Goal: Information Seeking & Learning: Learn about a topic

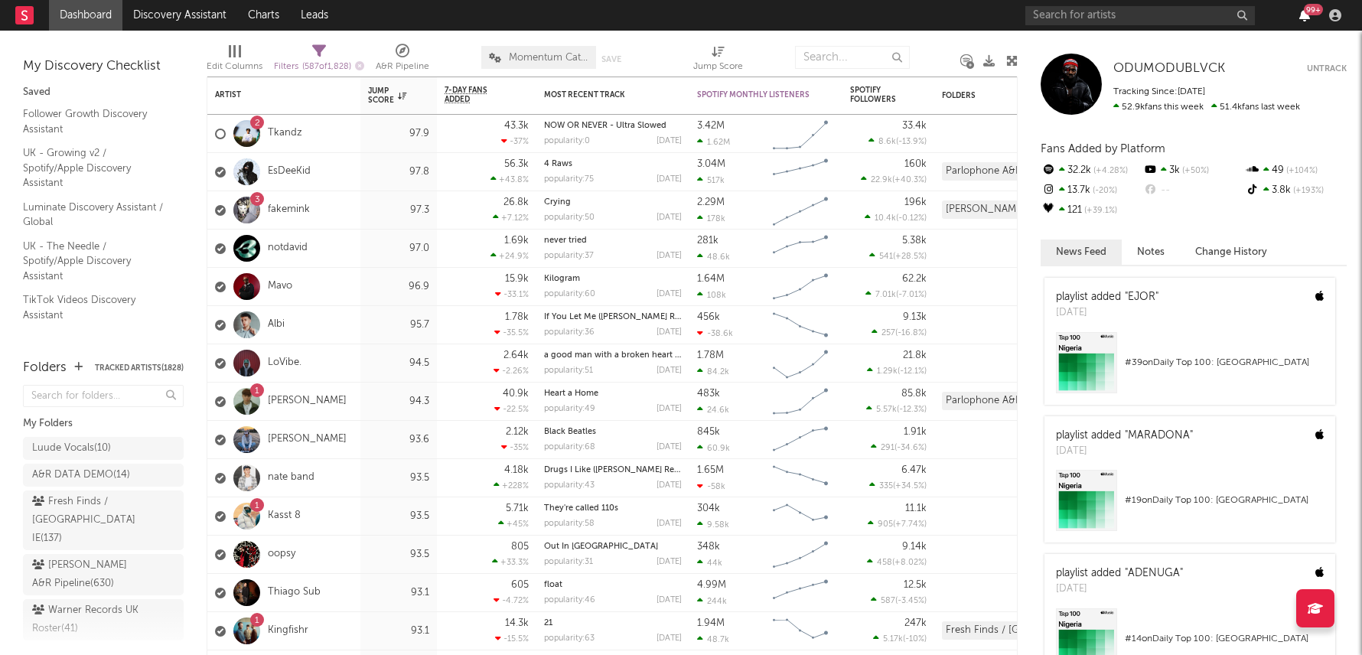
click at [1307, 17] on icon "button" at bounding box center [1304, 15] width 11 height 12
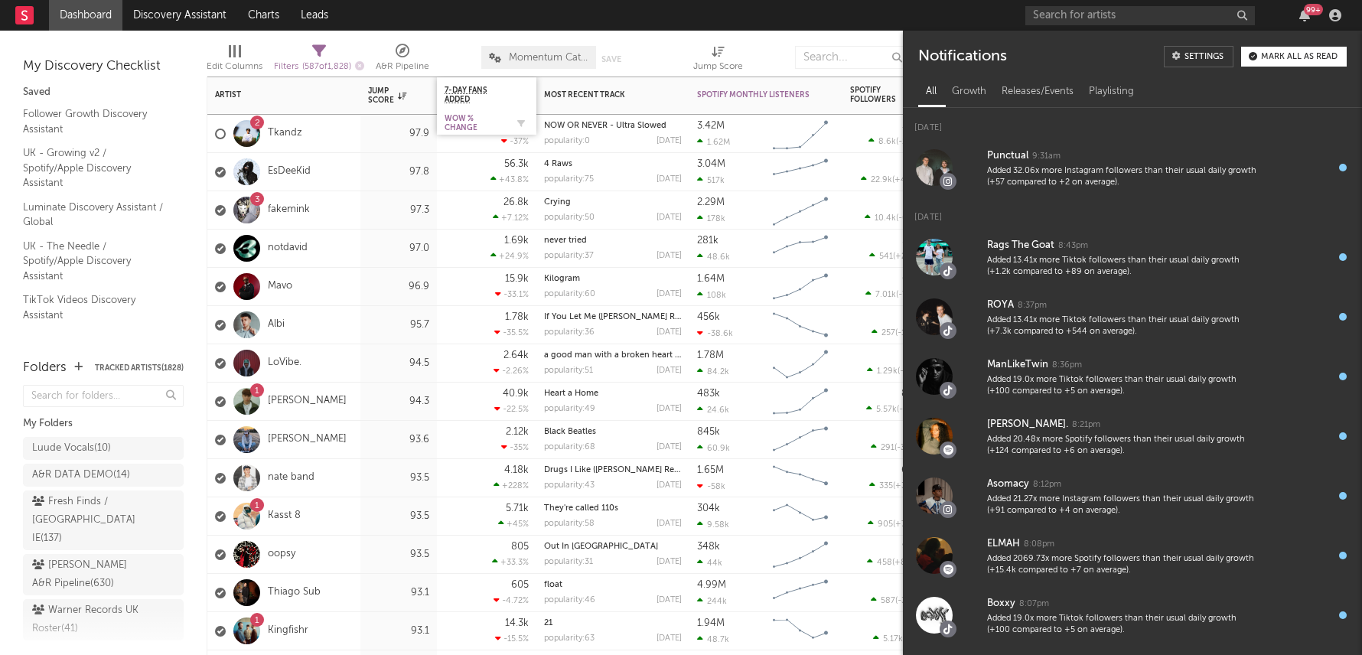
click at [458, 116] on div "WoW % Change" at bounding box center [474, 123] width 61 height 18
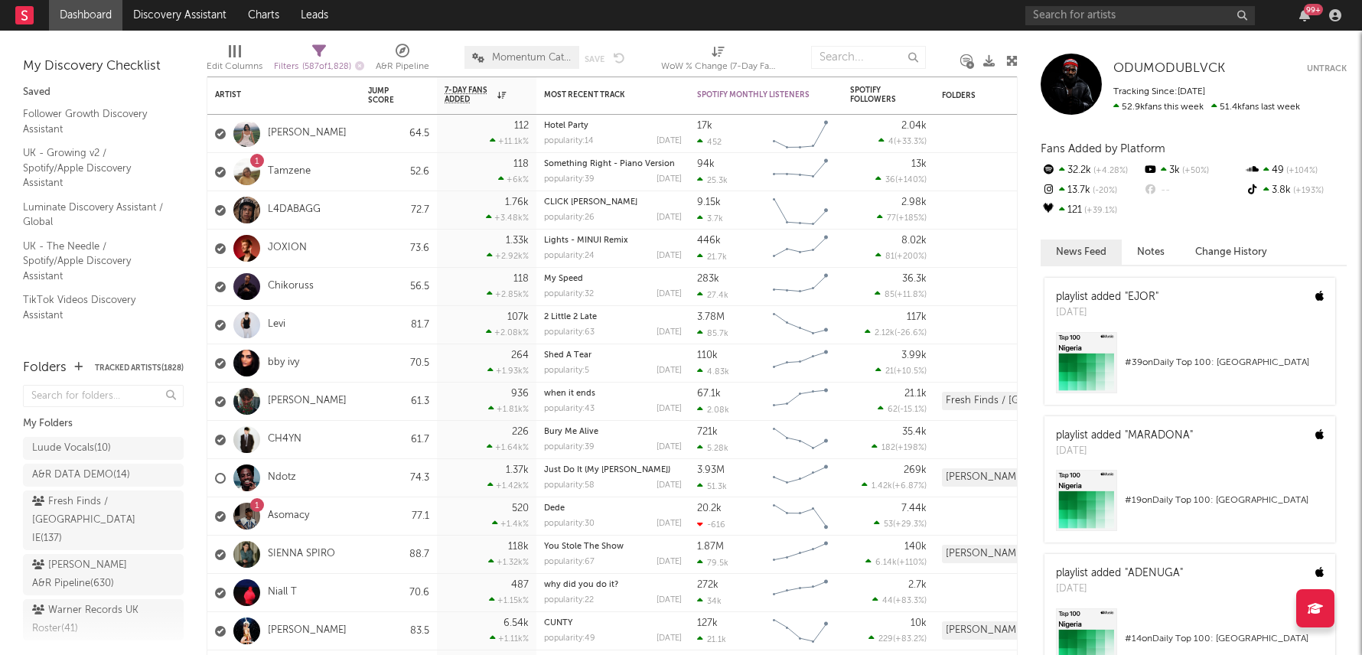
click at [334, 54] on span "Filters ( 587 of 1,828 )" at bounding box center [319, 60] width 90 height 31
select select "or"
click at [334, 54] on span "Filters ( 587 of 1,828 )" at bounding box center [319, 60] width 90 height 31
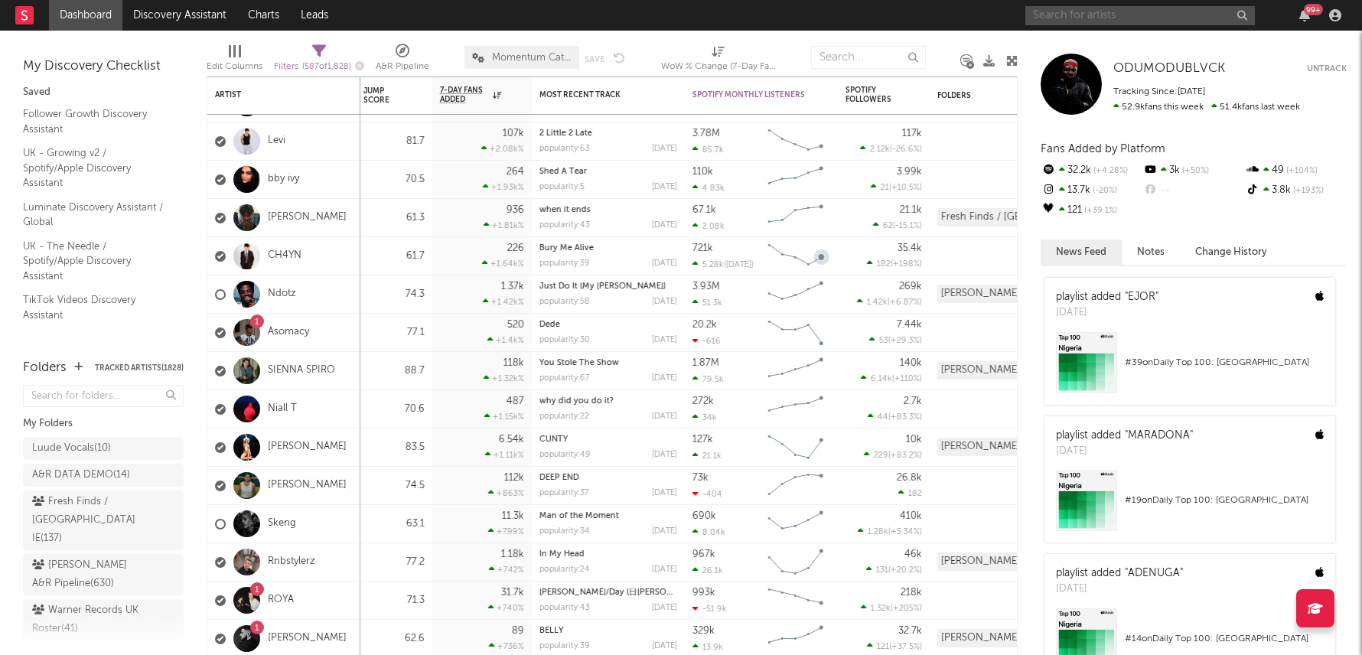
click at [1119, 19] on input "text" at bounding box center [1139, 15] width 229 height 19
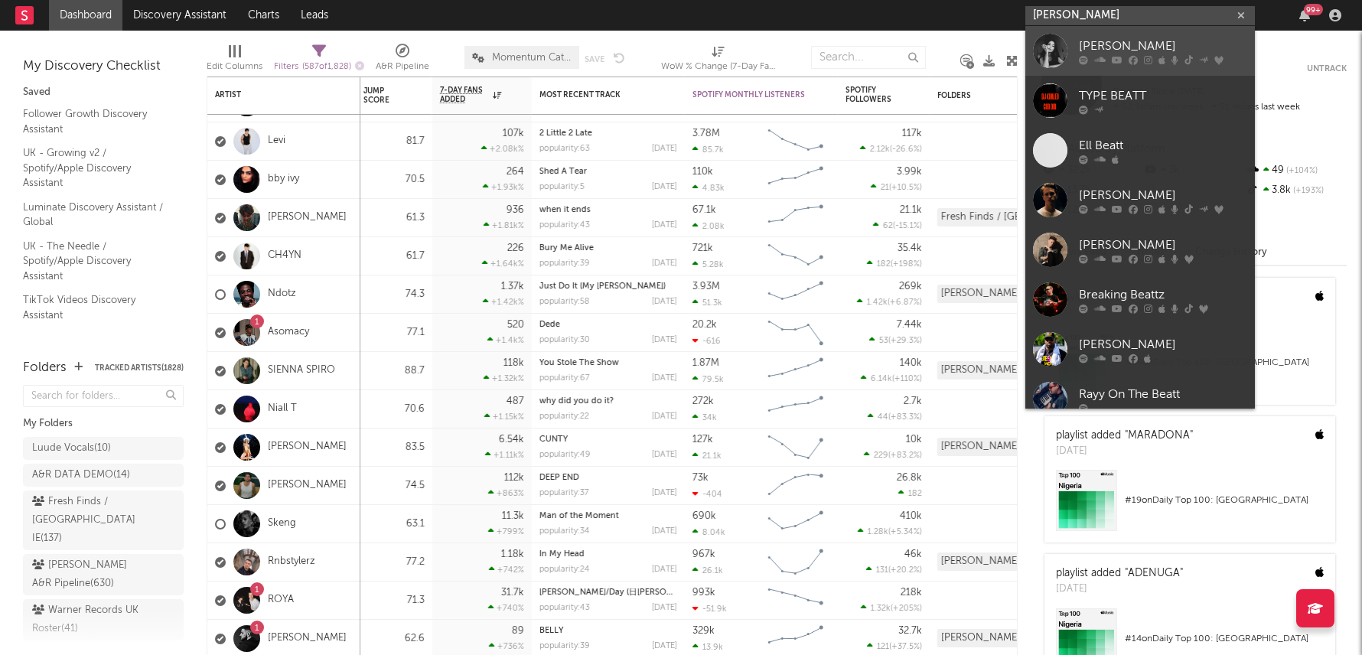
type input "[PERSON_NAME]"
click at [1105, 47] on div "[PERSON_NAME]" at bounding box center [1163, 46] width 168 height 18
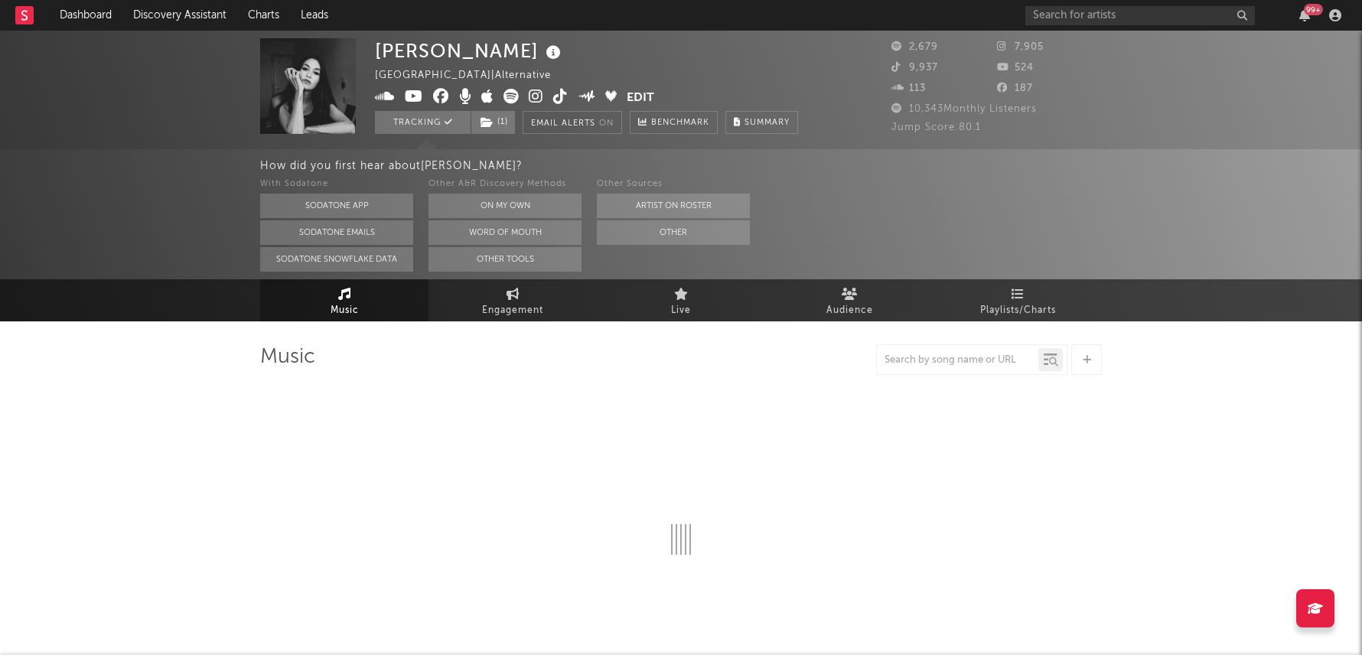
select select "6m"
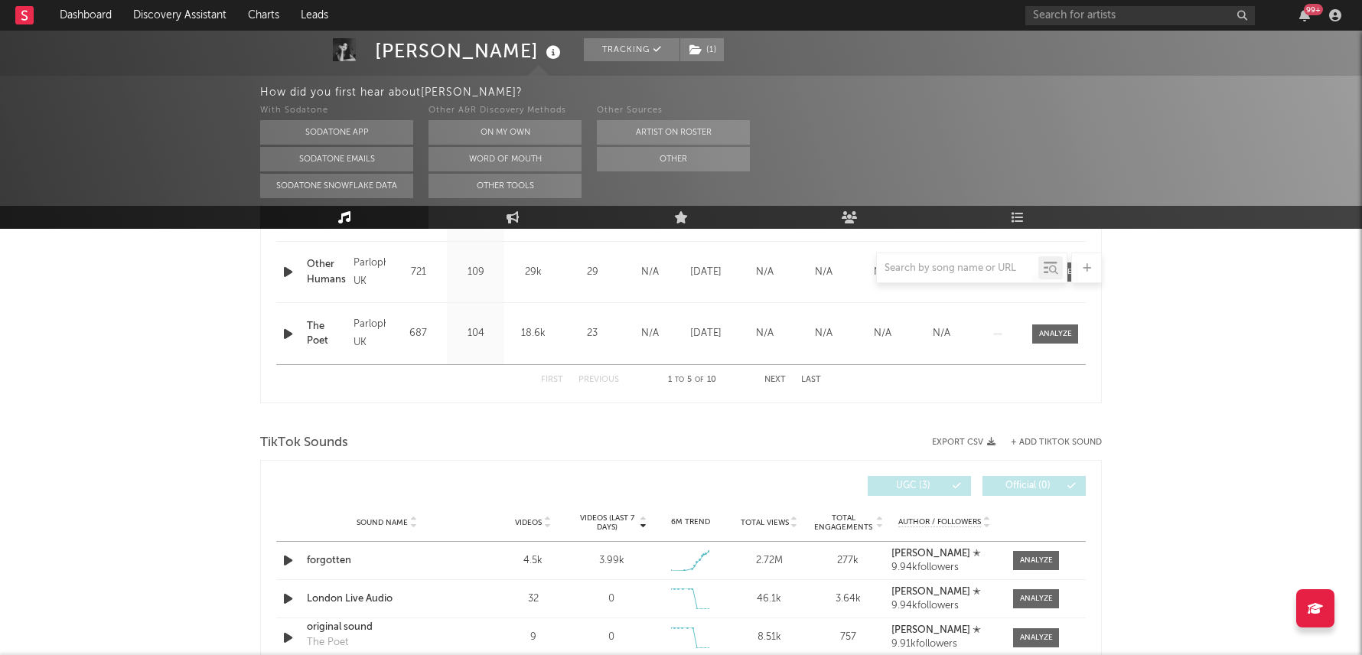
scroll to position [975, 0]
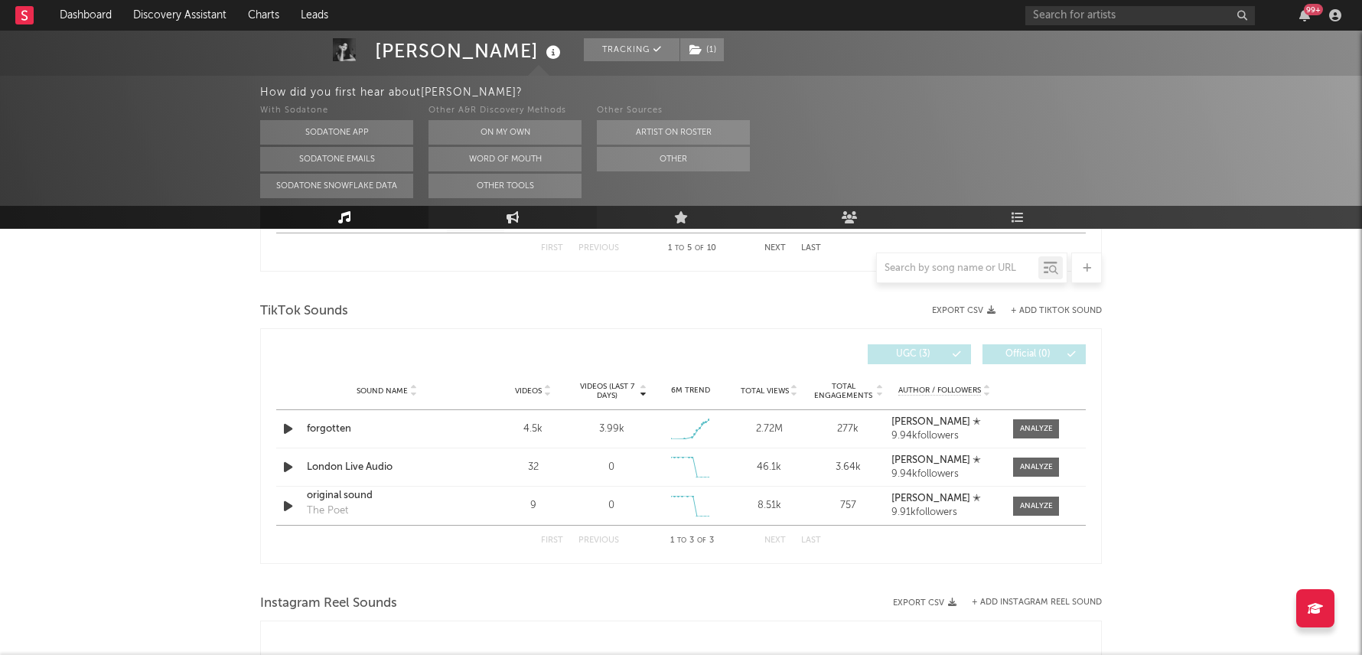
click at [516, 210] on link "Engagement" at bounding box center [512, 217] width 168 height 23
select select "1w"
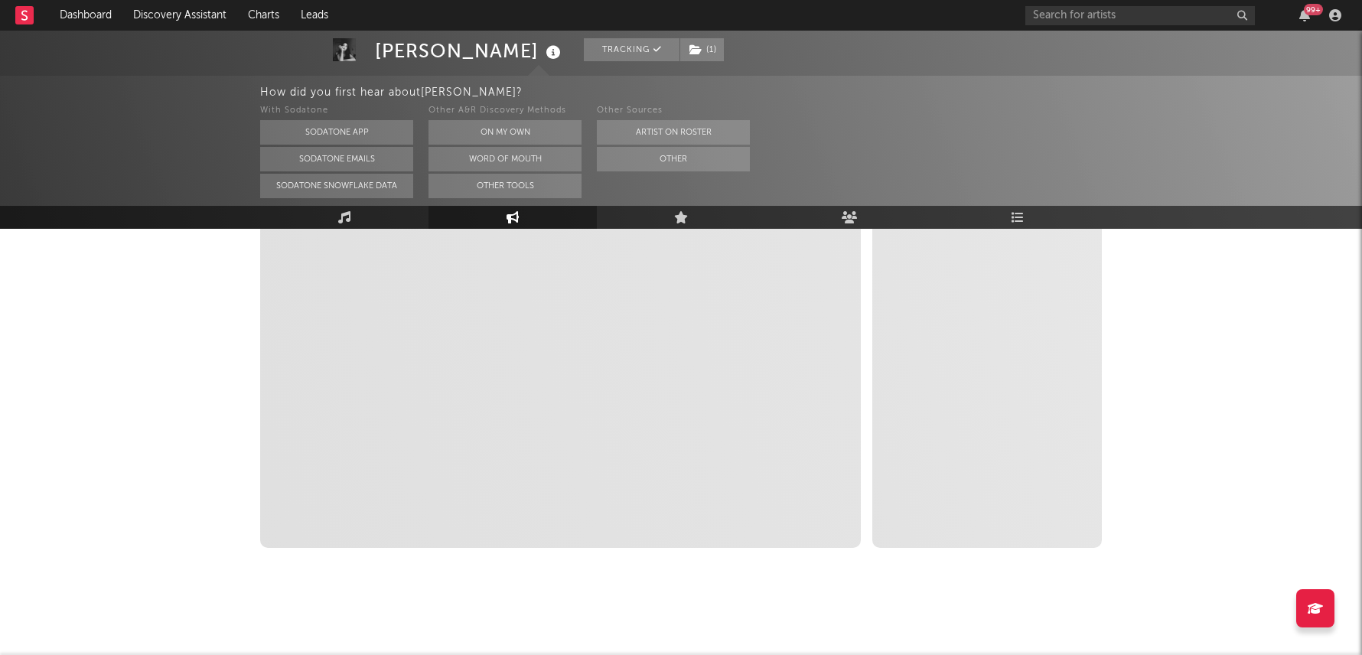
scroll to position [316, 0]
select select "1m"
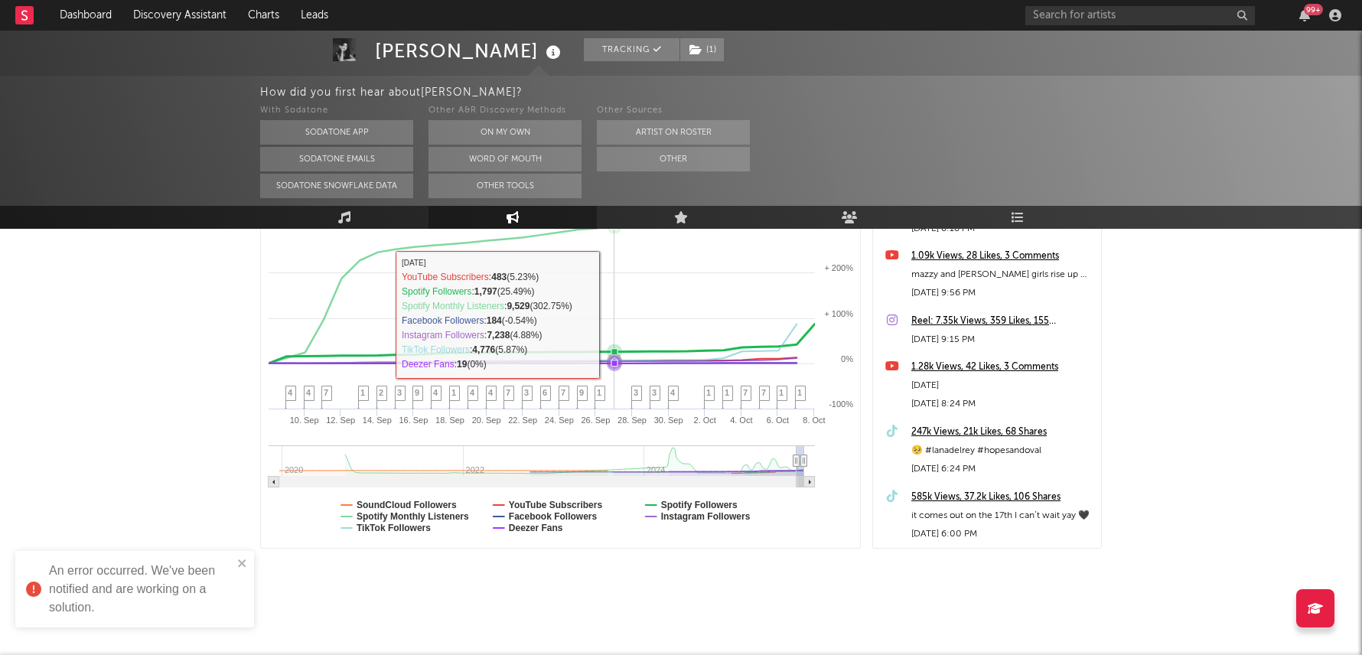
scroll to position [294, 0]
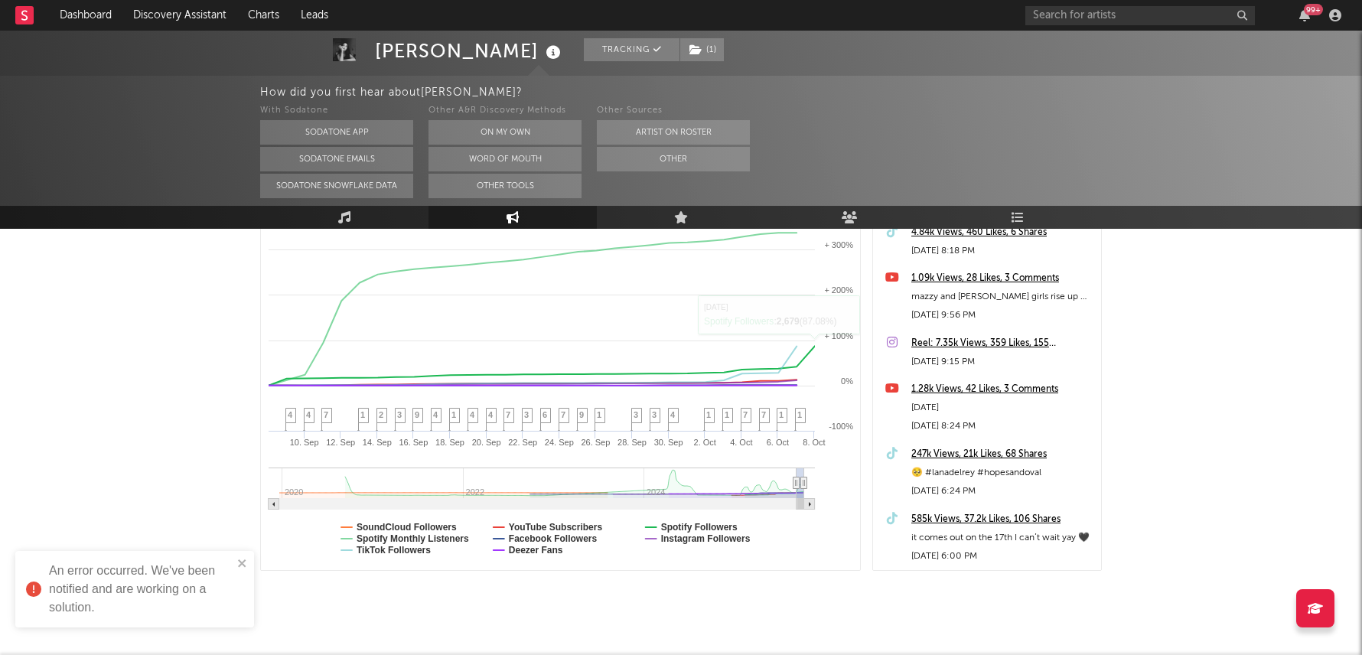
click at [1017, 454] on div "247k Views, 21k Likes, 68 Shares" at bounding box center [1002, 454] width 182 height 18
click at [1306, 14] on div "99 +" at bounding box center [1313, 9] width 19 height 11
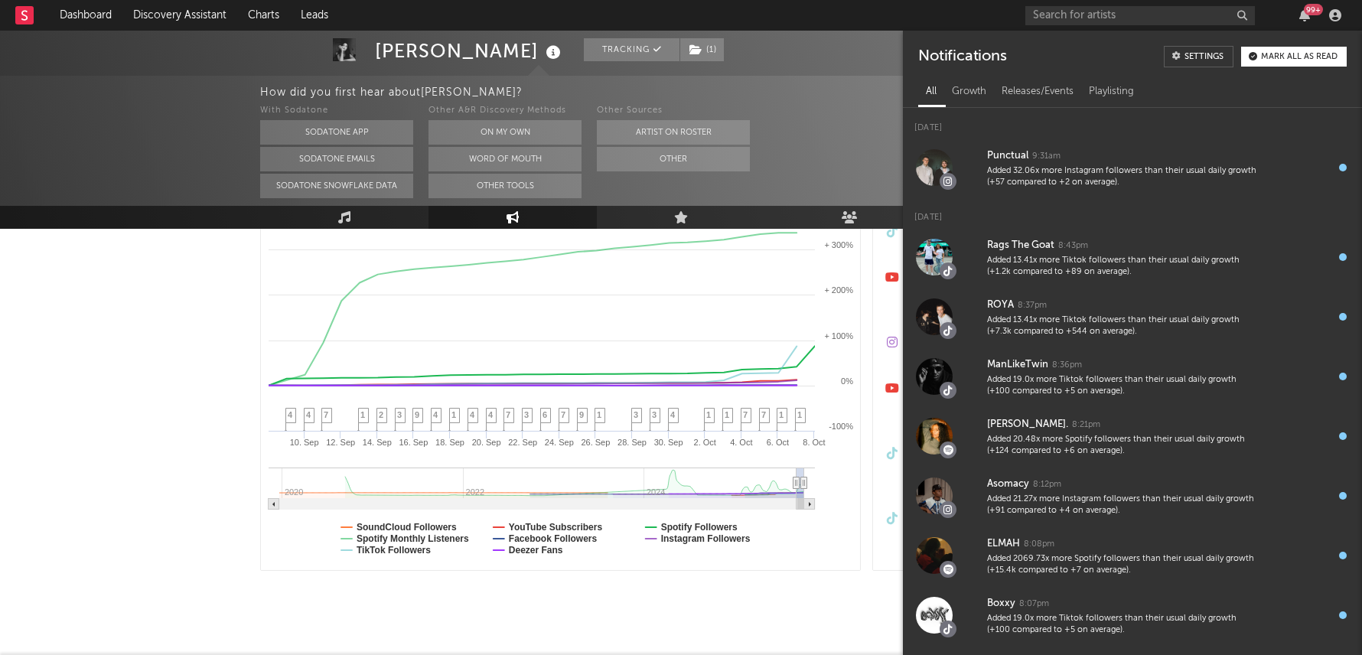
click at [969, 76] on div "All Growth Releases/Events Playlisting" at bounding box center [1132, 89] width 459 height 37
click at [970, 80] on div "Growth" at bounding box center [969, 92] width 50 height 26
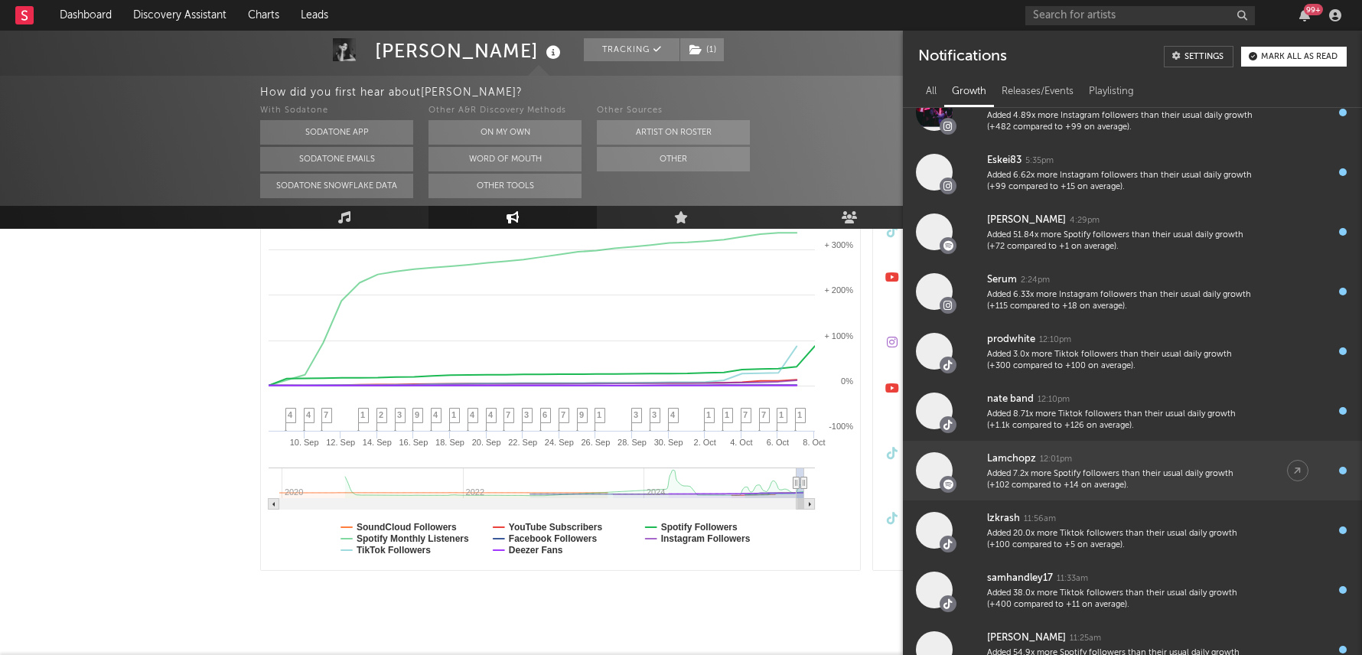
scroll to position [7006, 0]
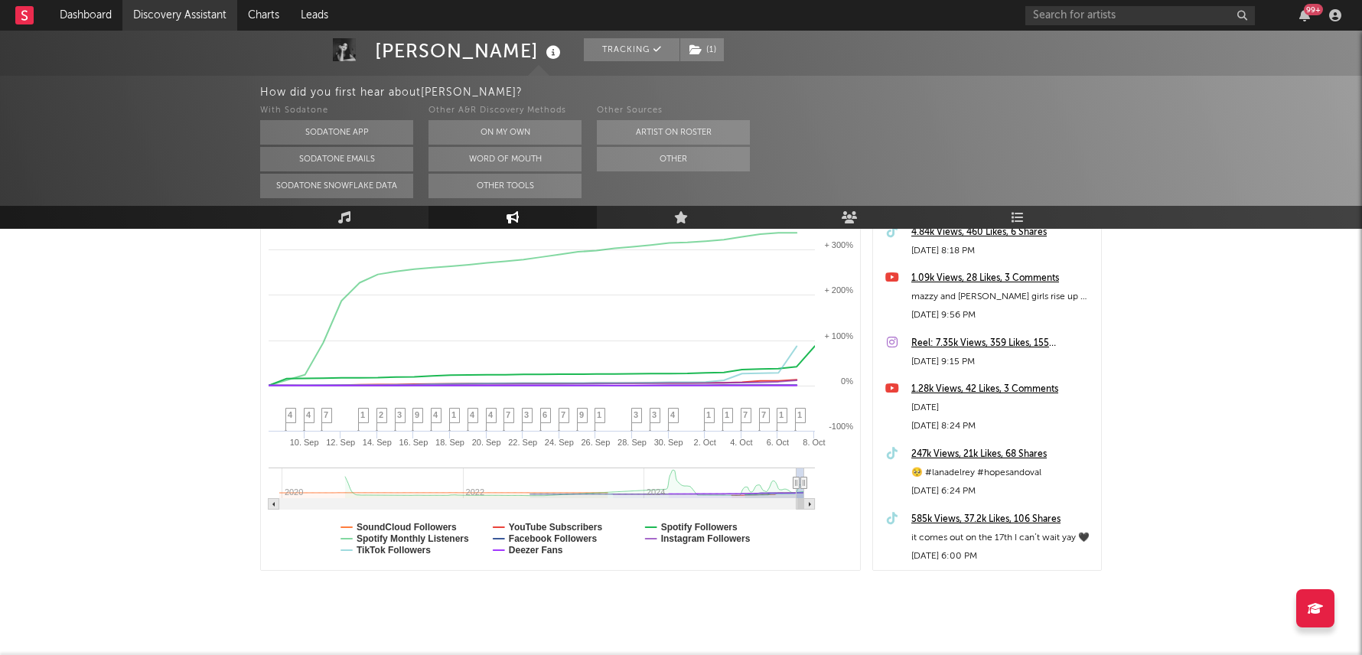
click at [147, 8] on link "Discovery Assistant" at bounding box center [179, 15] width 115 height 31
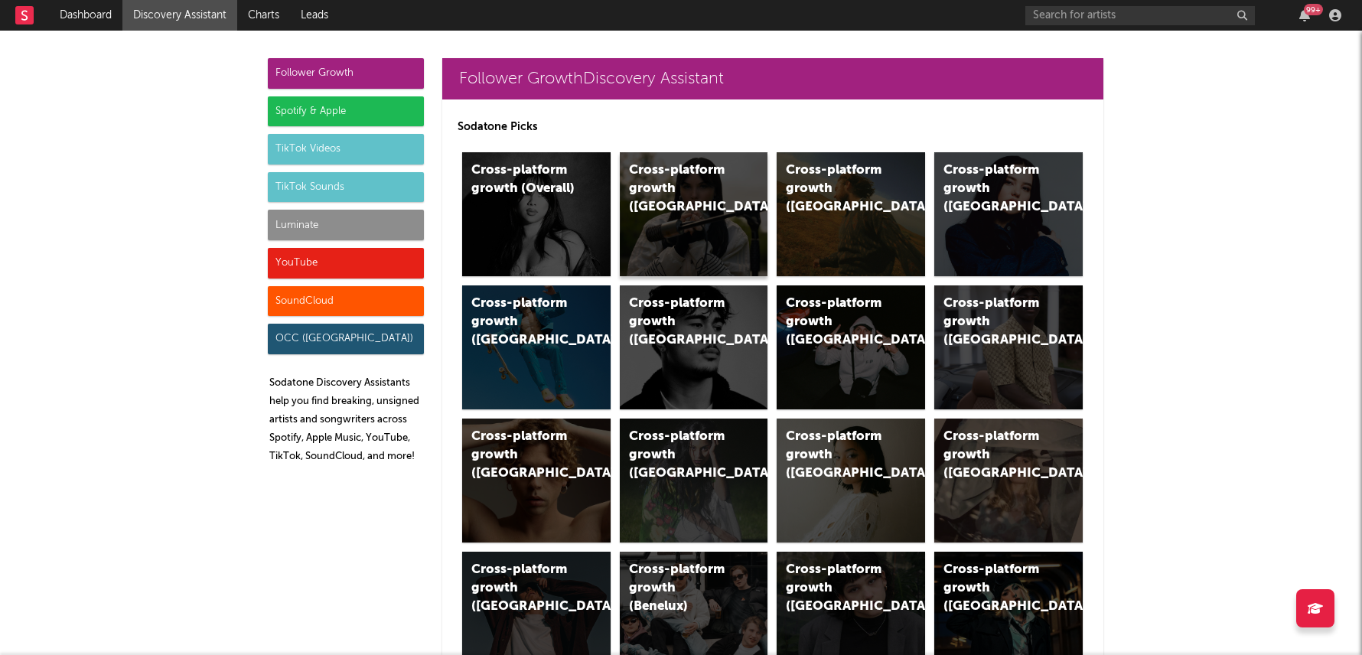
click at [741, 207] on div "Cross-platform growth ([GEOGRAPHIC_DATA])" at bounding box center [694, 214] width 148 height 124
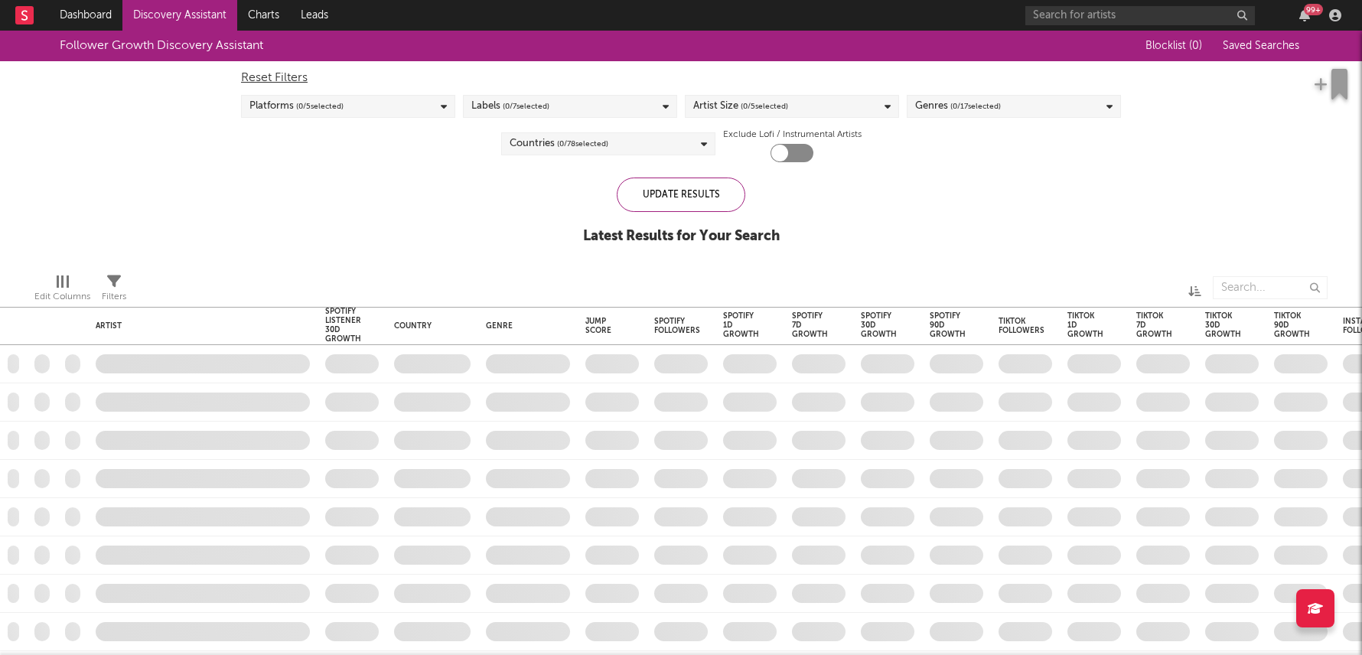
checkbox input "true"
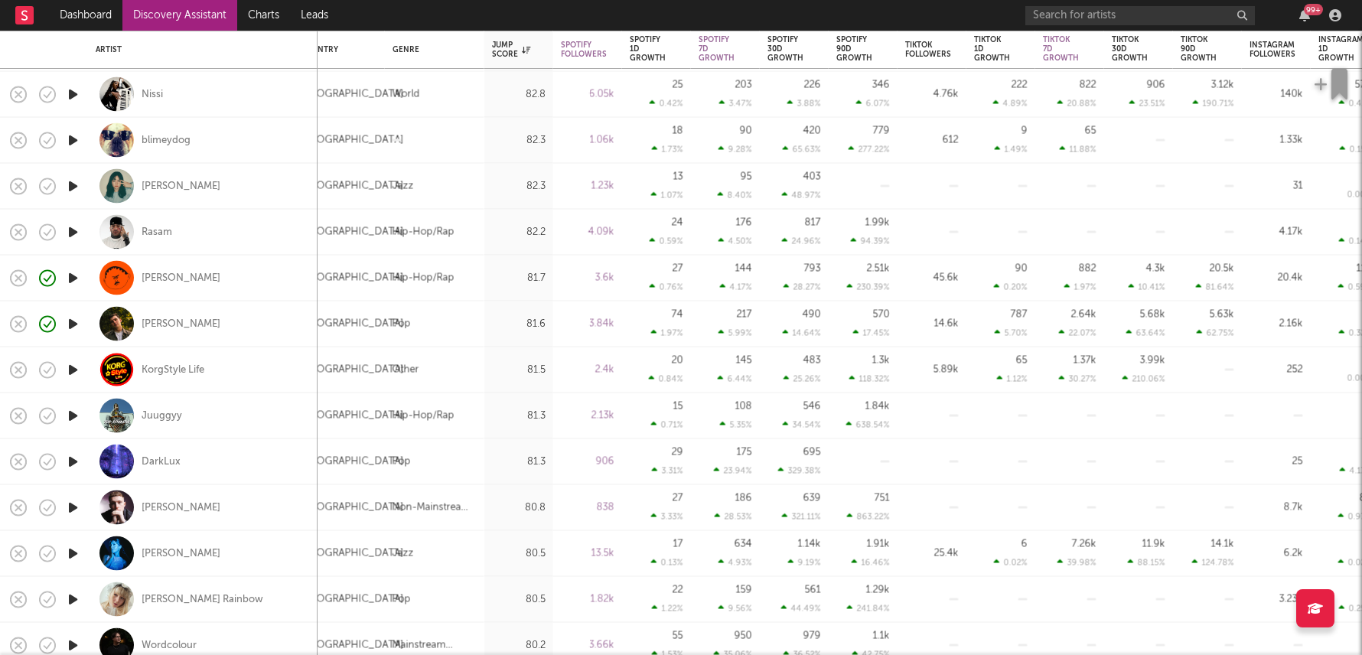
click at [1037, 560] on div "7.26k 39.98 %" at bounding box center [1069, 554] width 69 height 46
select select "1w"
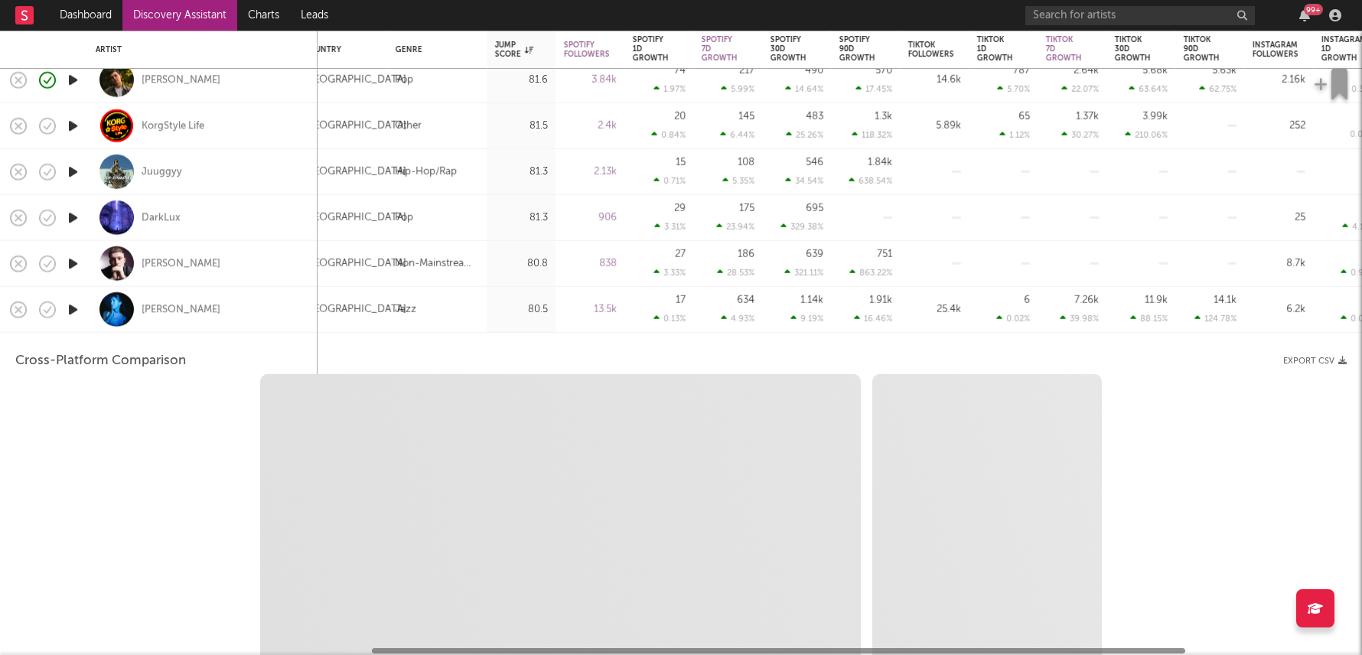
select select "6m"
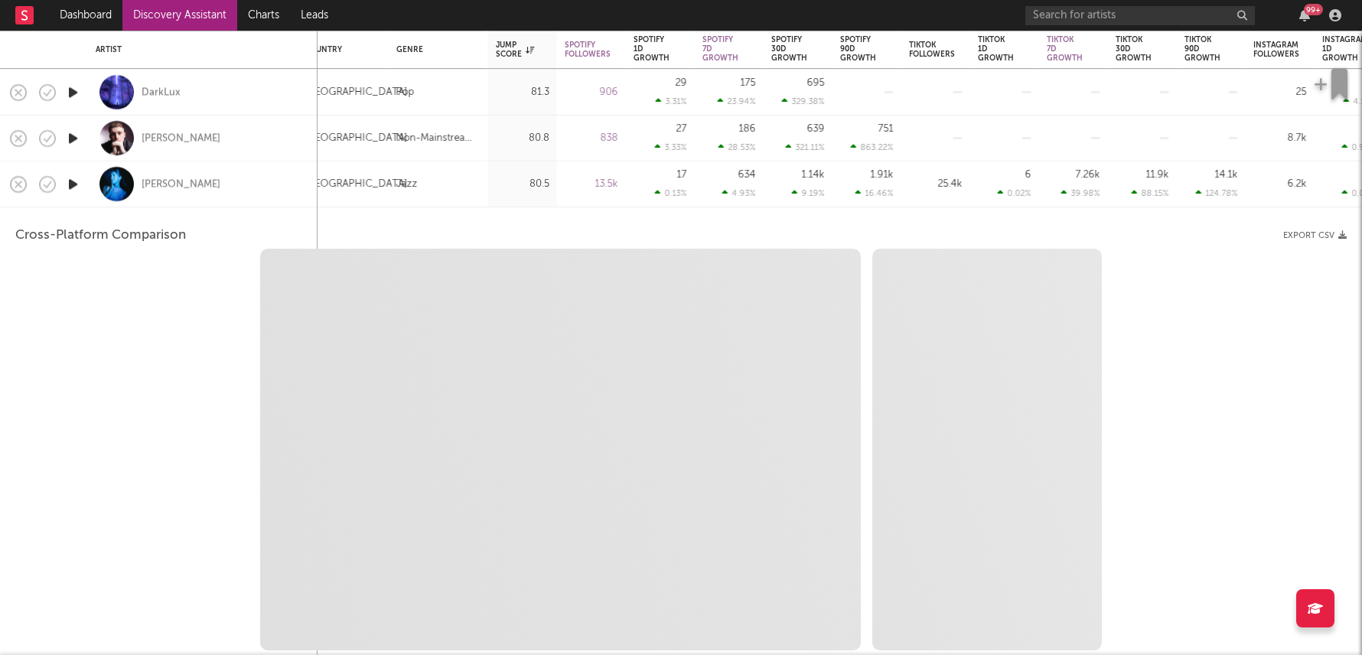
select select "1m"
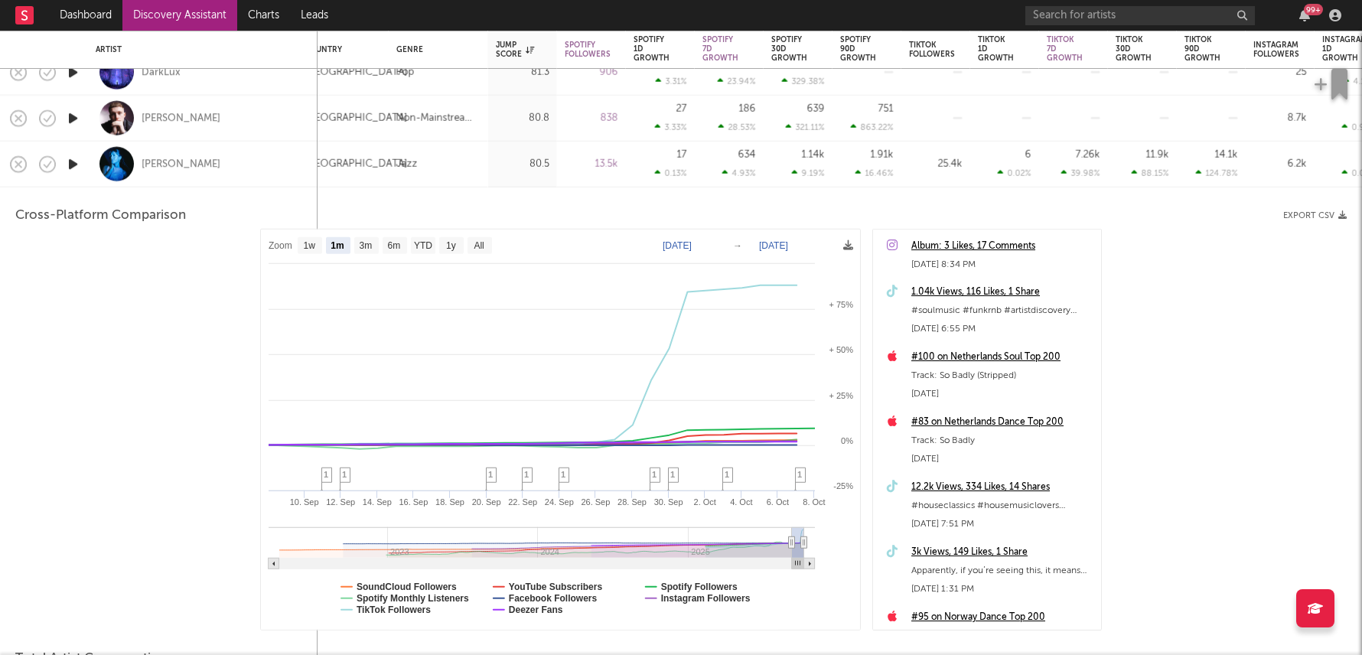
click at [988, 483] on div "12.2k Views, 334 Likes, 14 Shares" at bounding box center [1002, 487] width 182 height 18
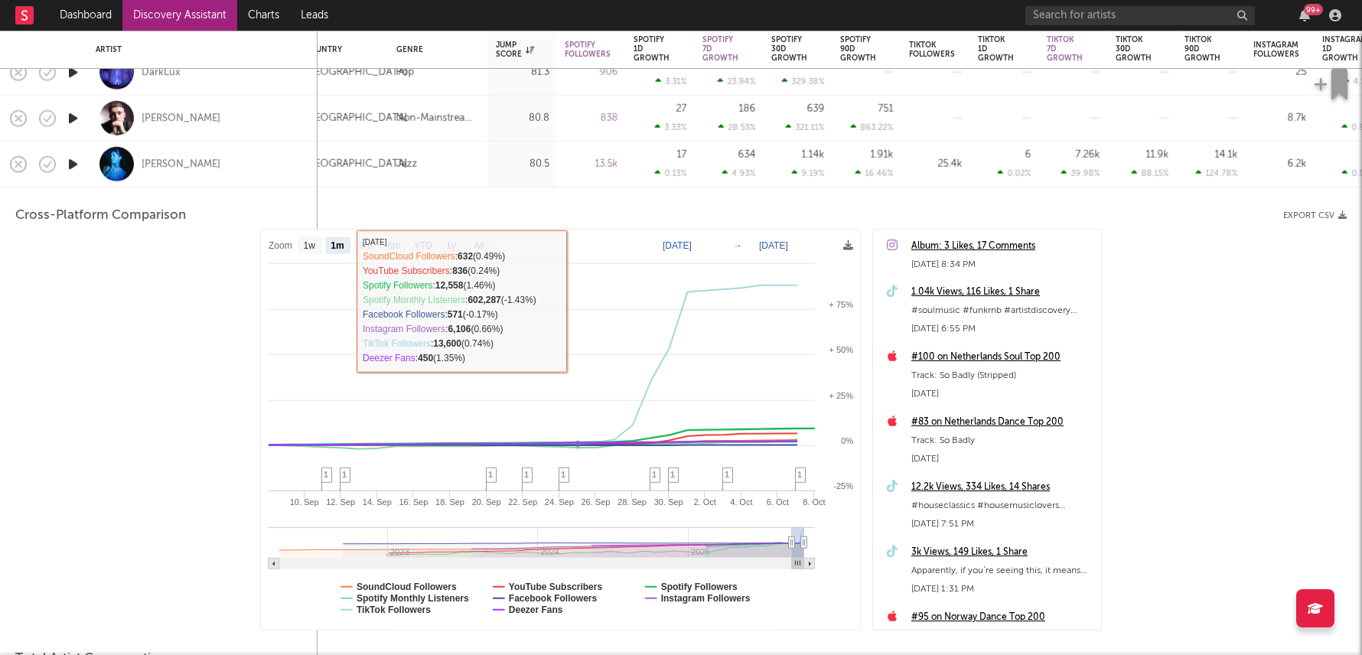
click at [578, 182] on div "13.5k" at bounding box center [591, 165] width 69 height 46
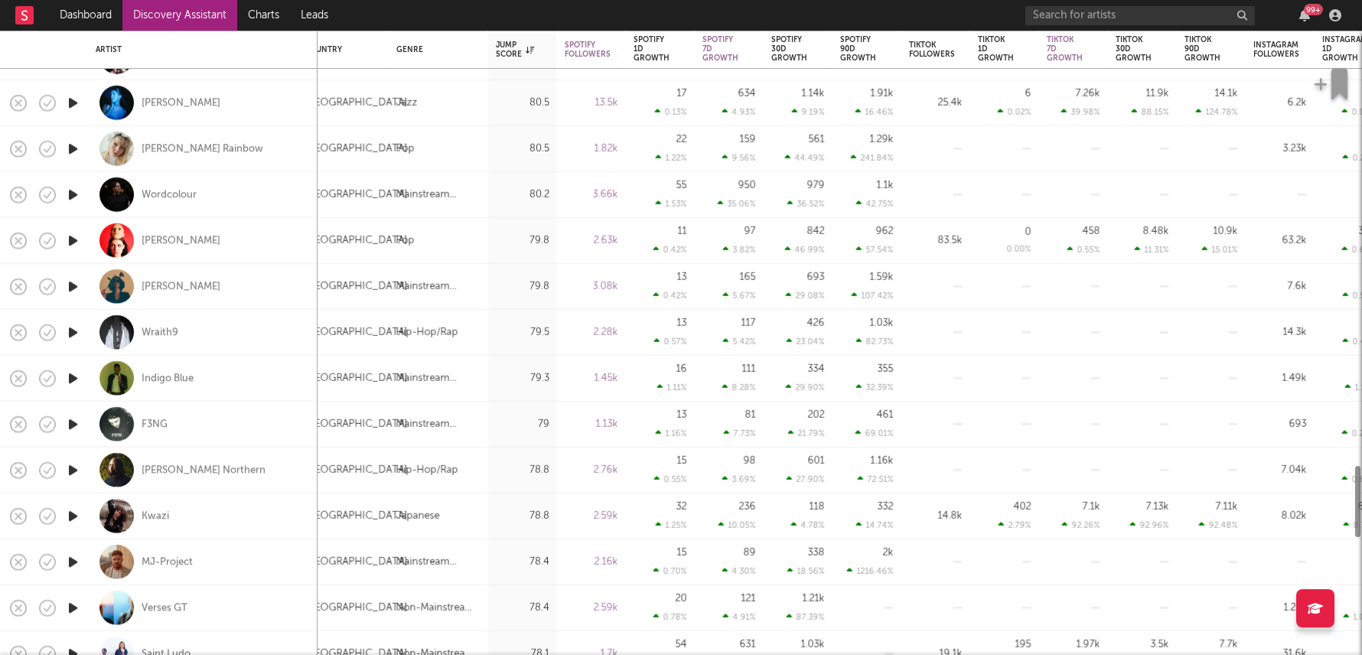
click at [763, 517] on div "118 4.78 %" at bounding box center [797, 516] width 69 height 46
select select "1w"
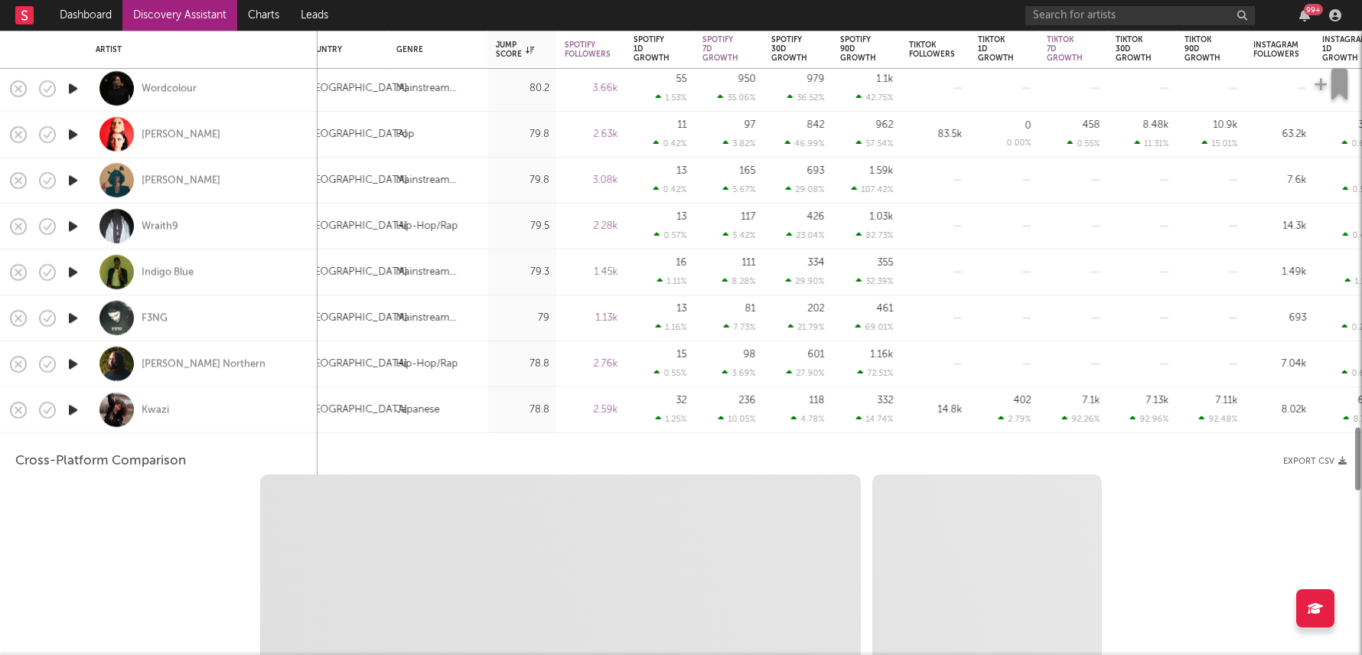
select select "1w"
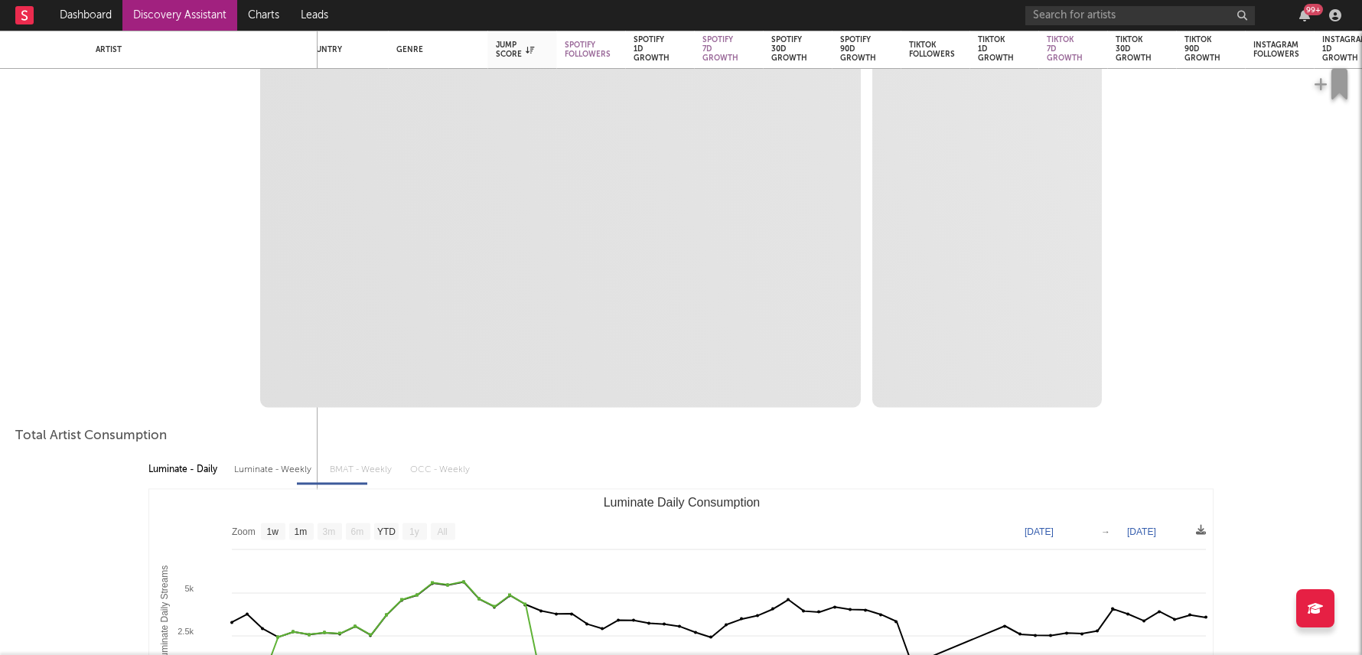
select select "1m"
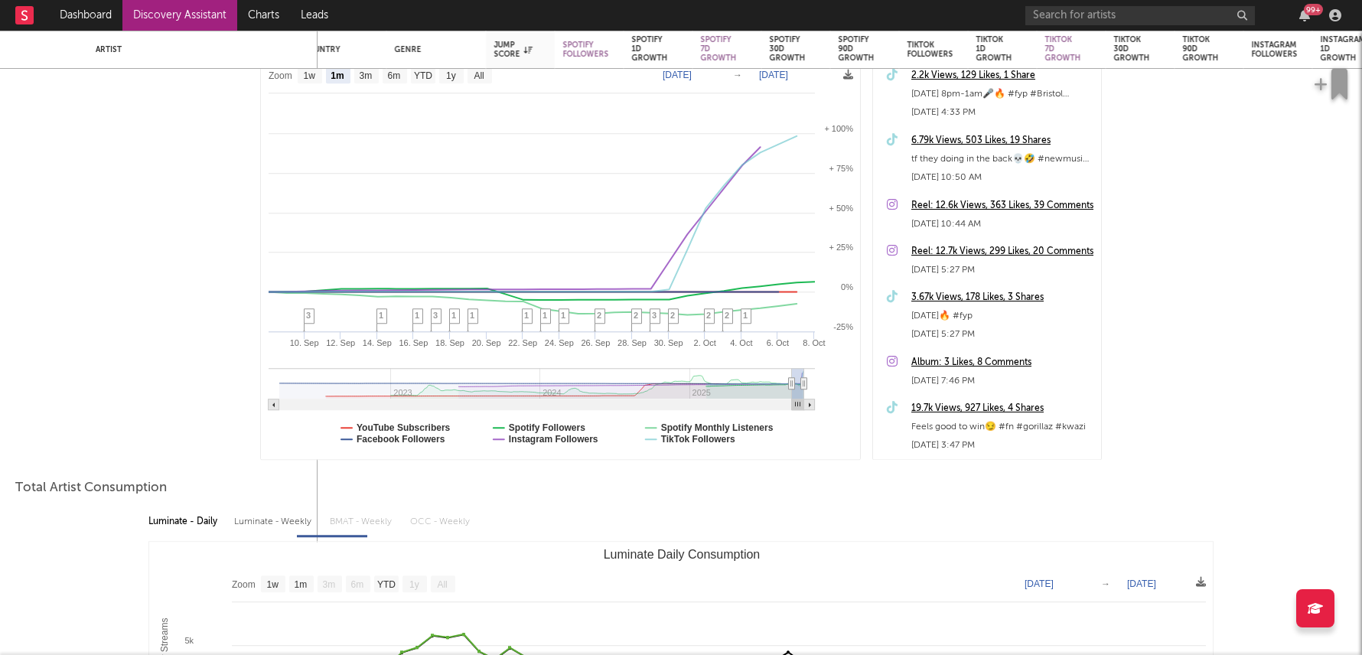
click at [959, 406] on div "19.7k Views, 927 Likes, 4 Shares" at bounding box center [1002, 408] width 182 height 18
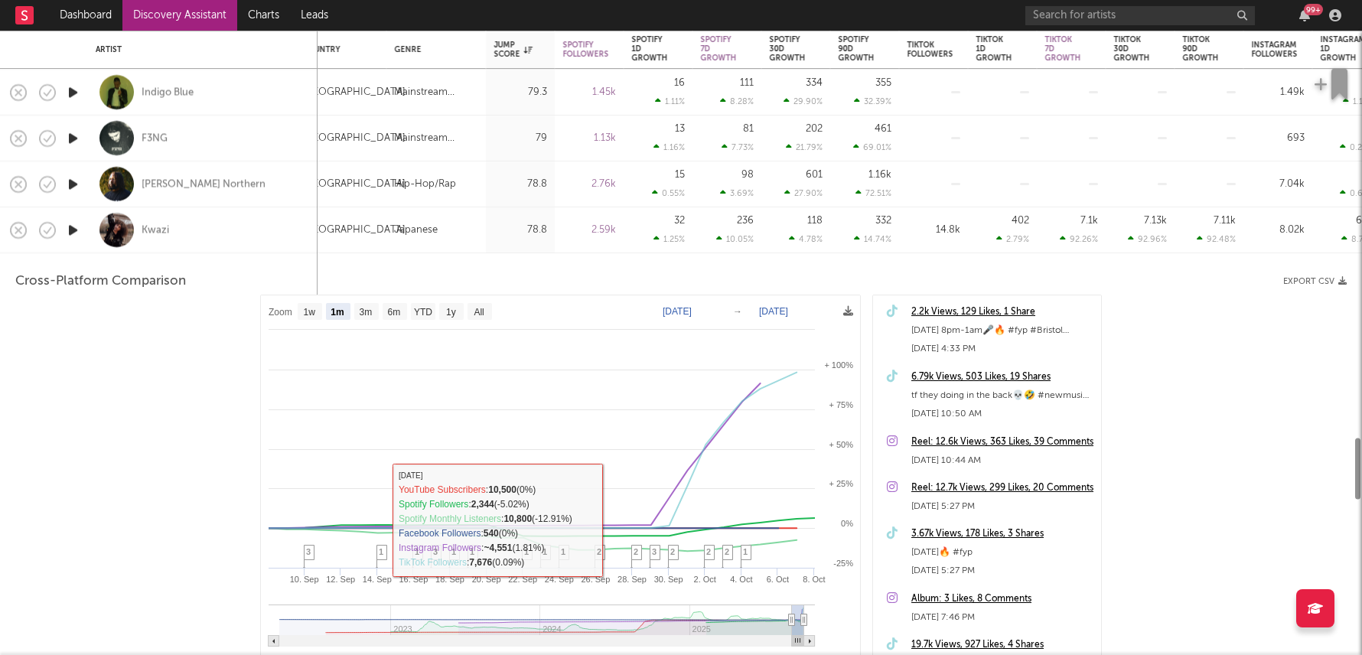
click at [634, 239] on div "32 1.25 %" at bounding box center [658, 229] width 54 height 45
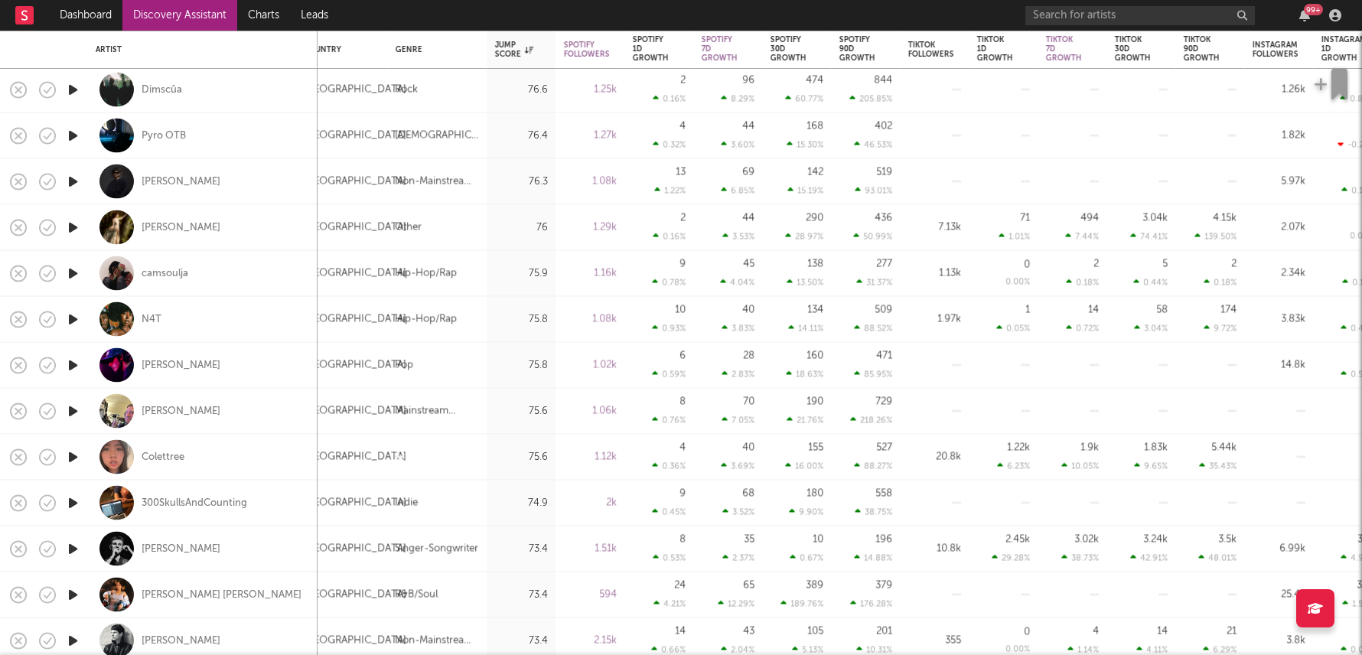
click at [950, 467] on div "20.8k" at bounding box center [934, 458] width 69 height 46
select select "1w"
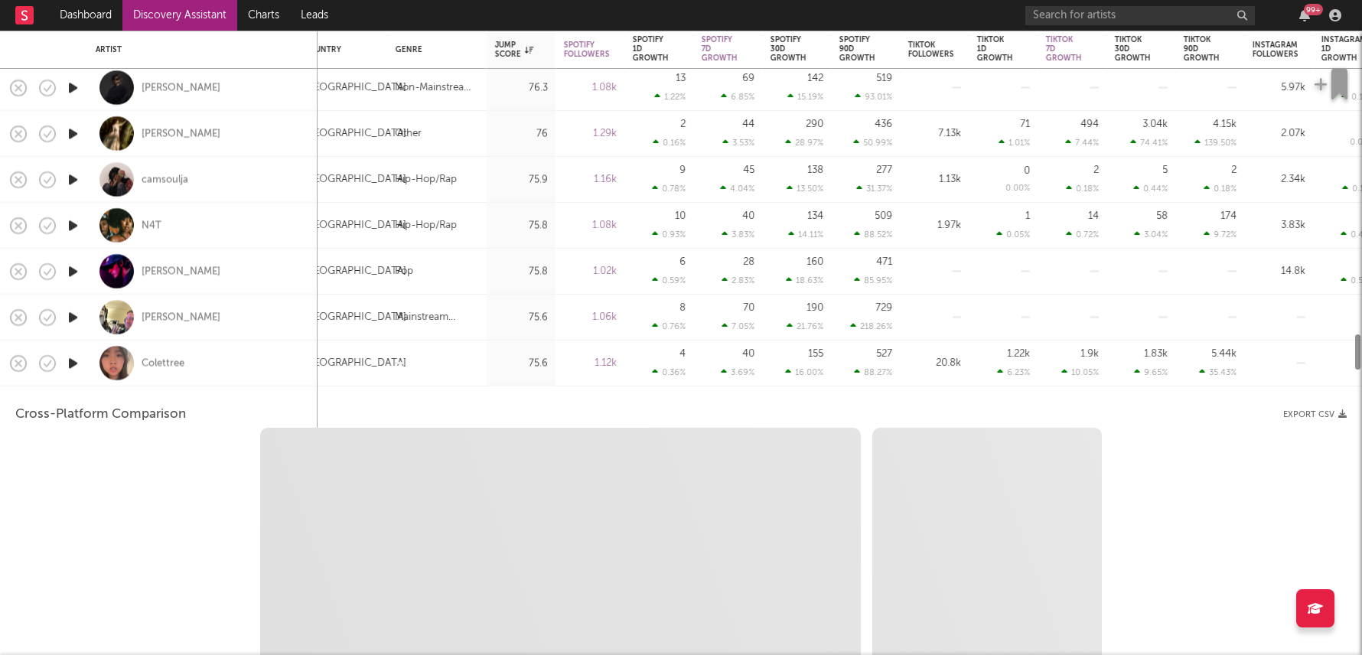
select select "1m"
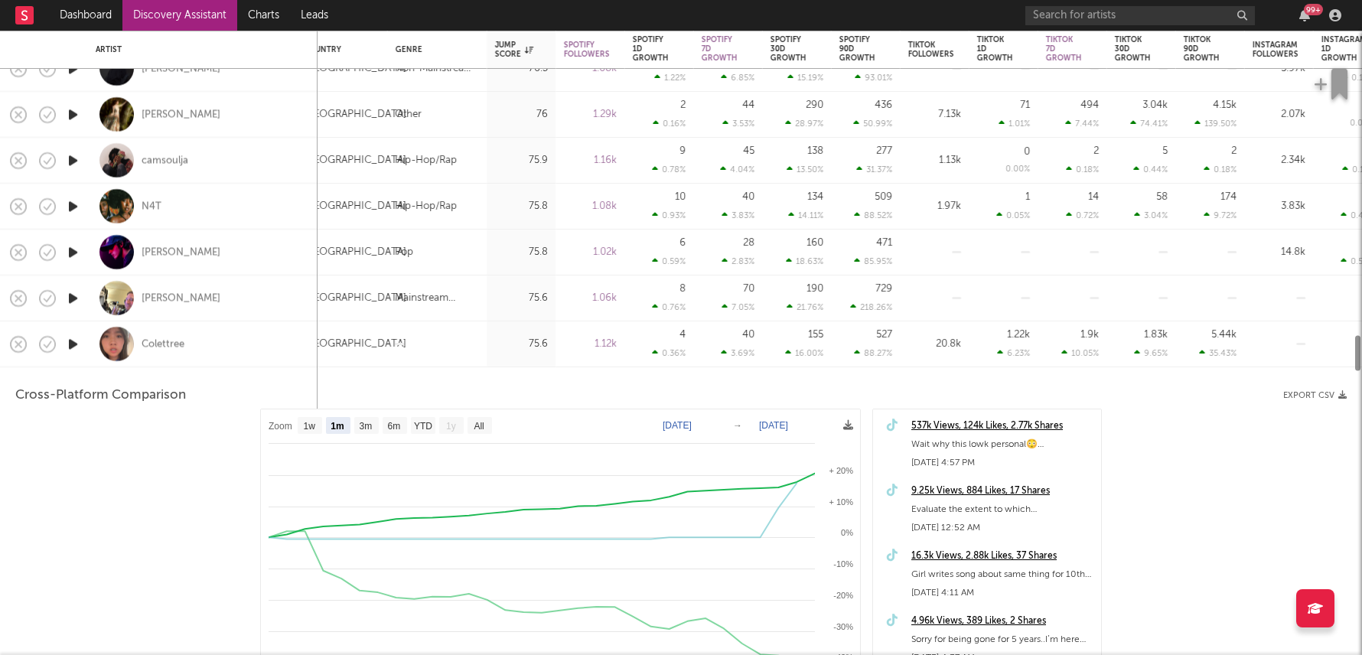
select select "1w"
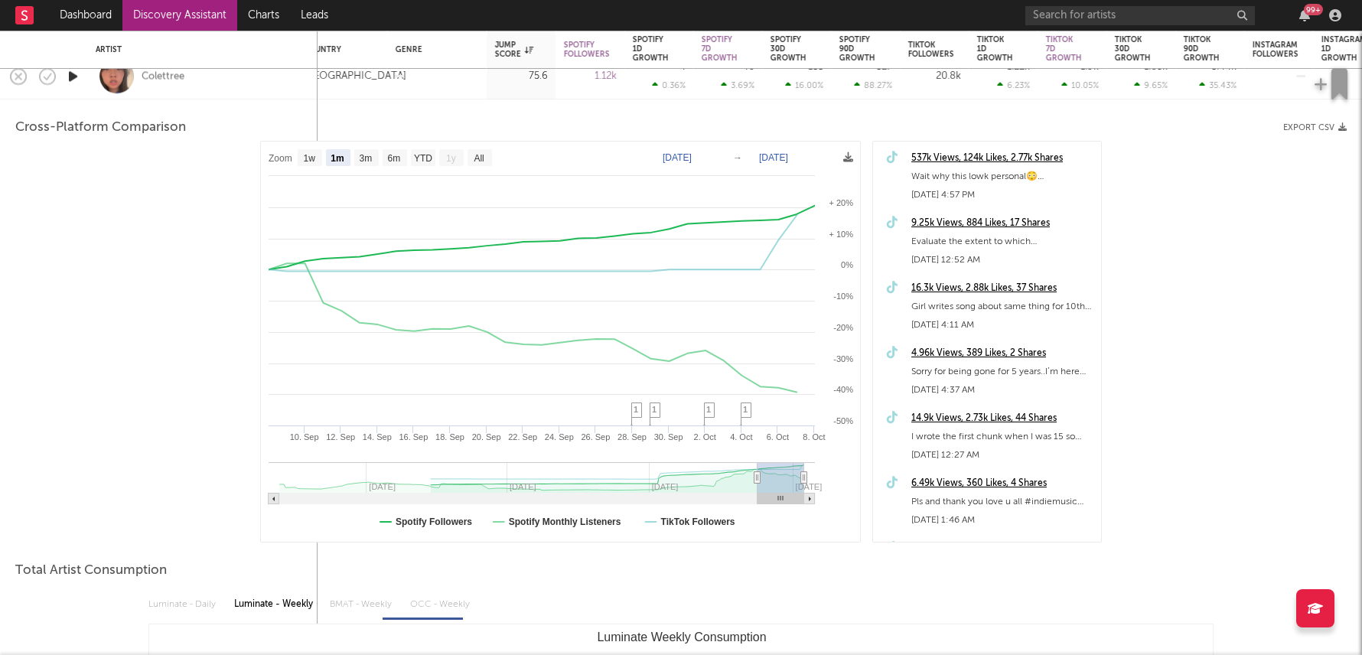
click at [984, 159] on div "537k Views, 124k Likes, 2.77k Shares" at bounding box center [1002, 158] width 182 height 18
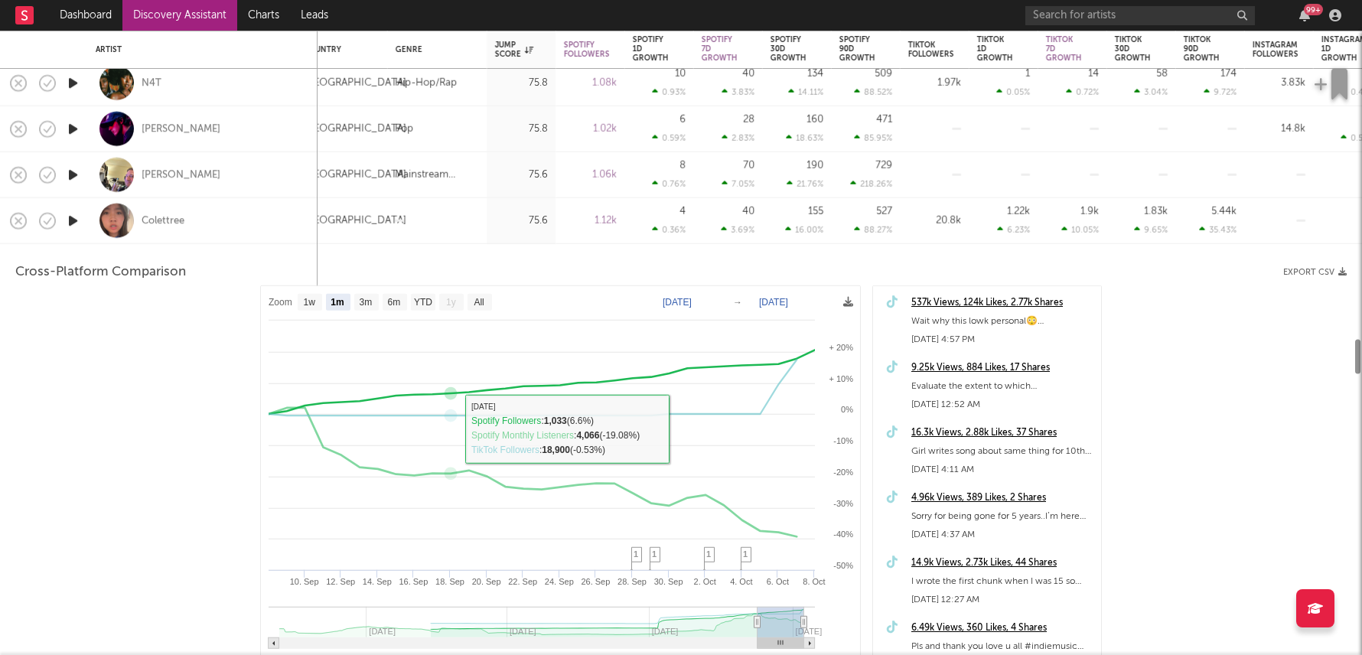
click at [423, 236] on div at bounding box center [436, 221] width 99 height 46
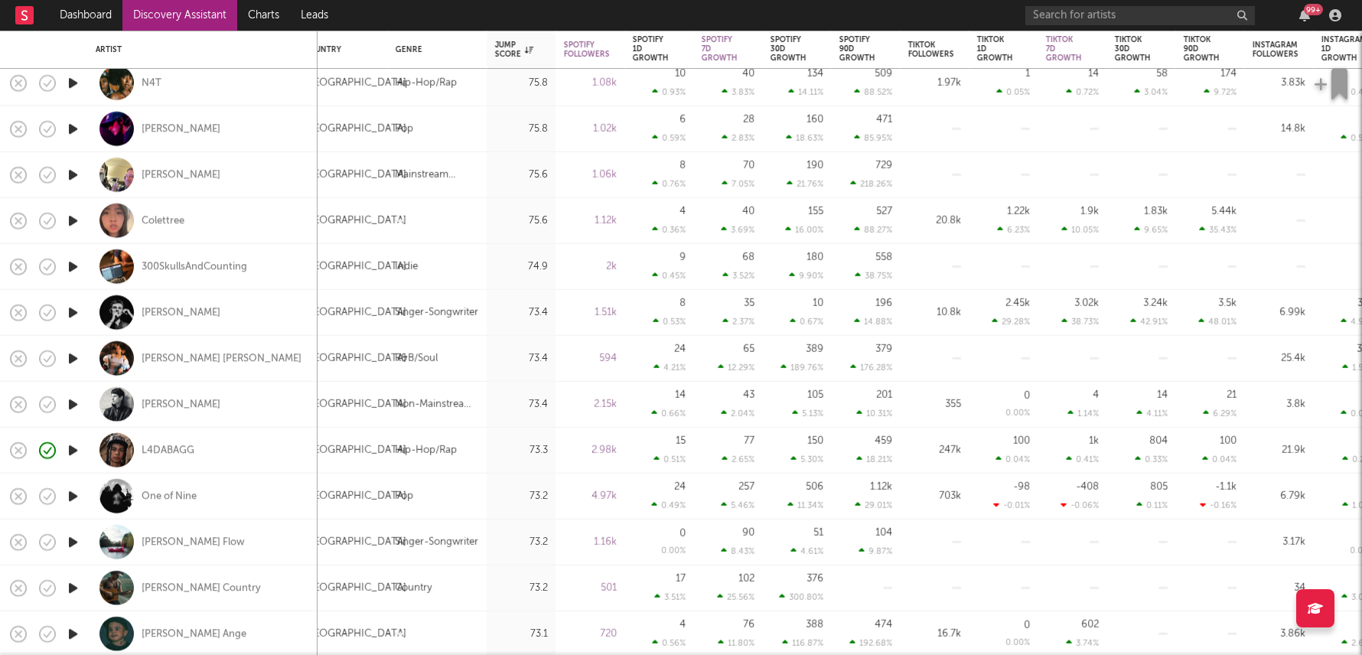
click at [477, 303] on div "Singer-Songwriter" at bounding box center [437, 312] width 84 height 18
select select "1w"
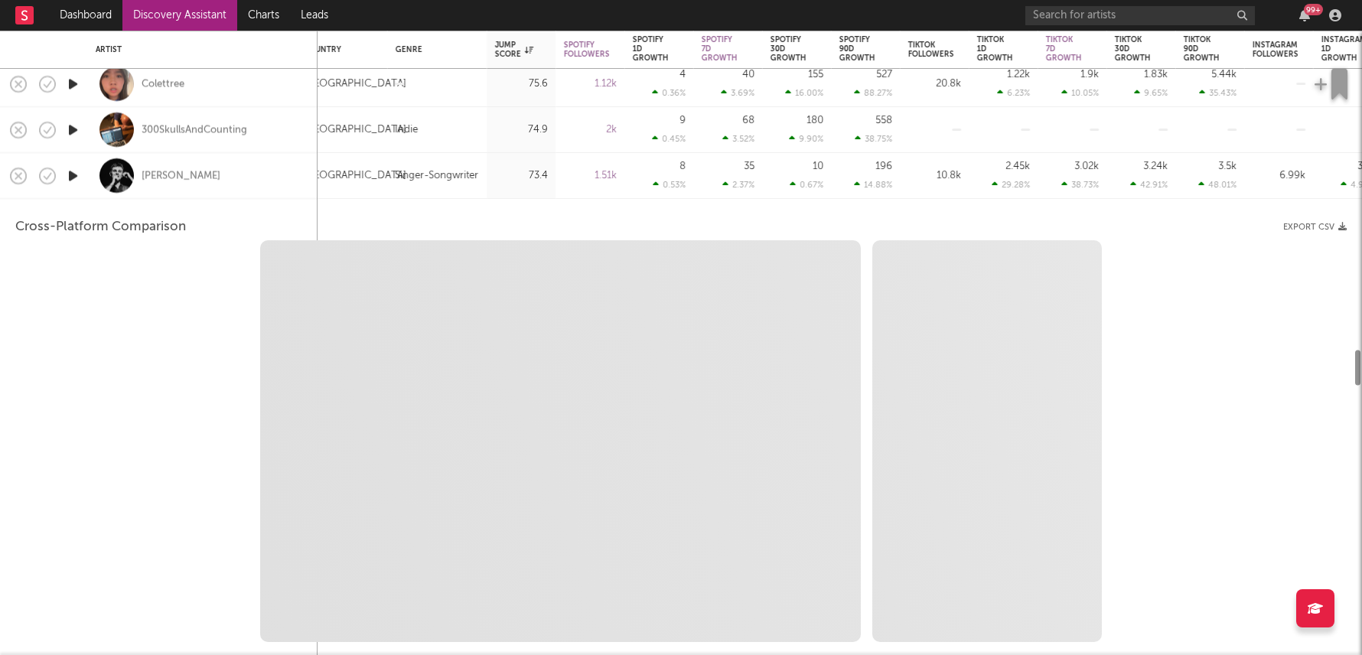
select select "6m"
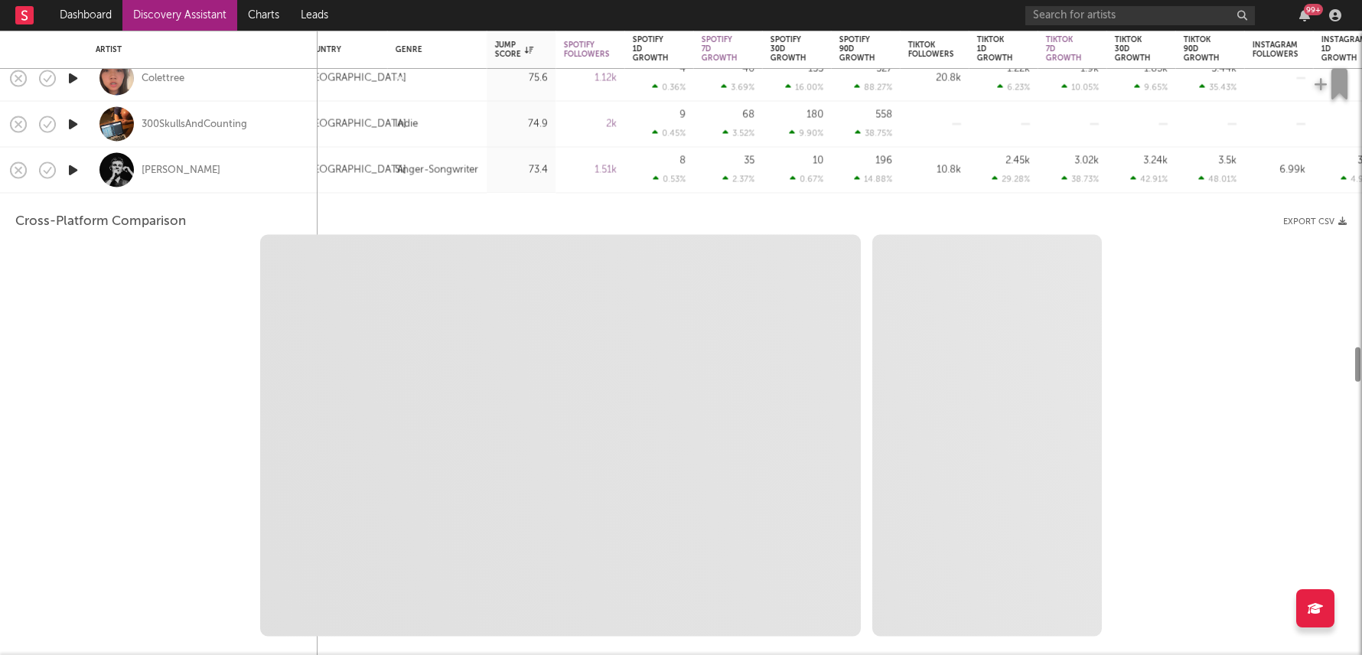
select select "1m"
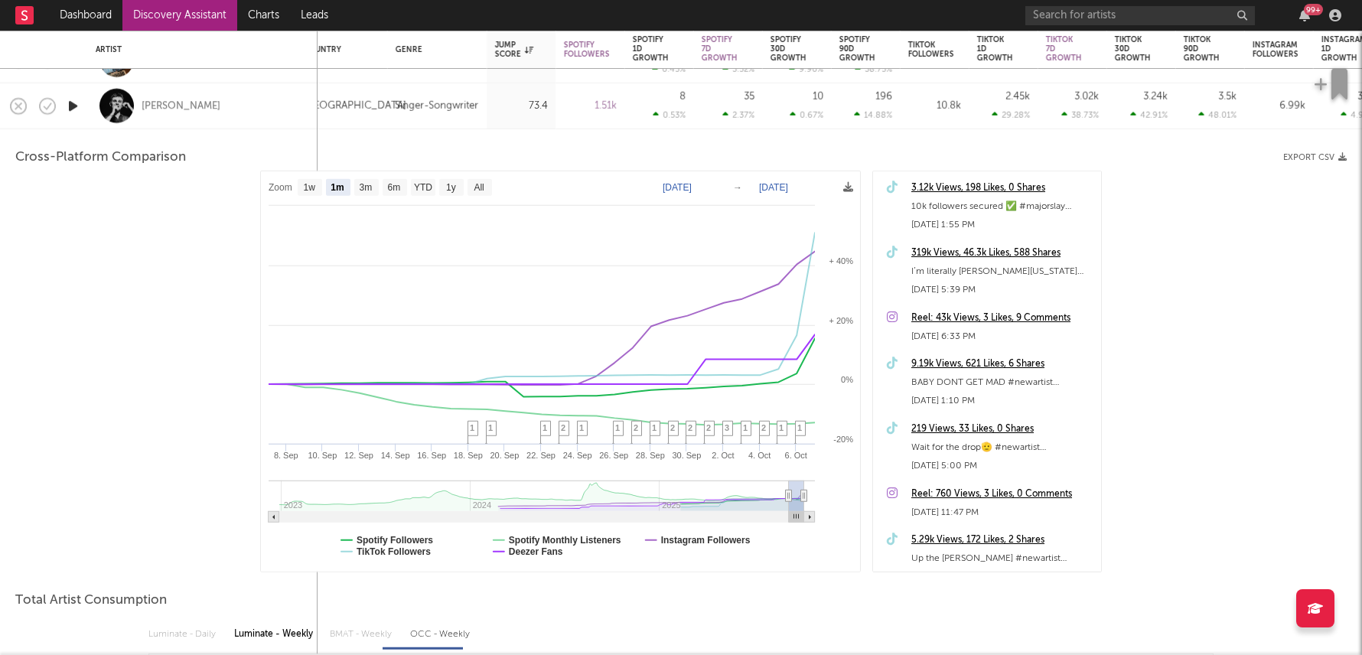
click at [990, 255] on div "319k Views, 46.3k Likes, 588 Shares" at bounding box center [1002, 253] width 182 height 18
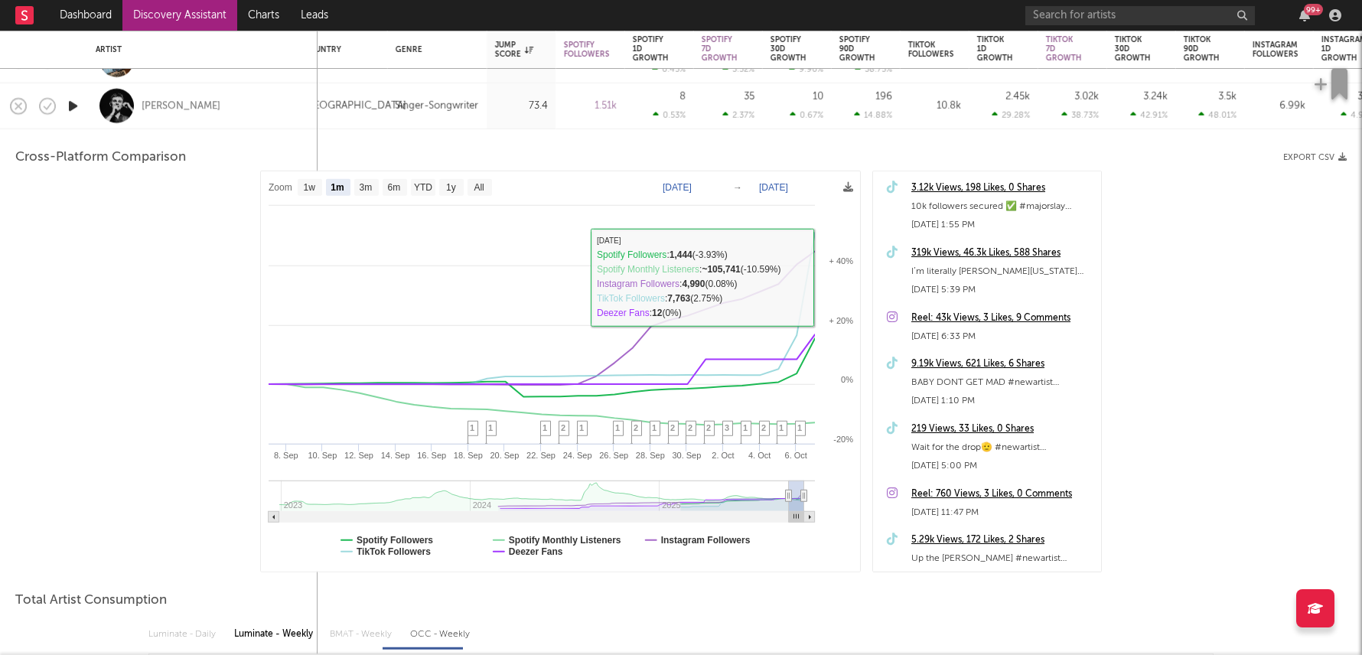
click at [535, 117] on div "73.4" at bounding box center [521, 106] width 69 height 46
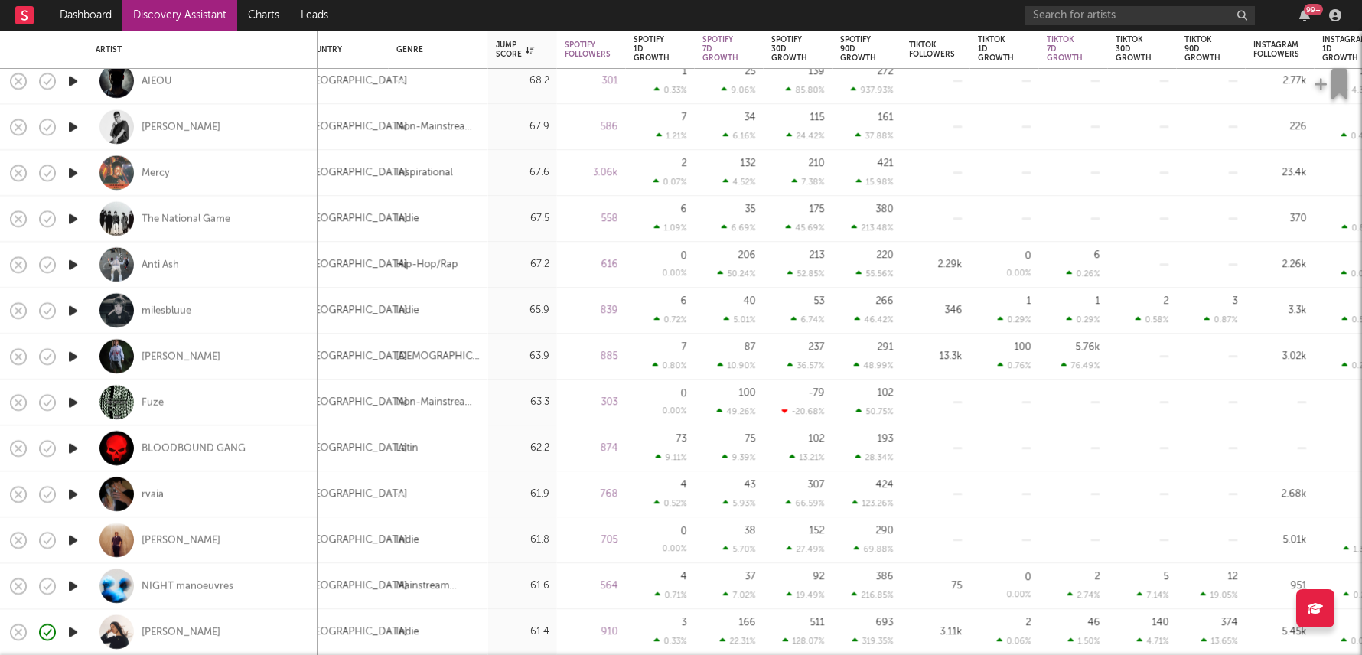
click at [640, 360] on div "7 0.80 %" at bounding box center [660, 356] width 54 height 45
select select "1w"
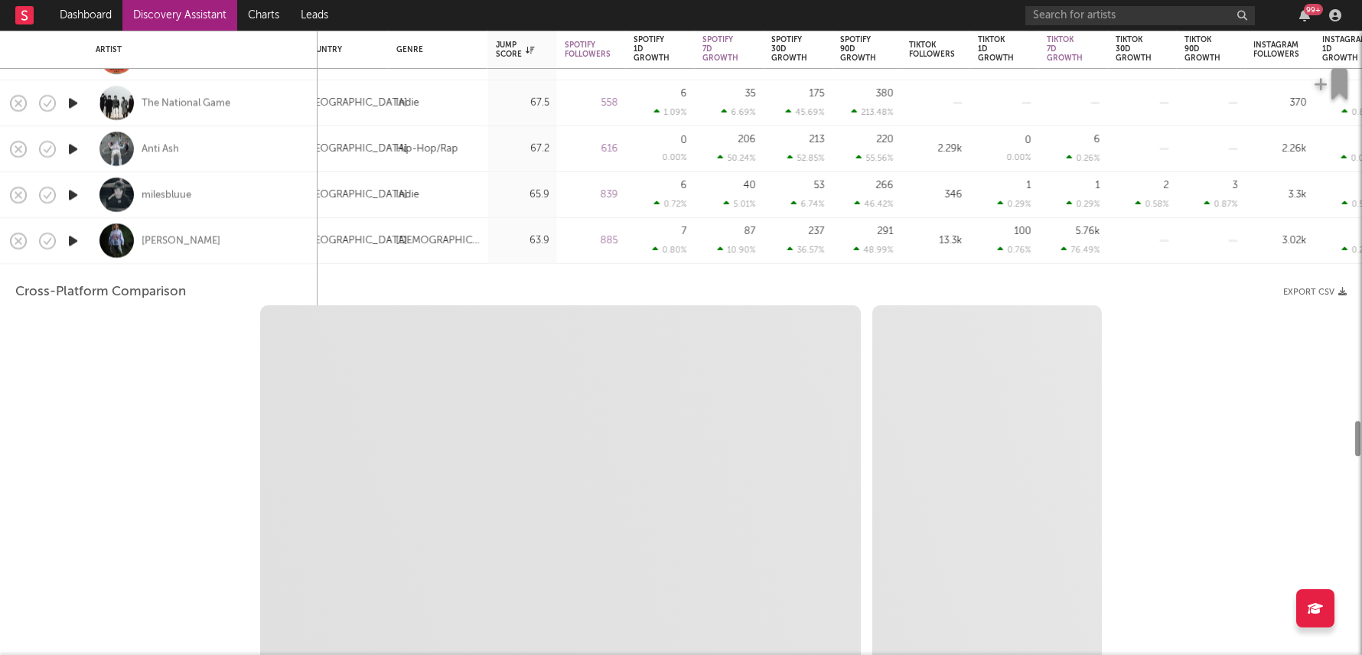
select select "1w"
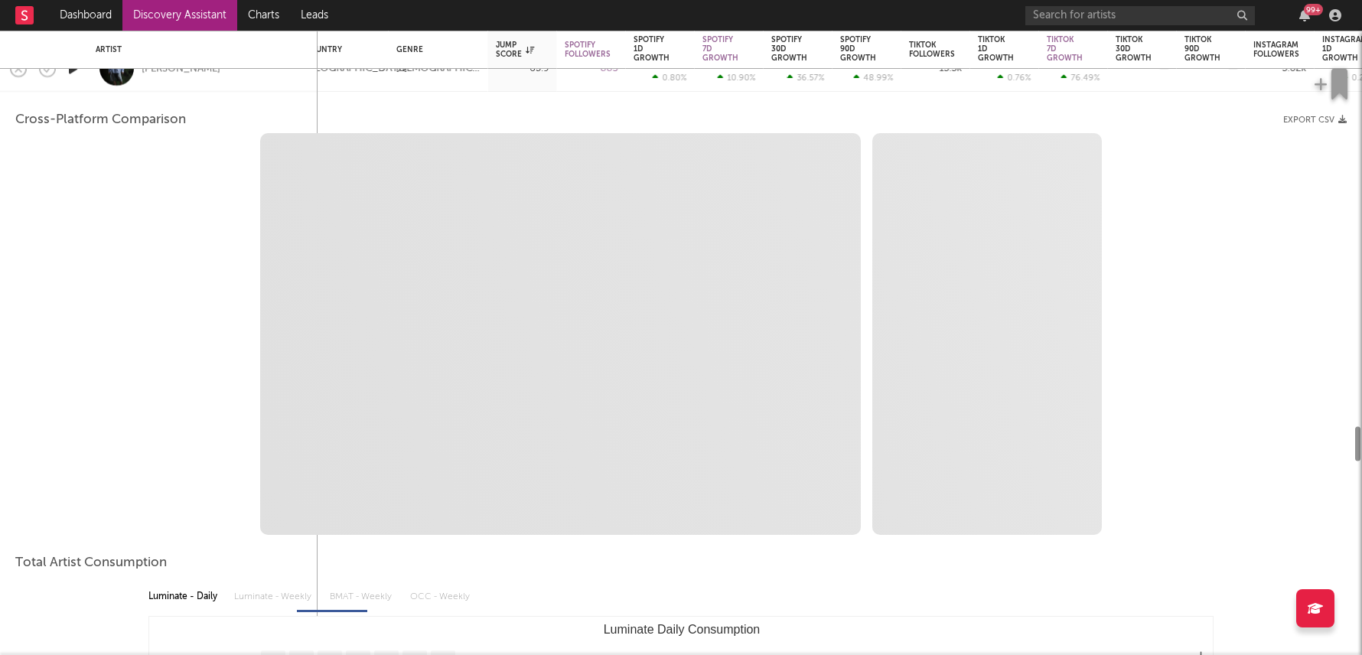
select select "1m"
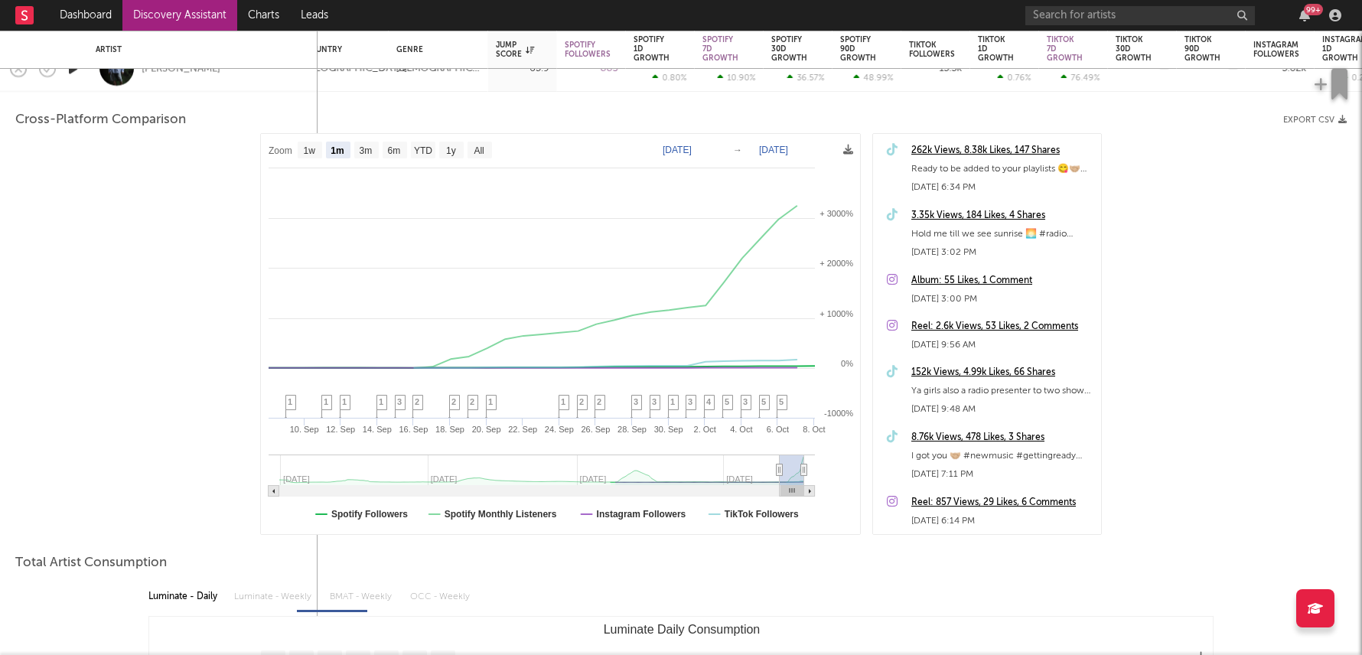
click at [1046, 150] on div "262k Views, 8.38k Likes, 147 Shares" at bounding box center [1002, 151] width 182 height 18
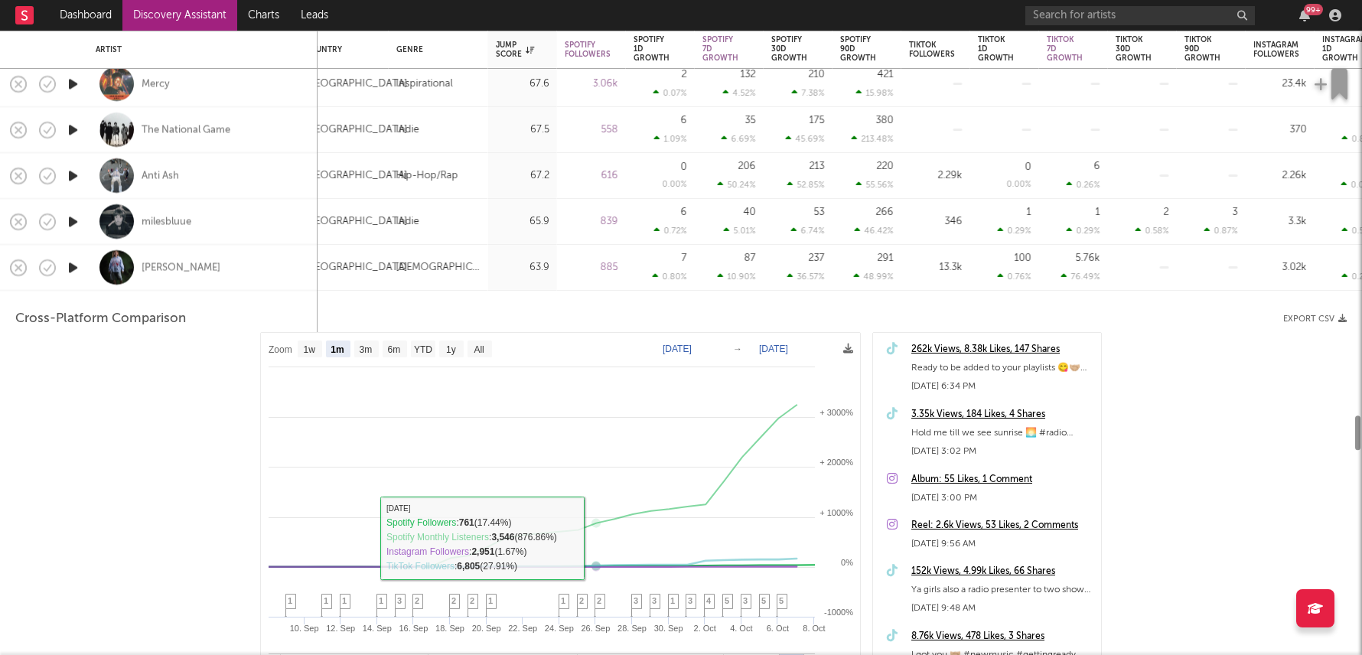
click at [575, 252] on div "885" at bounding box center [591, 268] width 69 height 46
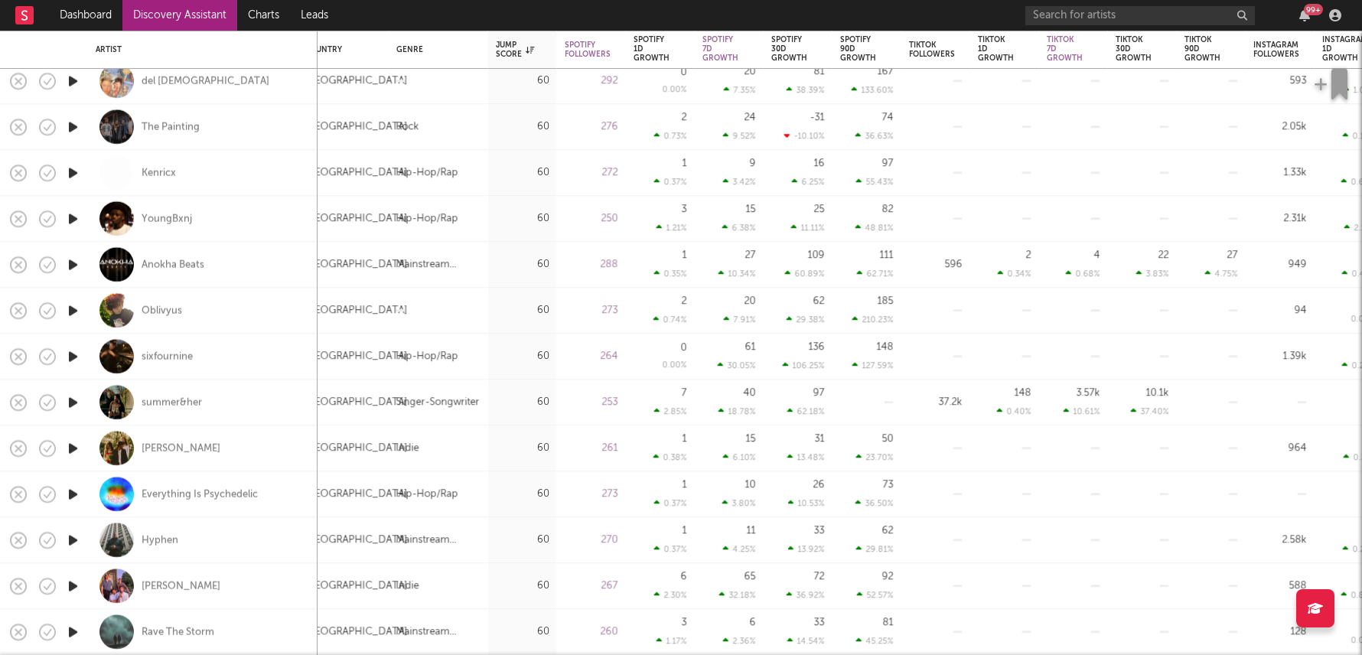
click at [709, 403] on div "40 18.78 %" at bounding box center [729, 401] width 54 height 45
select select "1w"
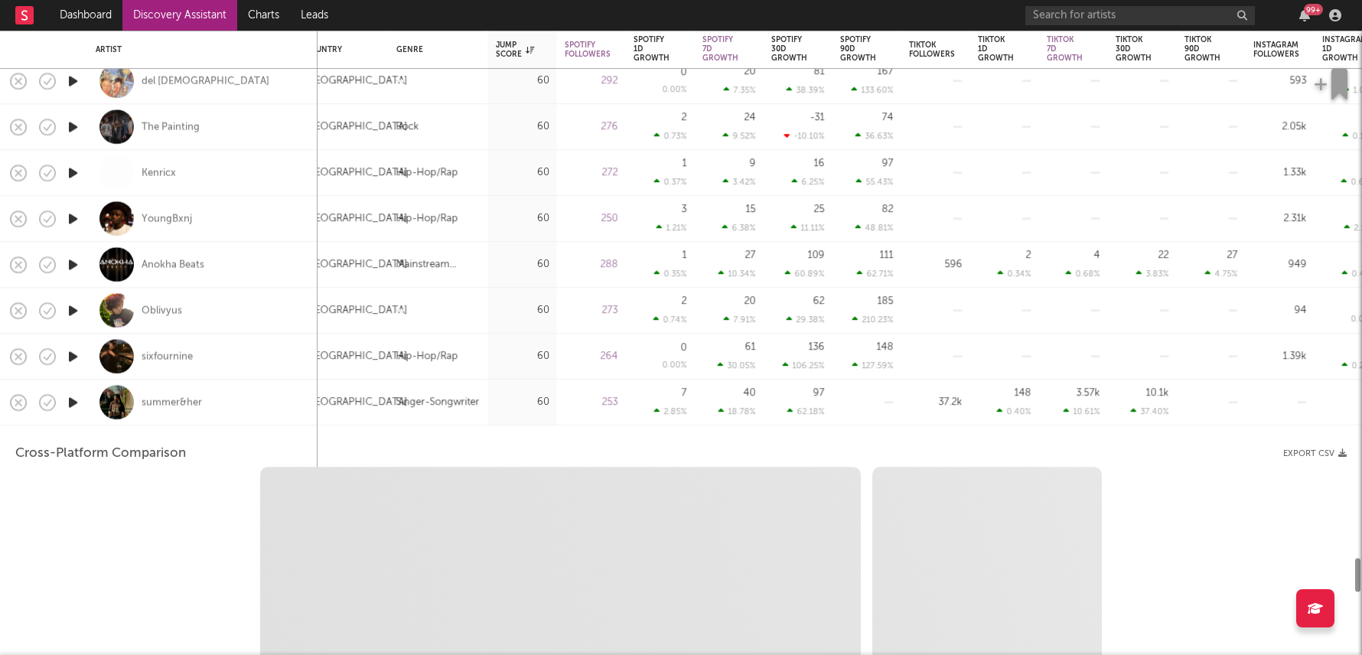
select select "1m"
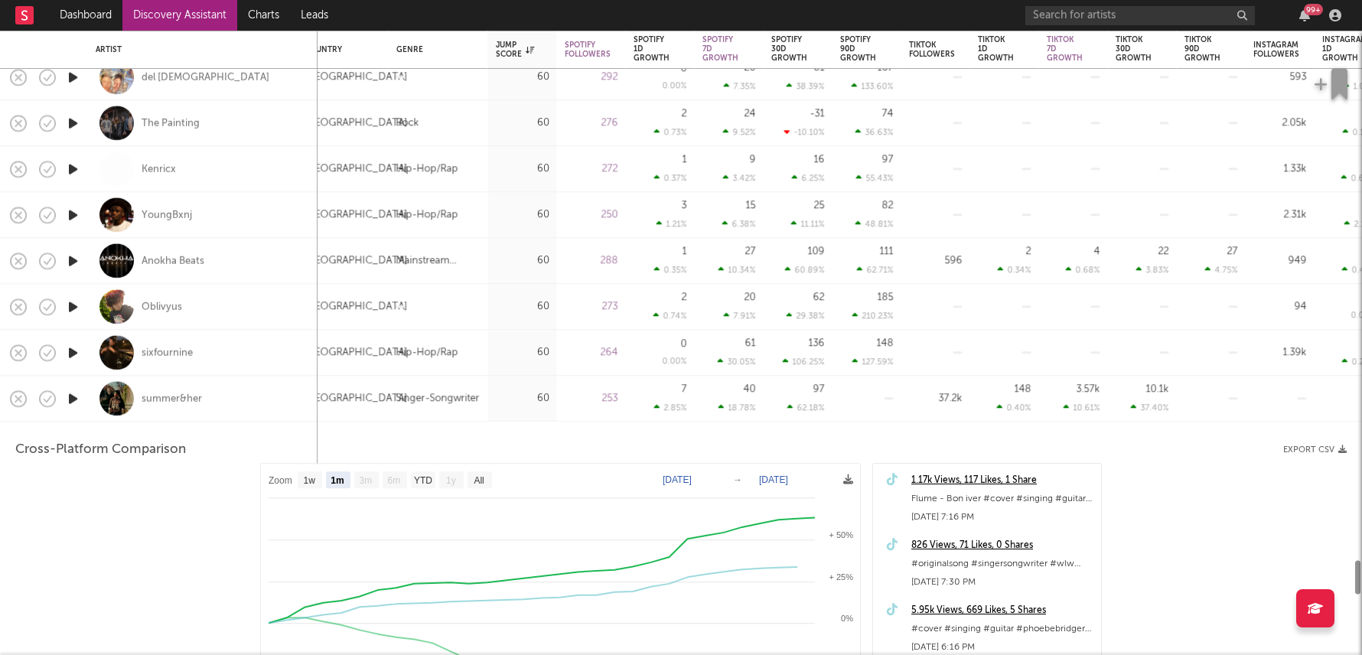
select select "1w"
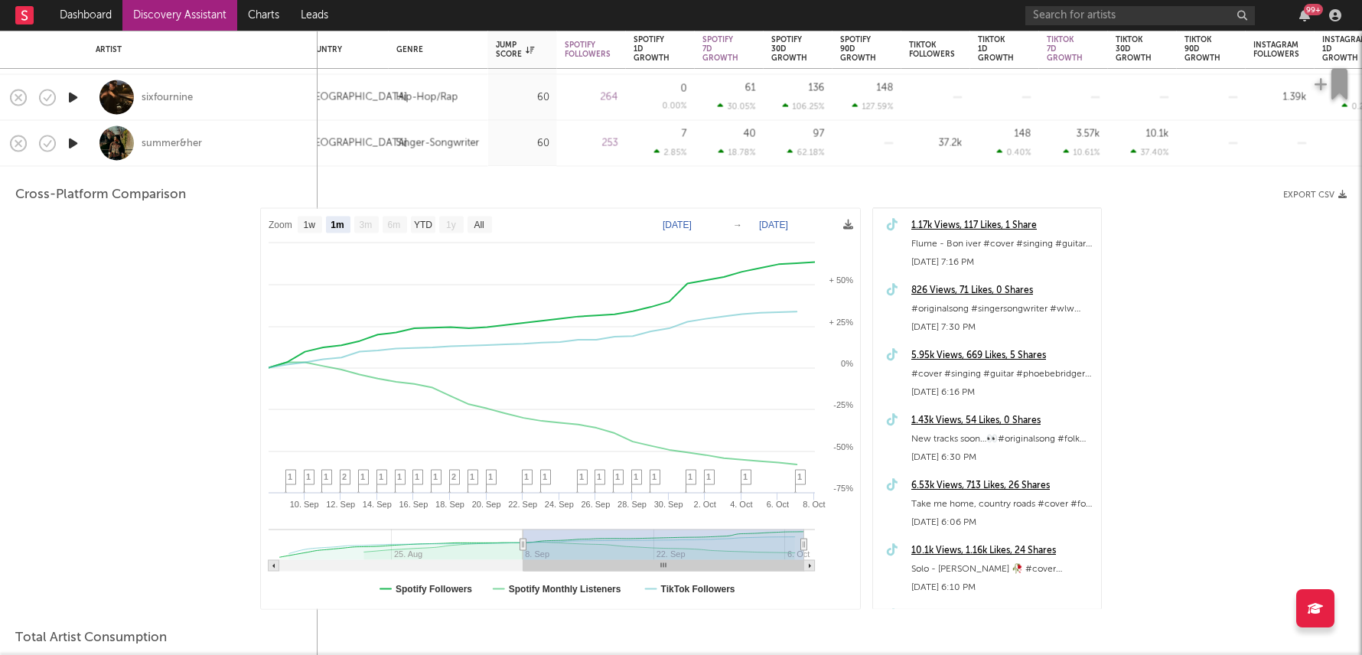
click at [996, 546] on div "10.1k Views, 1.16k Likes, 24 Shares" at bounding box center [1002, 551] width 182 height 18
click at [197, 22] on link "Discovery Assistant" at bounding box center [179, 15] width 115 height 31
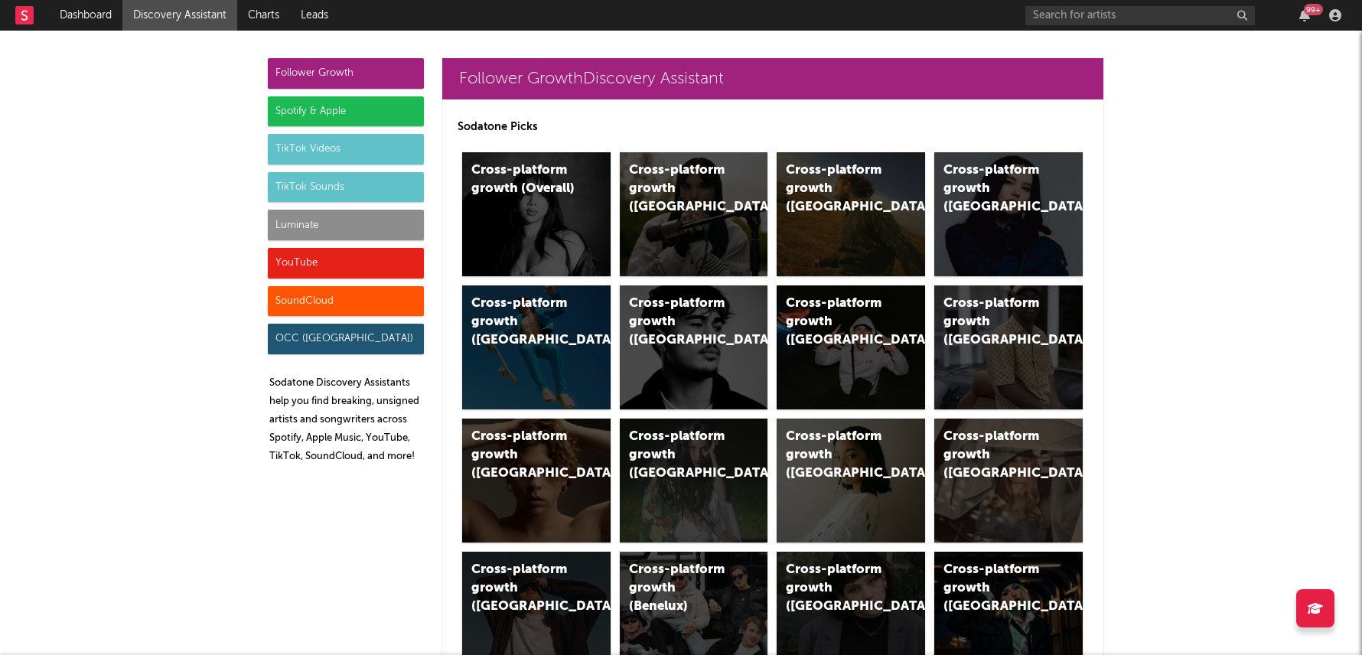
click at [334, 138] on div "TikTok Videos" at bounding box center [346, 149] width 156 height 31
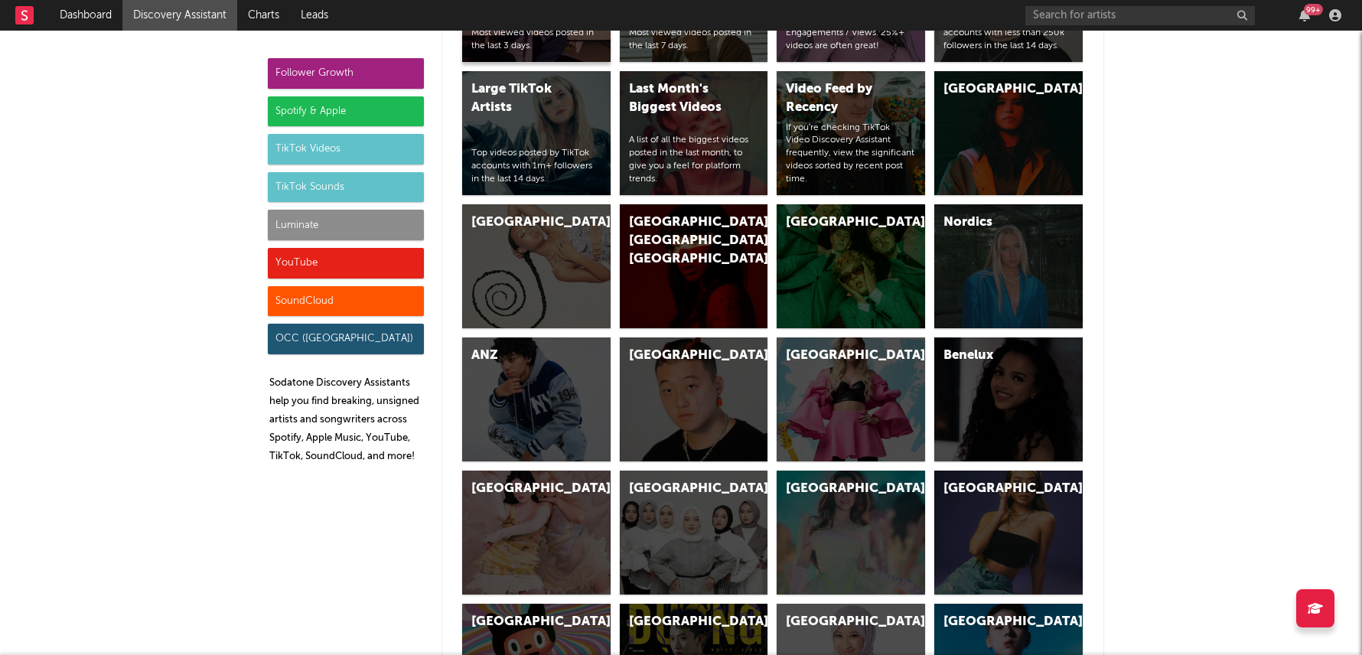
scroll to position [4861, 0]
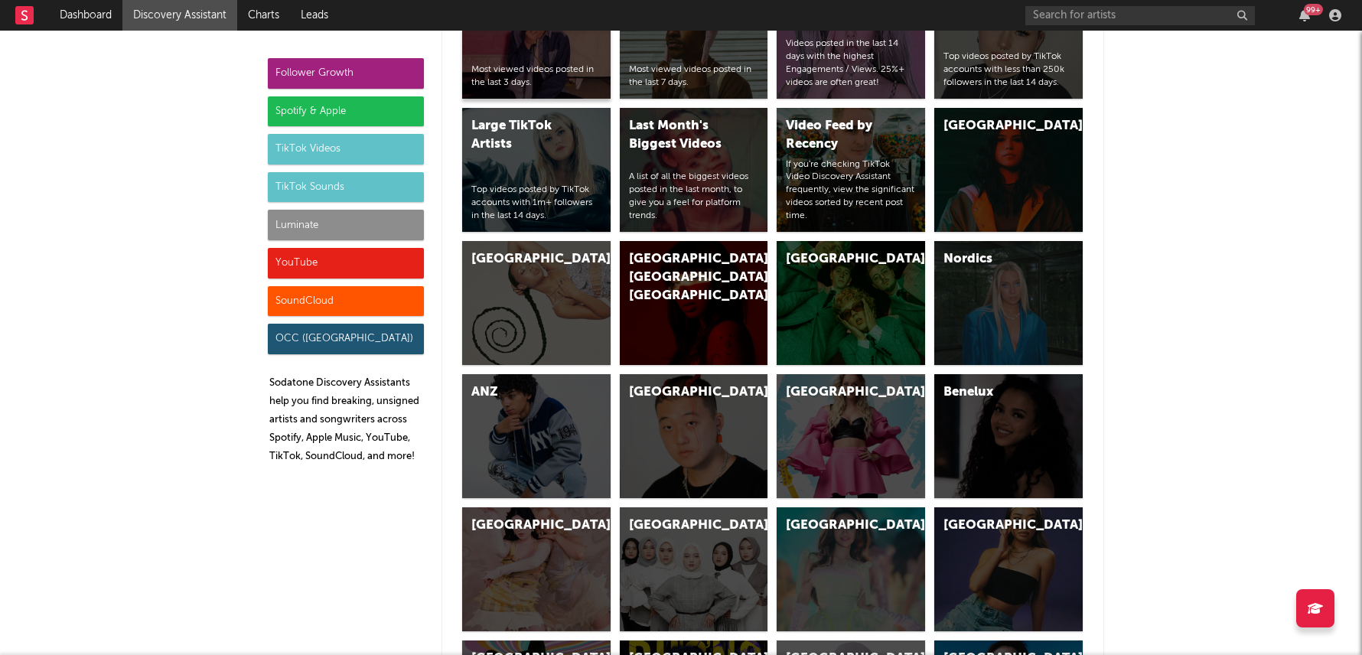
click at [572, 241] on div "[GEOGRAPHIC_DATA]" at bounding box center [536, 303] width 148 height 124
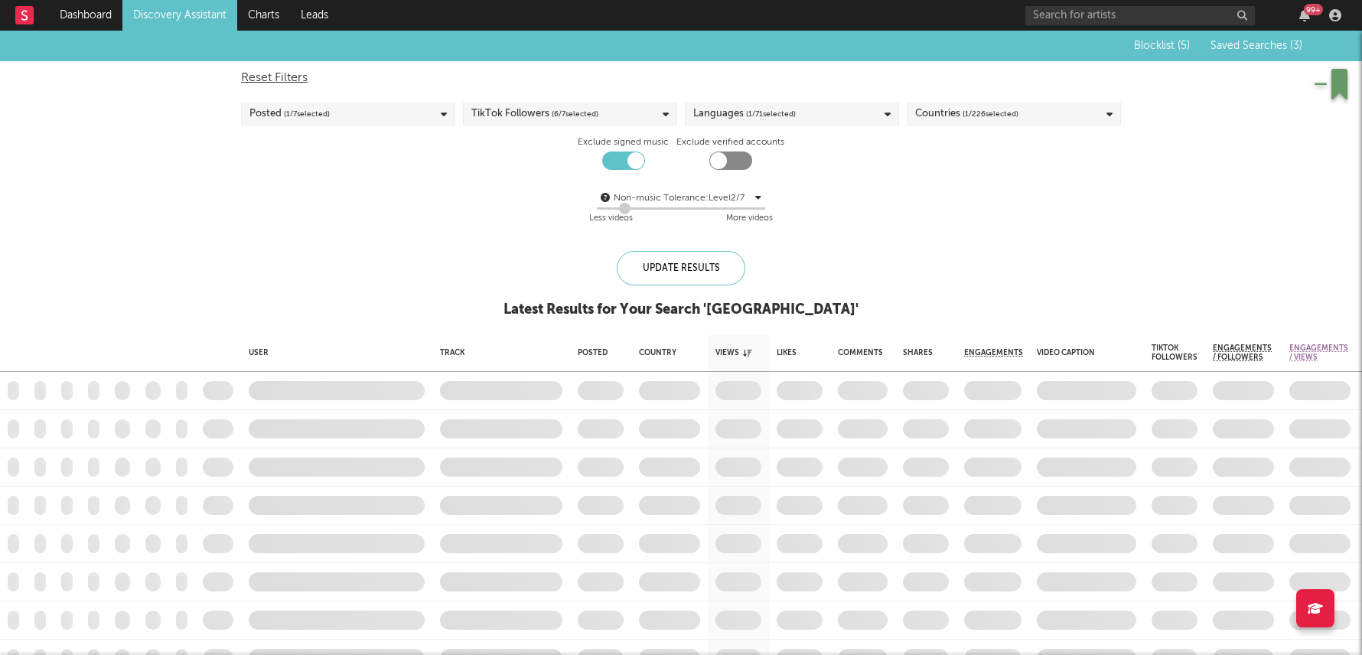
checkbox input "true"
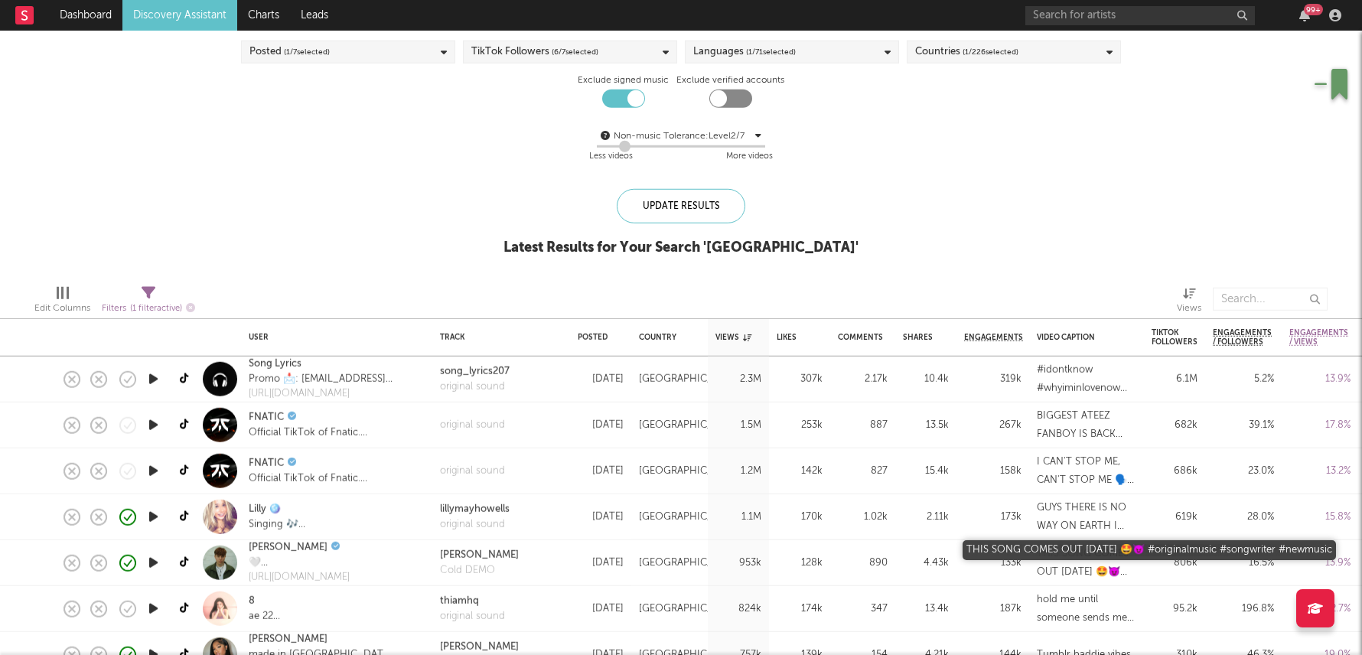
click at [1064, 556] on div "THIS SONG COMES OUT [DATE] 🤩😈 #originalmusic #songwriter #newmusic" at bounding box center [1086, 562] width 99 height 37
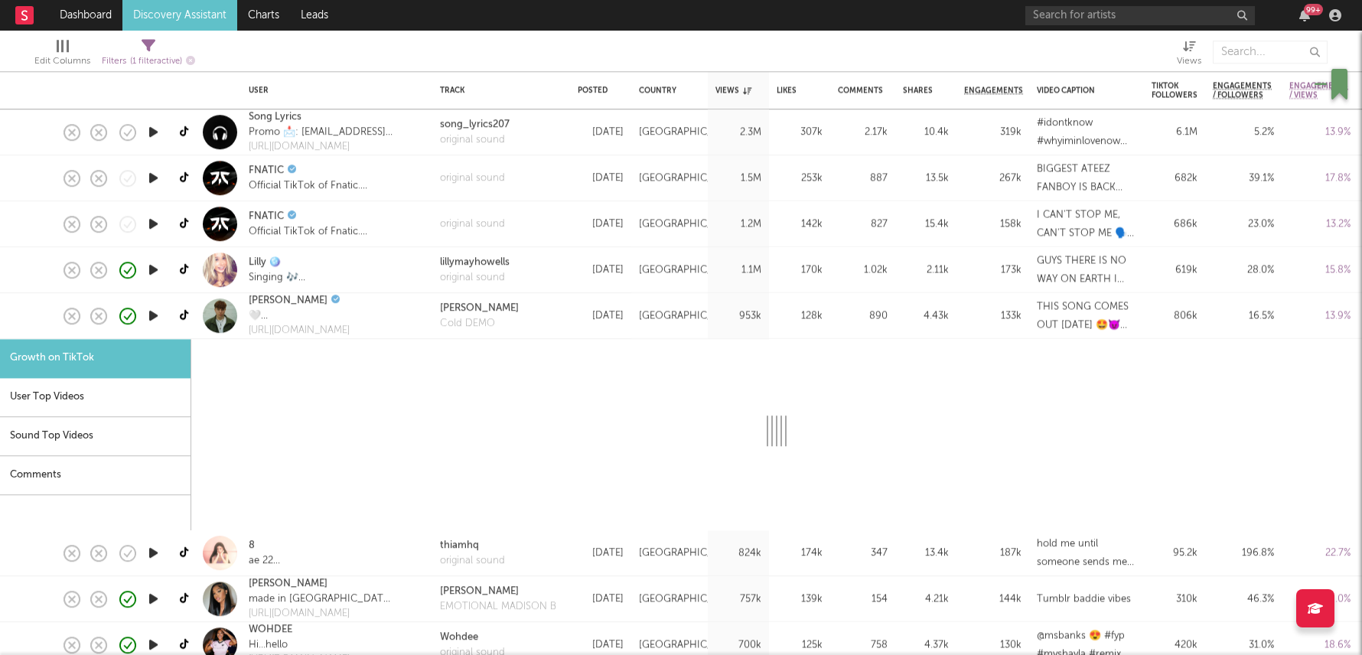
select select "1m"
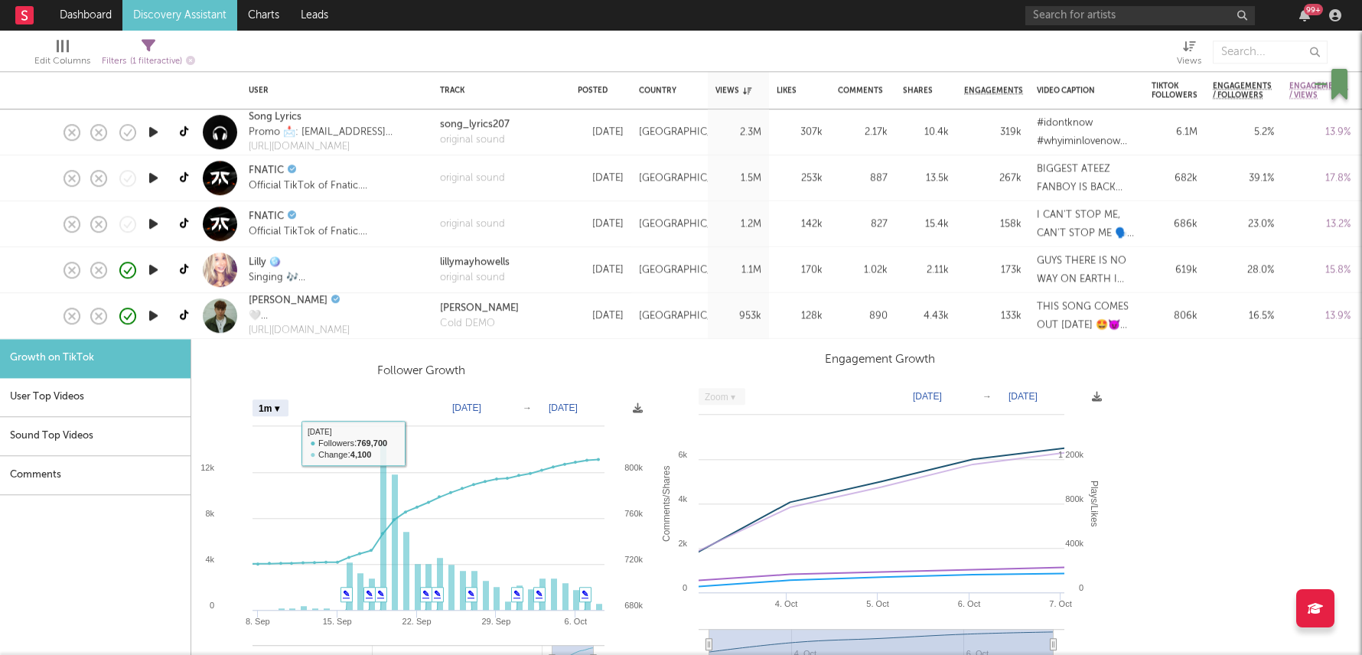
click at [806, 324] on div "128k" at bounding box center [799, 316] width 46 height 18
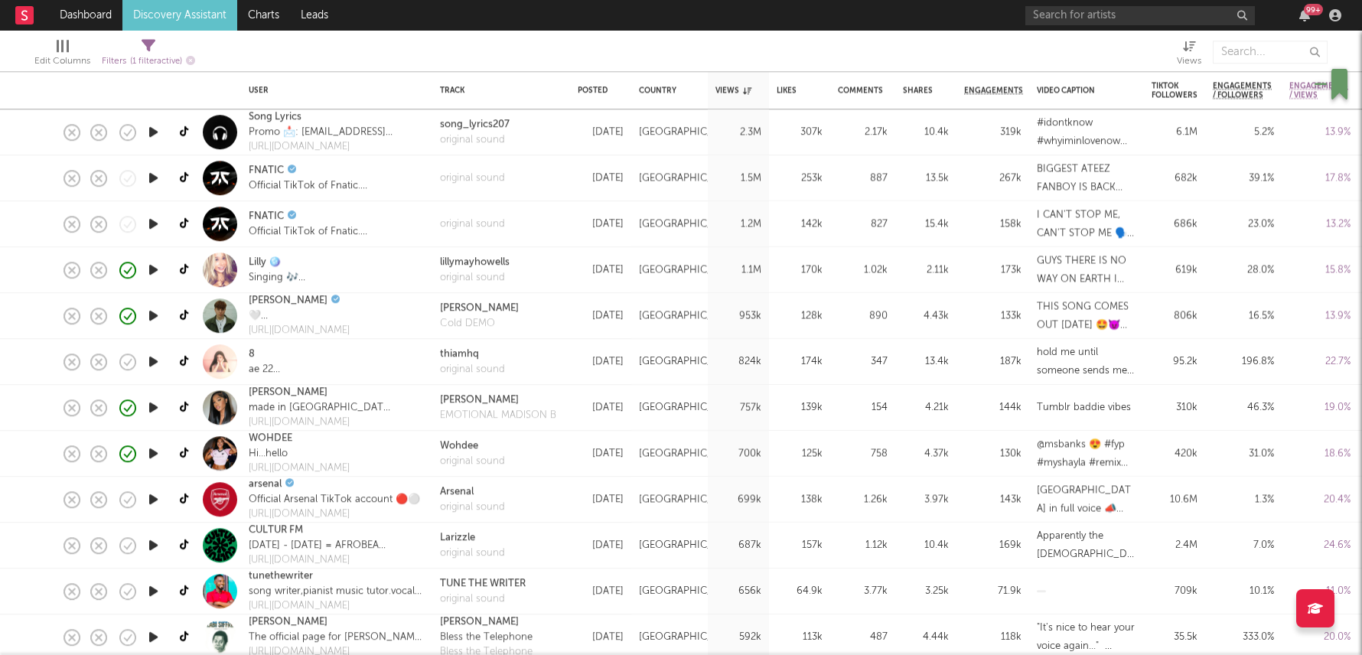
click at [819, 278] on div "170k" at bounding box center [799, 270] width 46 height 18
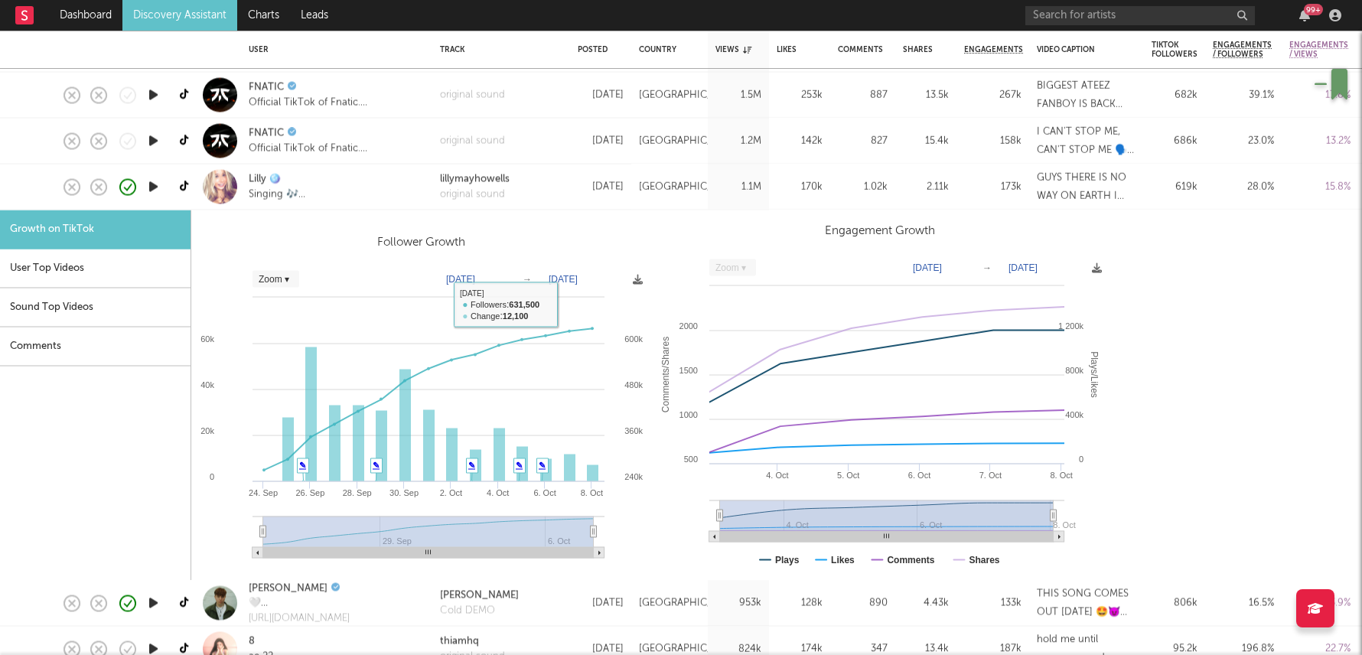
click at [870, 180] on div "1.02k" at bounding box center [863, 186] width 50 height 18
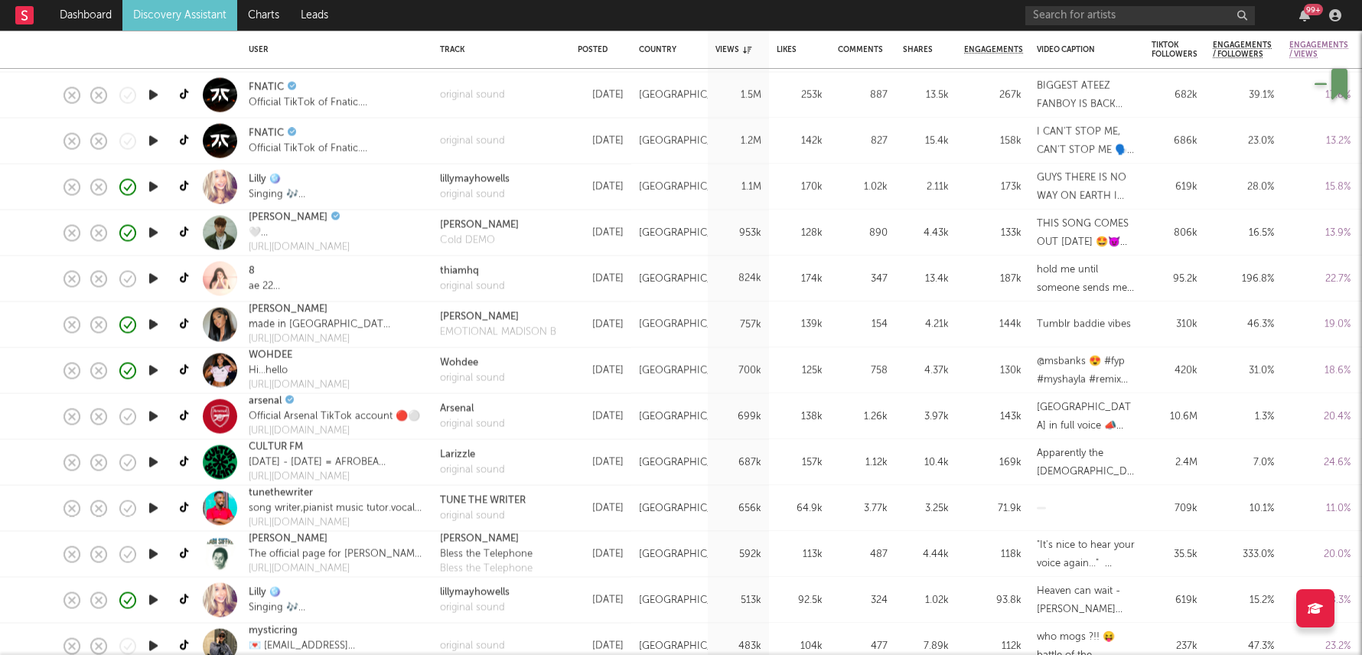
click at [942, 328] on div "4.21k" at bounding box center [926, 324] width 46 height 18
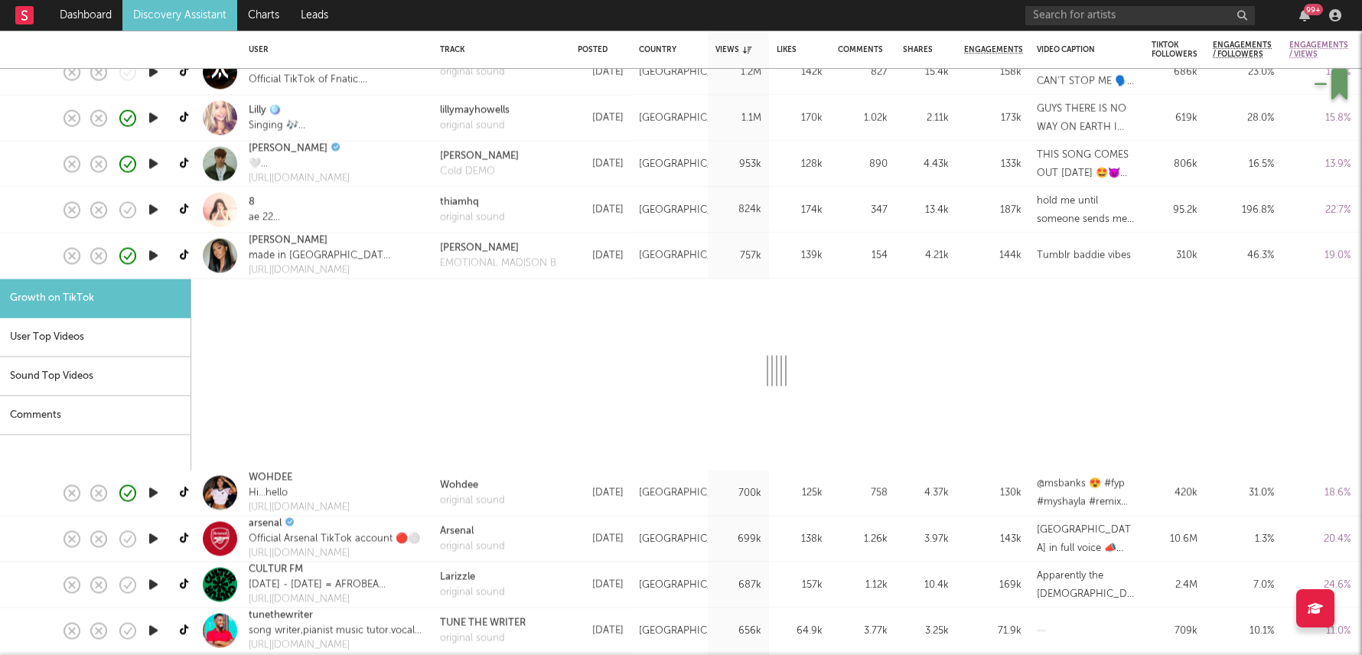
select select "1m"
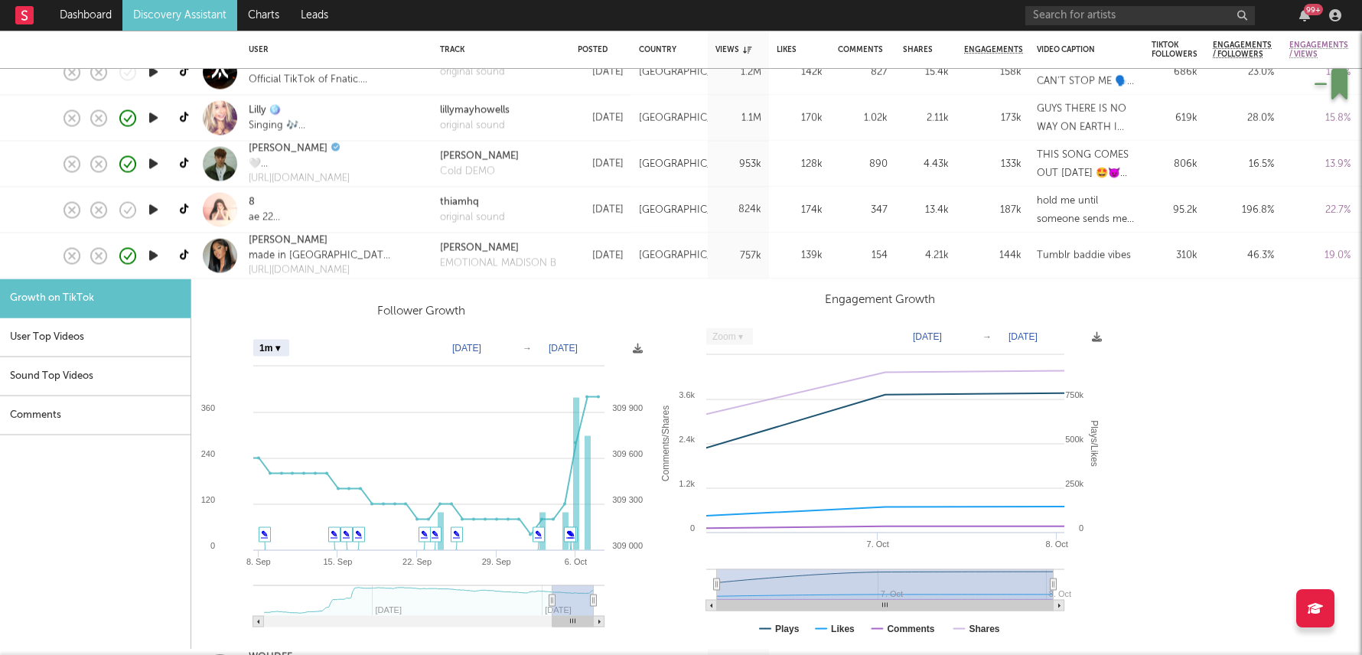
click at [840, 256] on div "154" at bounding box center [863, 255] width 50 height 18
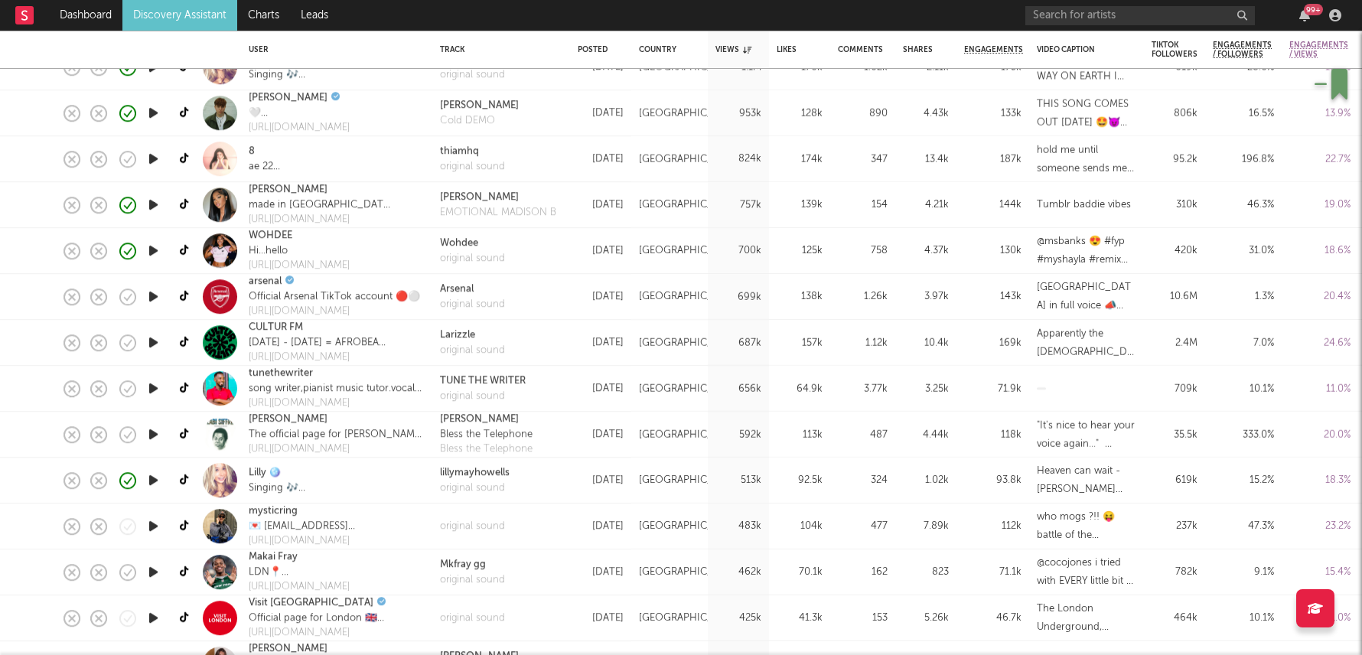
click at [921, 569] on div "823" at bounding box center [926, 572] width 46 height 18
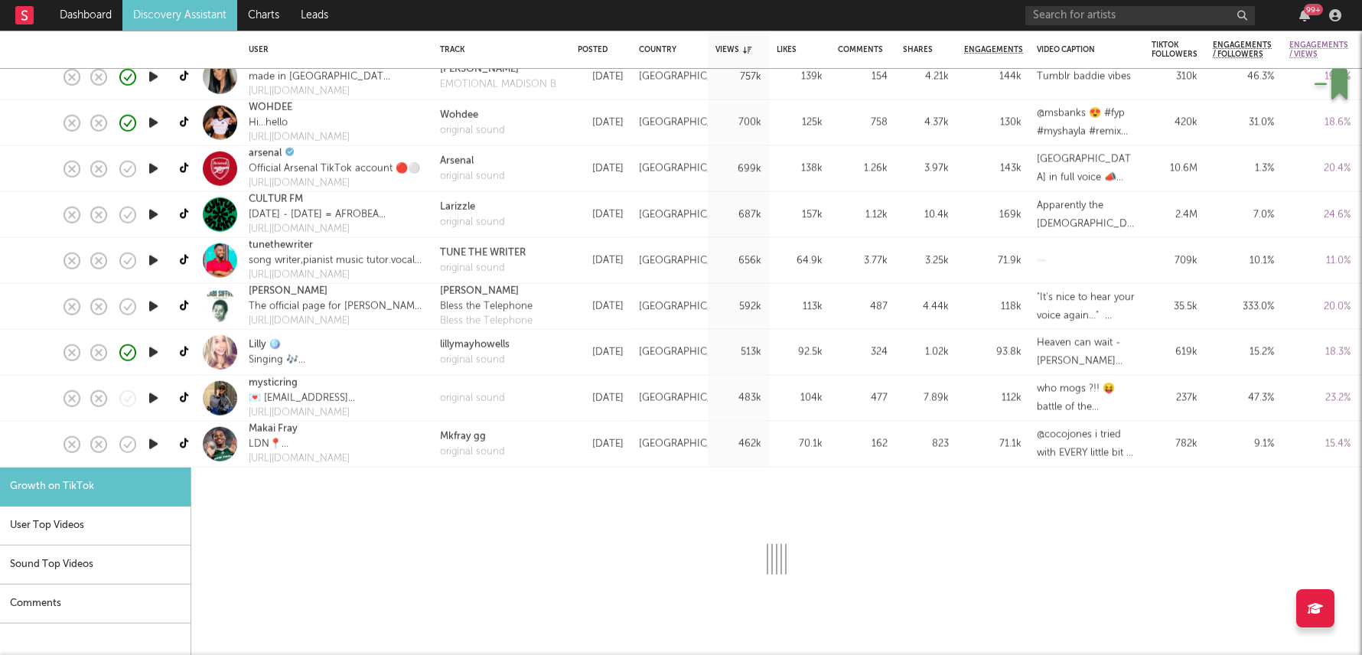
select select "1m"
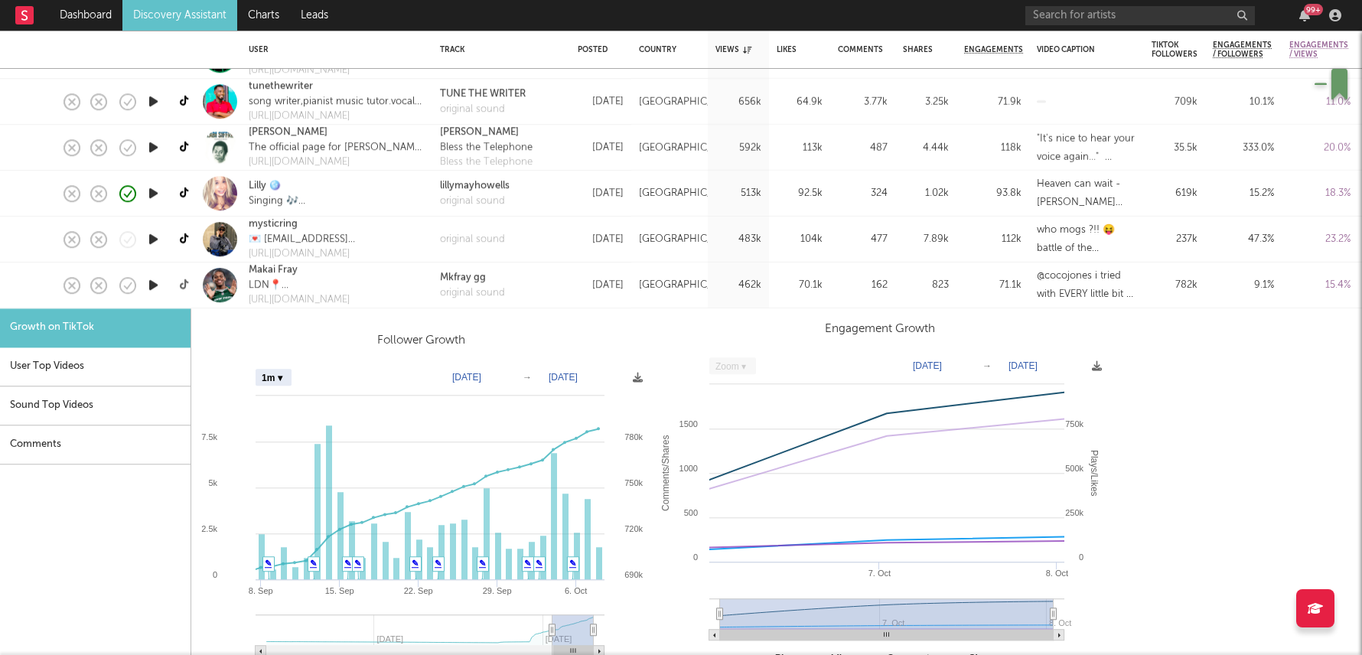
click at [184, 289] on icon at bounding box center [185, 284] width 11 height 11
click at [754, 285] on div "462k" at bounding box center [738, 285] width 46 height 18
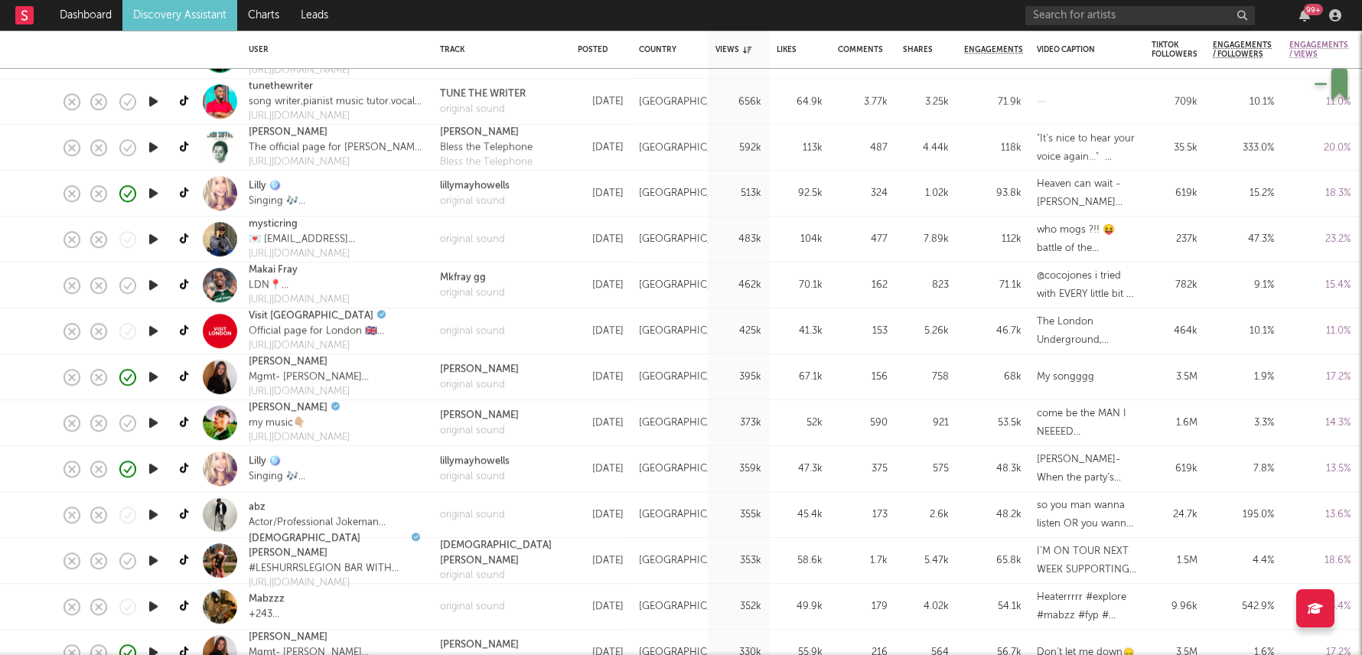
click at [867, 384] on div "156" at bounding box center [863, 377] width 50 height 18
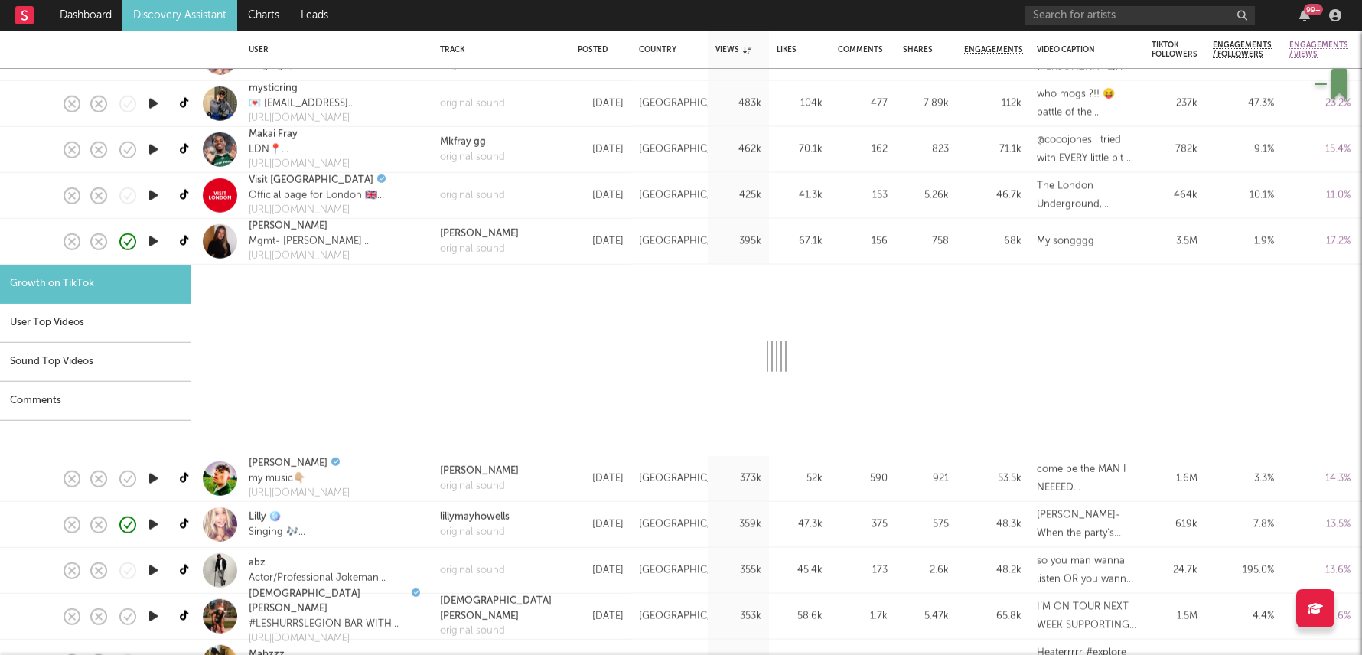
select select "1m"
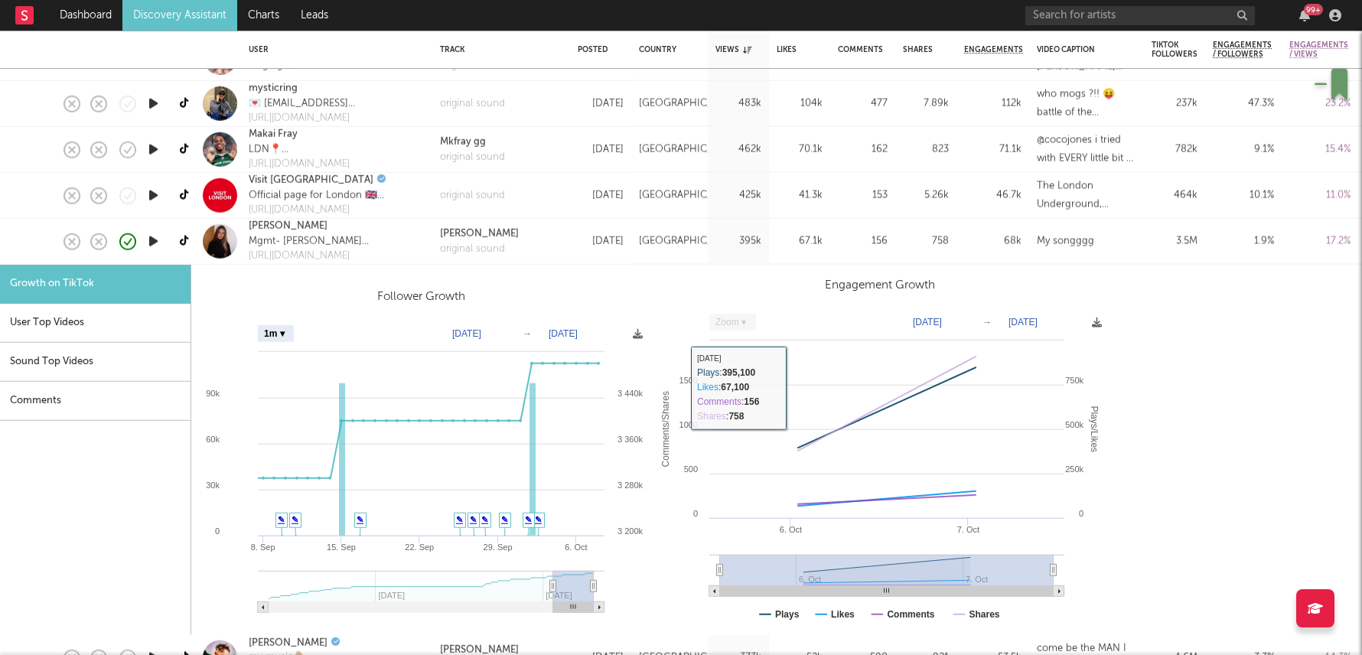
click at [923, 252] on div "758" at bounding box center [925, 242] width 61 height 46
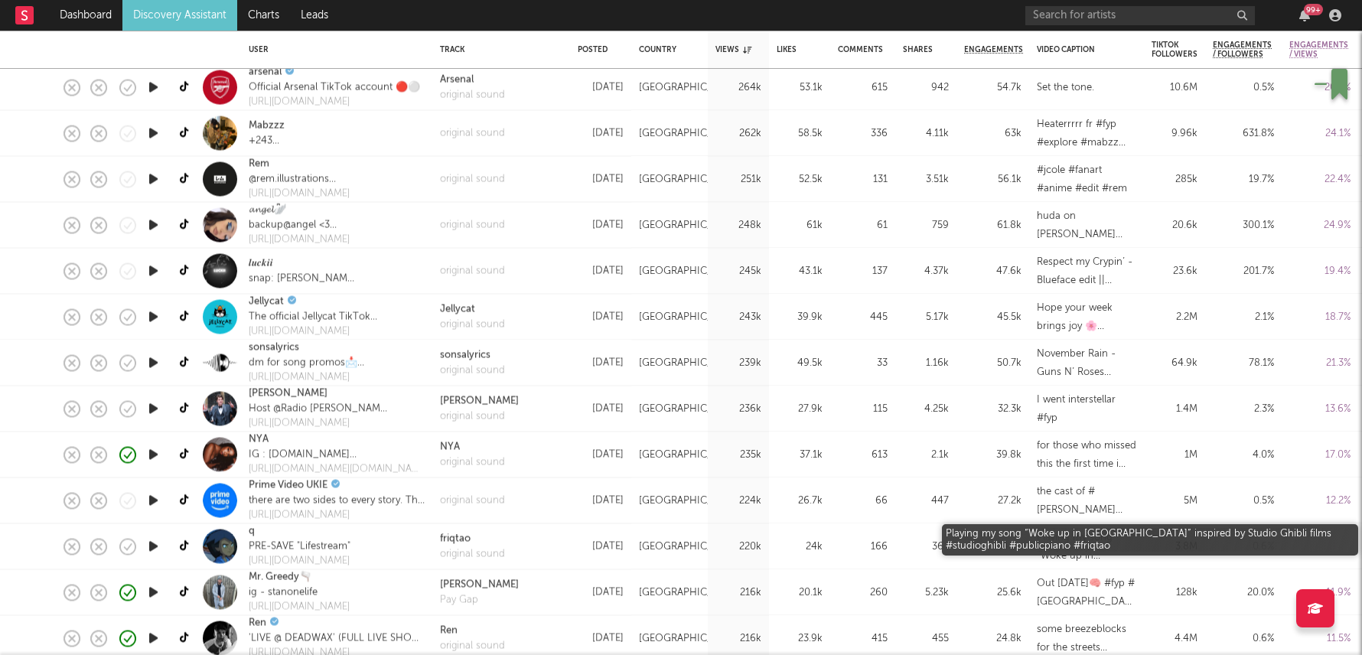
click at [1128, 552] on div "Playing my song “Woke up in [GEOGRAPHIC_DATA]” inspired by Studio Ghibli films …" at bounding box center [1086, 546] width 99 height 37
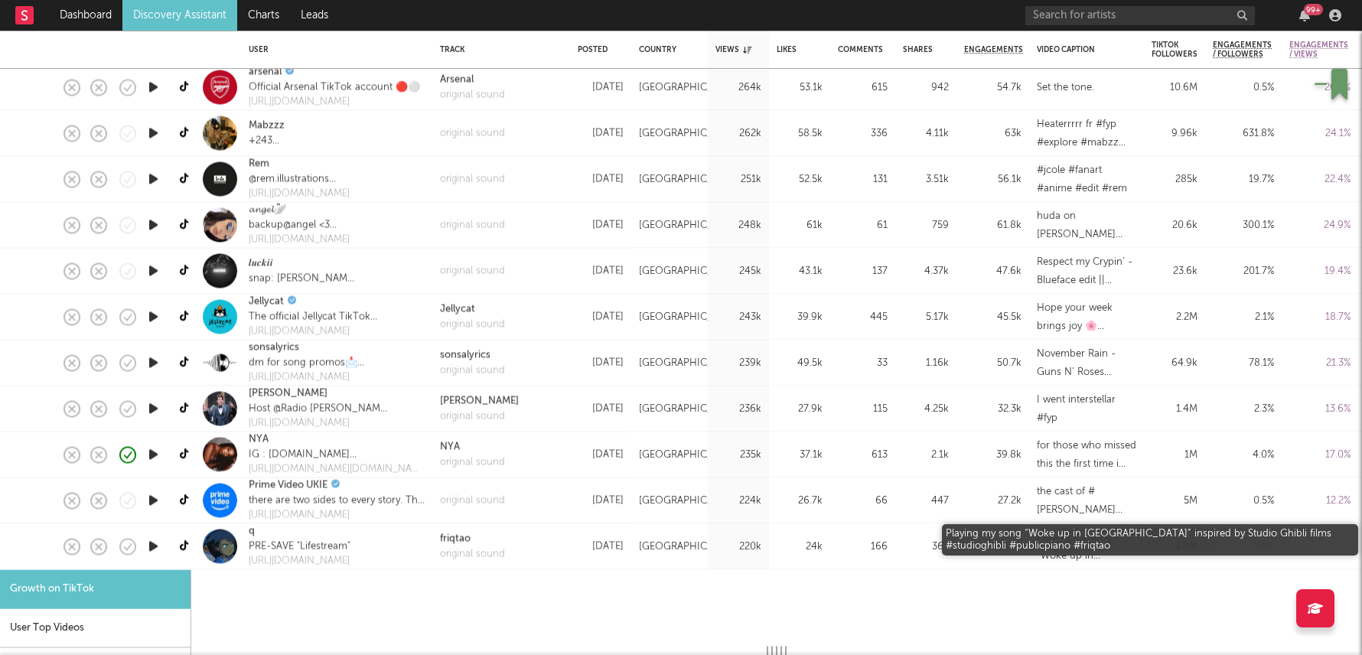
select select "1m"
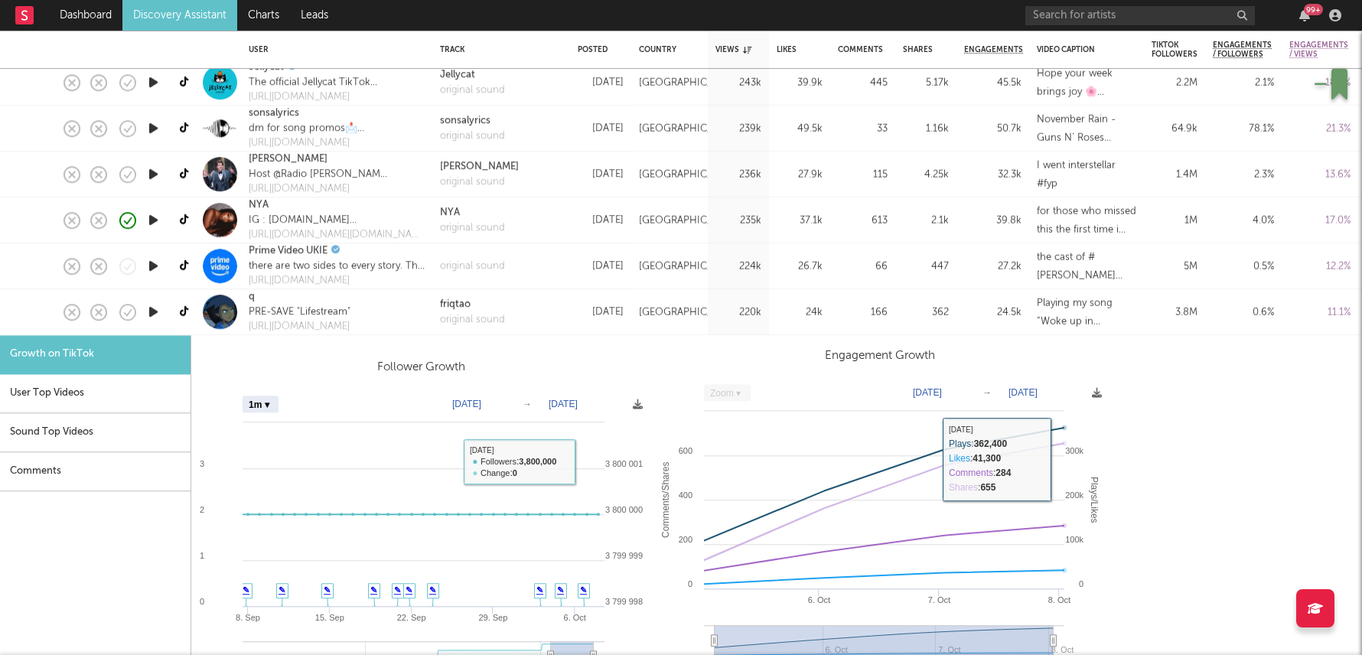
click at [1086, 319] on div "Playing my song “Woke up in [GEOGRAPHIC_DATA]” inspired by Studio Ghibli films …" at bounding box center [1086, 312] width 99 height 37
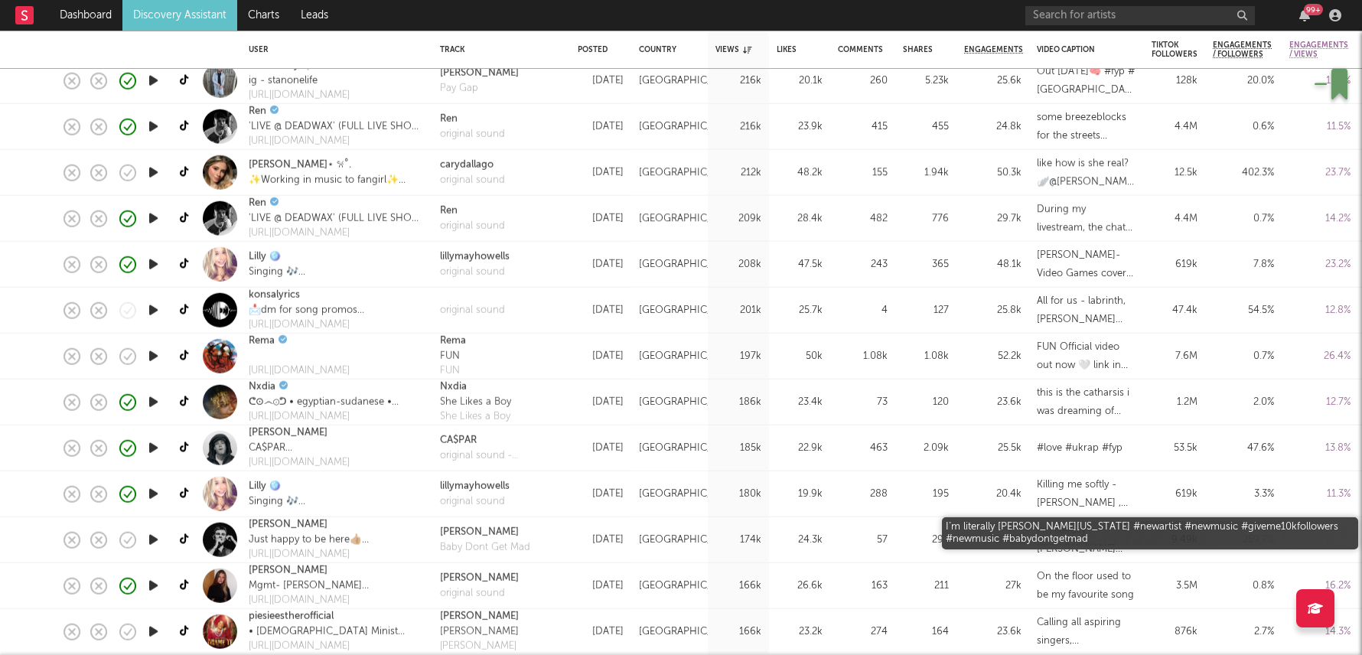
click at [1101, 542] on div "I’m literally [PERSON_NAME][US_STATE] #newartist #newmusic #giveme10kfollowers …" at bounding box center [1086, 539] width 99 height 37
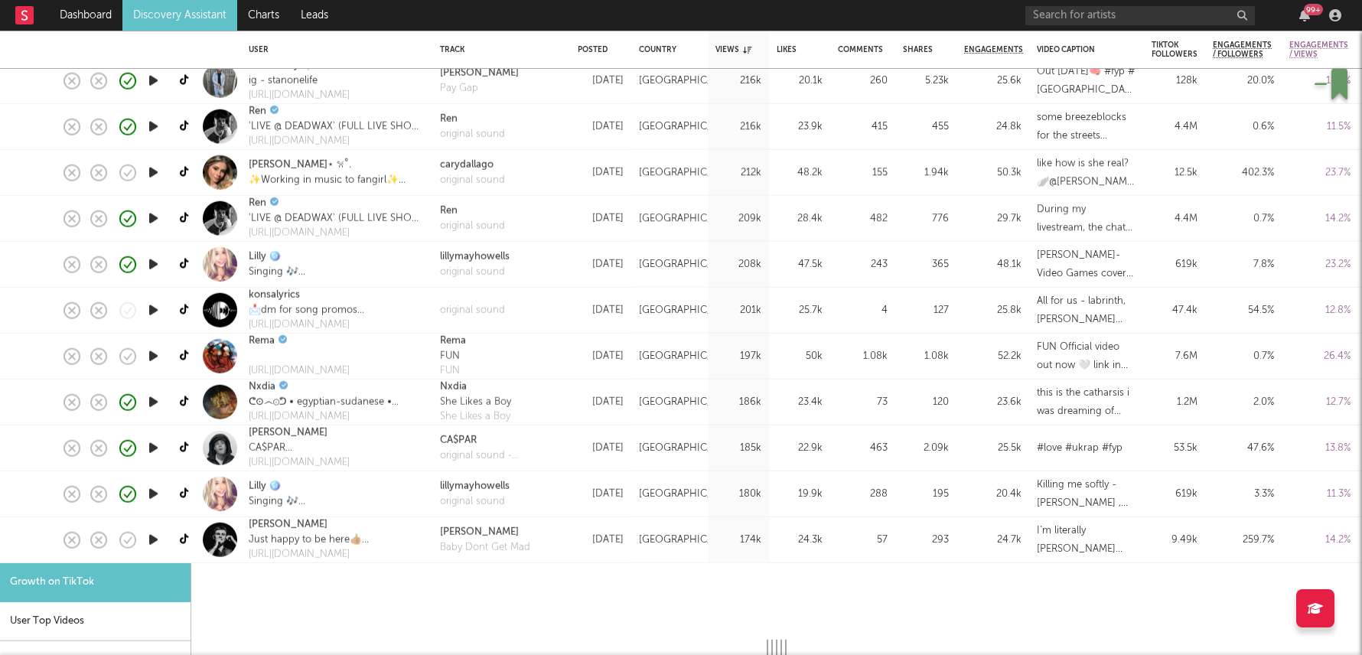
select select "1m"
click at [183, 534] on icon at bounding box center [185, 539] width 11 height 11
click at [709, 535] on div "174k" at bounding box center [738, 540] width 61 height 46
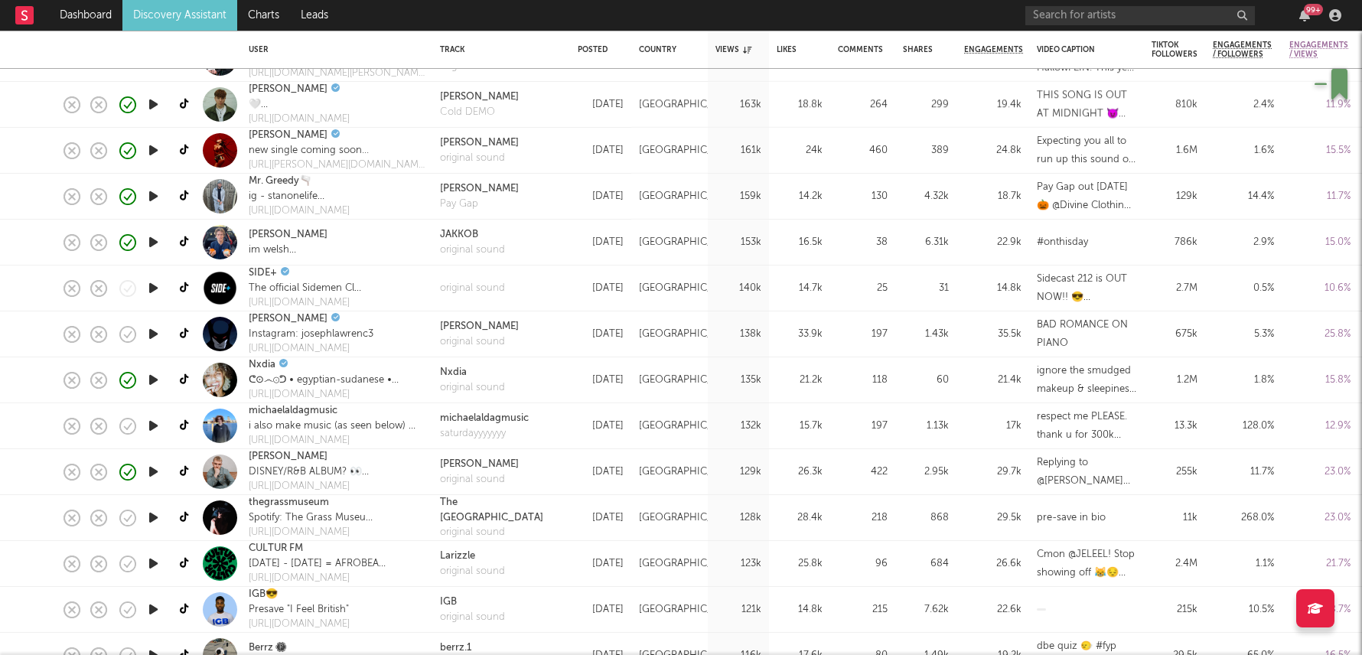
click at [1099, 519] on div "pre-save in bio" at bounding box center [1071, 518] width 69 height 18
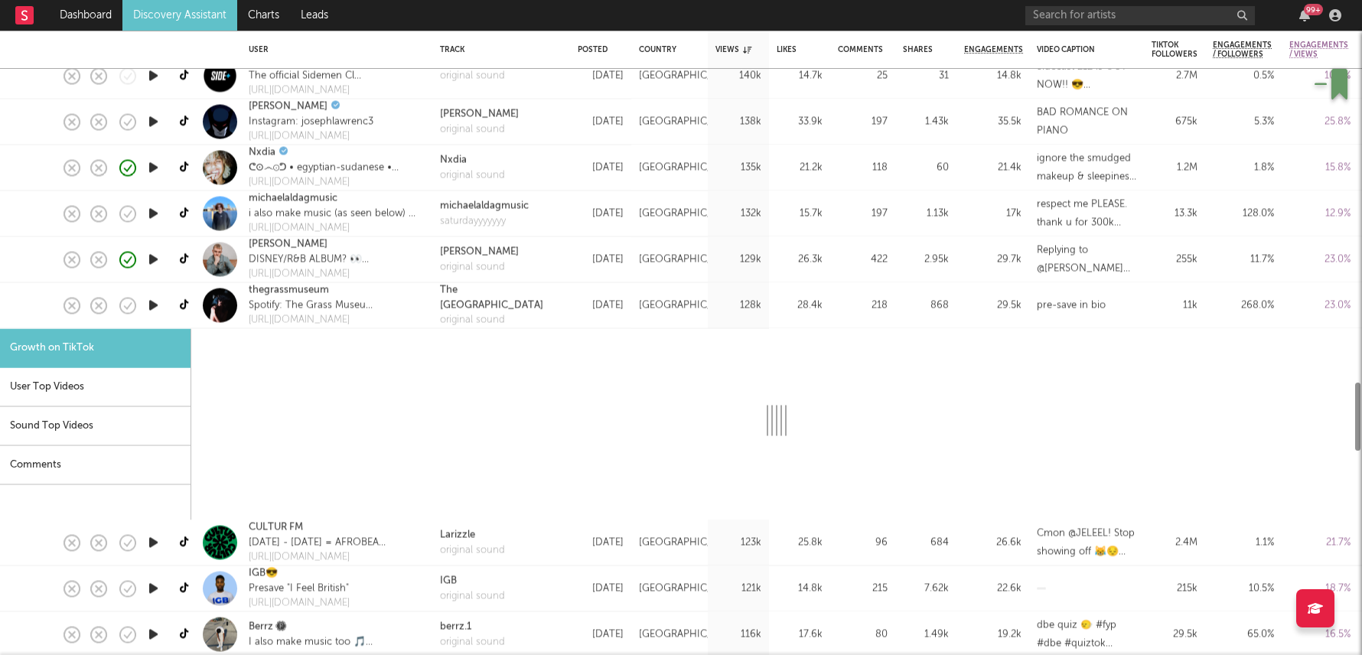
select select "1m"
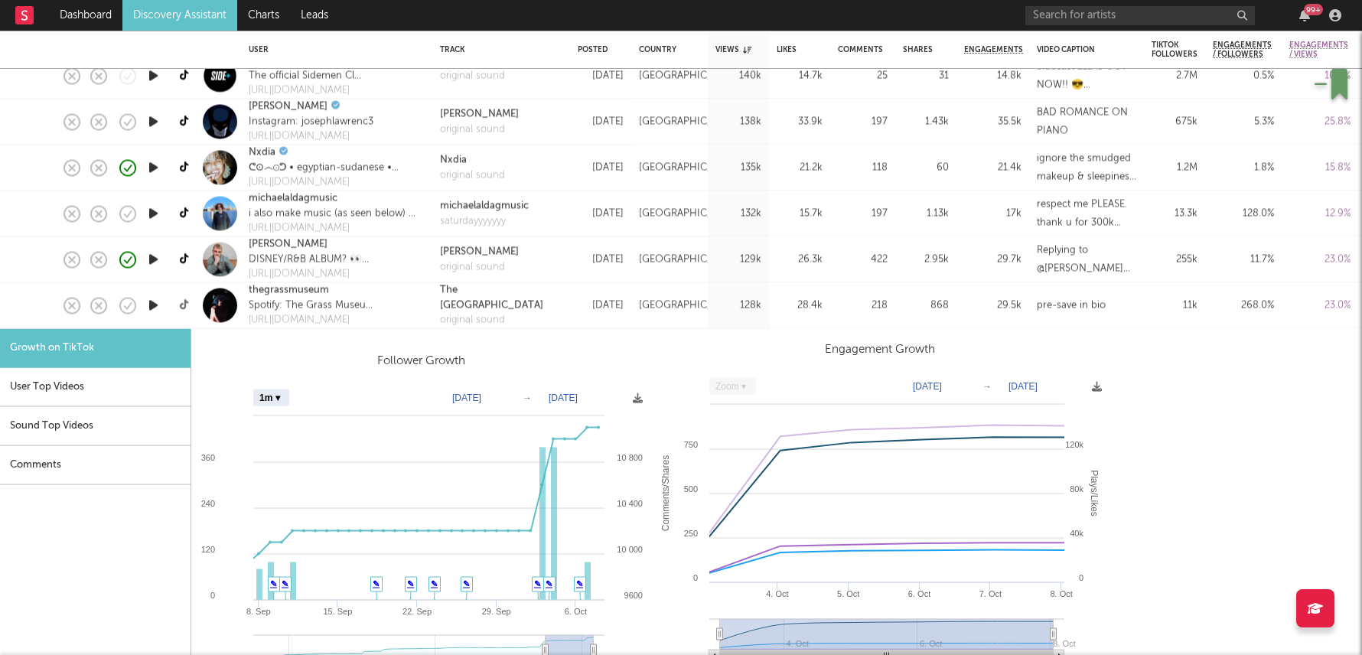
click at [185, 307] on icon at bounding box center [185, 305] width 11 height 11
click at [599, 304] on div "[DATE]" at bounding box center [601, 305] width 46 height 18
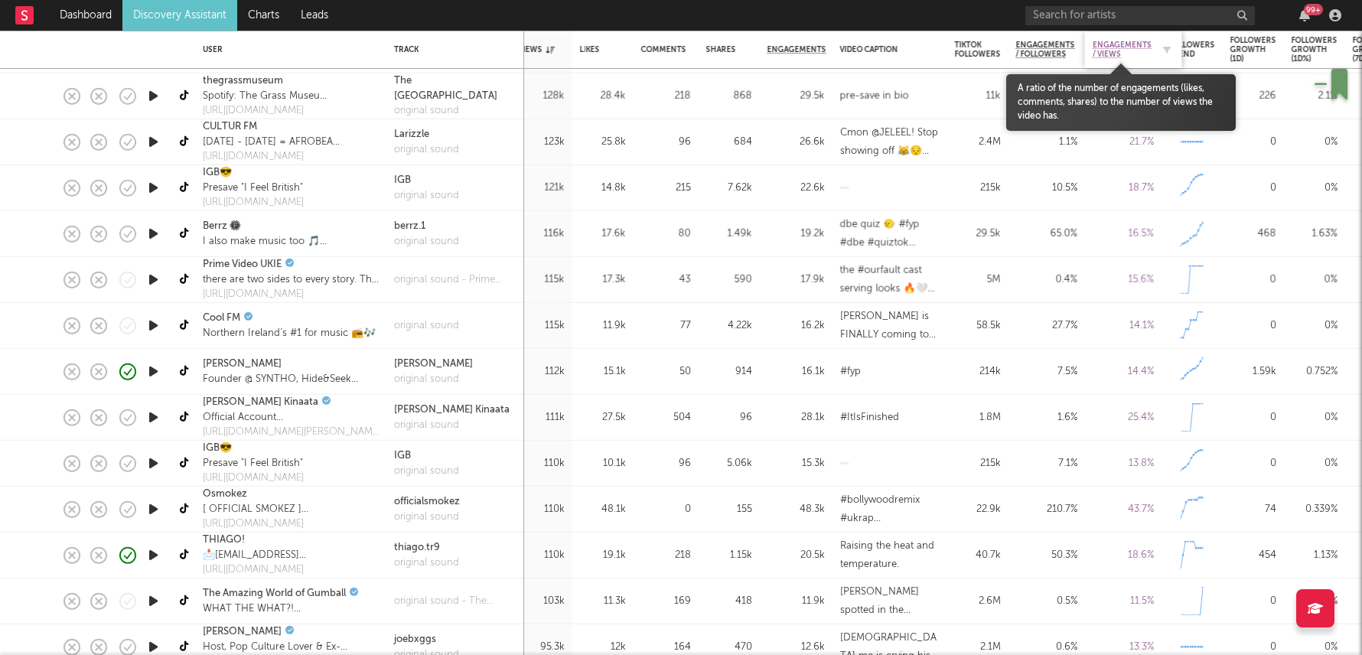
click at [1113, 51] on span "Engagements / Views" at bounding box center [1121, 50] width 59 height 18
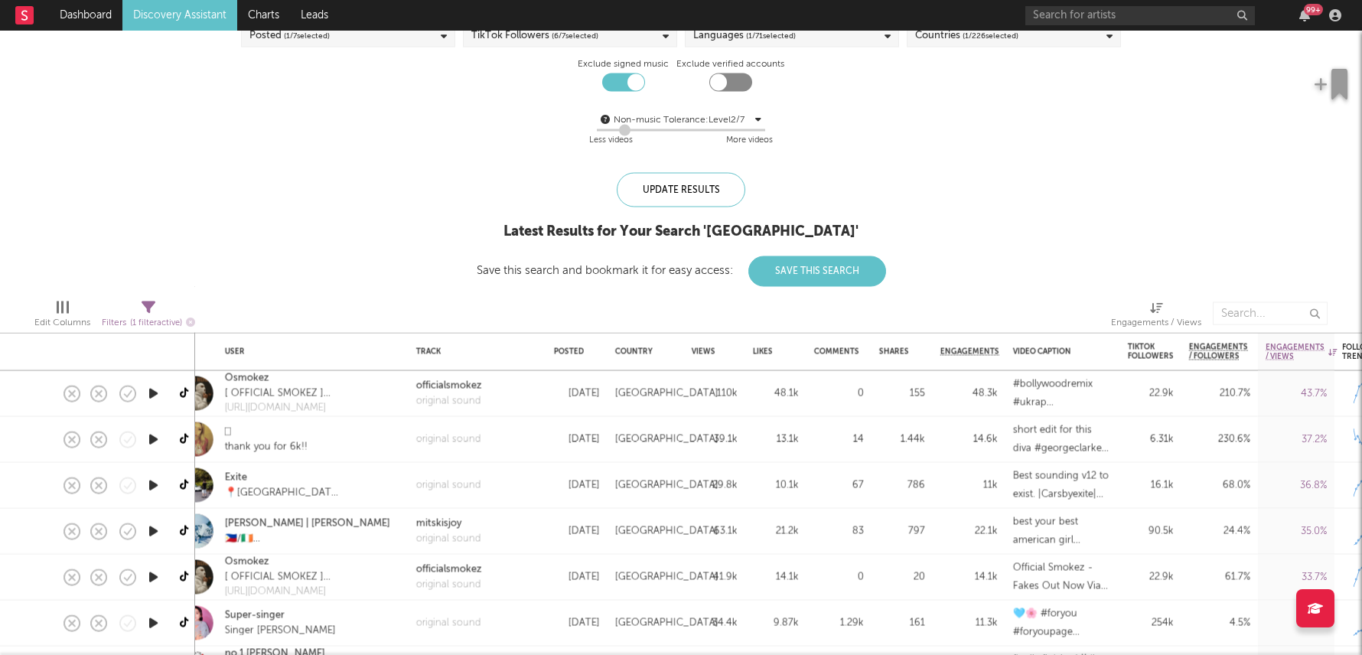
click at [903, 396] on div "155" at bounding box center [902, 393] width 46 height 18
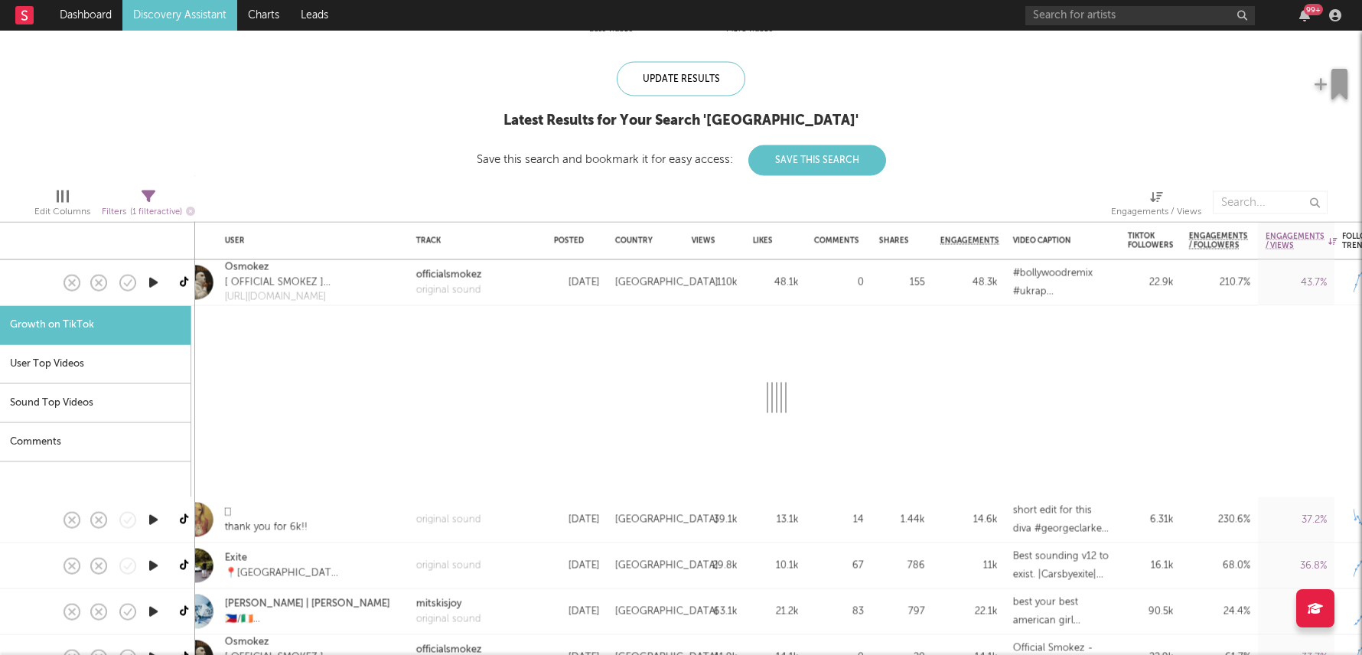
select select "1m"
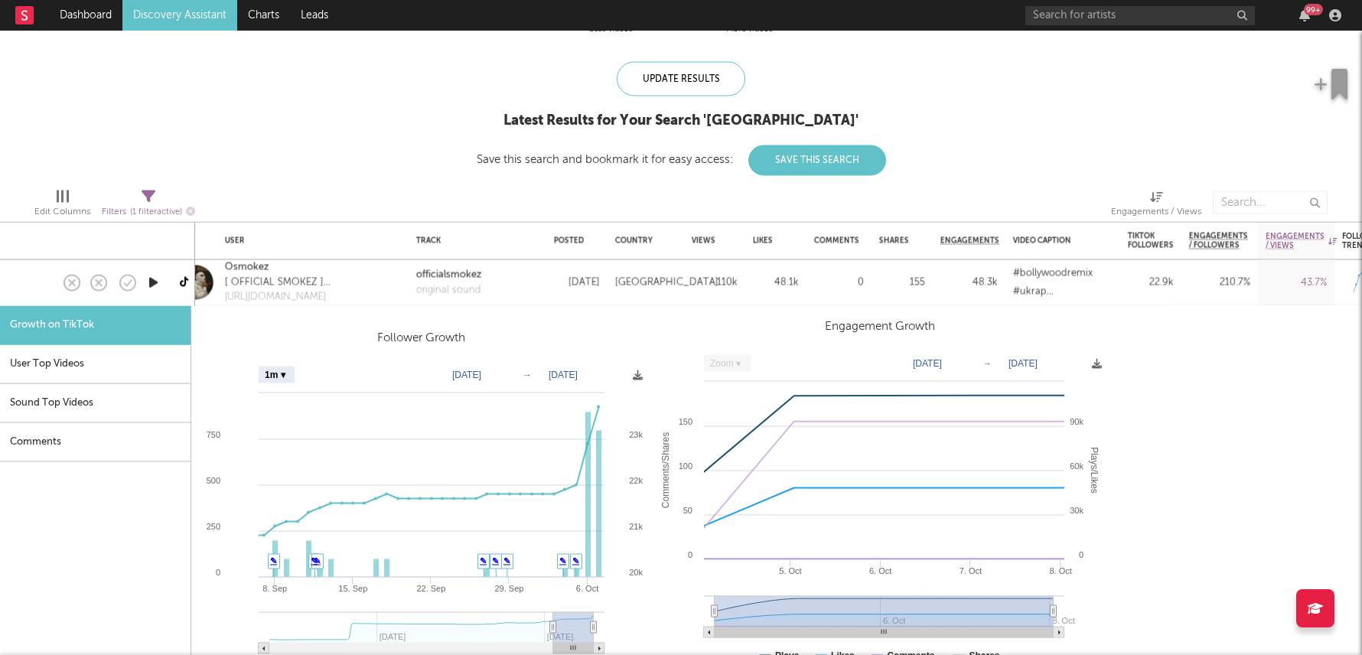
click at [177, 276] on link at bounding box center [185, 282] width 19 height 27
click at [987, 288] on div "48.3k" at bounding box center [968, 282] width 57 height 18
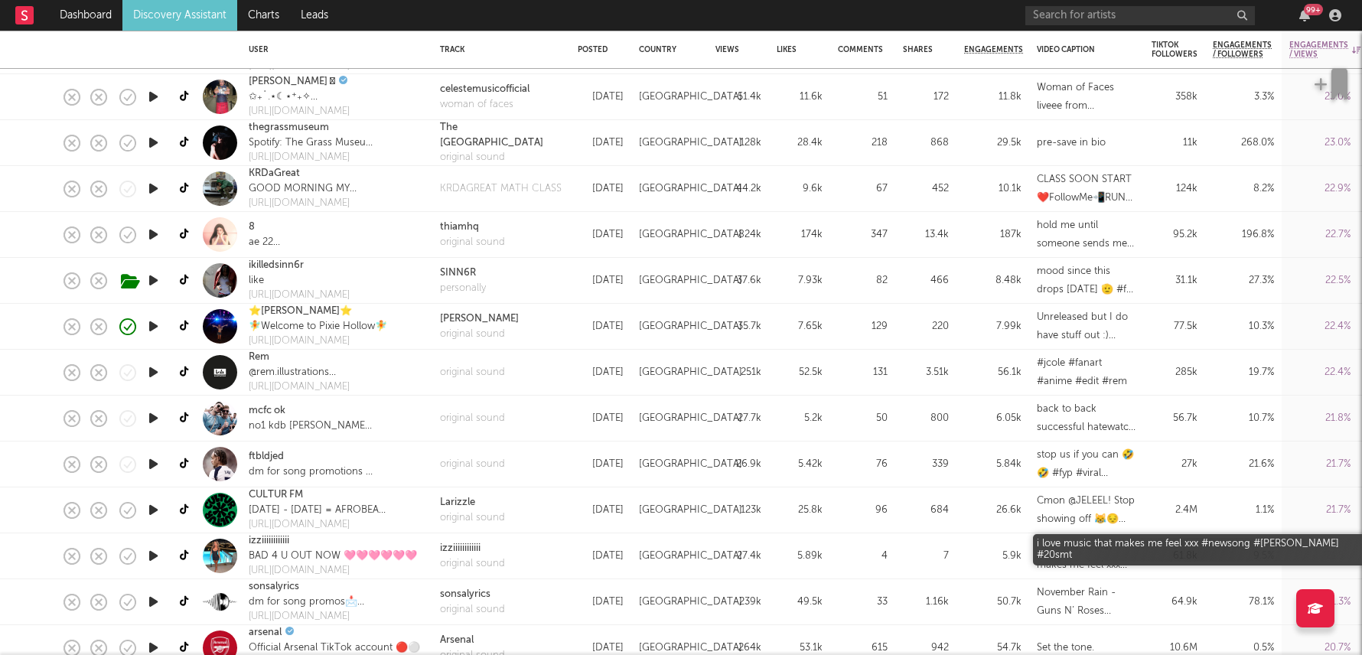
click at [1131, 561] on div "i love music that makes me feel xxx #newsong #[PERSON_NAME] #20smt" at bounding box center [1086, 556] width 99 height 37
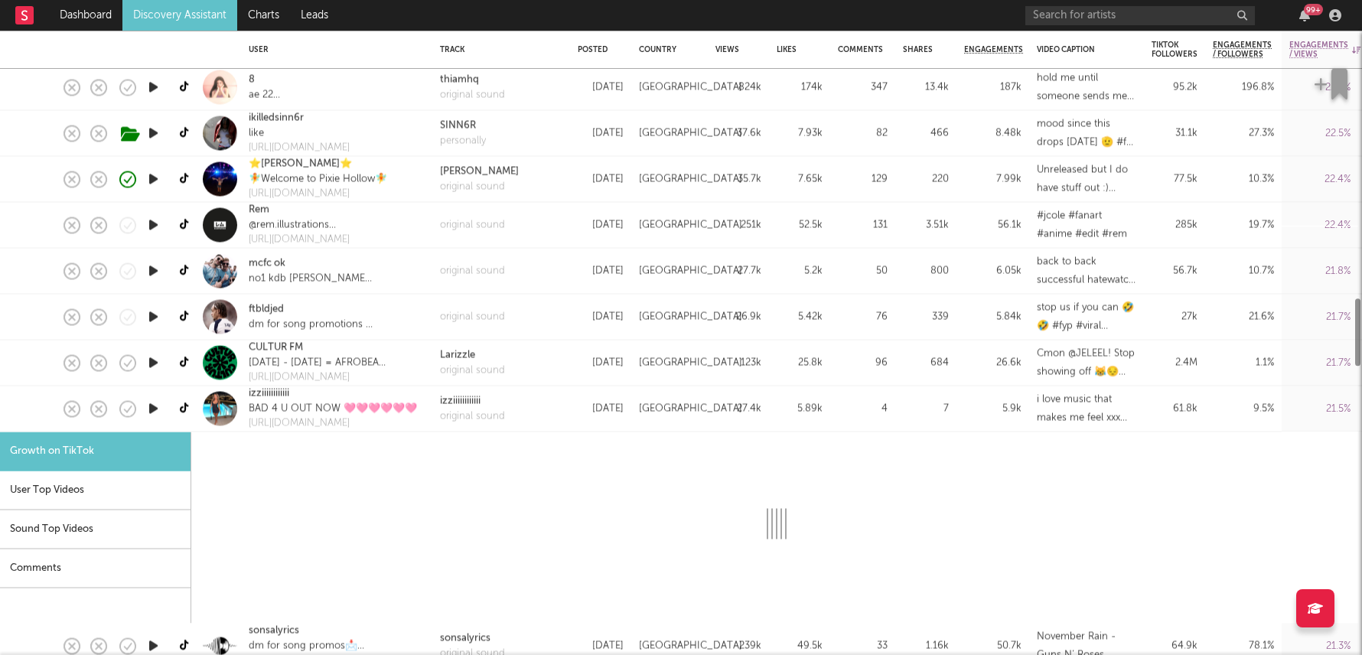
select select "1m"
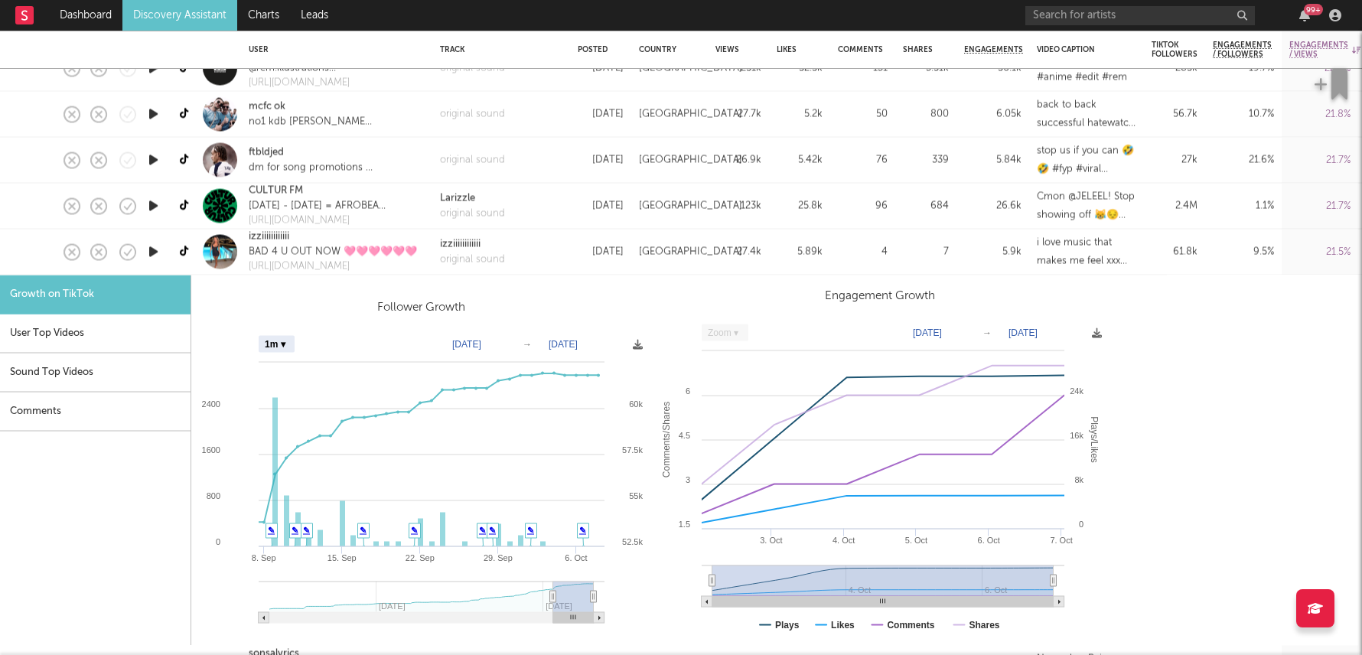
click at [996, 256] on div "5.9k" at bounding box center [992, 251] width 57 height 18
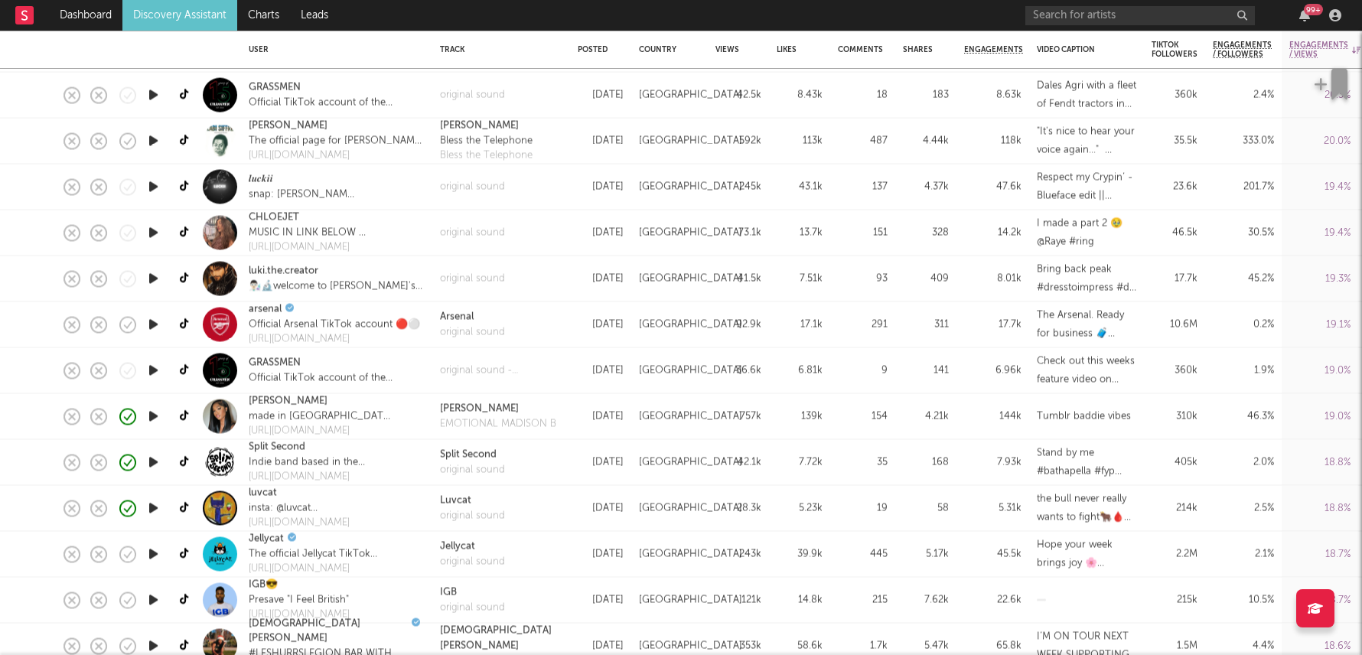
click at [931, 499] on div "58" at bounding box center [926, 508] width 46 height 18
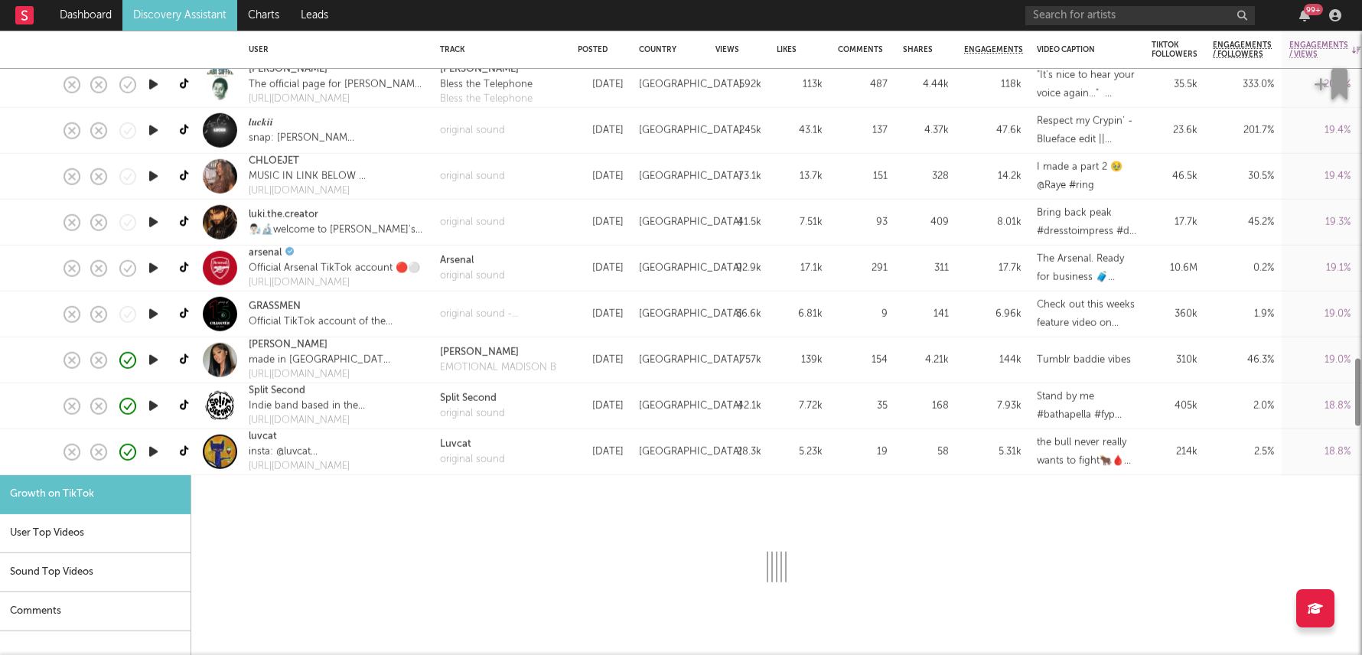
select select "1m"
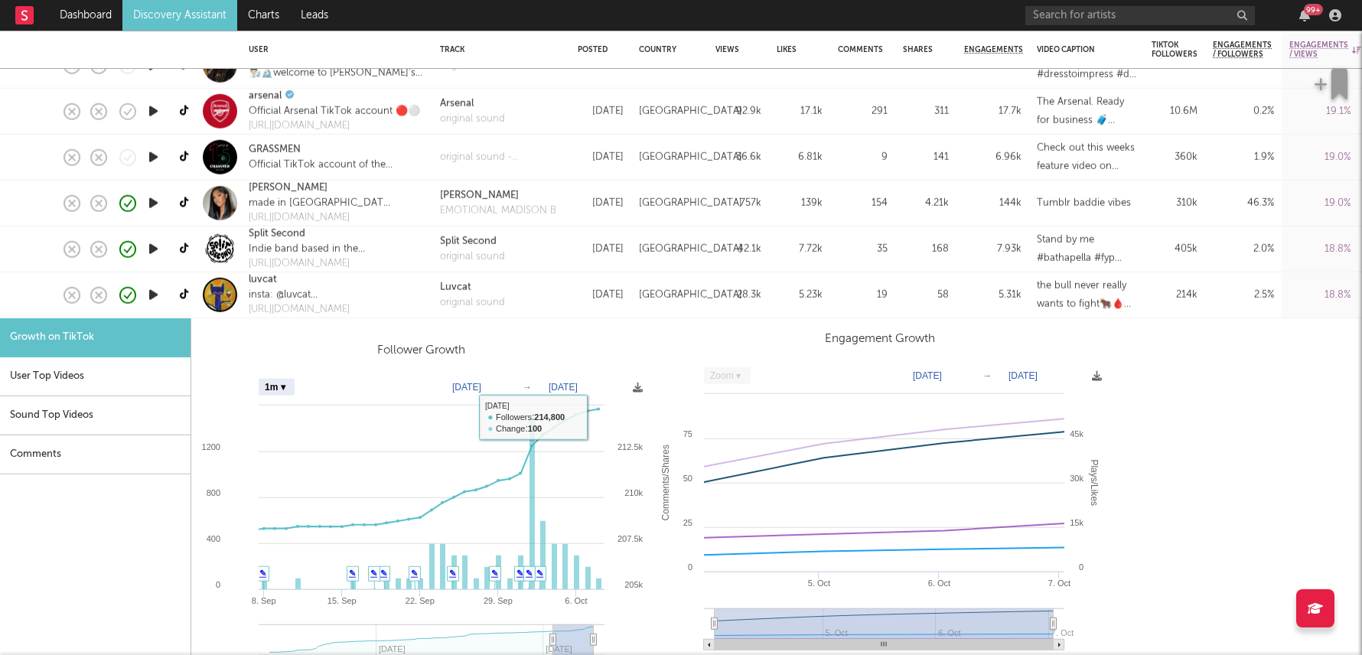
click at [771, 301] on div "5.23k" at bounding box center [799, 295] width 61 height 46
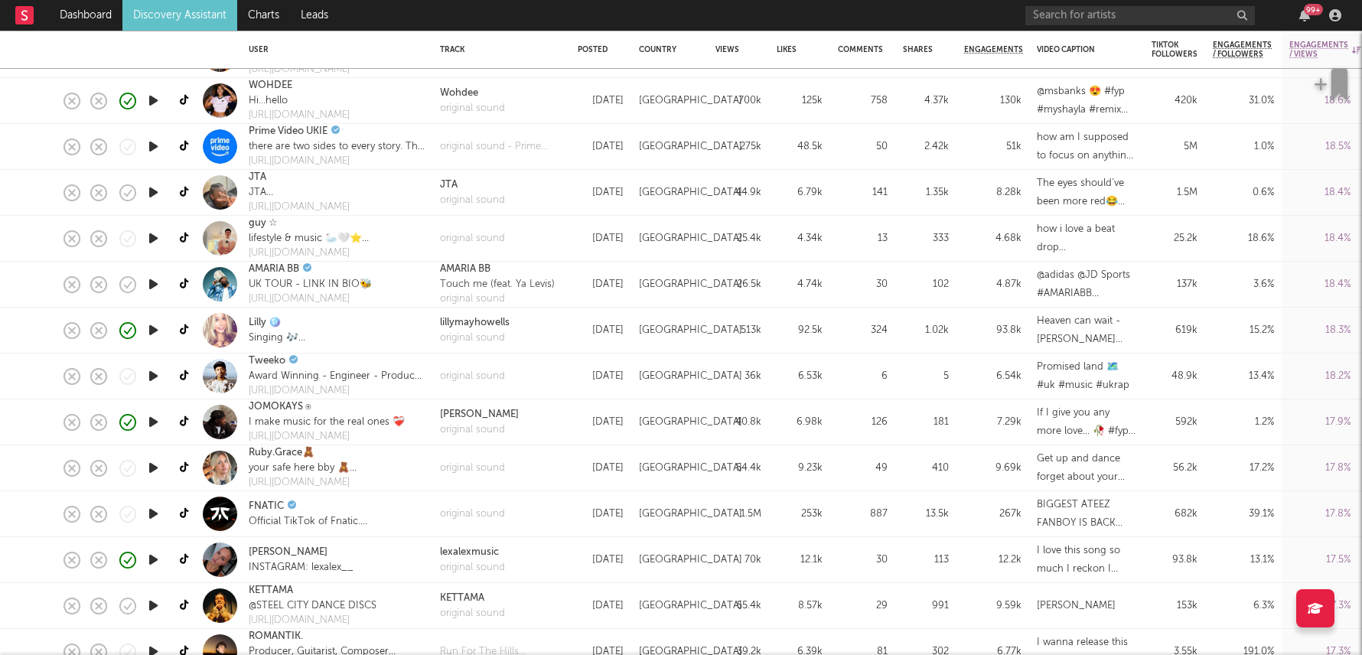
click at [890, 564] on div "30" at bounding box center [862, 560] width 65 height 46
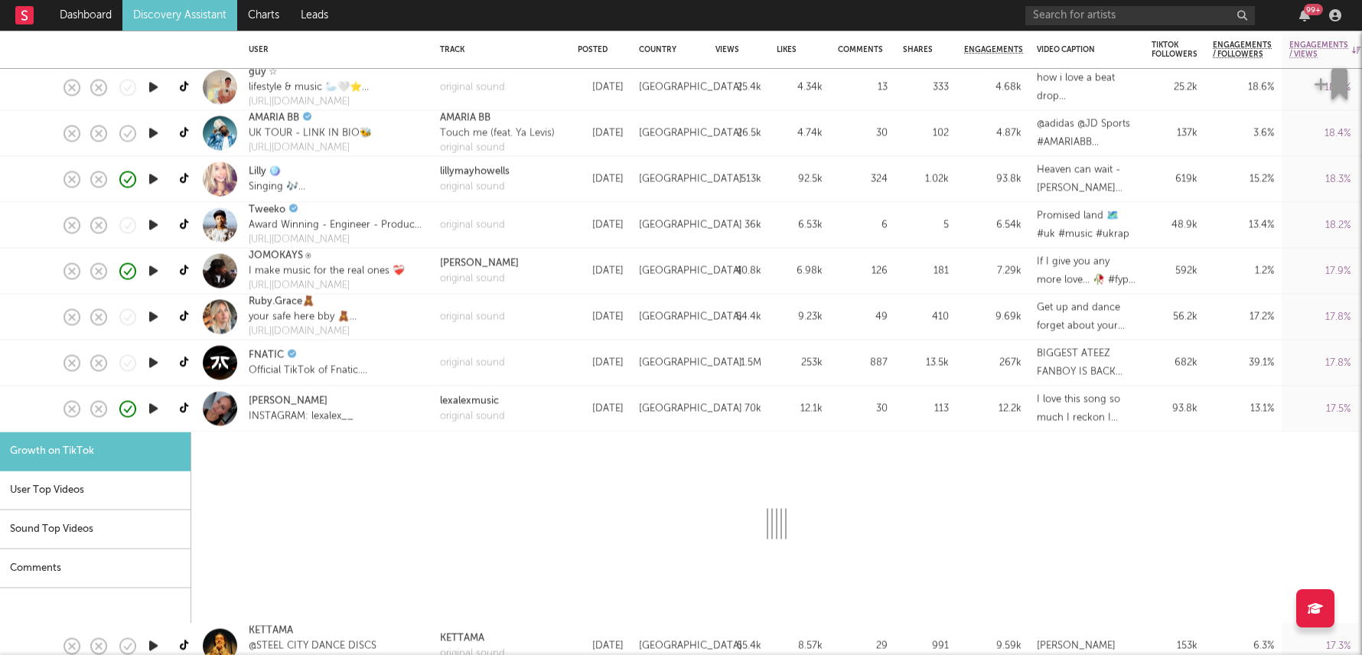
select select "1m"
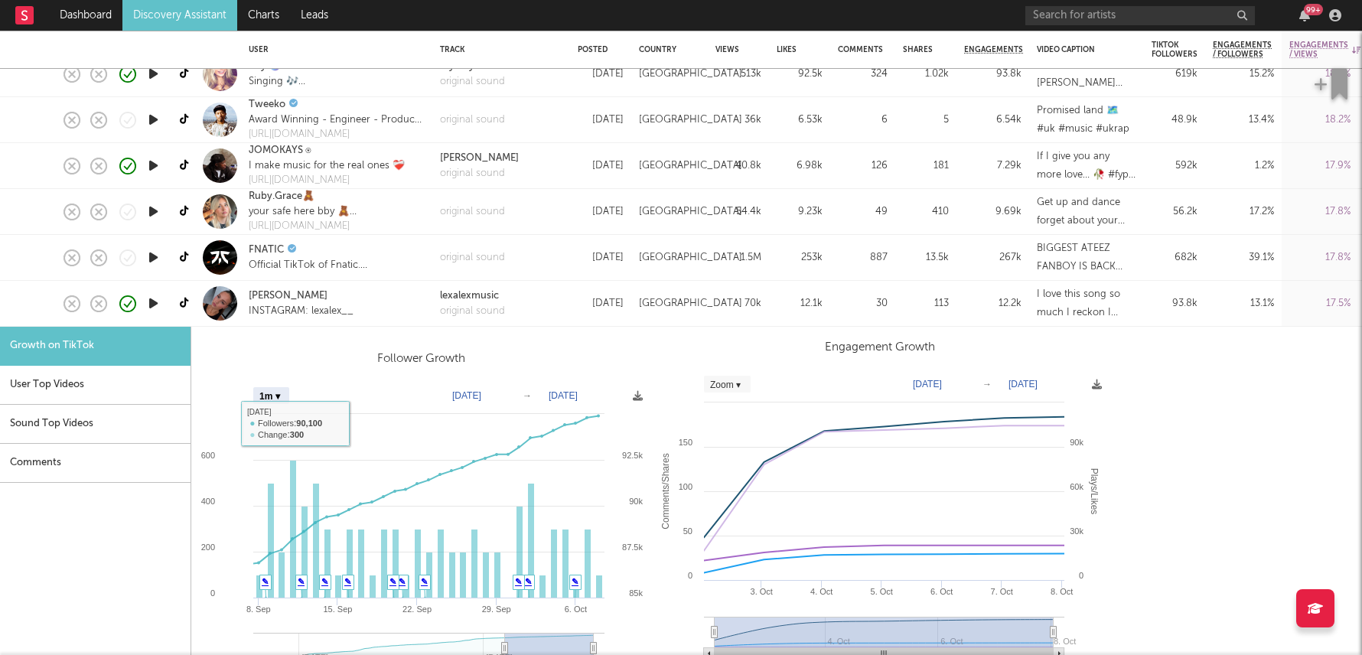
click at [816, 302] on div "12.1k" at bounding box center [799, 304] width 46 height 18
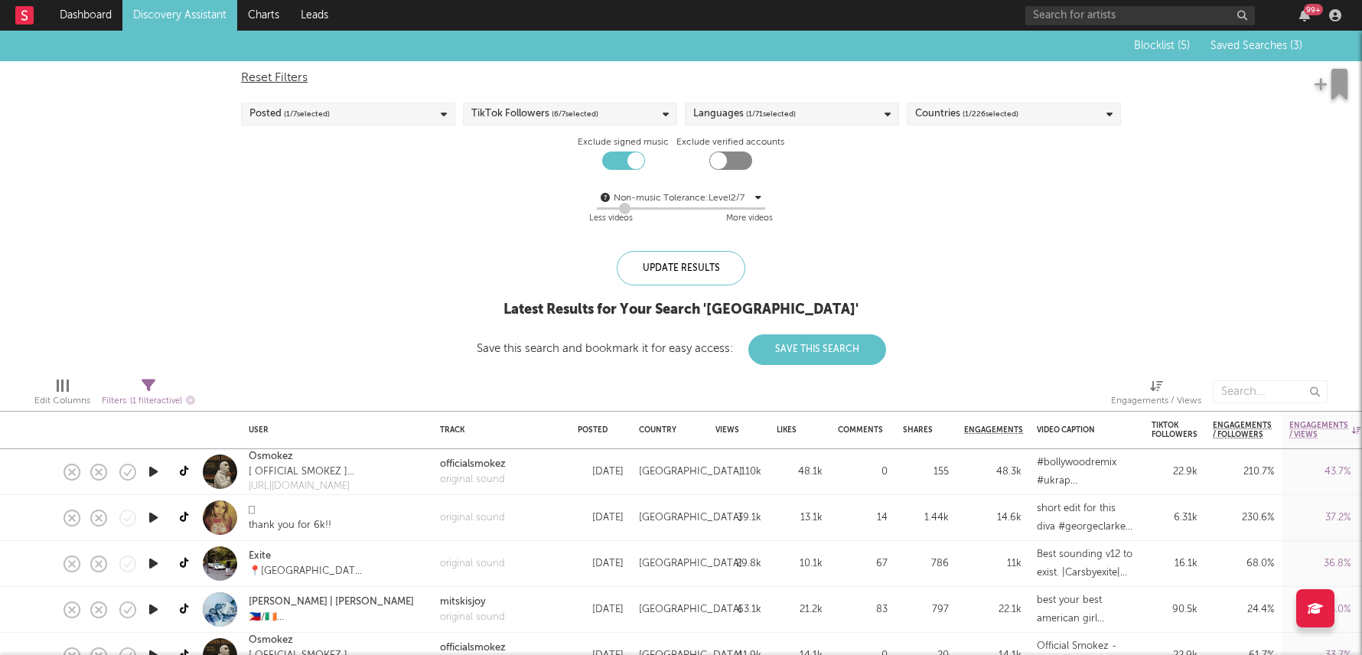
click at [966, 122] on span "( 1 / 226 selected)" at bounding box center [990, 114] width 56 height 18
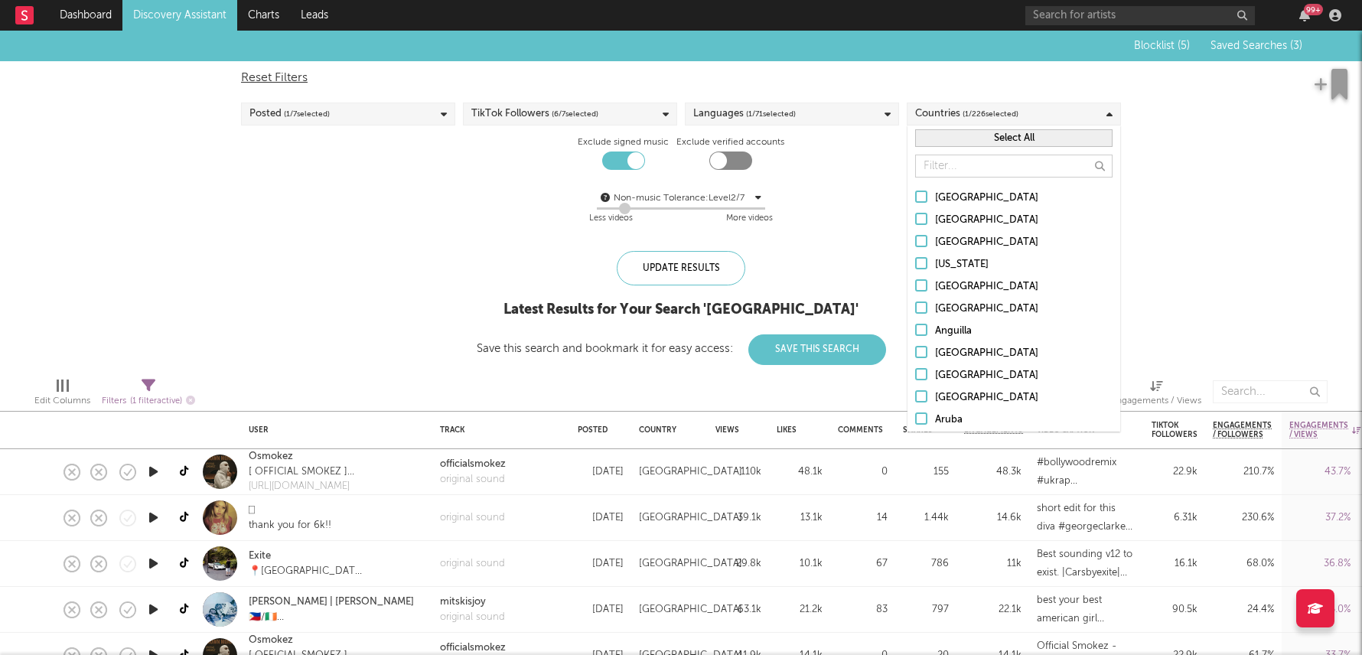
click at [962, 161] on input "text" at bounding box center [1013, 166] width 197 height 23
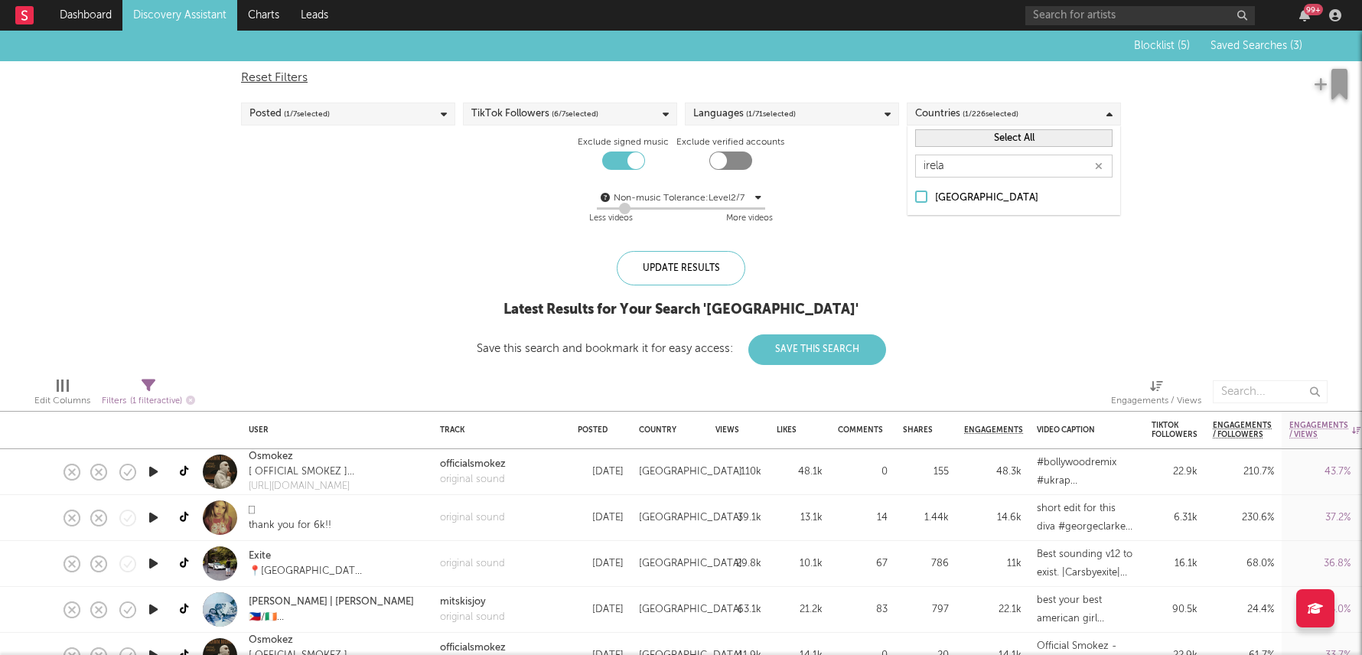
type input "irela"
click at [933, 200] on label "Ireland" at bounding box center [1013, 198] width 197 height 18
click at [915, 200] on input "Ireland" at bounding box center [915, 198] width 0 height 18
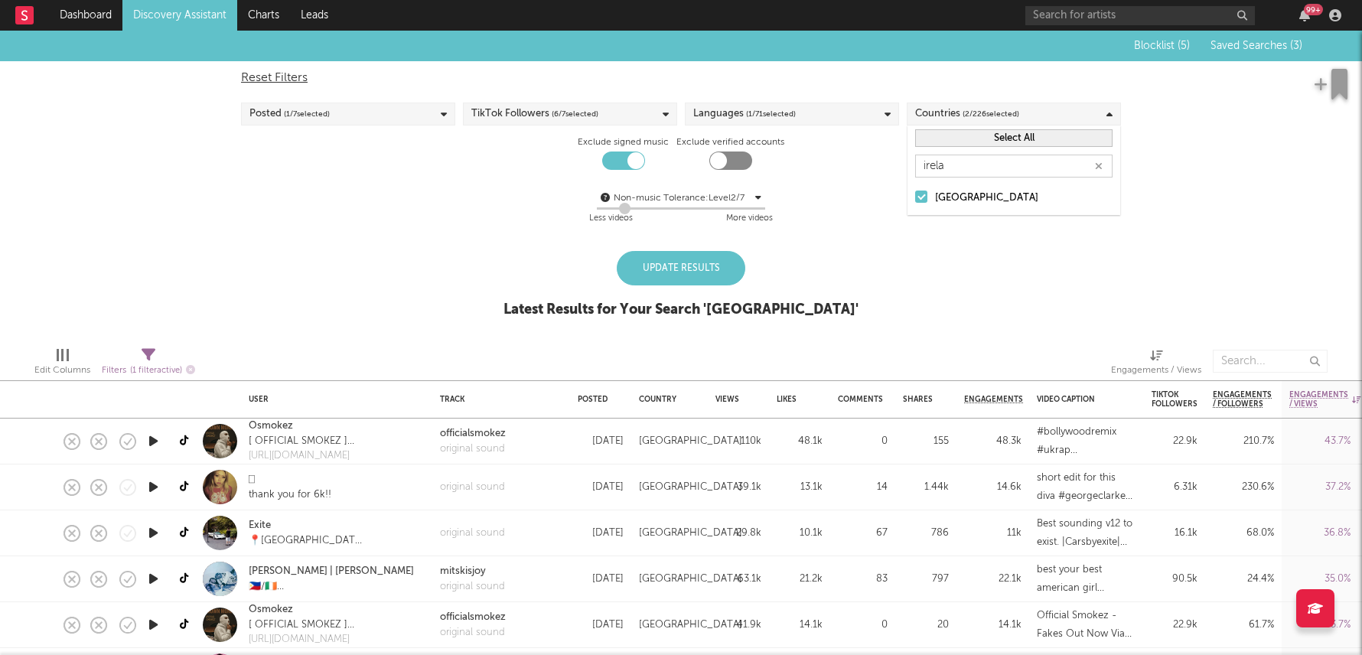
click at [724, 249] on div "Blocklist ( 5 ) Saved Searches ( 3 ) Reset Filters Posted ( 1 / 7 selected) Tik…" at bounding box center [681, 183] width 1362 height 304
click at [716, 259] on div "Update Results" at bounding box center [681, 268] width 129 height 34
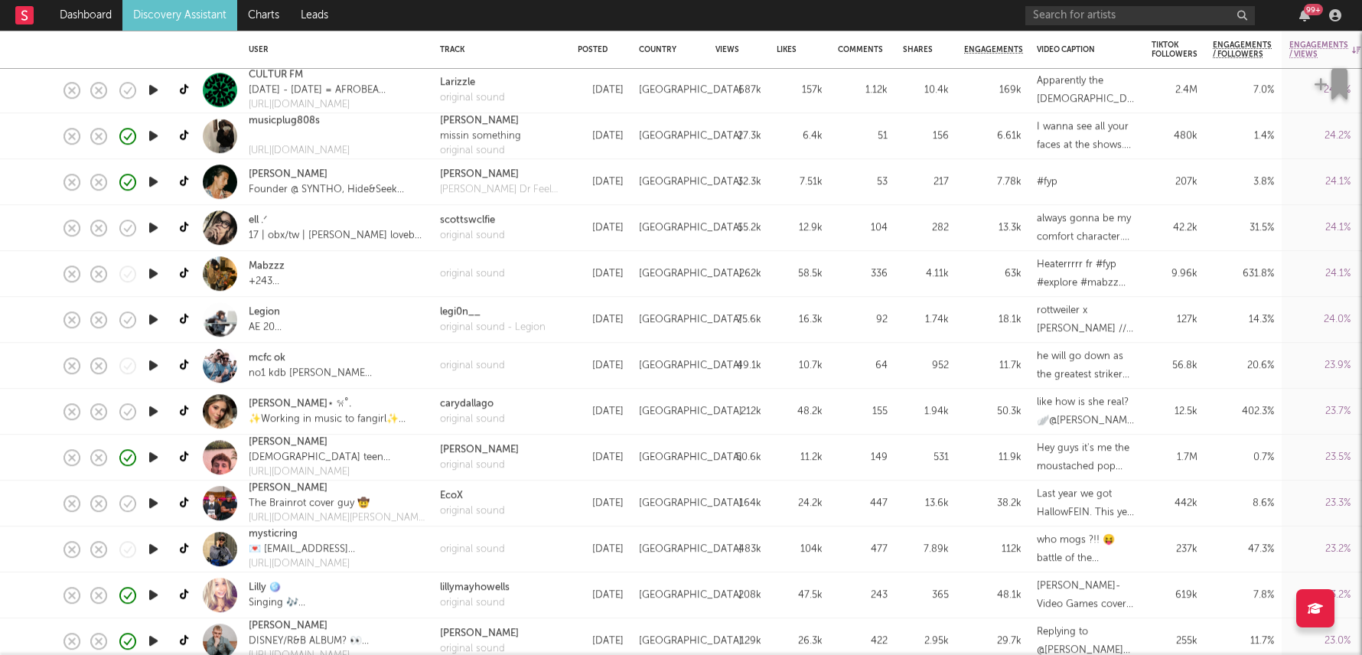
click at [197, 15] on link "Discovery Assistant" at bounding box center [179, 15] width 115 height 31
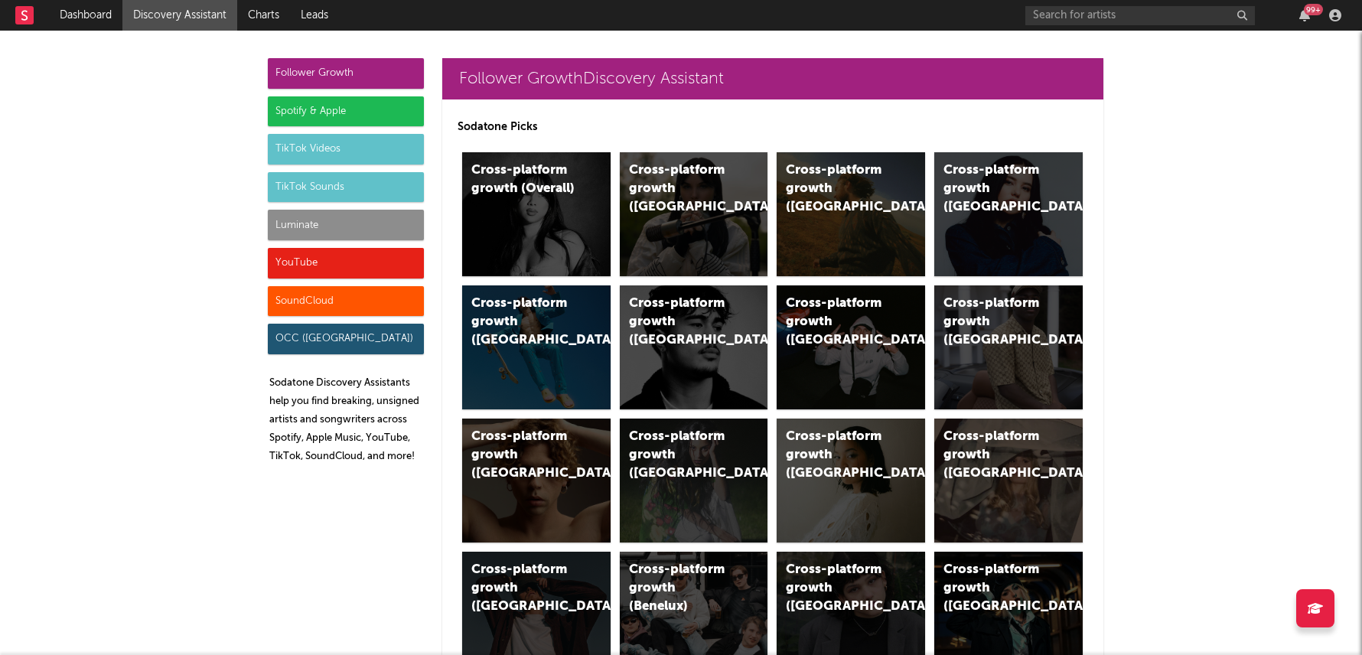
click at [357, 231] on div "Luminate" at bounding box center [346, 225] width 156 height 31
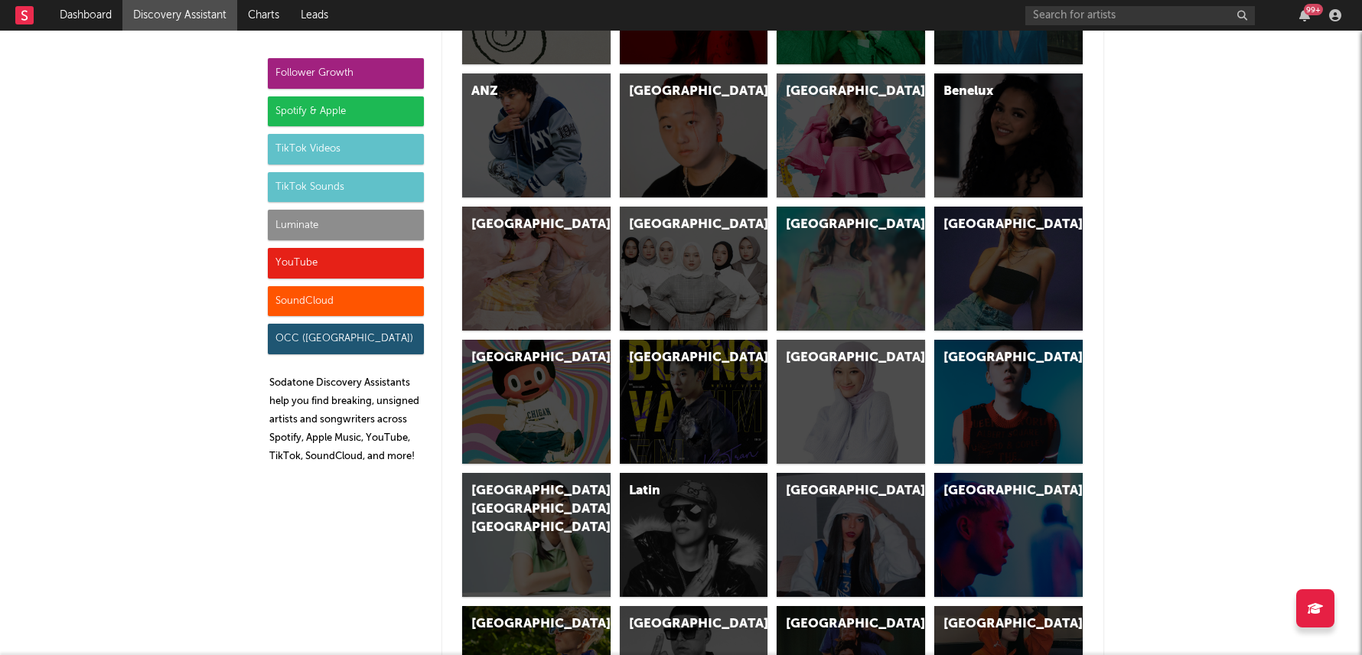
scroll to position [7905, 0]
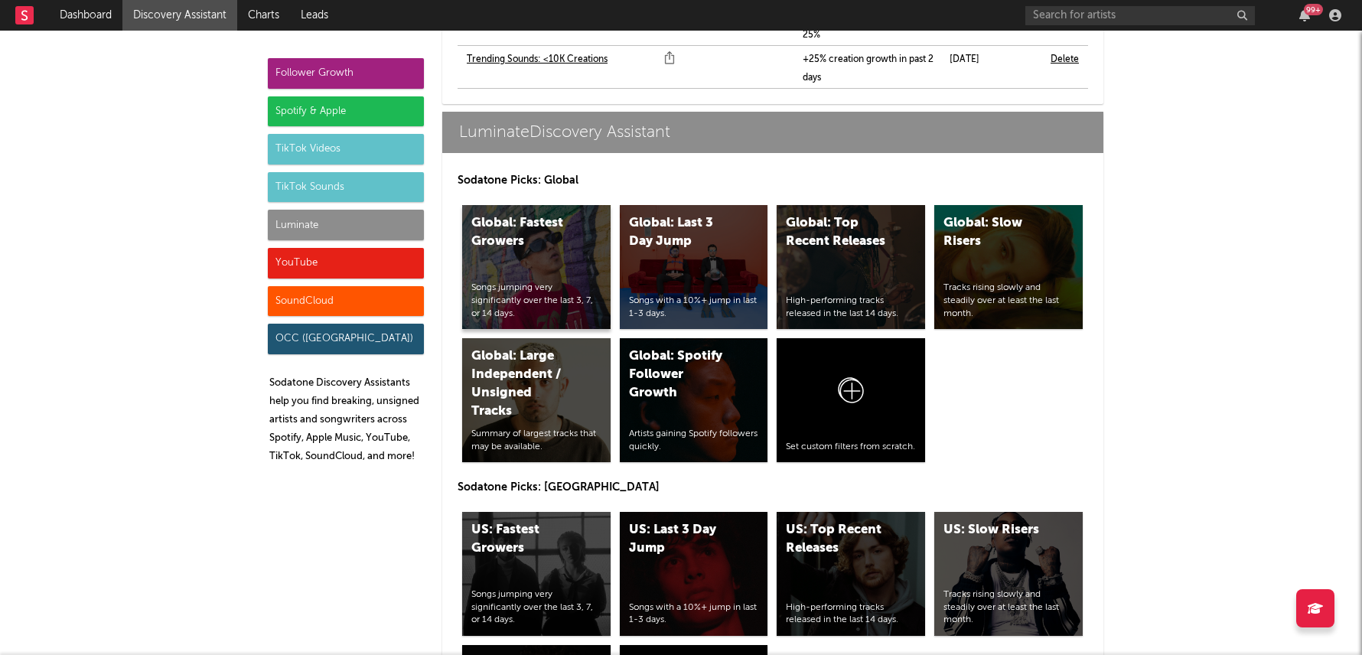
click at [554, 282] on div "Songs jumping very significantly over the last 3, 7, or 14 days." at bounding box center [536, 301] width 130 height 38
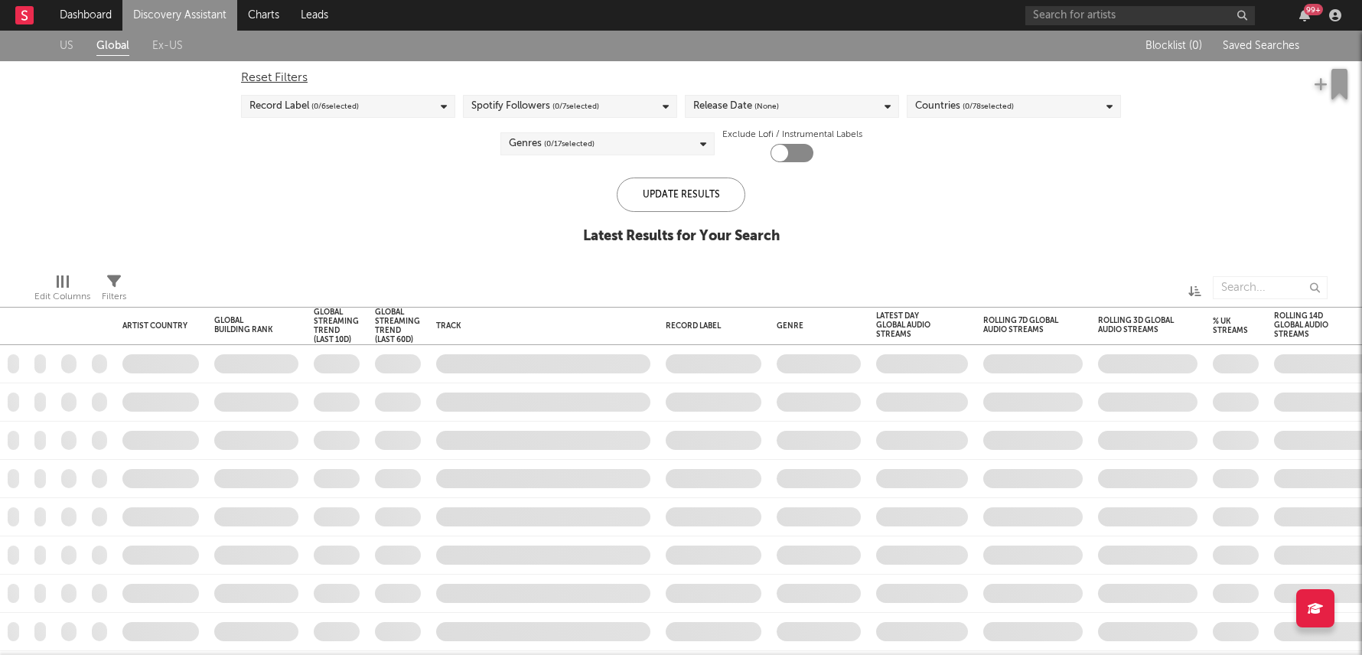
checkbox input "true"
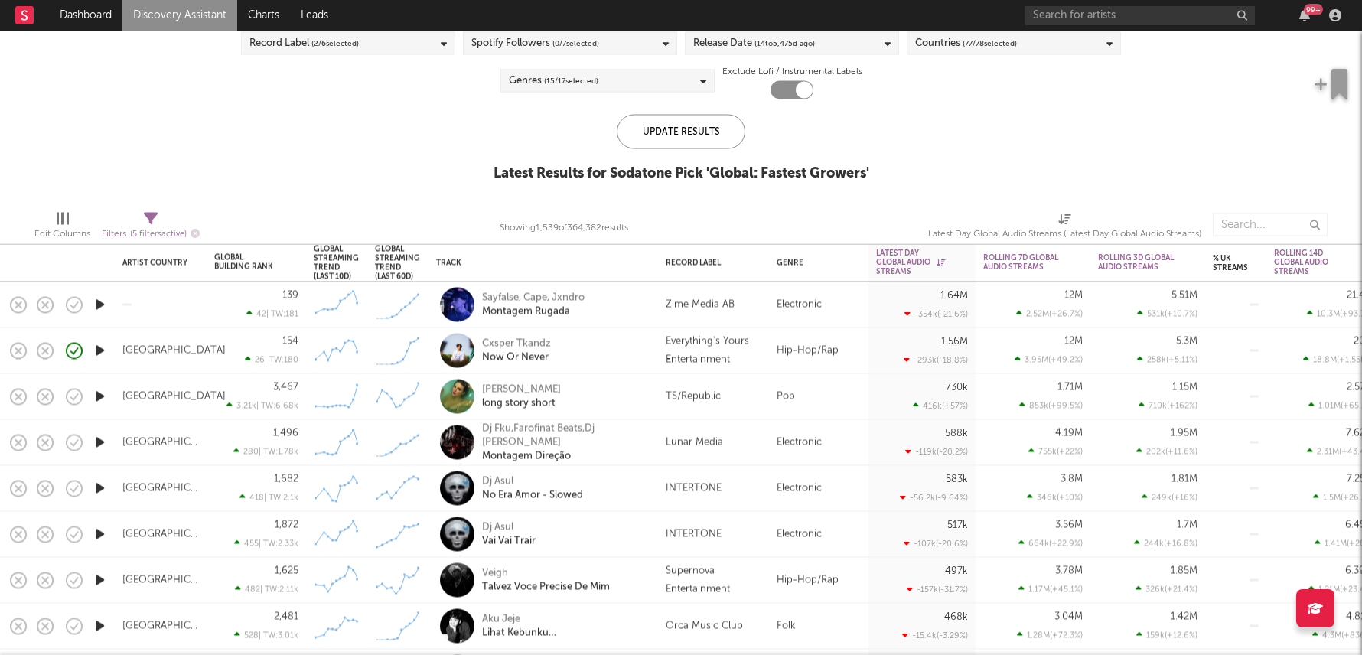
click at [624, 358] on div "Cxsper Tkandz Now Or Never" at bounding box center [564, 351] width 164 height 28
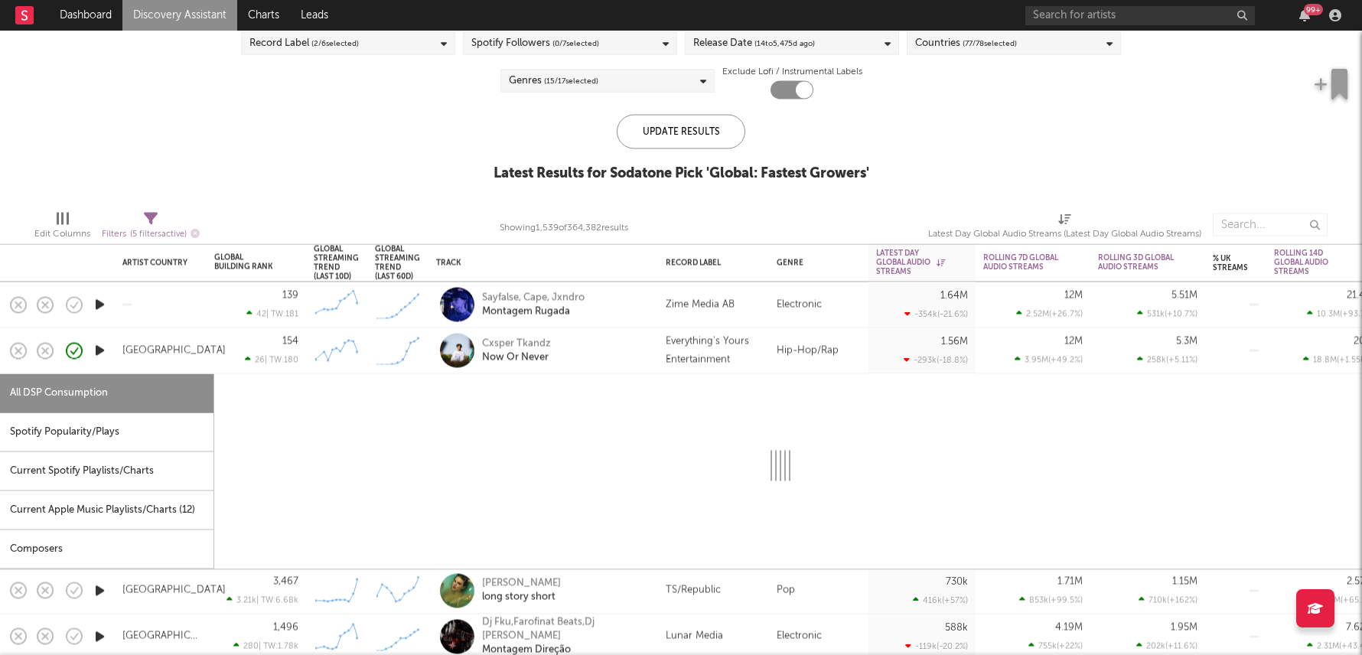
select select "1w"
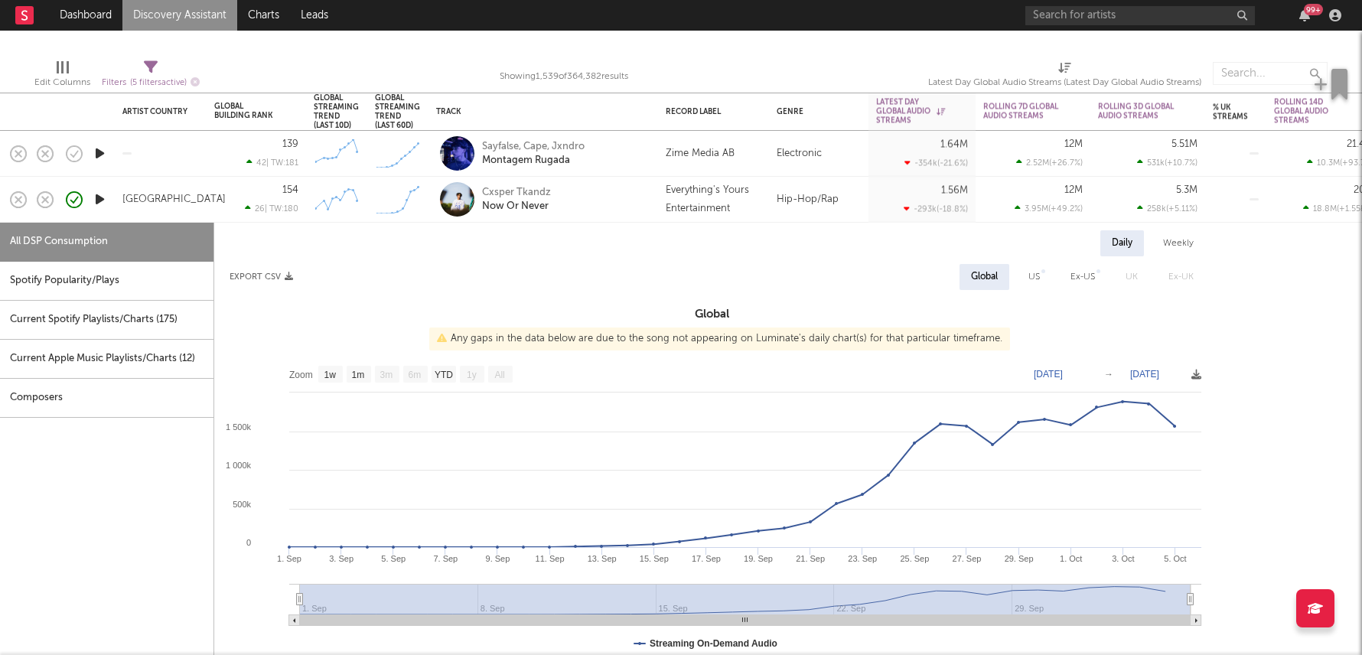
click at [620, 202] on div "Cxsper Tkandz Now Or Never" at bounding box center [564, 200] width 164 height 28
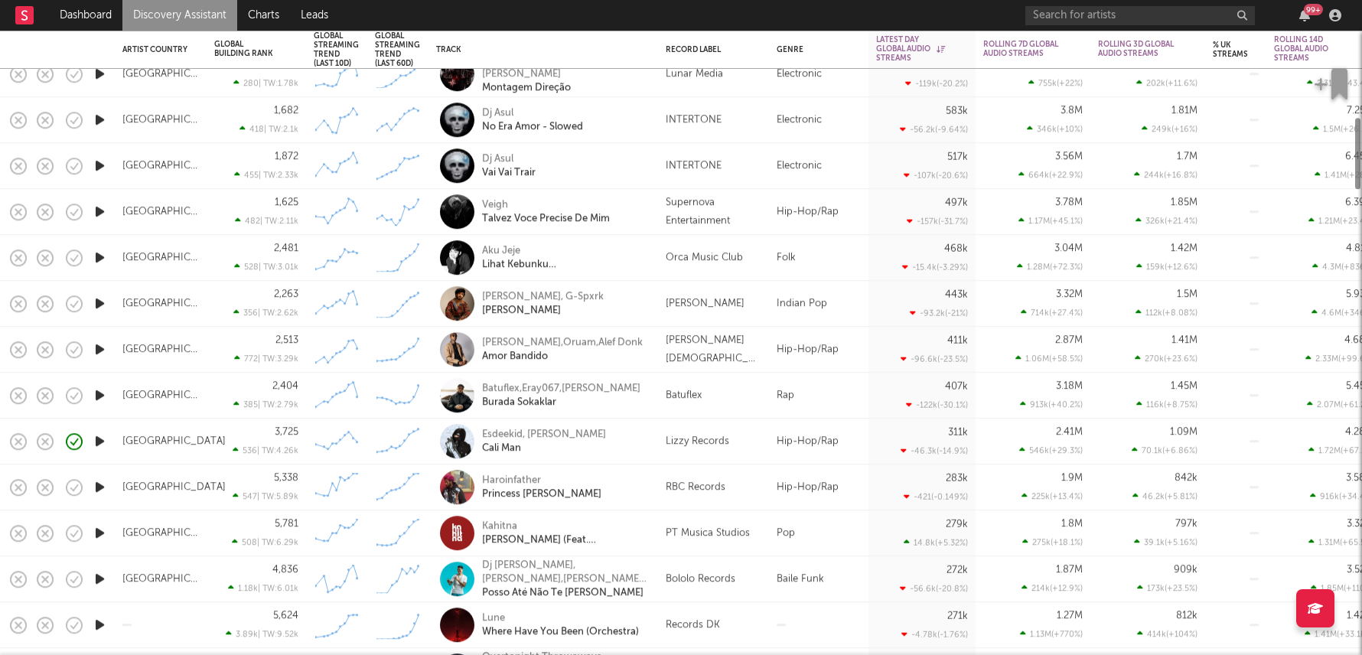
click at [642, 425] on div "Esdeekid, Rico Ace Cali Man" at bounding box center [543, 440] width 214 height 45
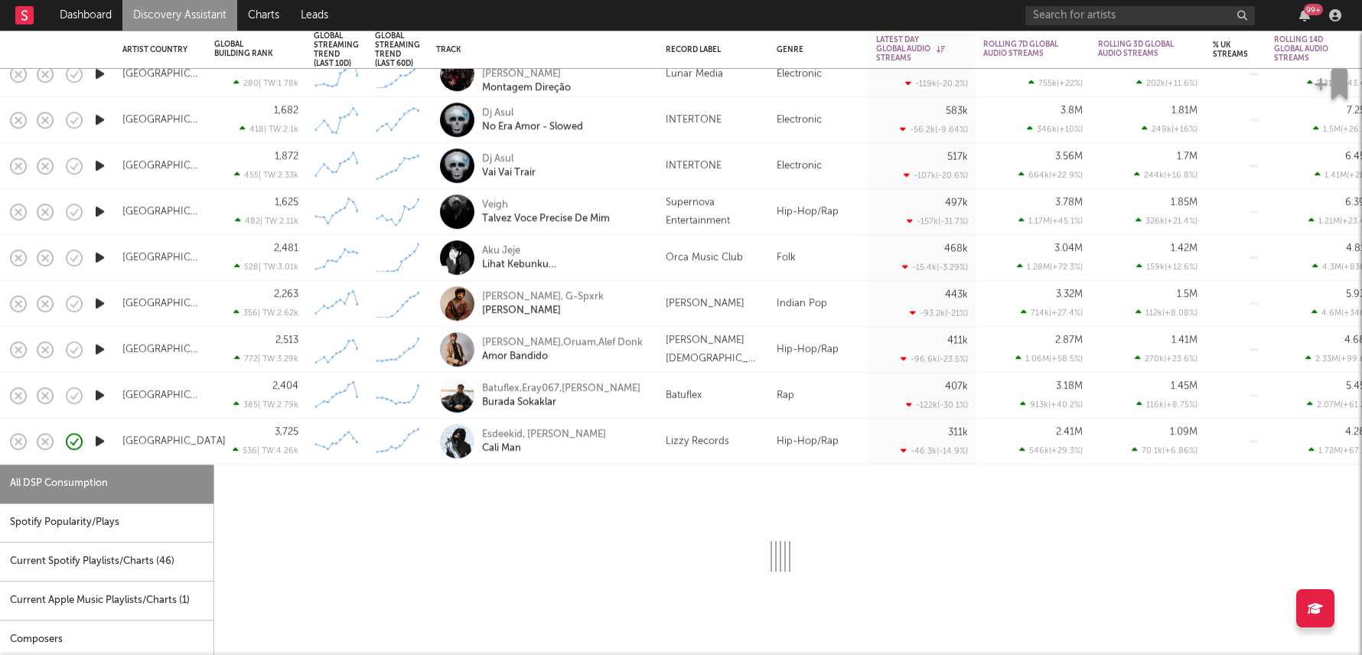
select select "1w"
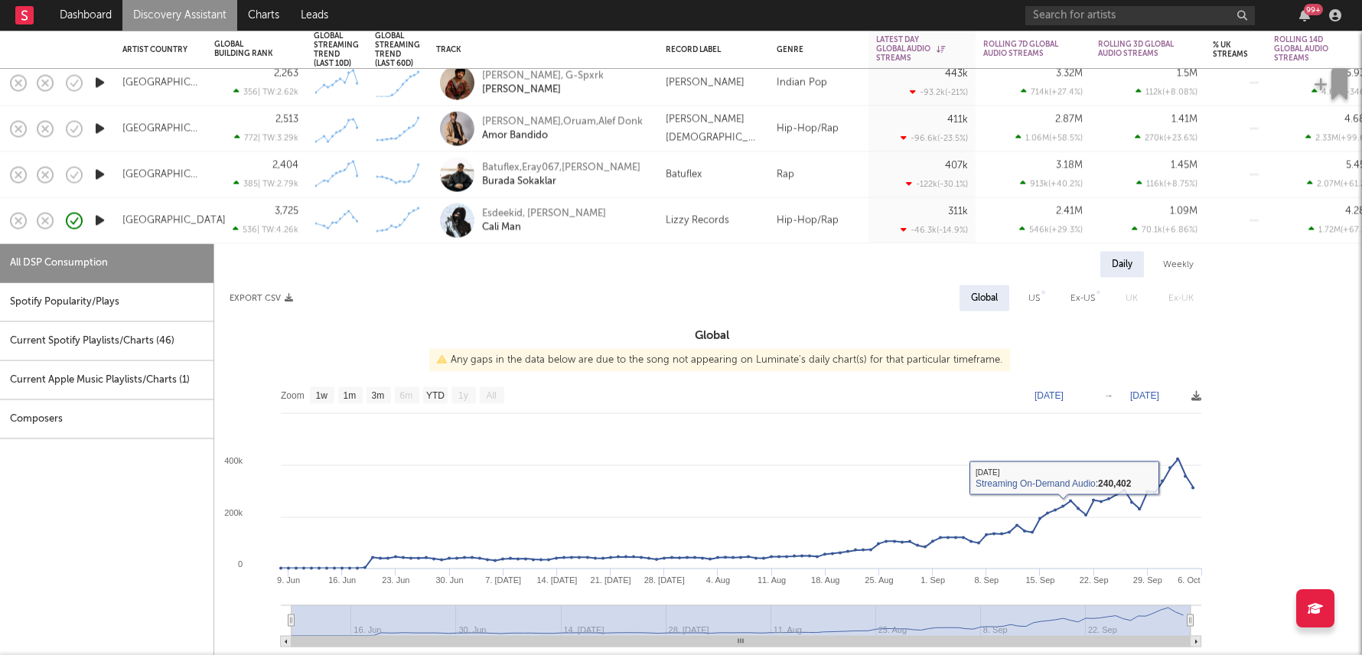
click at [584, 227] on div "Esdeekid, Rico Ace Cali Man" at bounding box center [564, 221] width 164 height 28
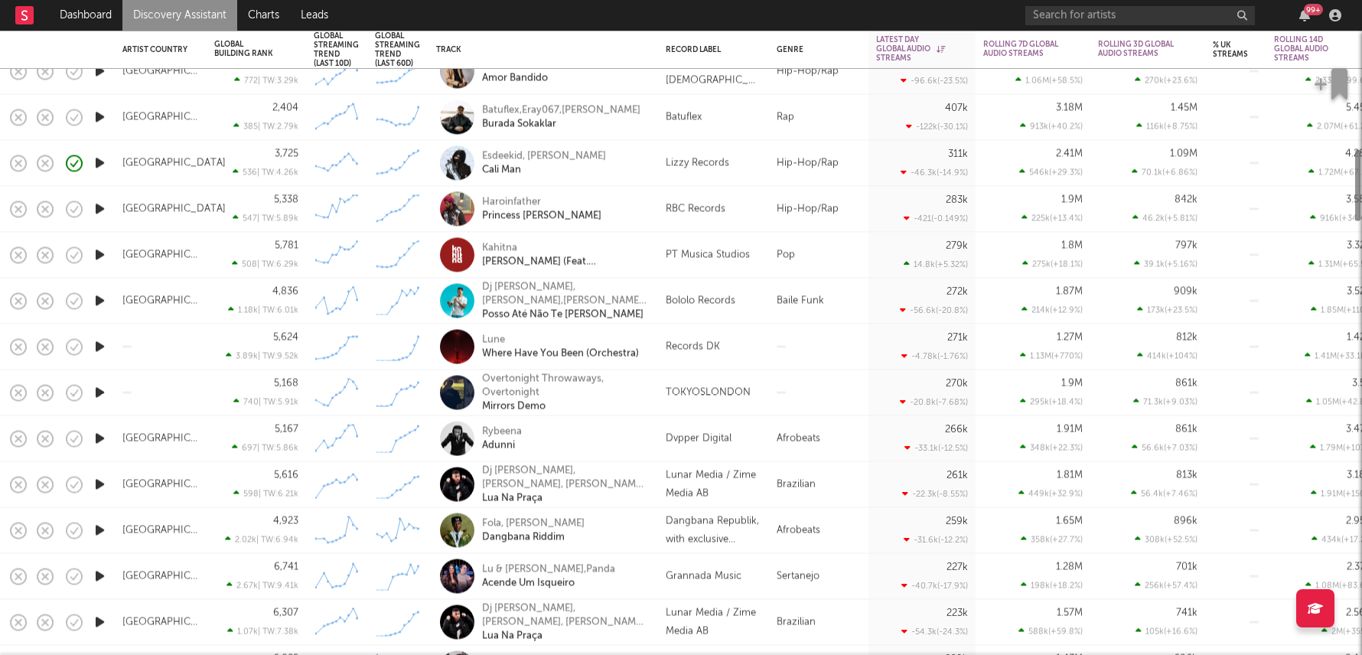
click at [721, 342] on div "Records DK" at bounding box center [714, 346] width 96 height 18
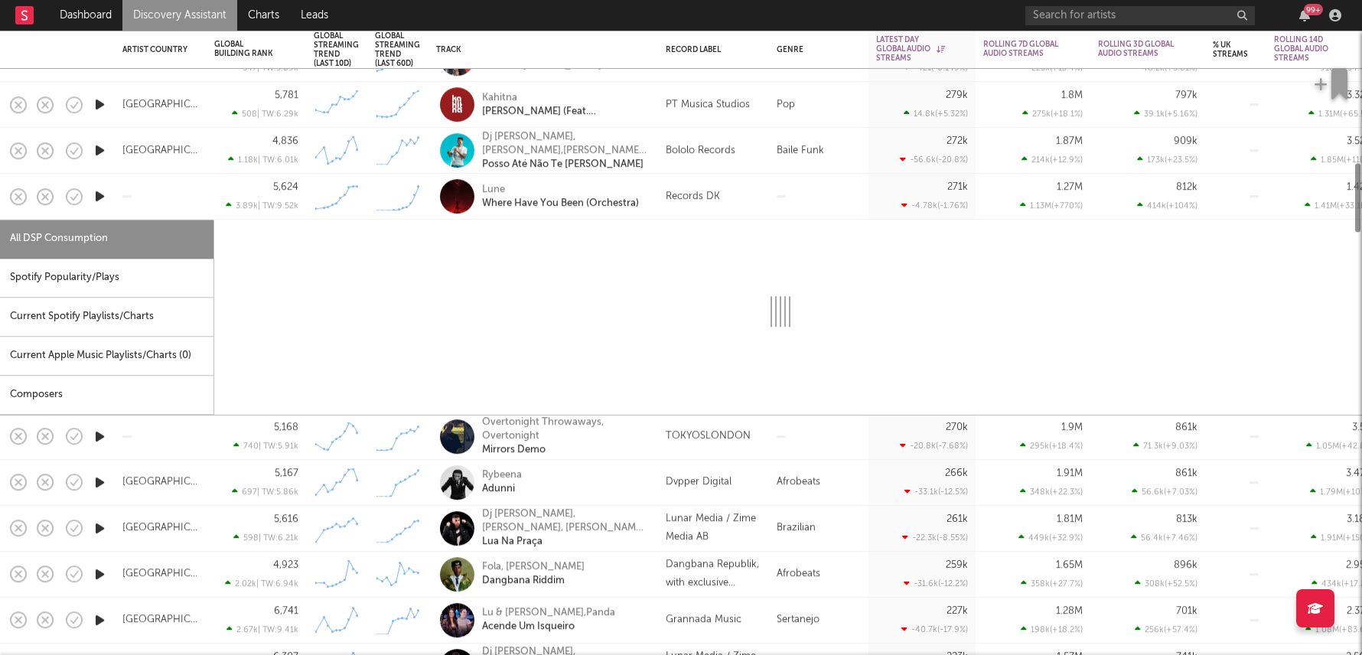
select select "1w"
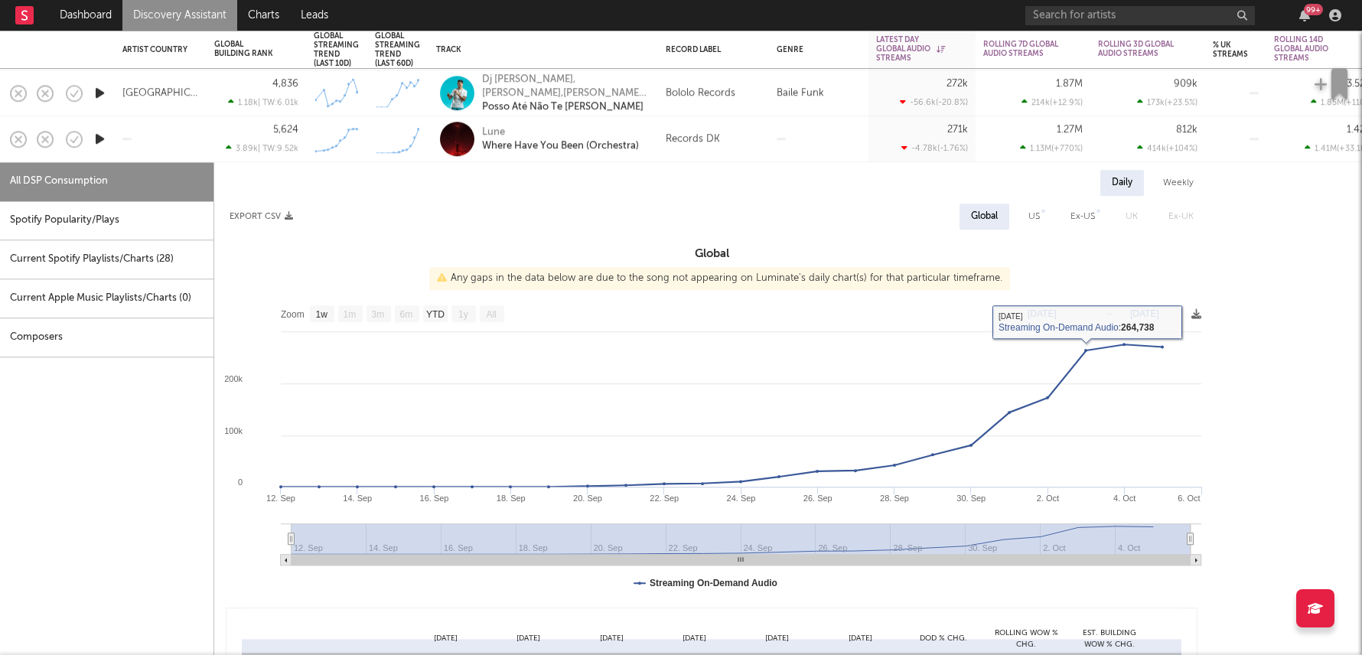
click at [738, 120] on div "Records DK" at bounding box center [713, 139] width 111 height 46
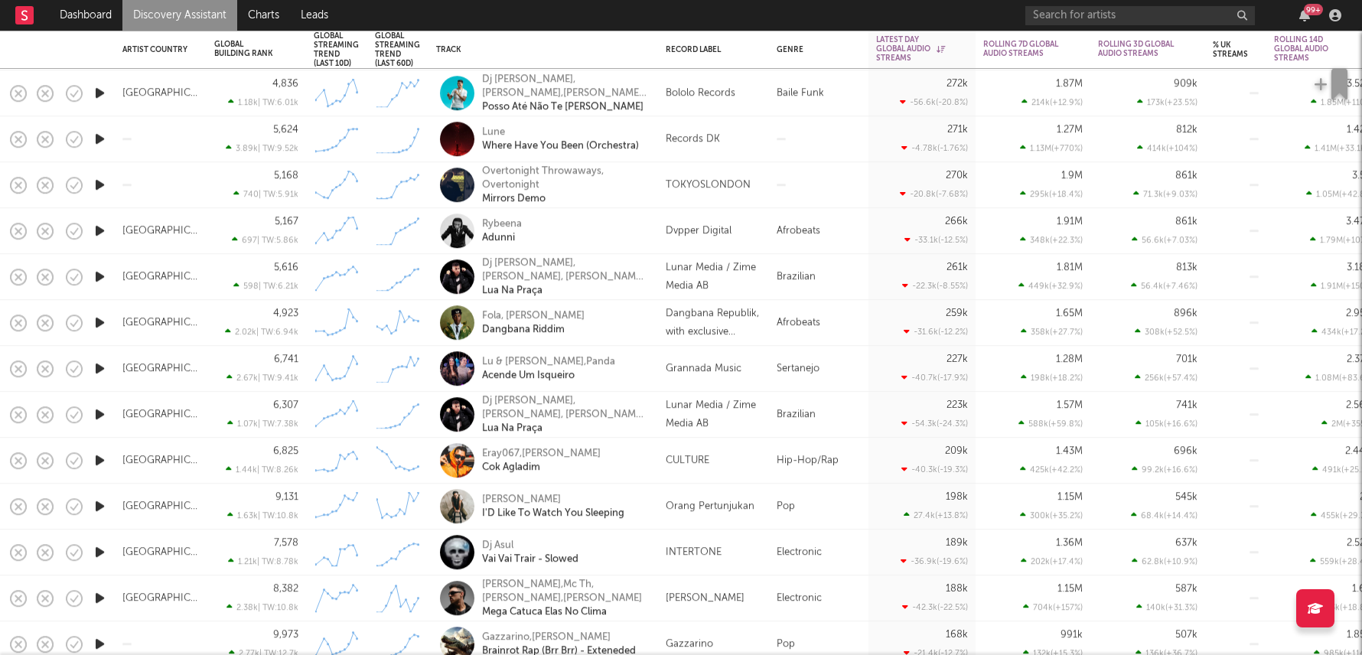
click at [733, 189] on div "TOKYOSLONDON" at bounding box center [708, 185] width 85 height 18
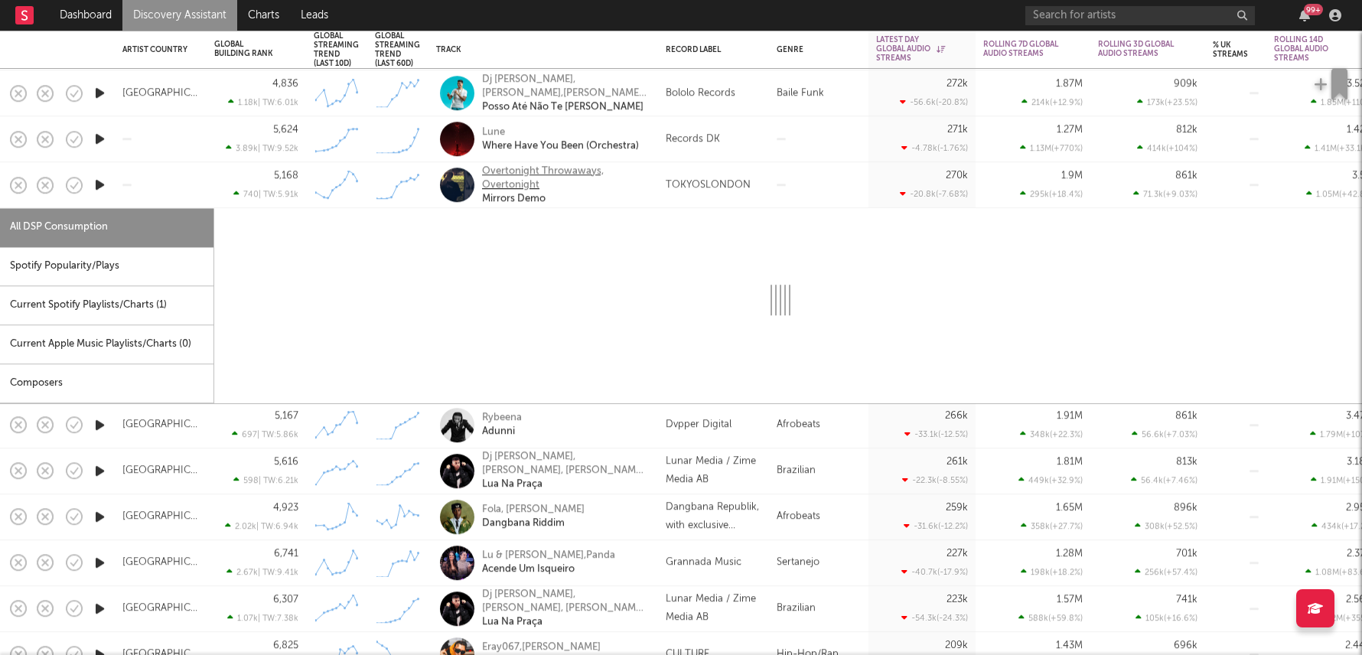
select select "1w"
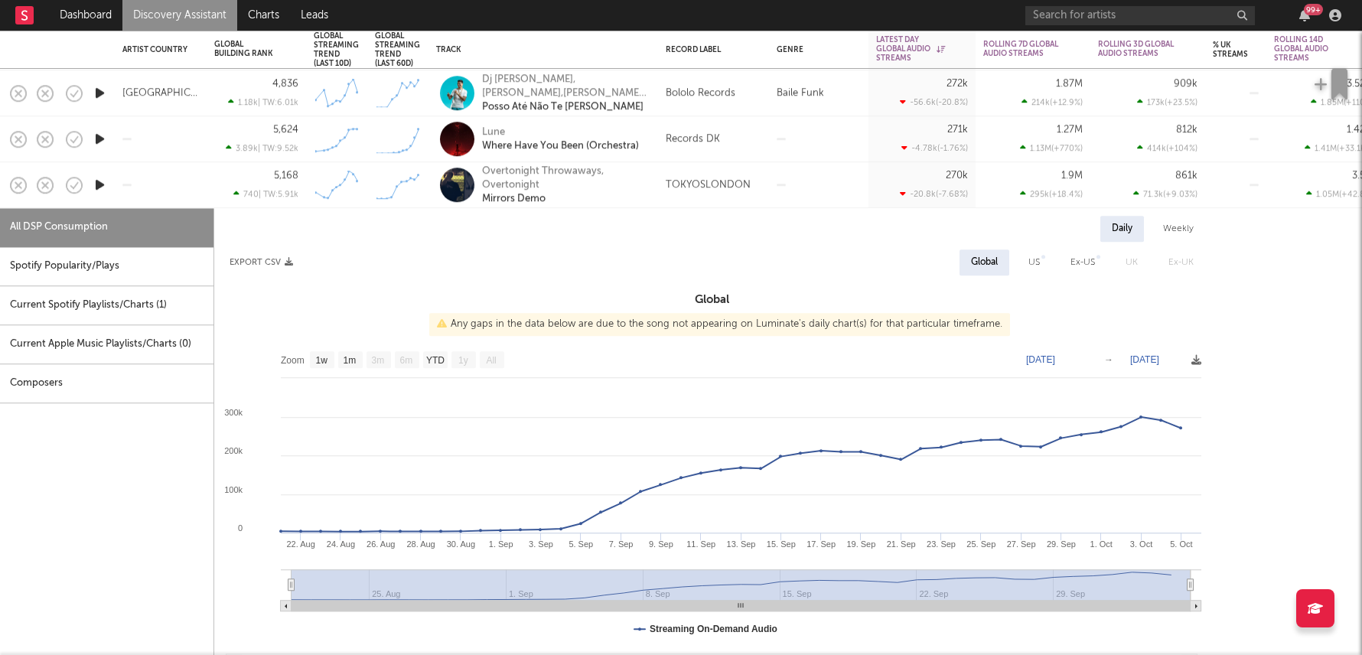
click at [157, 308] on div "Current Spotify Playlists/Charts ( 1 )" at bounding box center [106, 305] width 213 height 39
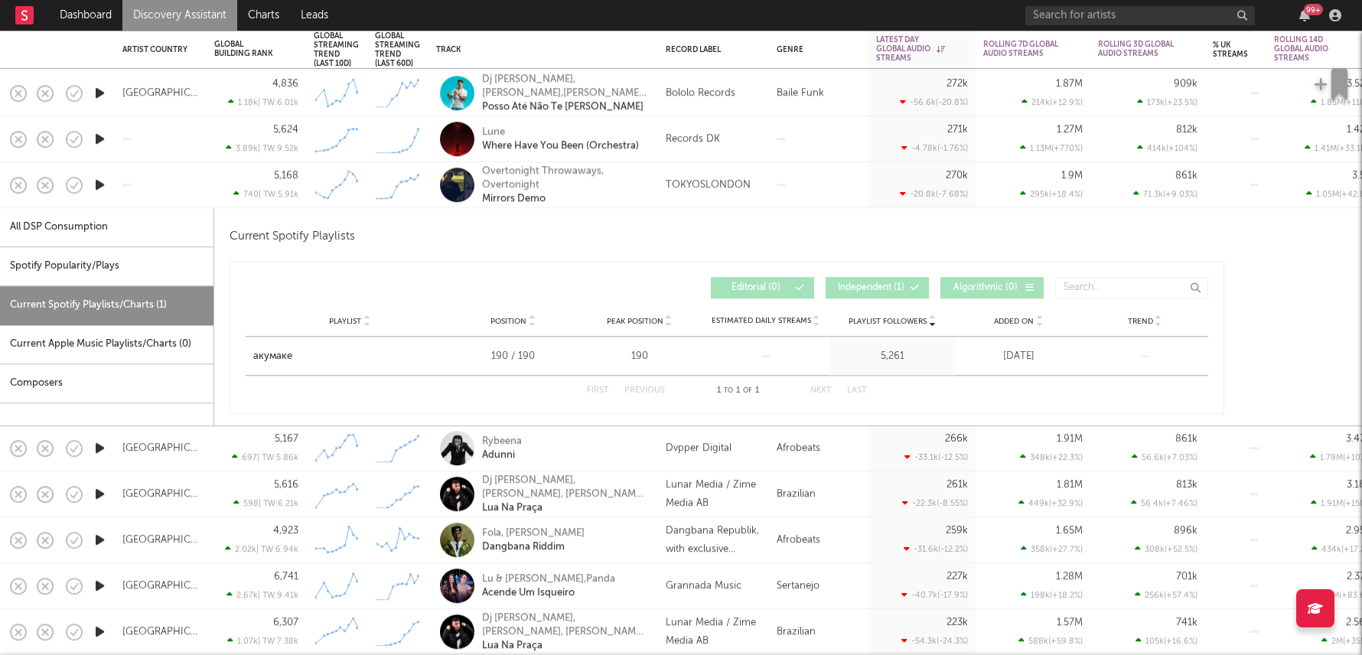
click at [162, 269] on div "Spotify Popularity/Plays" at bounding box center [106, 266] width 213 height 39
select select "1w"
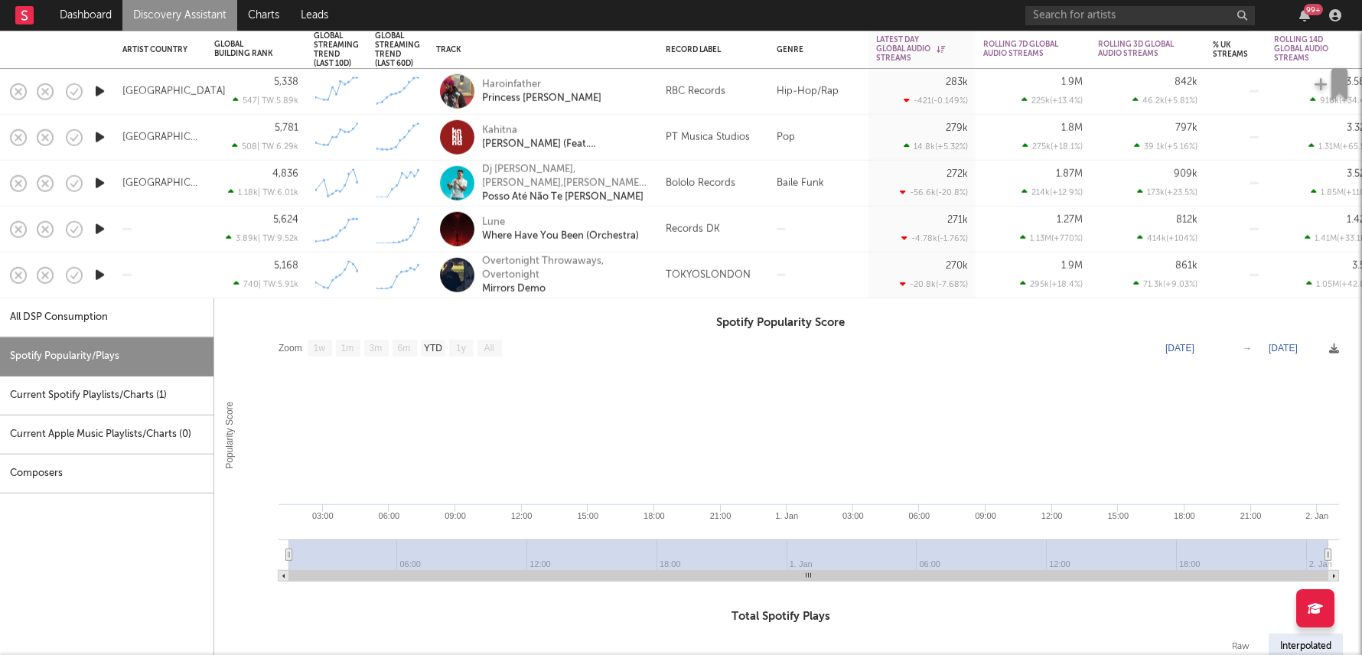
click at [832, 280] on div at bounding box center [818, 275] width 99 height 46
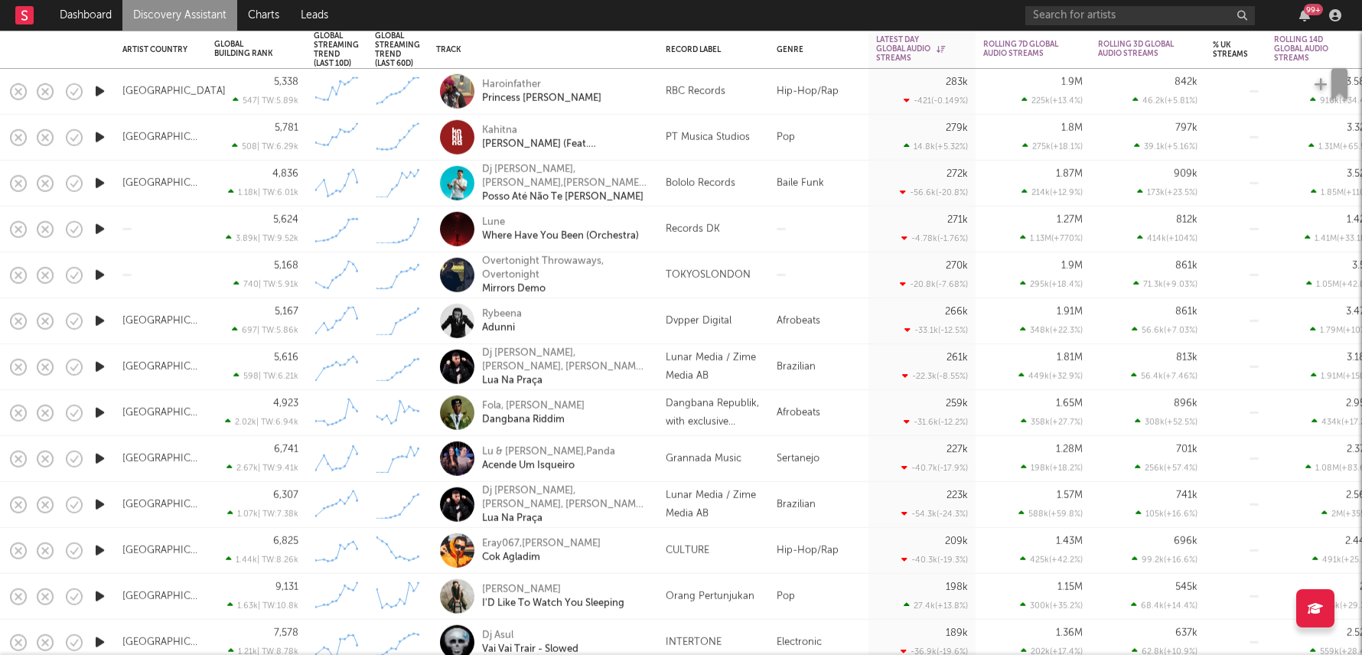
click at [816, 328] on div "Afrobeats" at bounding box center [818, 321] width 99 height 46
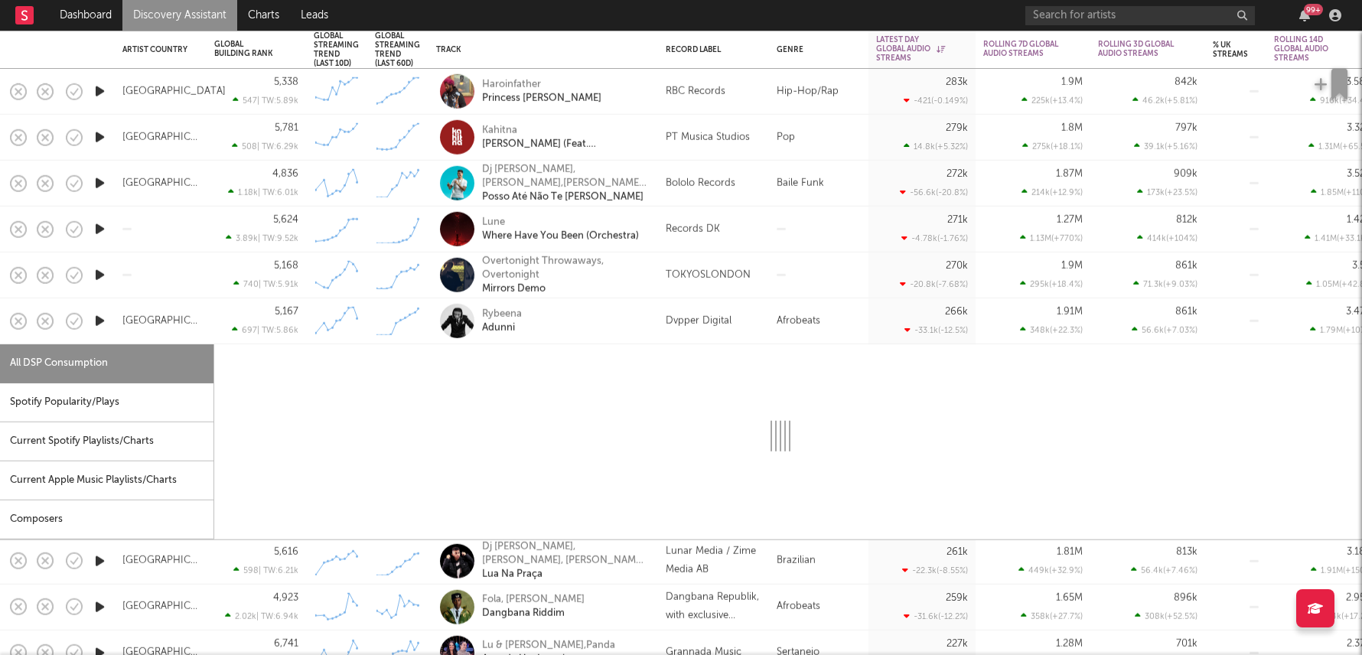
select select "1w"
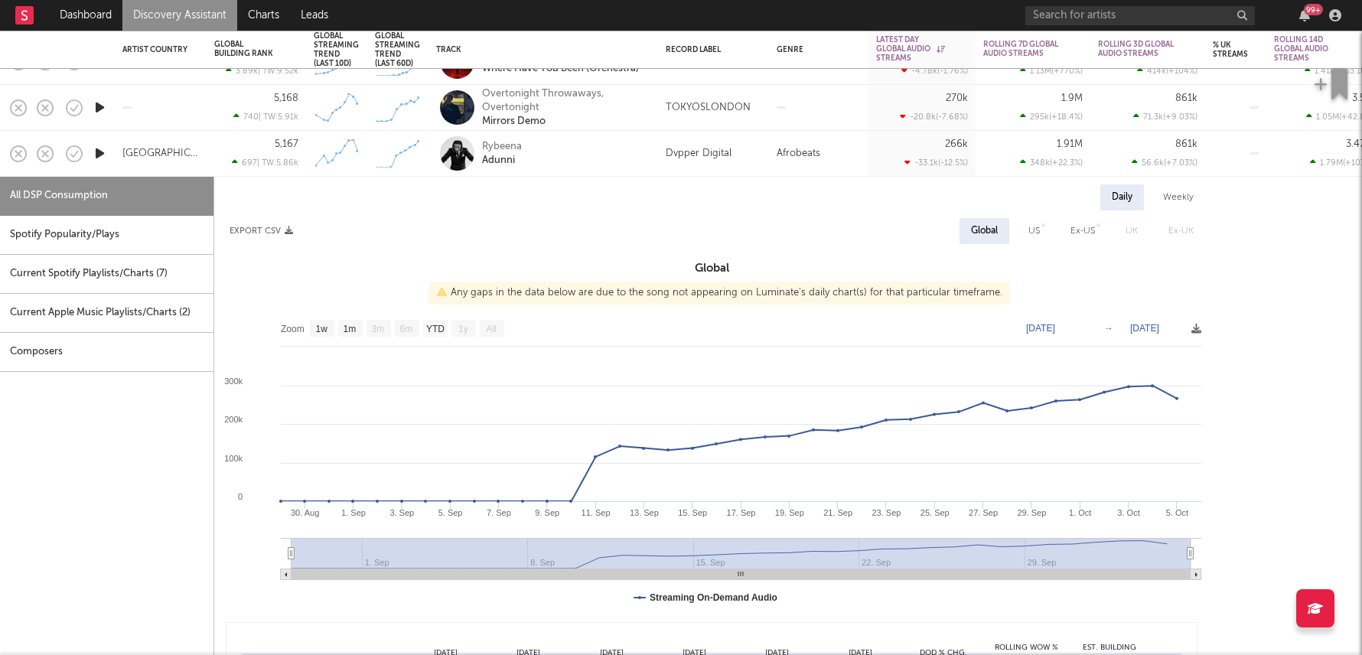
click at [1043, 234] on div "US" at bounding box center [1034, 231] width 34 height 26
select select "1w"
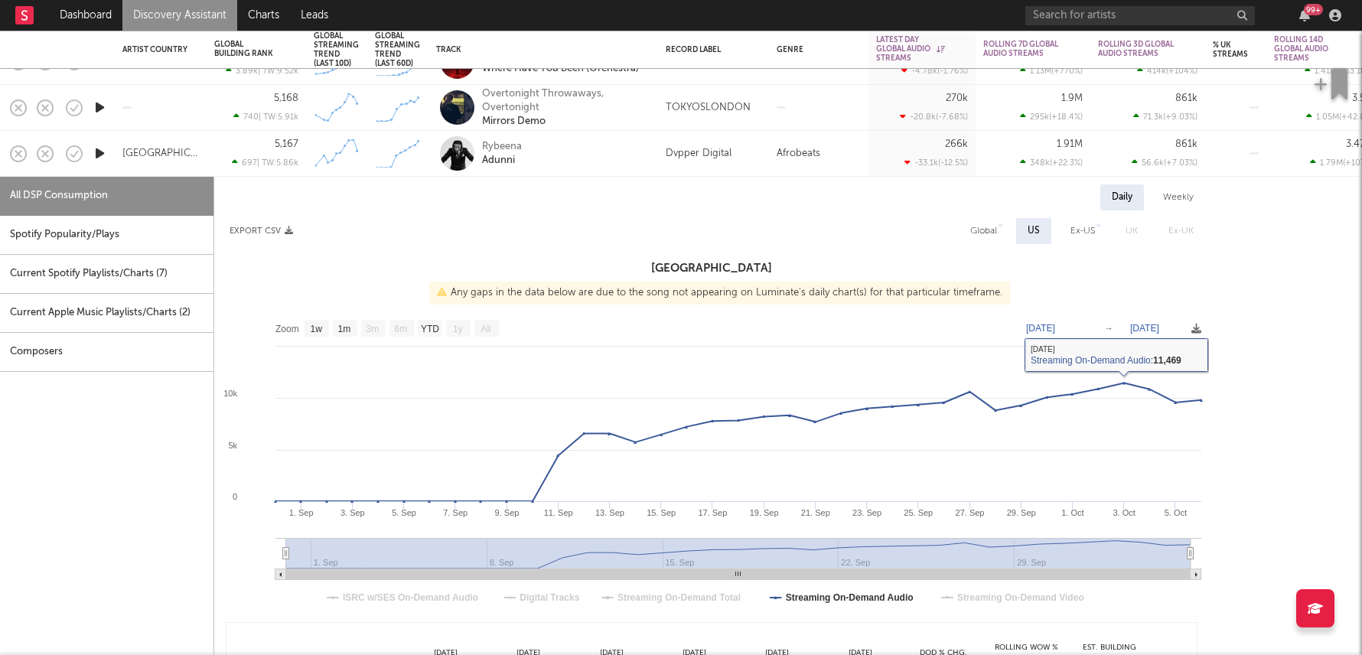
click at [871, 160] on div "266k -33.1k ( -12.5 % )" at bounding box center [921, 154] width 107 height 46
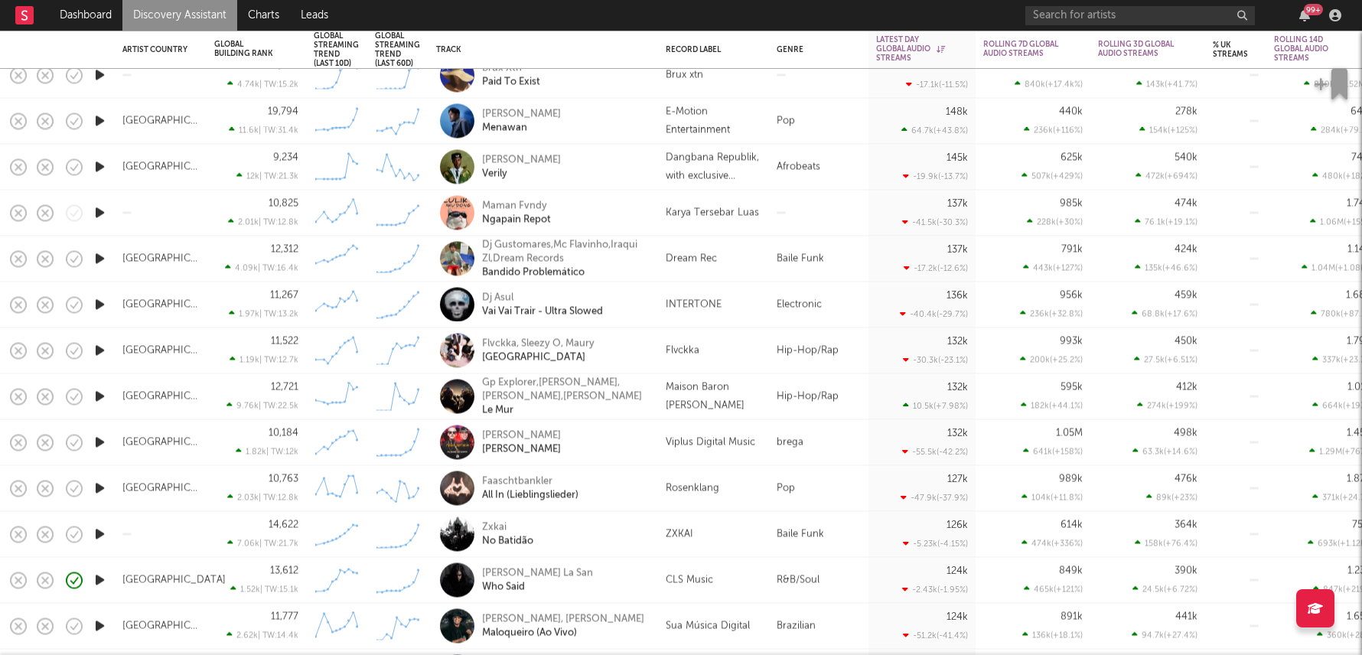
click at [771, 583] on div "R&B/Soul" at bounding box center [818, 581] width 99 height 46
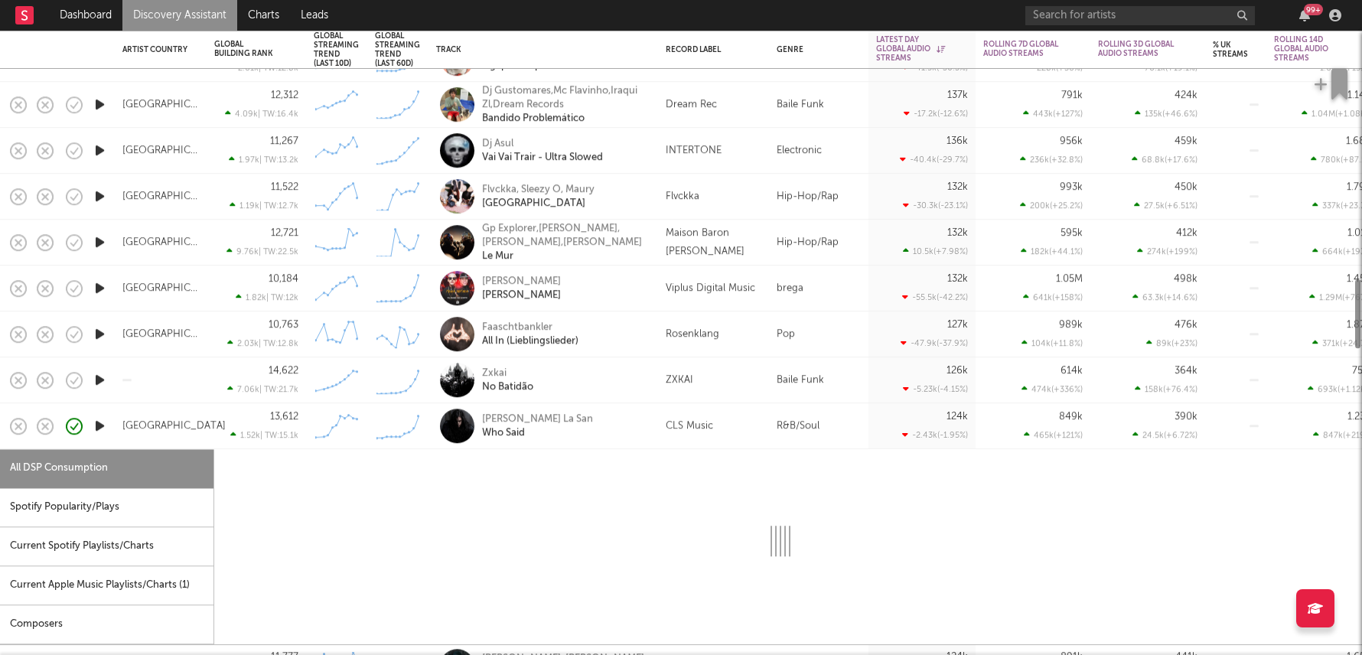
select select "6m"
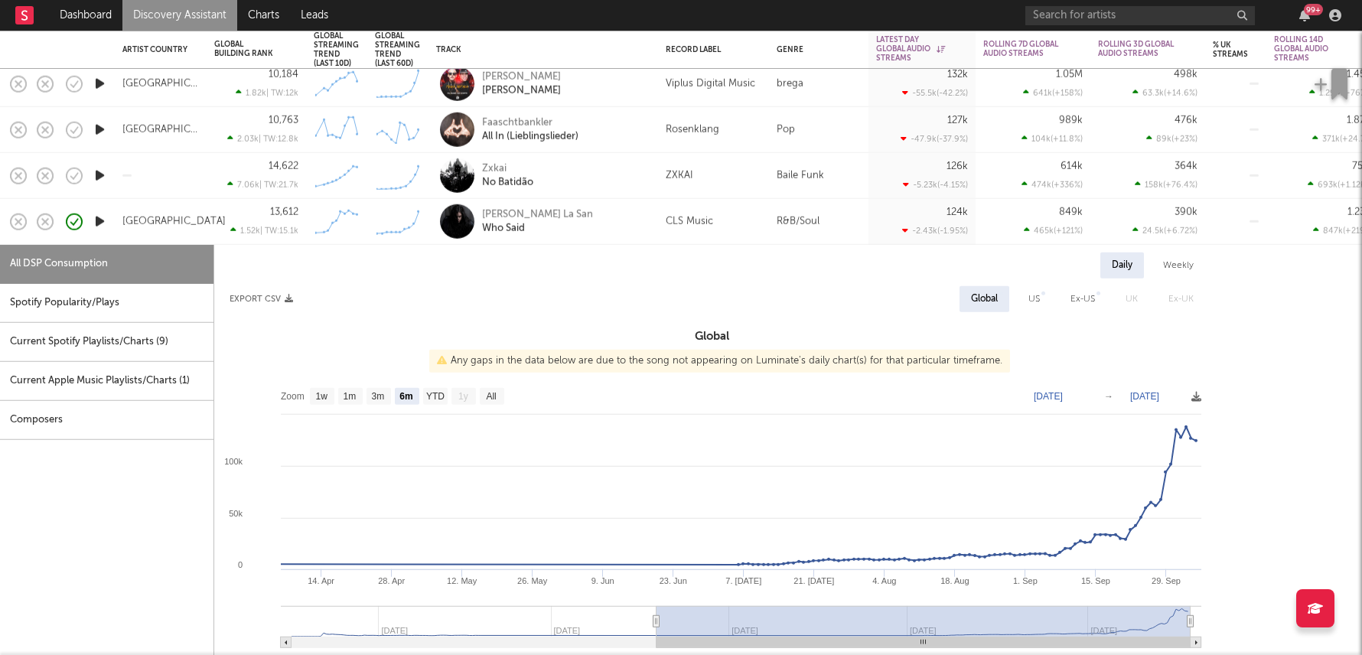
click at [587, 232] on div "Clara La San Who Said" at bounding box center [564, 221] width 164 height 28
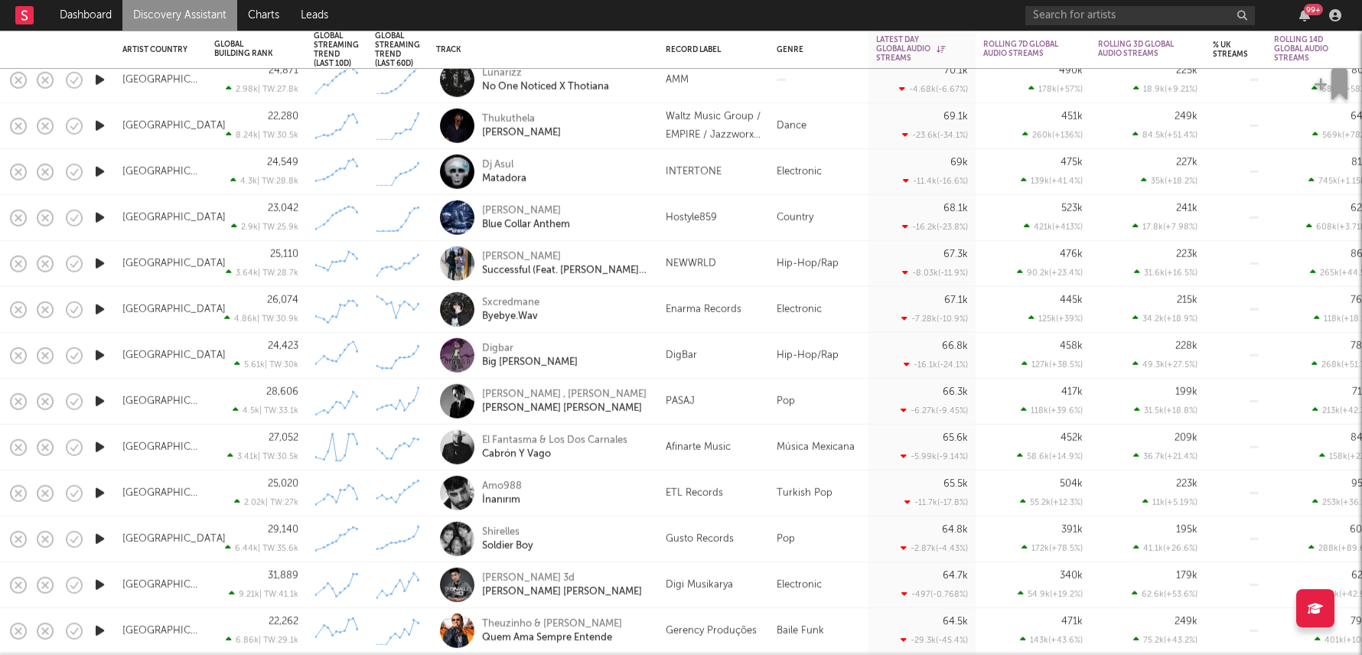
click at [630, 538] on div "Shirelles Soldier Boy" at bounding box center [564, 539] width 164 height 28
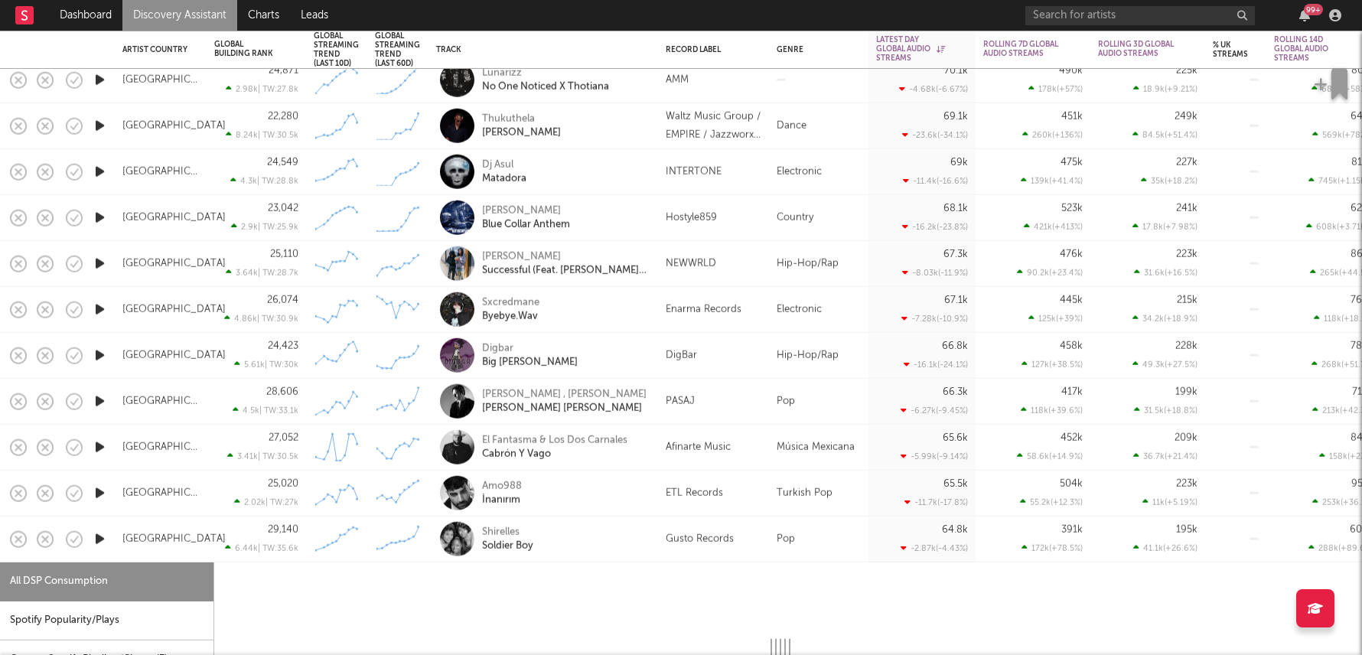
select select "6m"
click at [644, 360] on div "Digbar Big Dick Randy" at bounding box center [564, 355] width 164 height 28
select select "6m"
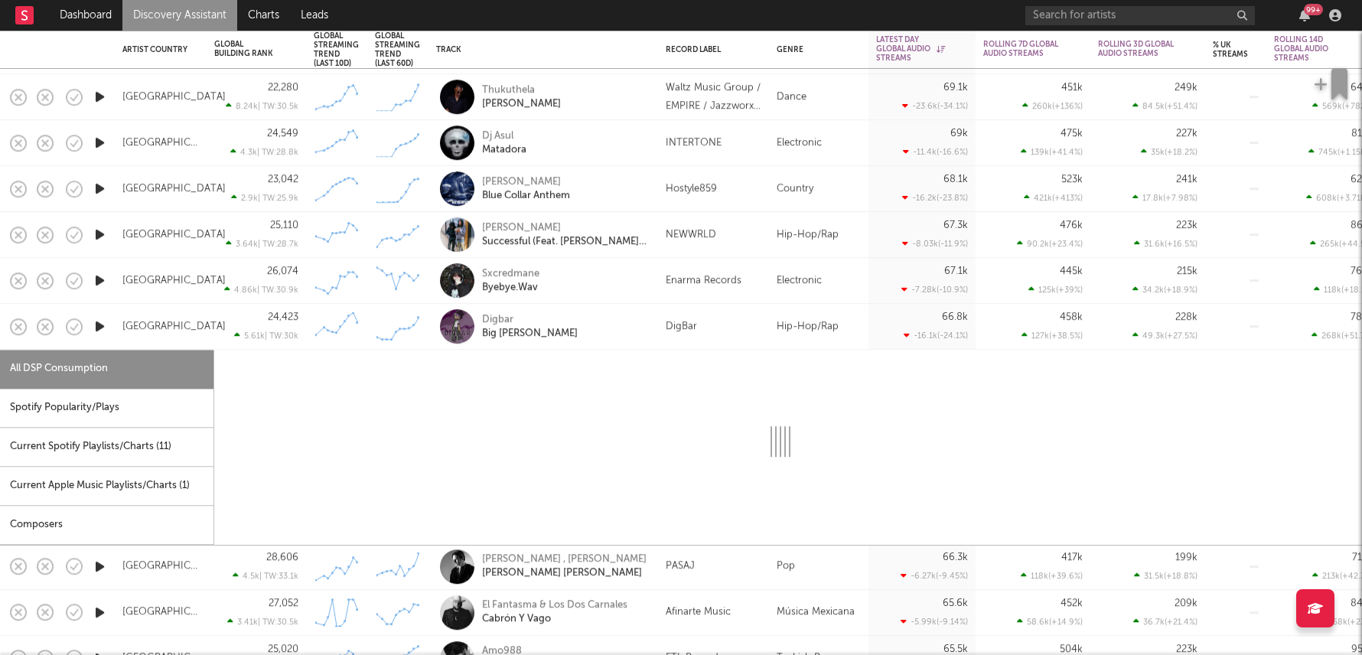
select select "6m"
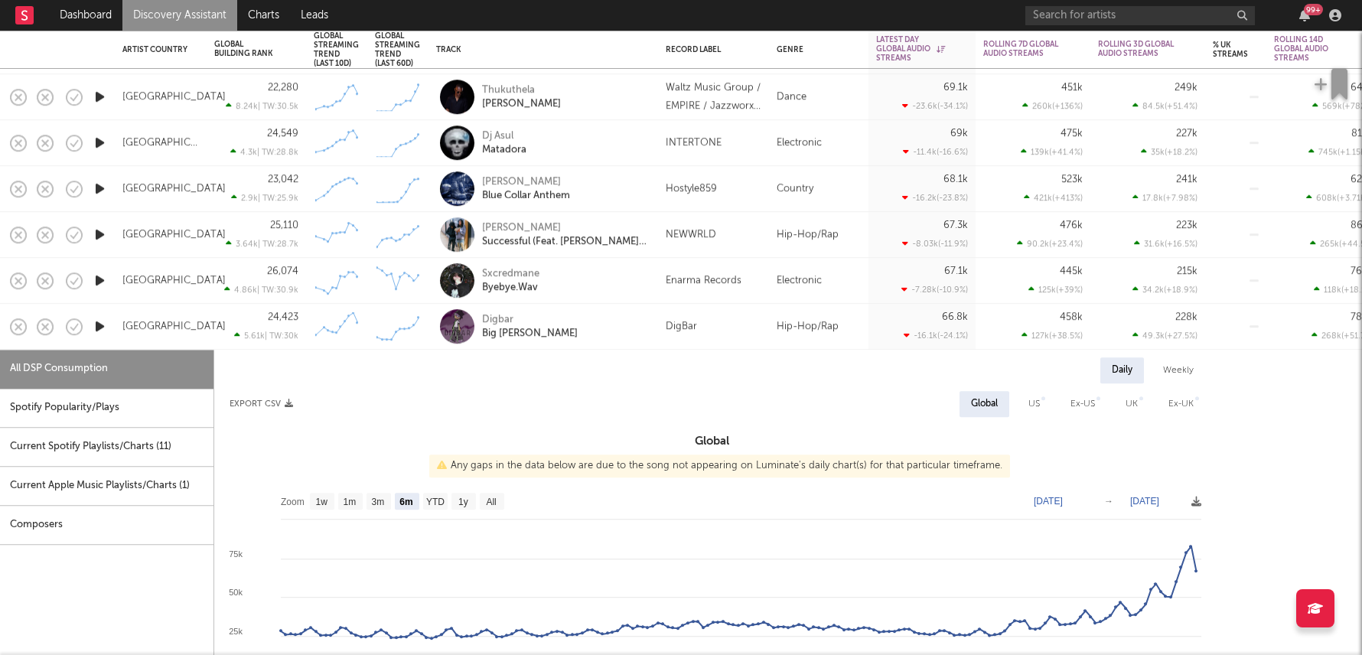
click at [753, 338] on div "DigBar" at bounding box center [713, 327] width 111 height 46
select select "6m"
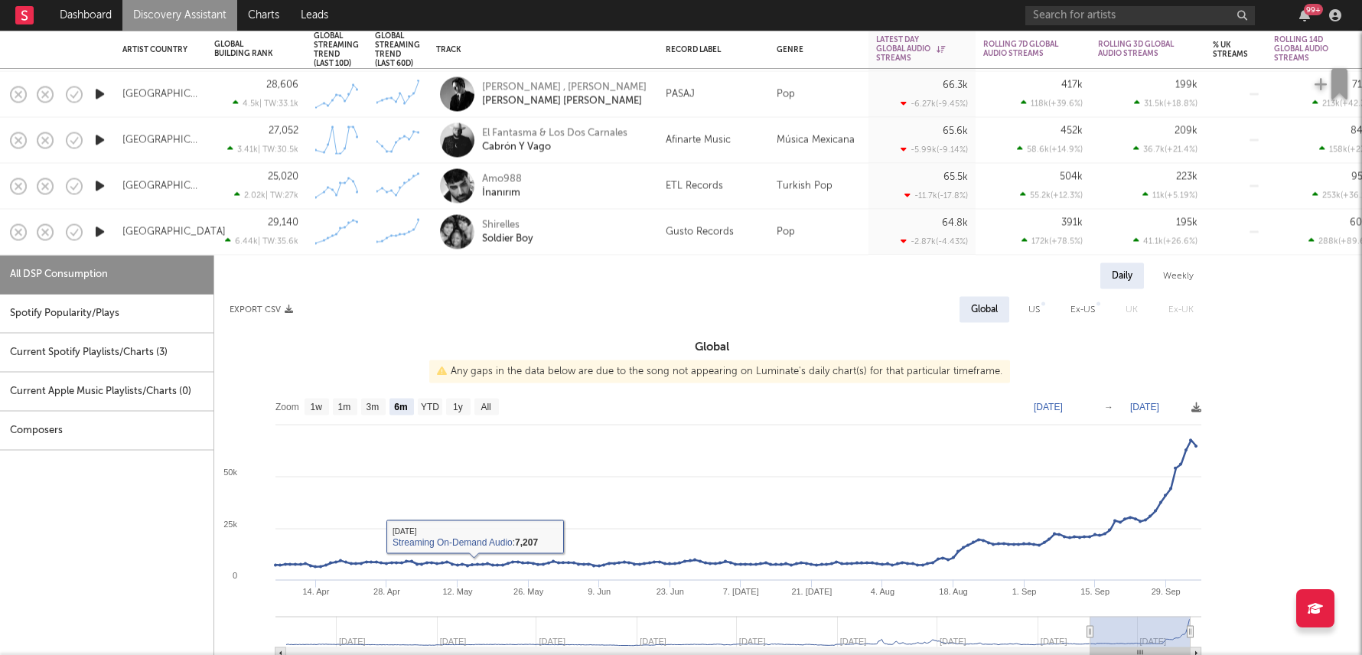
click at [168, 350] on div "Current Spotify Playlists/Charts ( 3 )" at bounding box center [106, 353] width 213 height 39
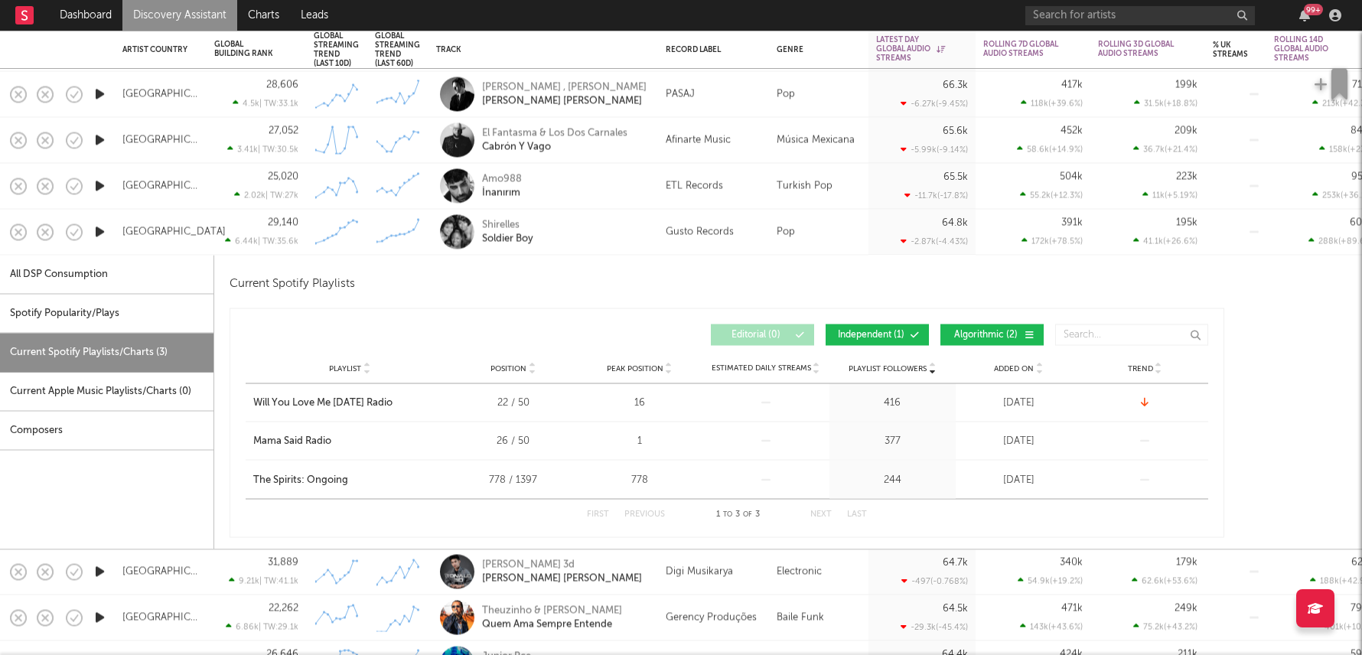
click at [164, 320] on div "Spotify Popularity/Plays" at bounding box center [106, 314] width 213 height 39
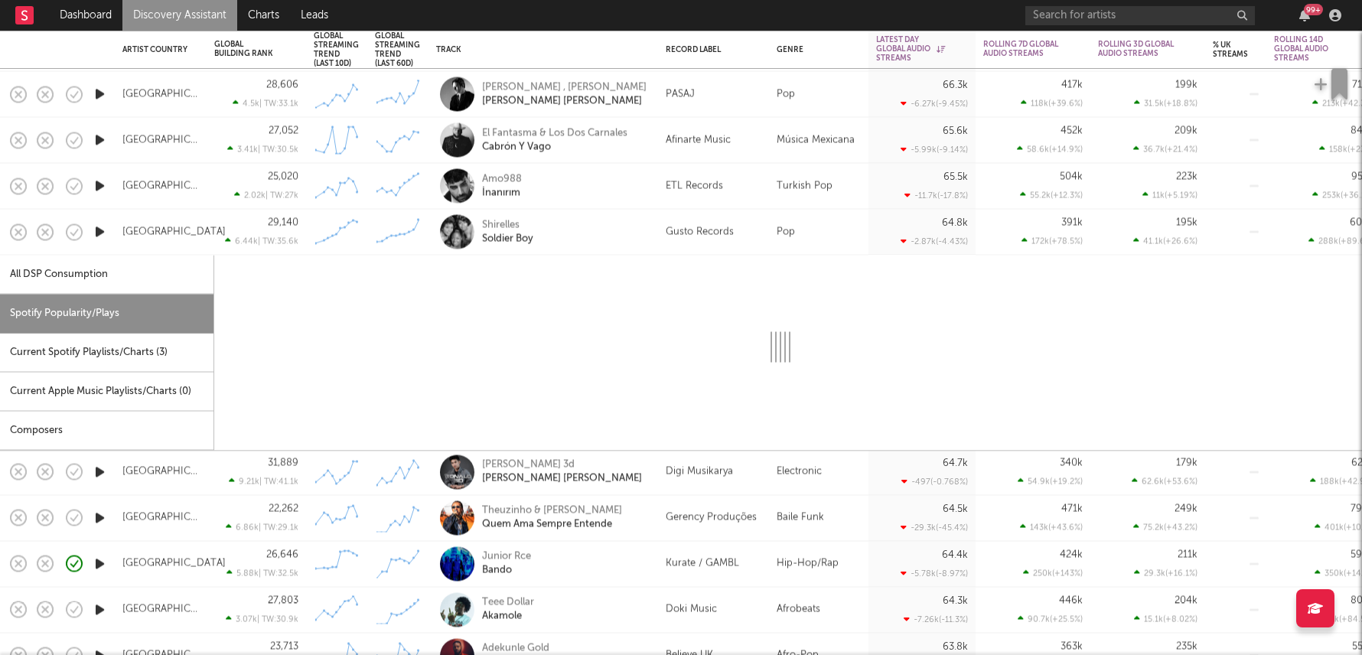
click at [623, 234] on div "Shirelles Soldier Boy" at bounding box center [564, 232] width 164 height 28
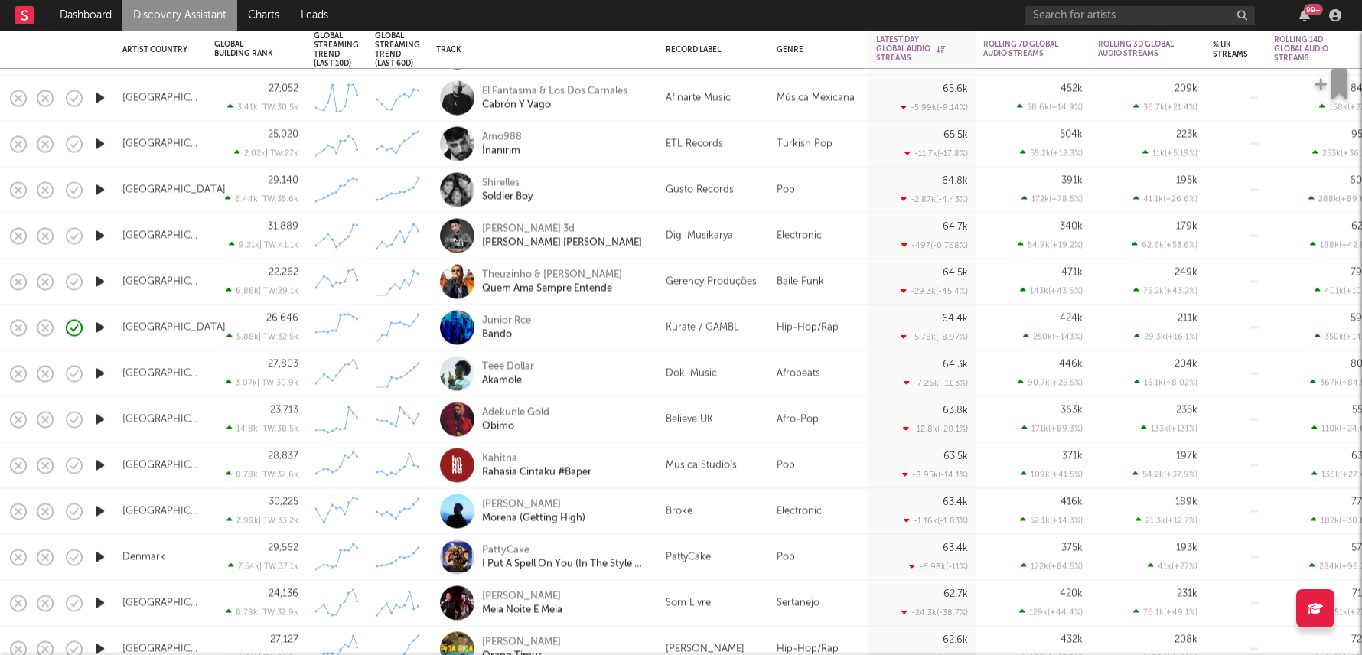
click at [678, 514] on div "Broke" at bounding box center [679, 511] width 27 height 18
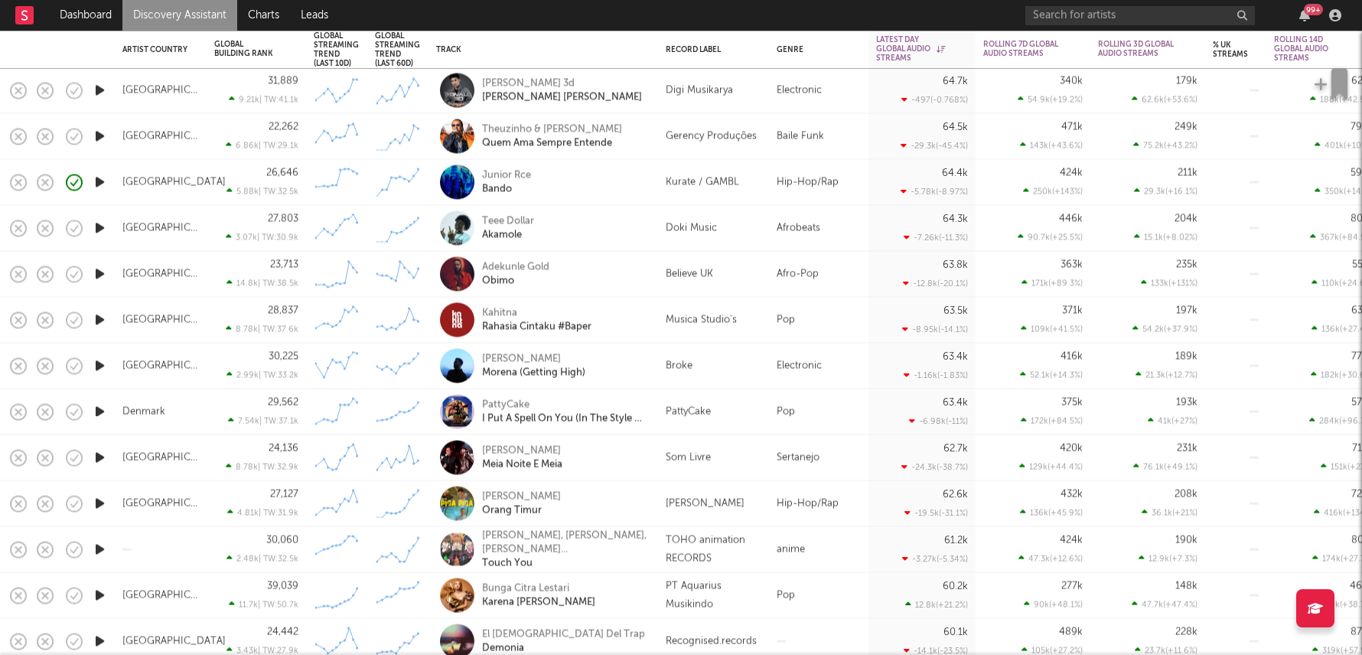
click at [683, 374] on div "Broke" at bounding box center [679, 365] width 27 height 18
select select "1w"
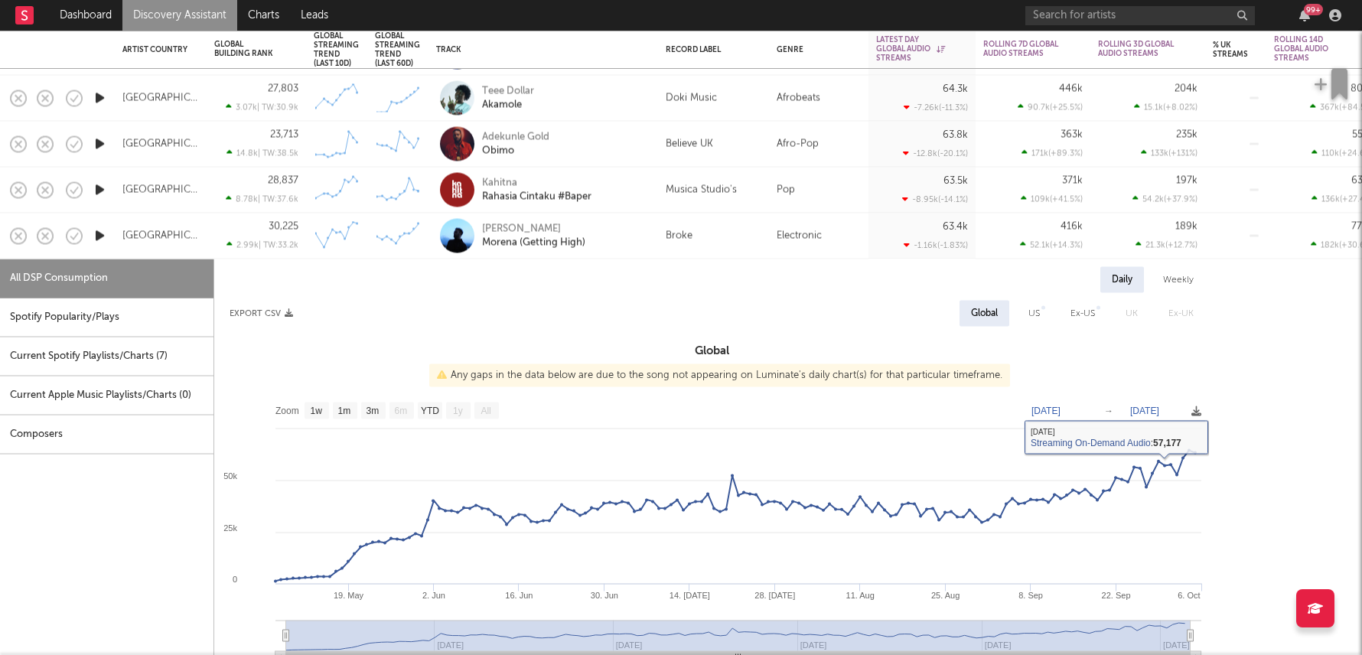
click at [139, 314] on div "Spotify Popularity/Plays" at bounding box center [106, 317] width 213 height 39
select select "1w"
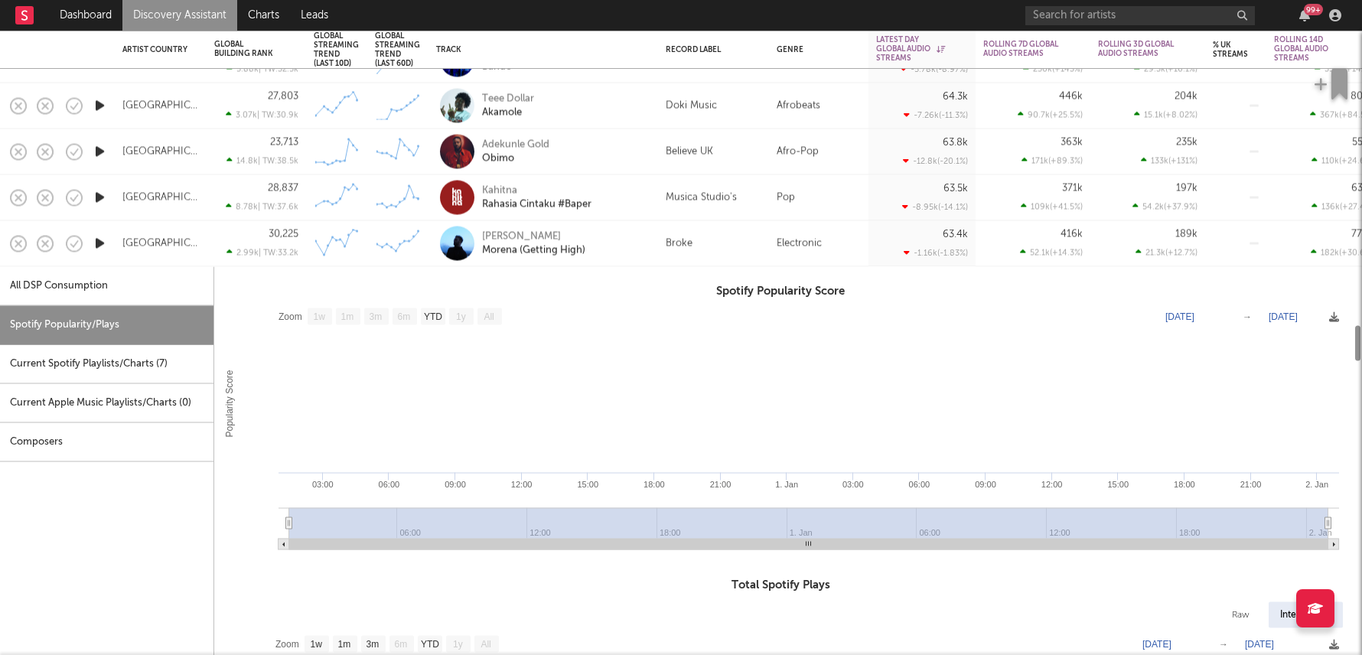
click at [623, 246] on div "Alex Lustig Morena (Getting High)" at bounding box center [564, 243] width 164 height 28
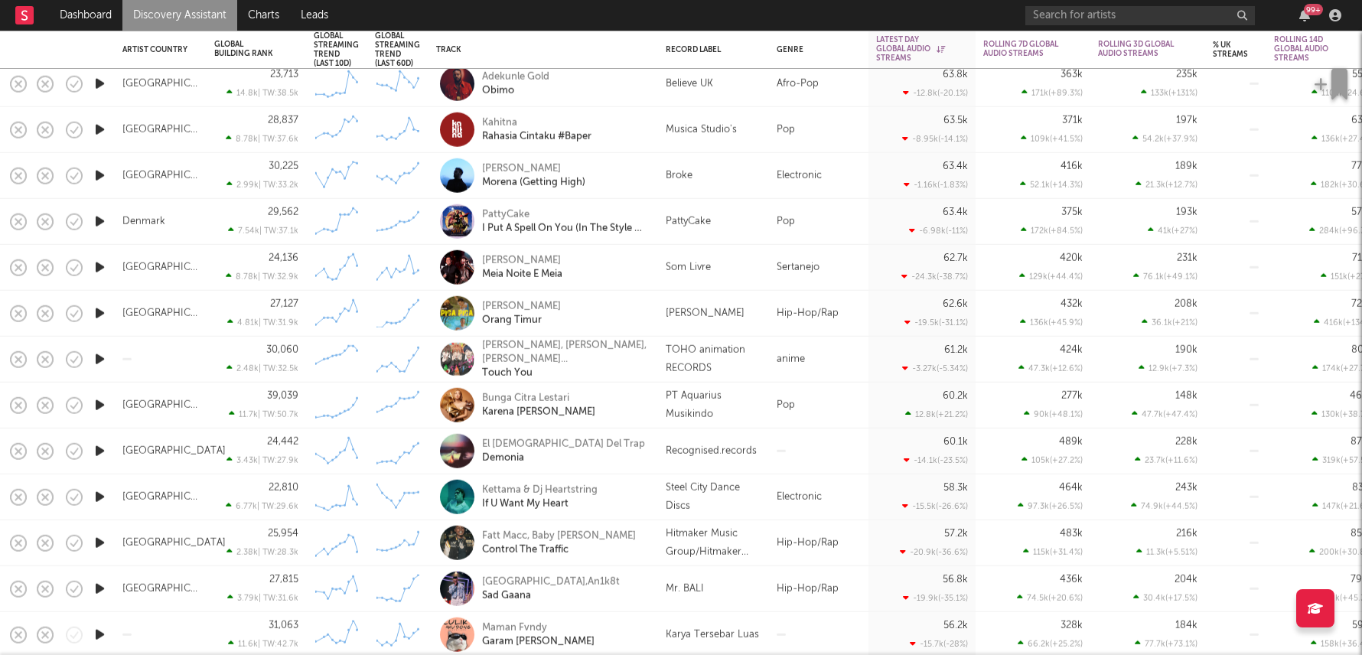
click at [704, 506] on div "Steel City Dance Discs" at bounding box center [714, 496] width 96 height 37
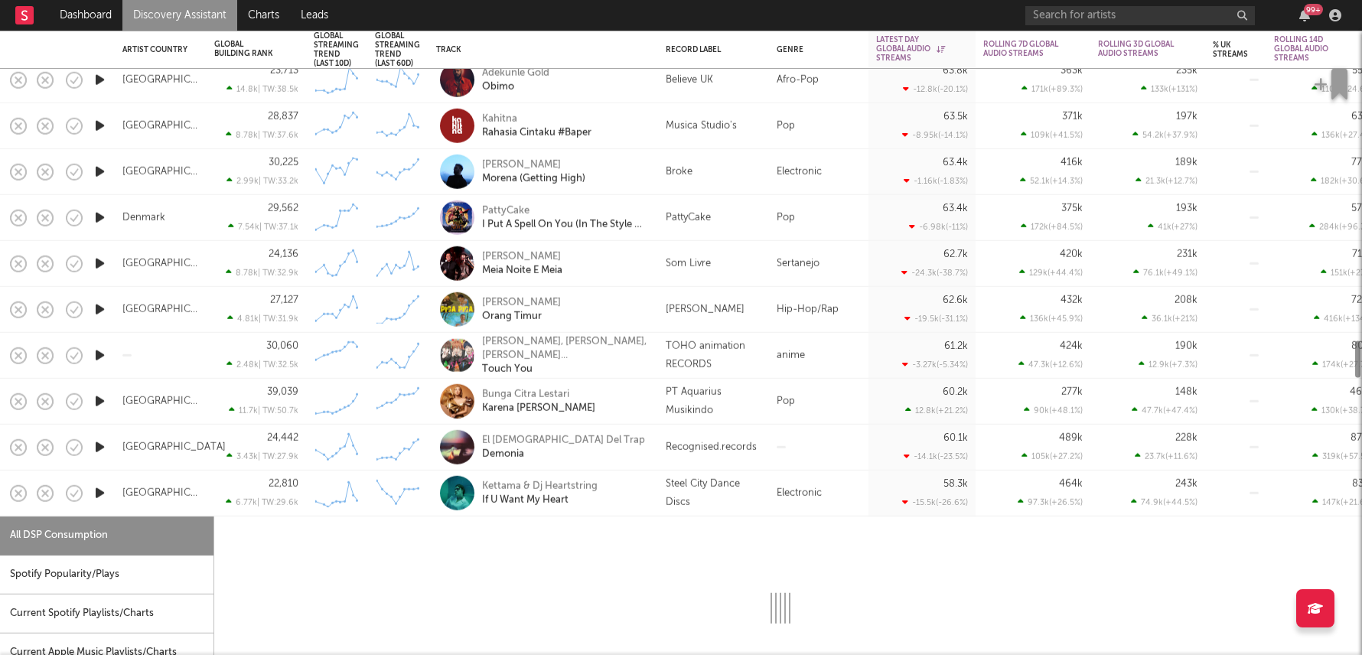
select select "1w"
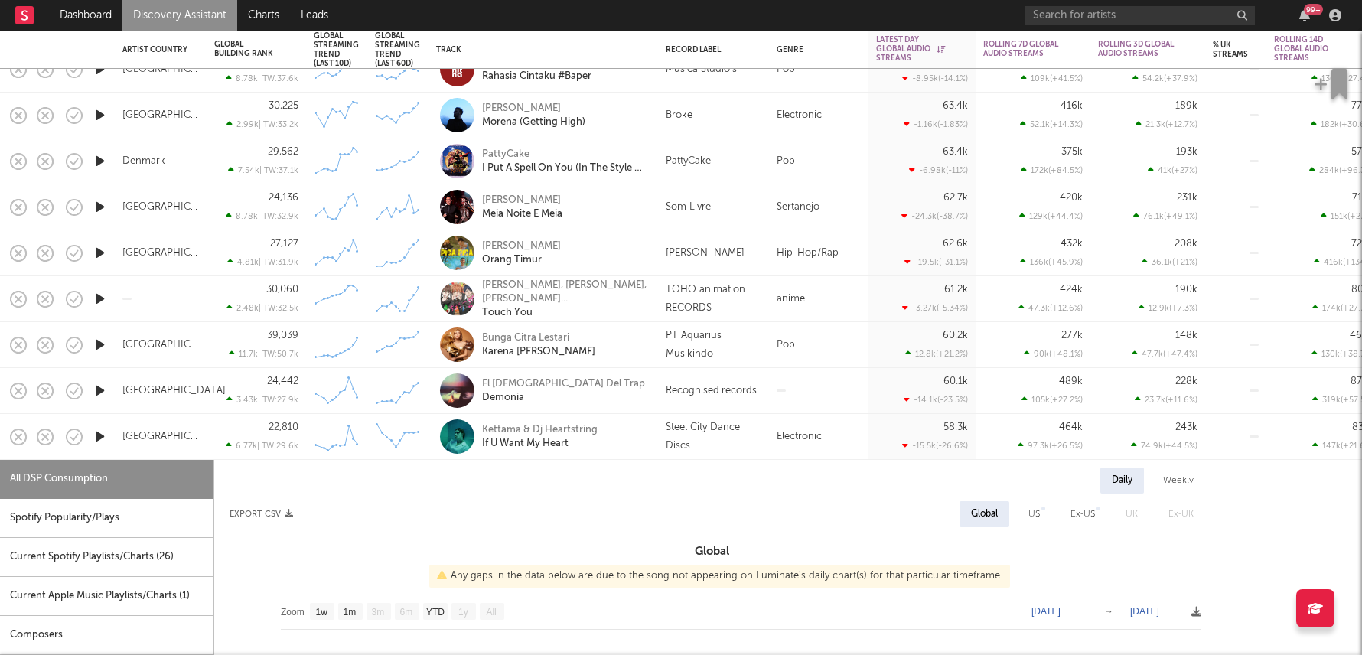
click at [692, 438] on div "Steel City Dance Discs" at bounding box center [714, 436] width 96 height 37
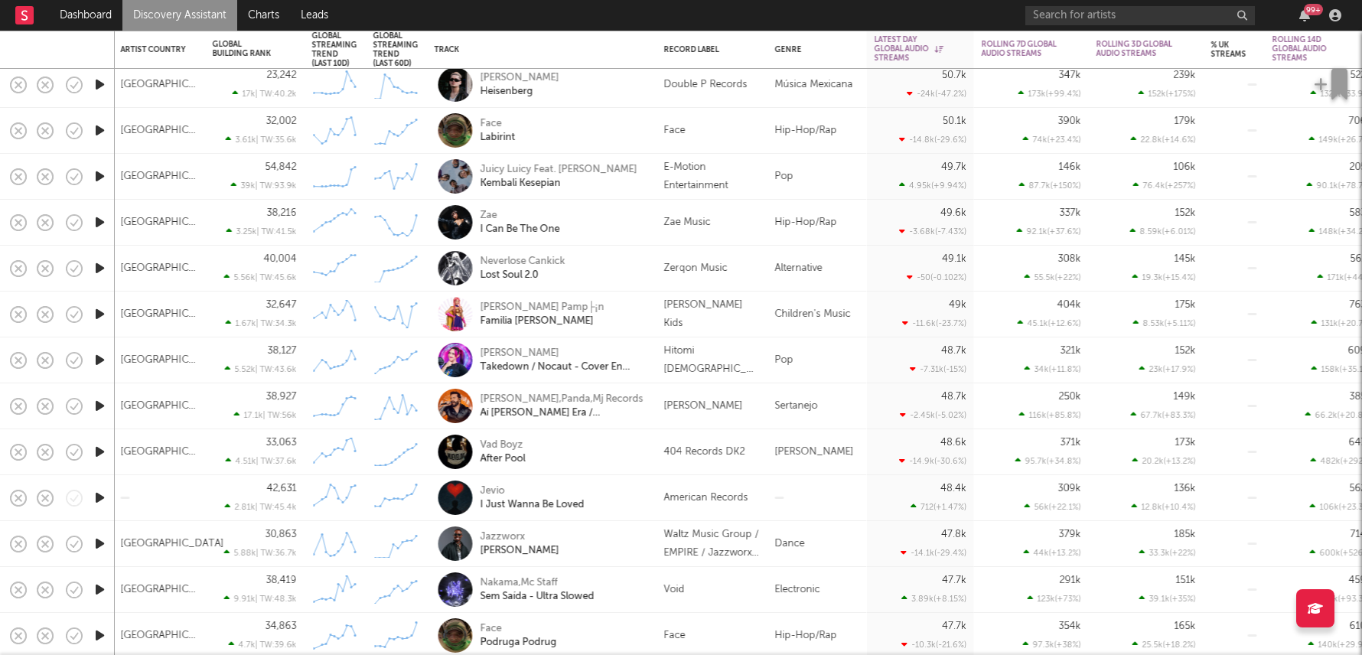
click at [750, 506] on div "American Records" at bounding box center [712, 498] width 96 height 18
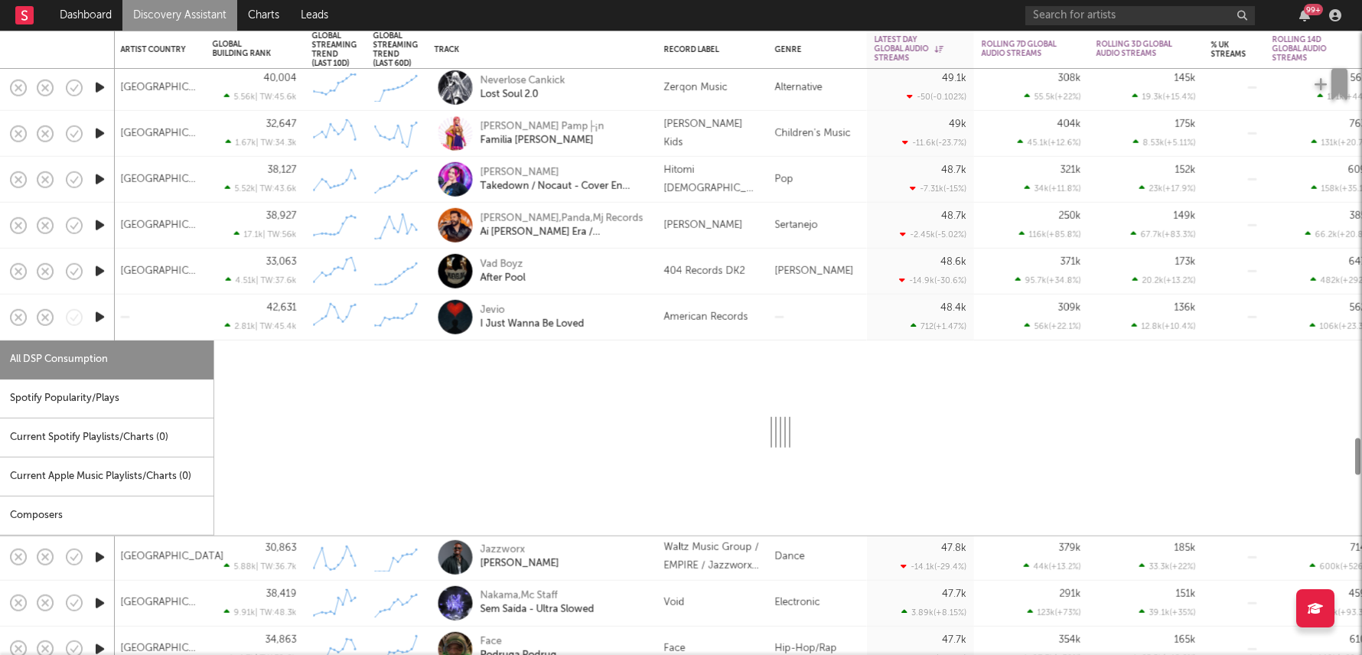
select select "1w"
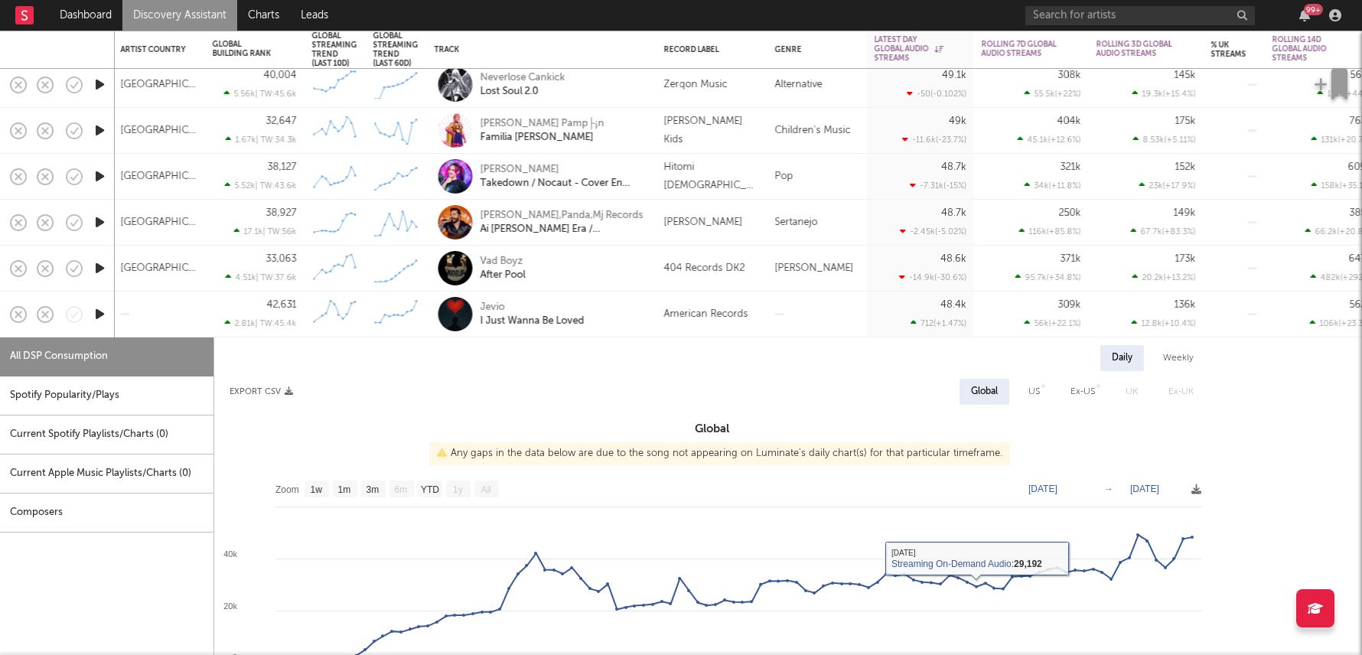
click at [733, 323] on div "American Records" at bounding box center [711, 314] width 111 height 46
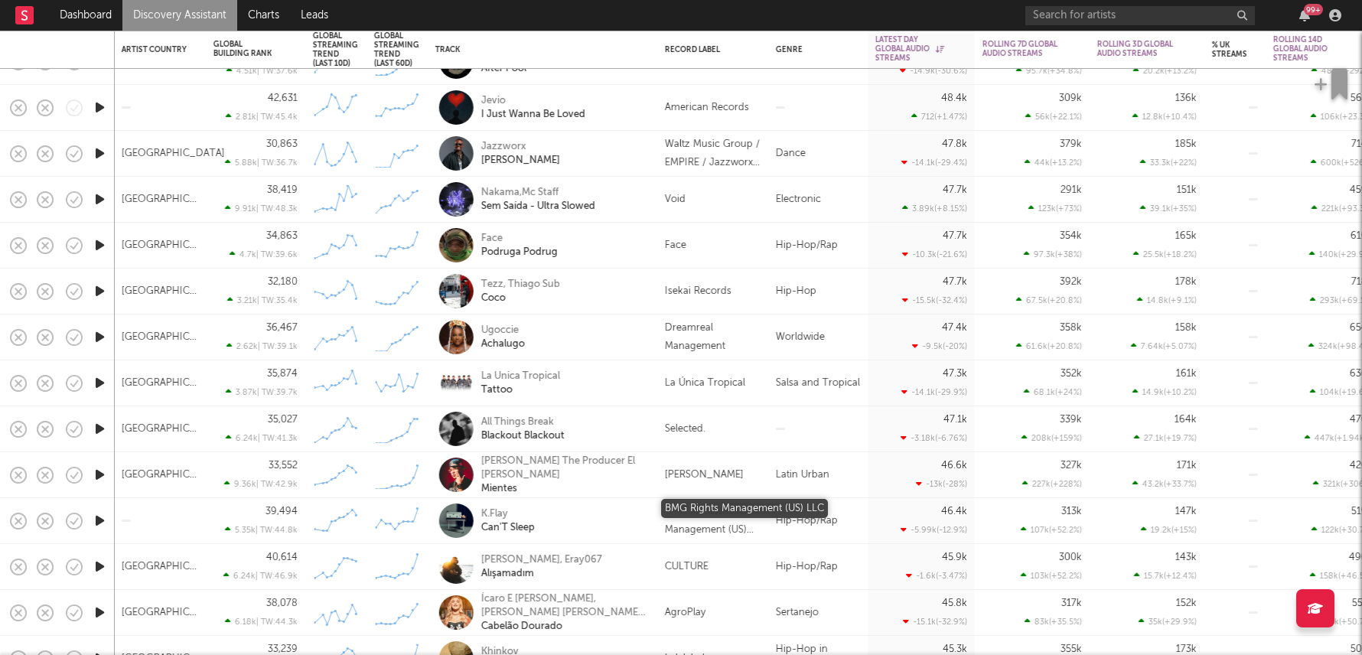
click at [745, 534] on div "BMG Rights Management (US) LLC" at bounding box center [713, 521] width 96 height 37
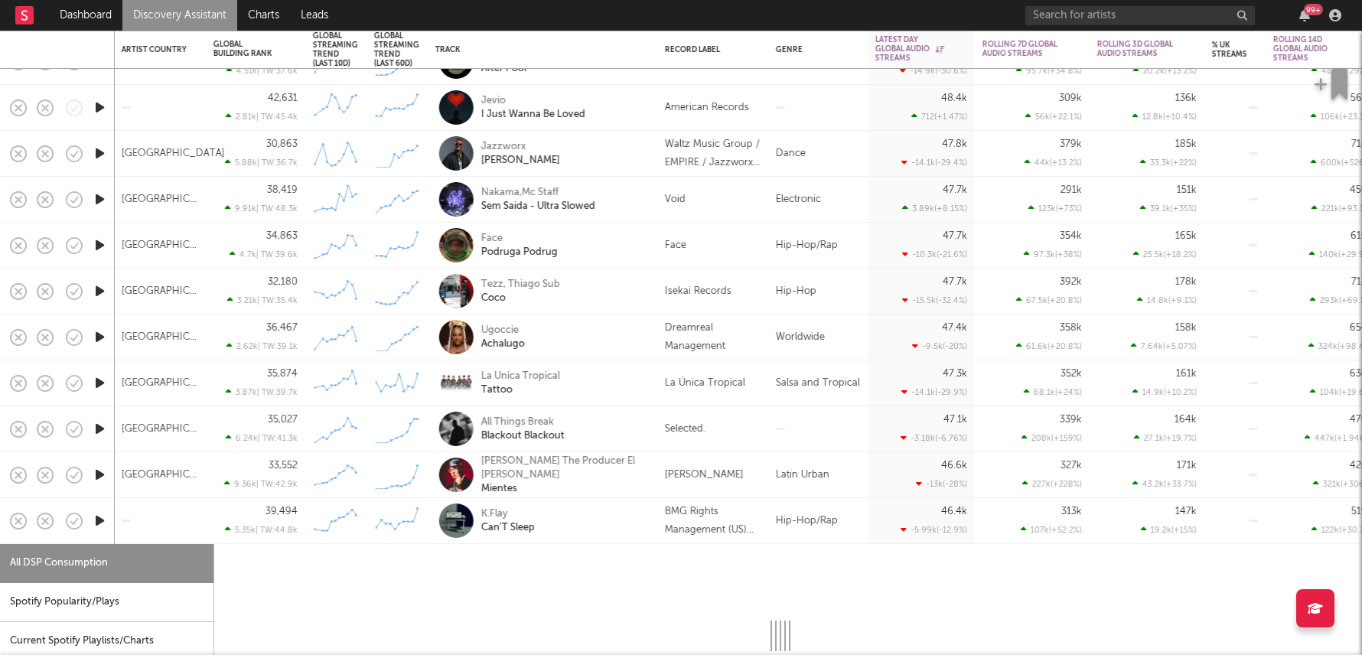
click at [847, 526] on div "Hip-Hop/Rap" at bounding box center [817, 521] width 99 height 46
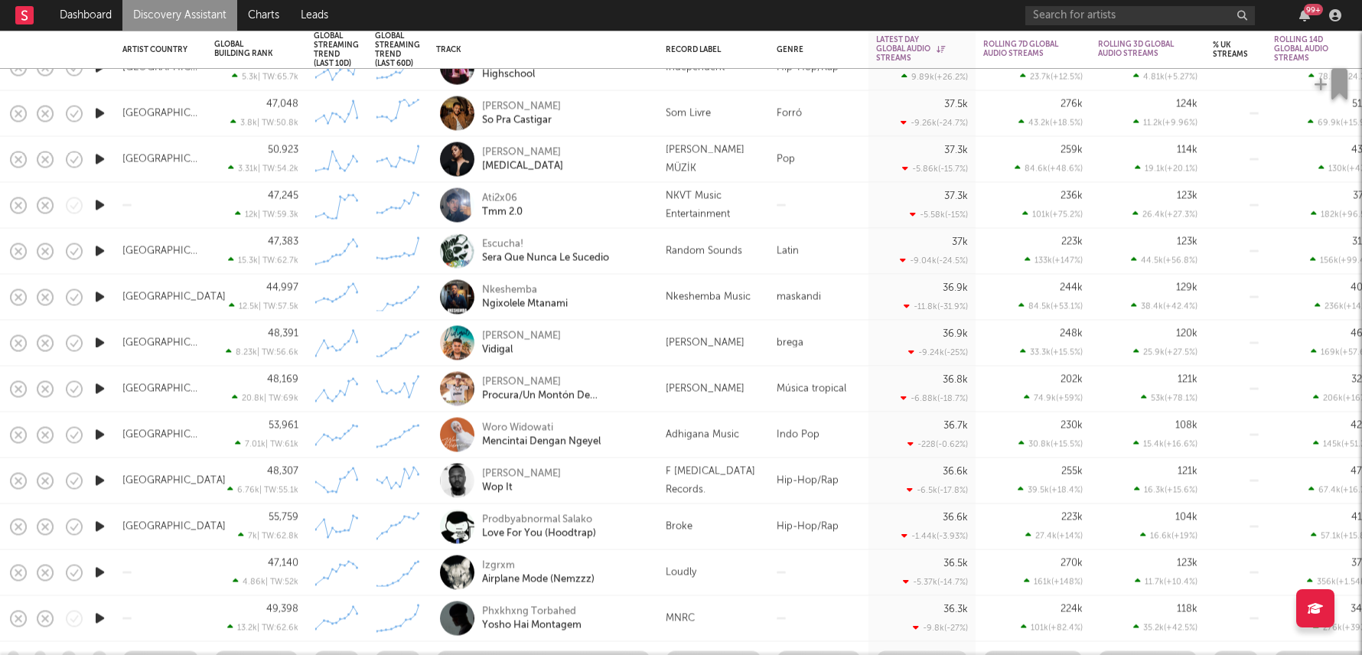
click at [826, 529] on div "Hip-Hop/Rap" at bounding box center [818, 527] width 99 height 46
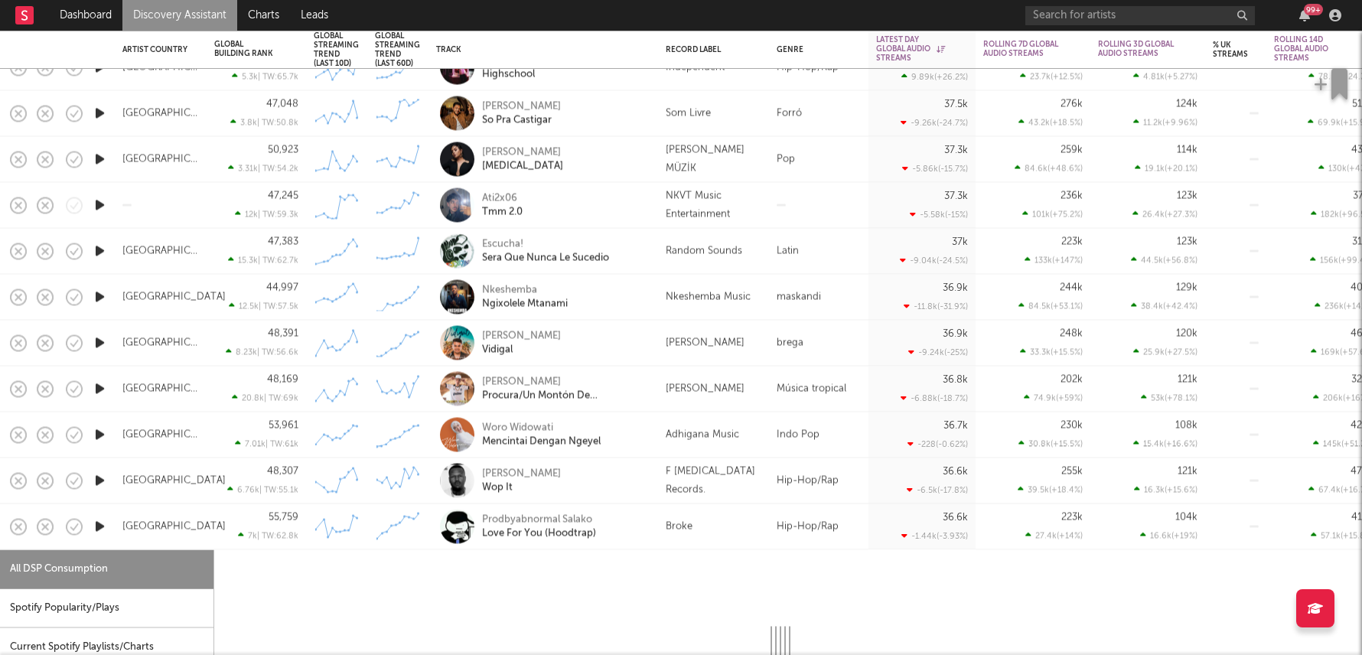
click at [826, 529] on div "Hip-Hop/Rap" at bounding box center [818, 527] width 99 height 46
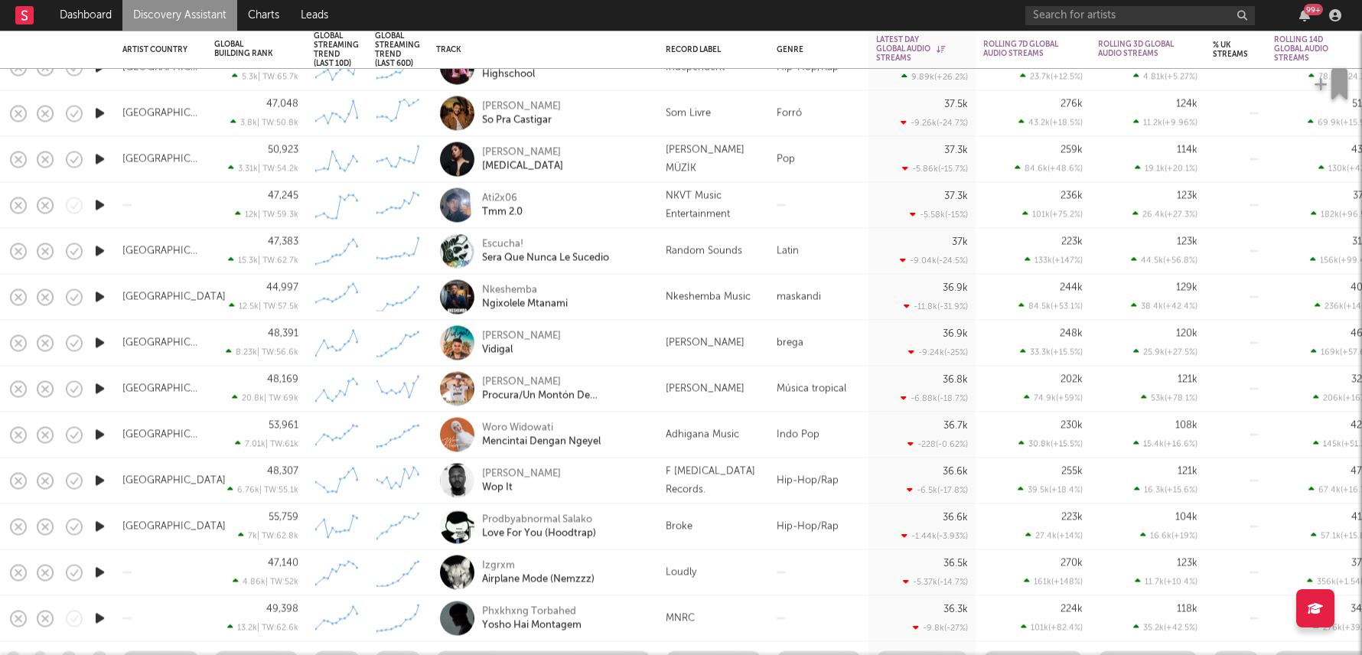
click at [802, 588] on div at bounding box center [818, 573] width 99 height 46
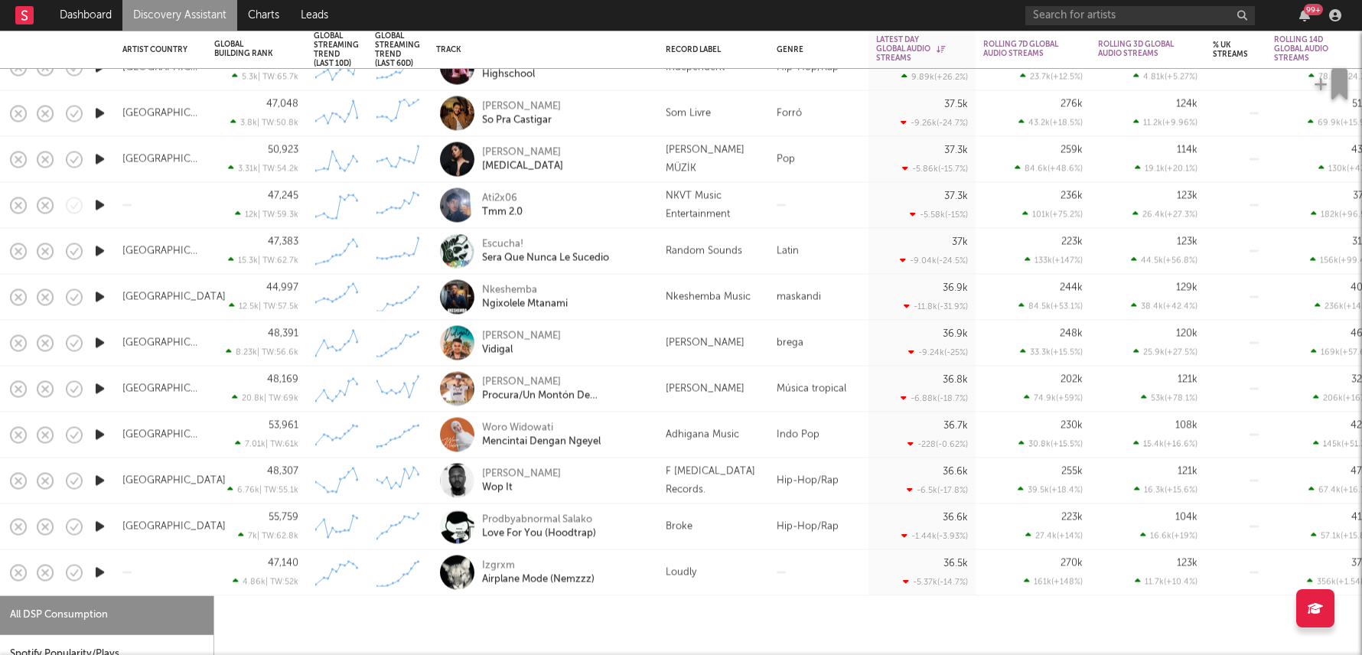
select select "1w"
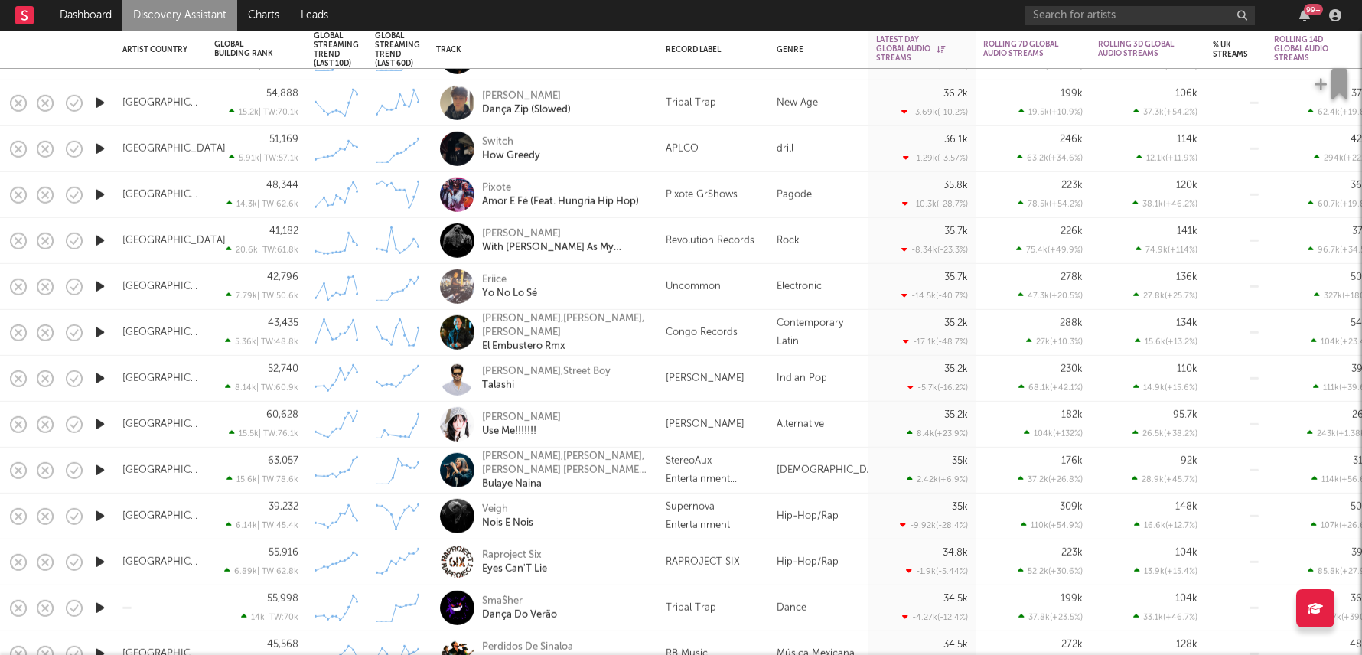
click at [721, 427] on div "Olga Myko" at bounding box center [714, 424] width 96 height 18
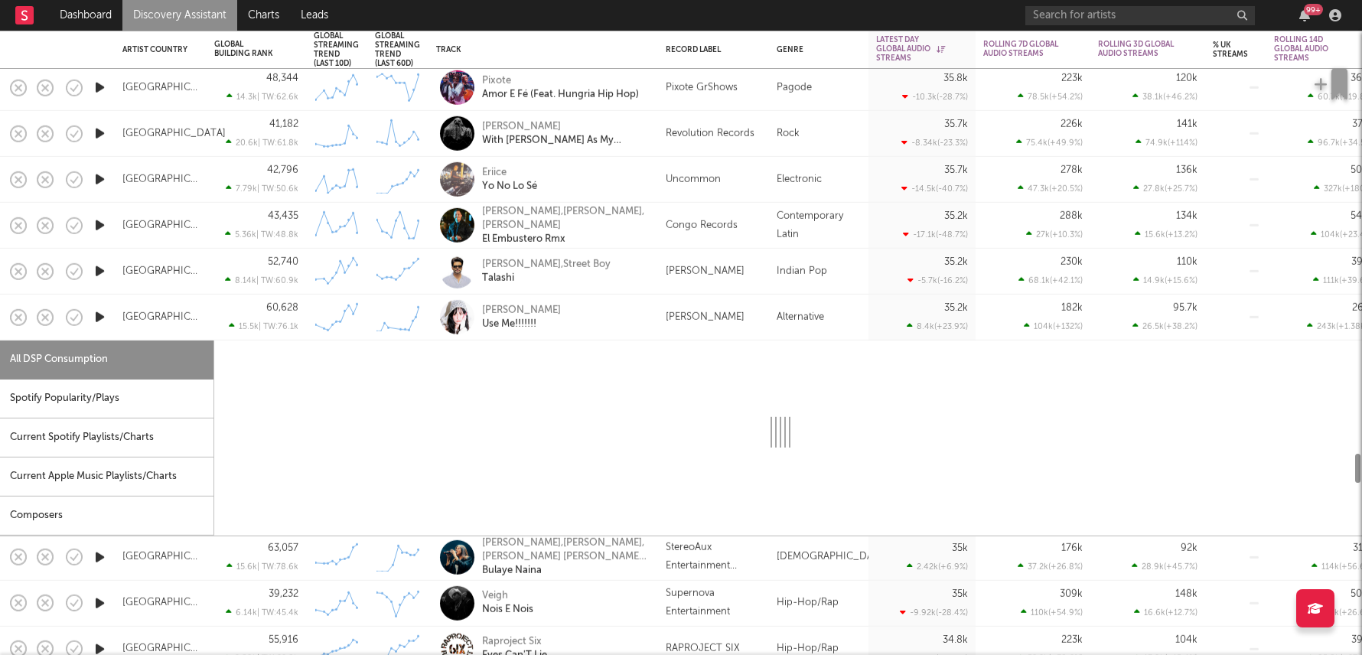
select select "1w"
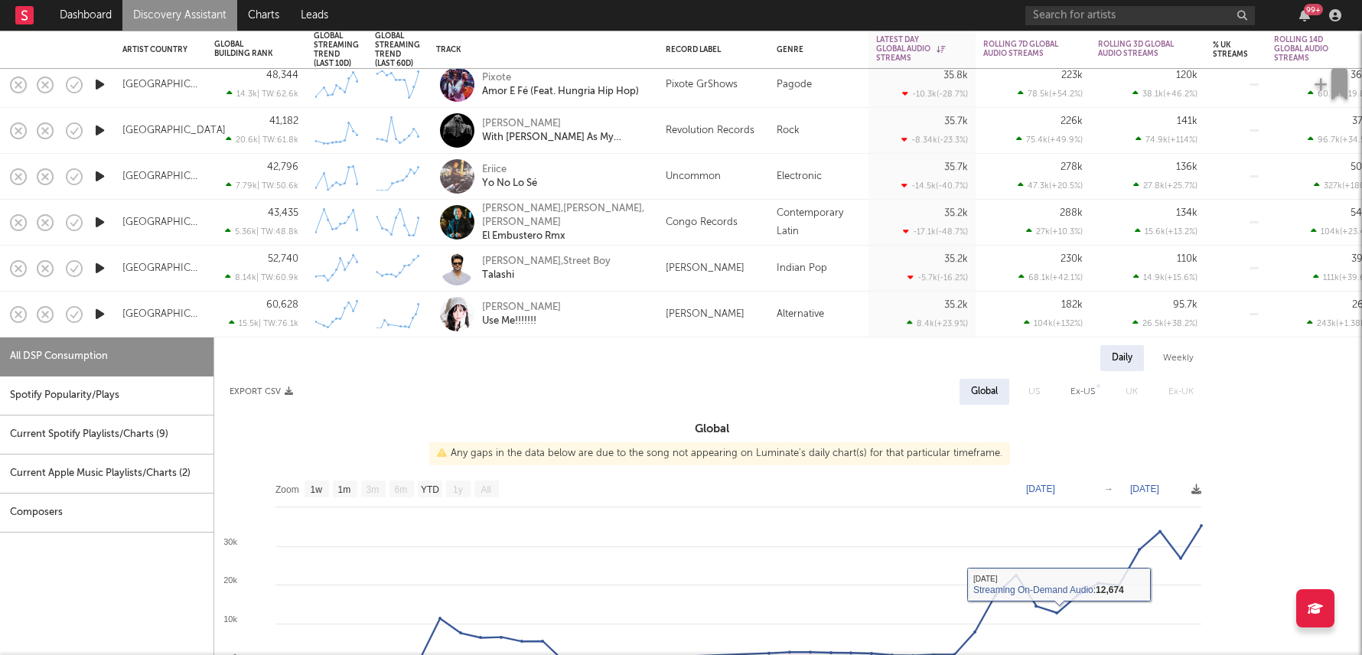
click at [153, 430] on div "Current Spotify Playlists/Charts ( 9 )" at bounding box center [106, 434] width 213 height 39
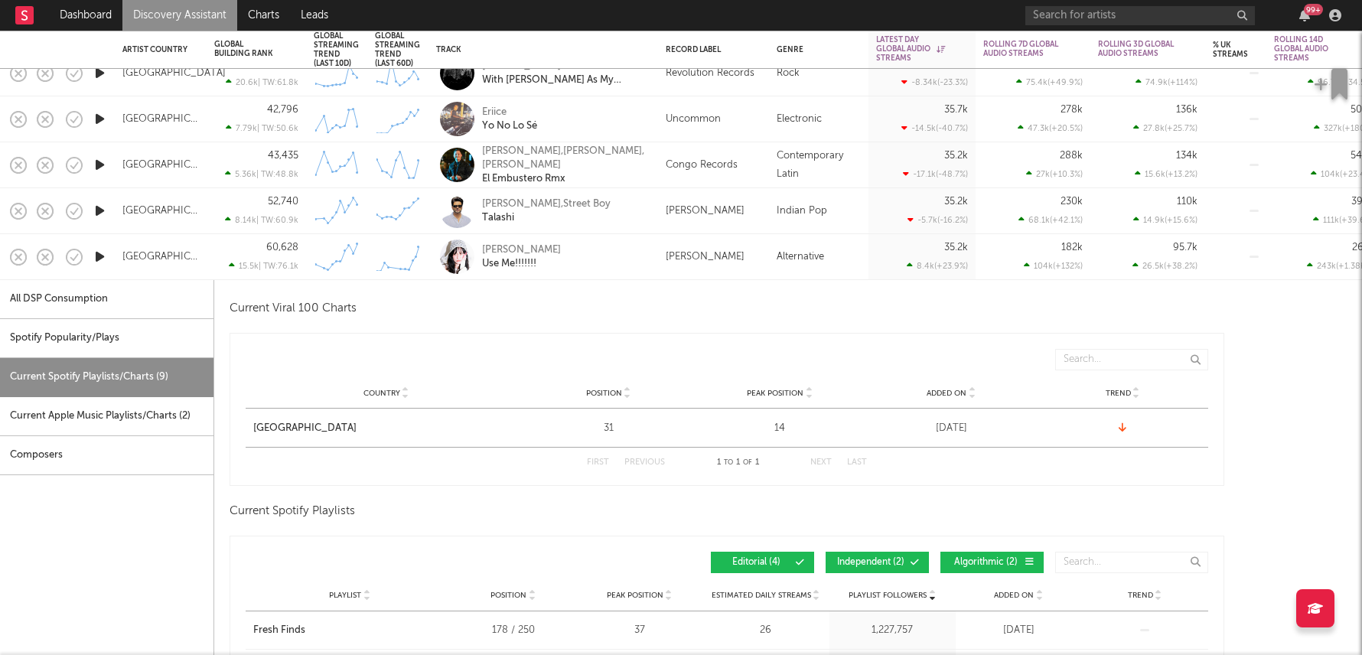
click at [593, 253] on div "Olga Myko Use Me!!!!!!!" at bounding box center [564, 257] width 164 height 28
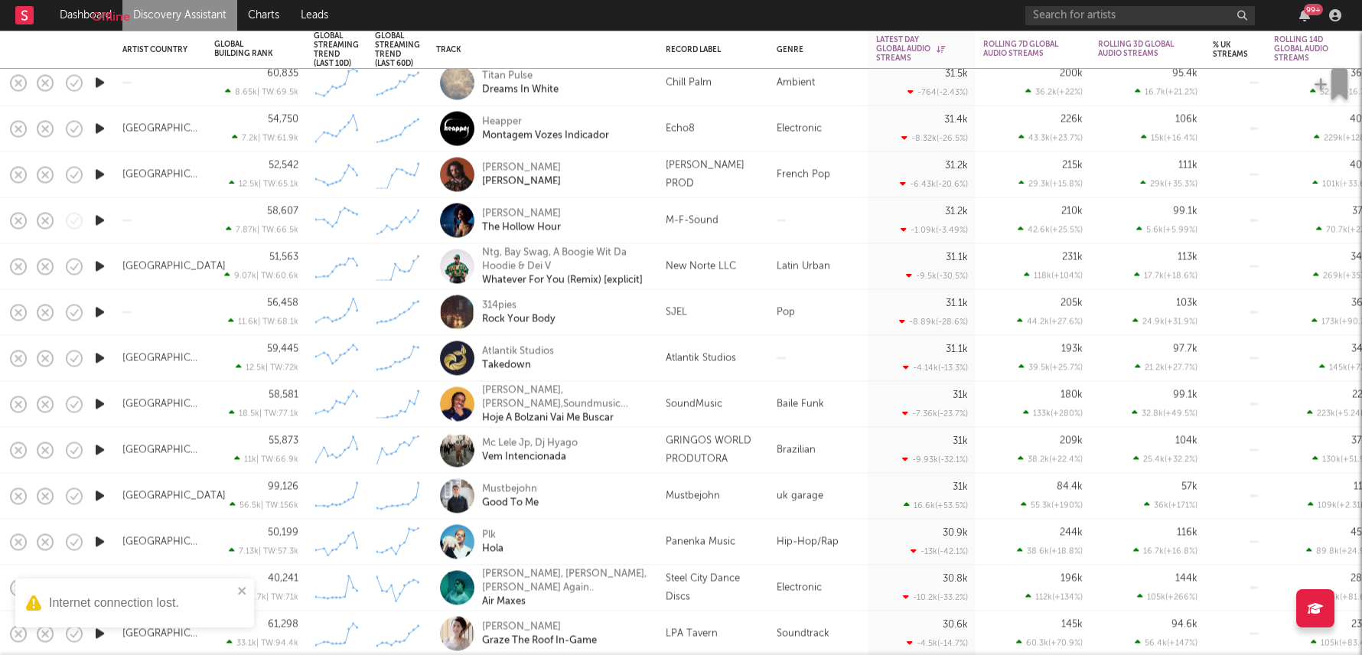
click at [676, 493] on div "Mustbejohn" at bounding box center [693, 496] width 54 height 18
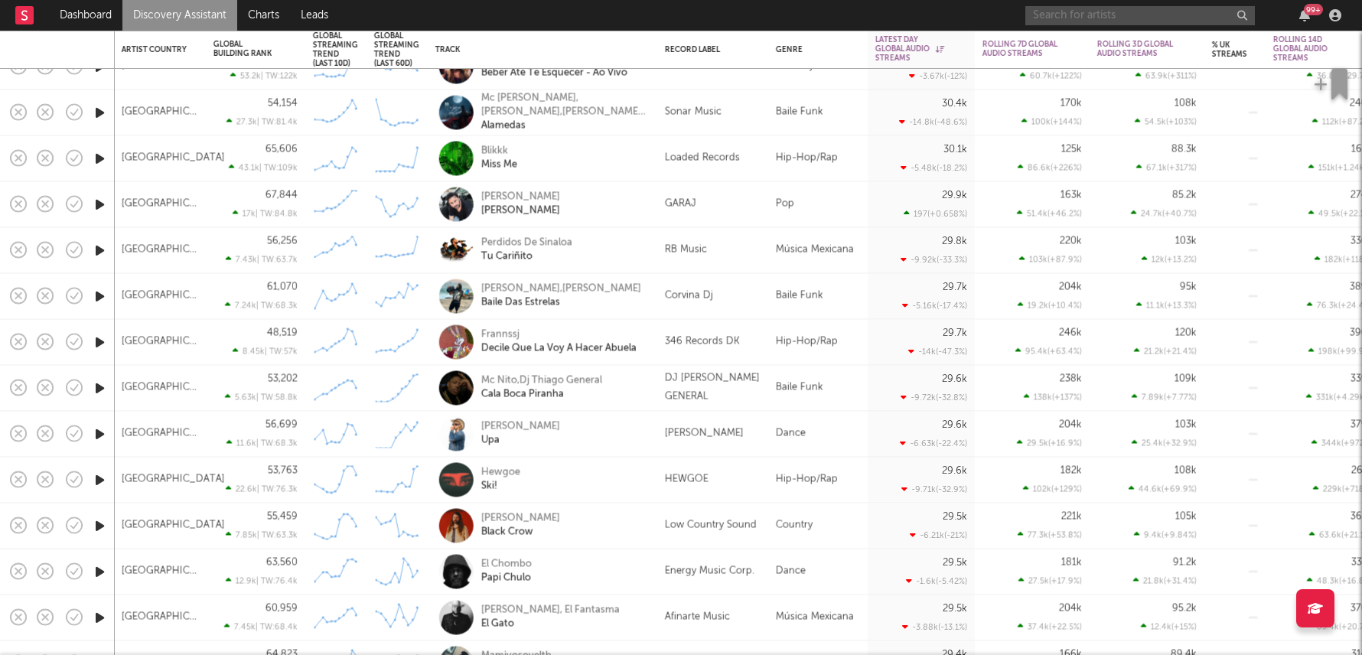
click at [1124, 10] on input "text" at bounding box center [1139, 15] width 229 height 19
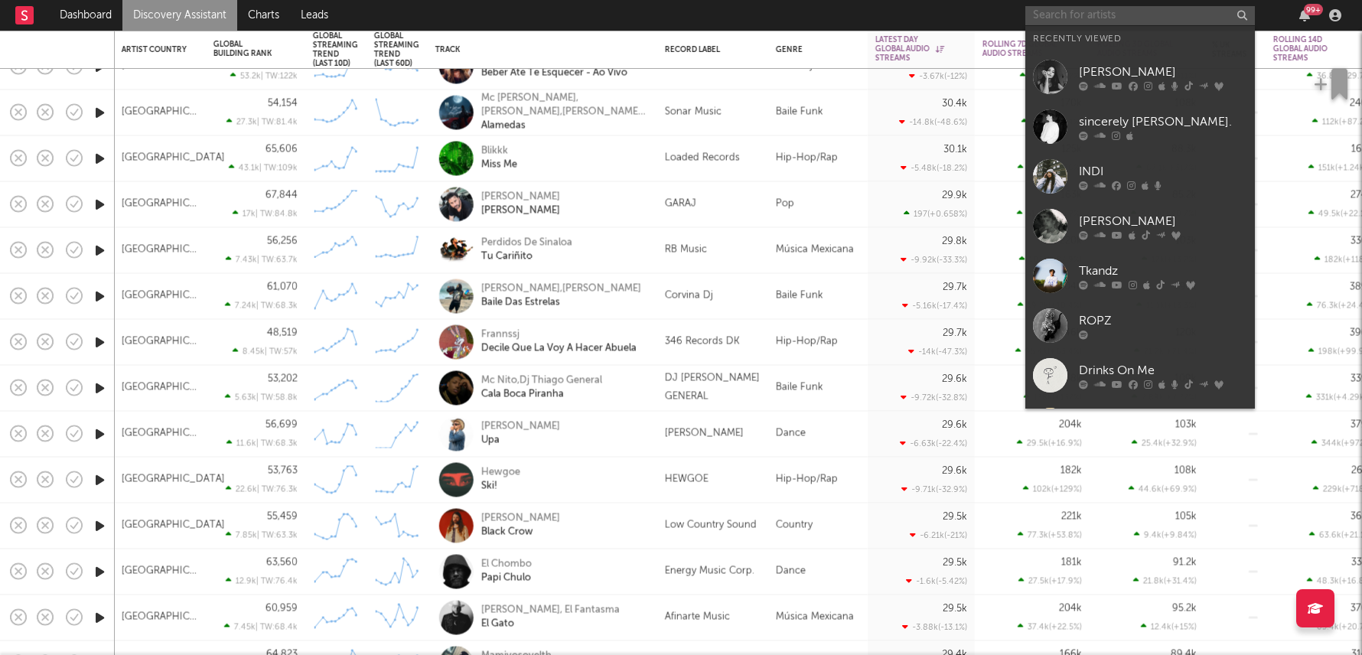
paste input "https://open.spotify.com/artist/7eUESbuvdPXjeidnqrCeyY?si=y9GkGTybTE-KwGxc3LVgYA"
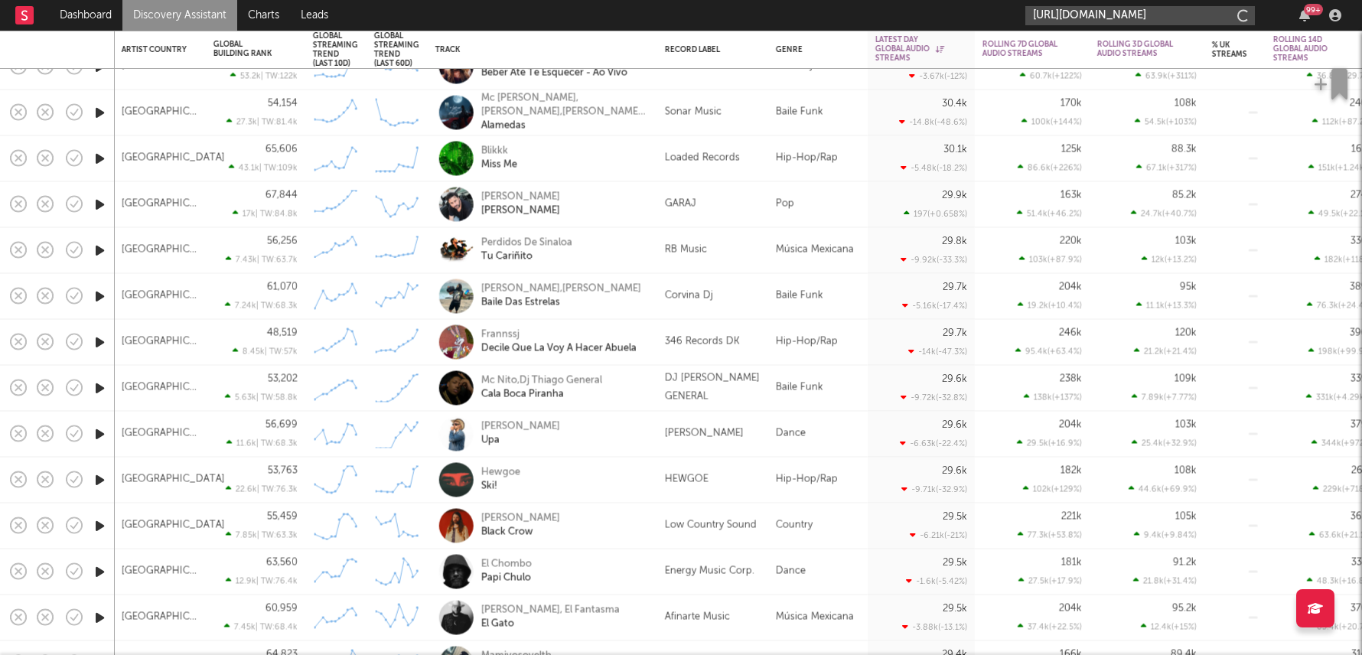
scroll to position [0, 246]
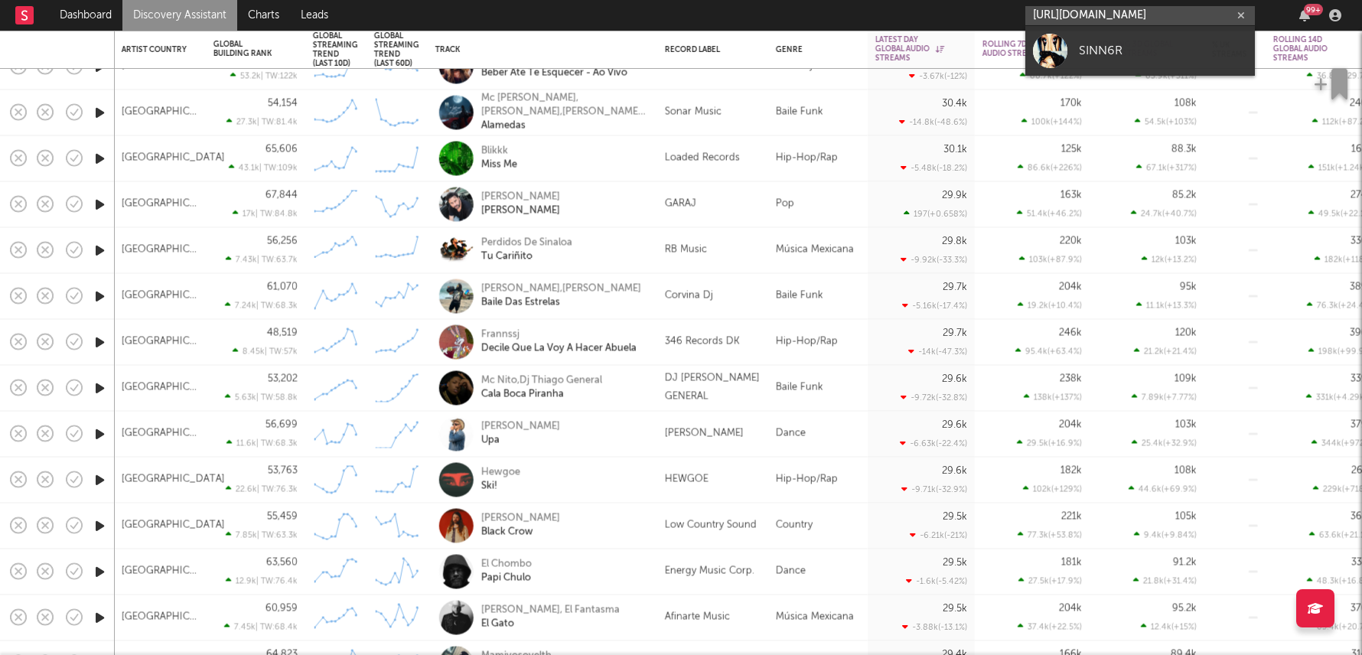
click at [1118, 19] on input "https://open.spotify.com/artist/7eUESbuvdPXjeidnqrCeyY?si=y9GkGTybTE-KwGxc3LVgYA" at bounding box center [1139, 15] width 229 height 19
type input "https://open.spotify.com/artist/7eUESbuvdPXjeidnqrCeyY?si=y9GkGTybTE-KwGxc3LVgYA"
click at [1118, 65] on link "SINN6R" at bounding box center [1139, 51] width 229 height 50
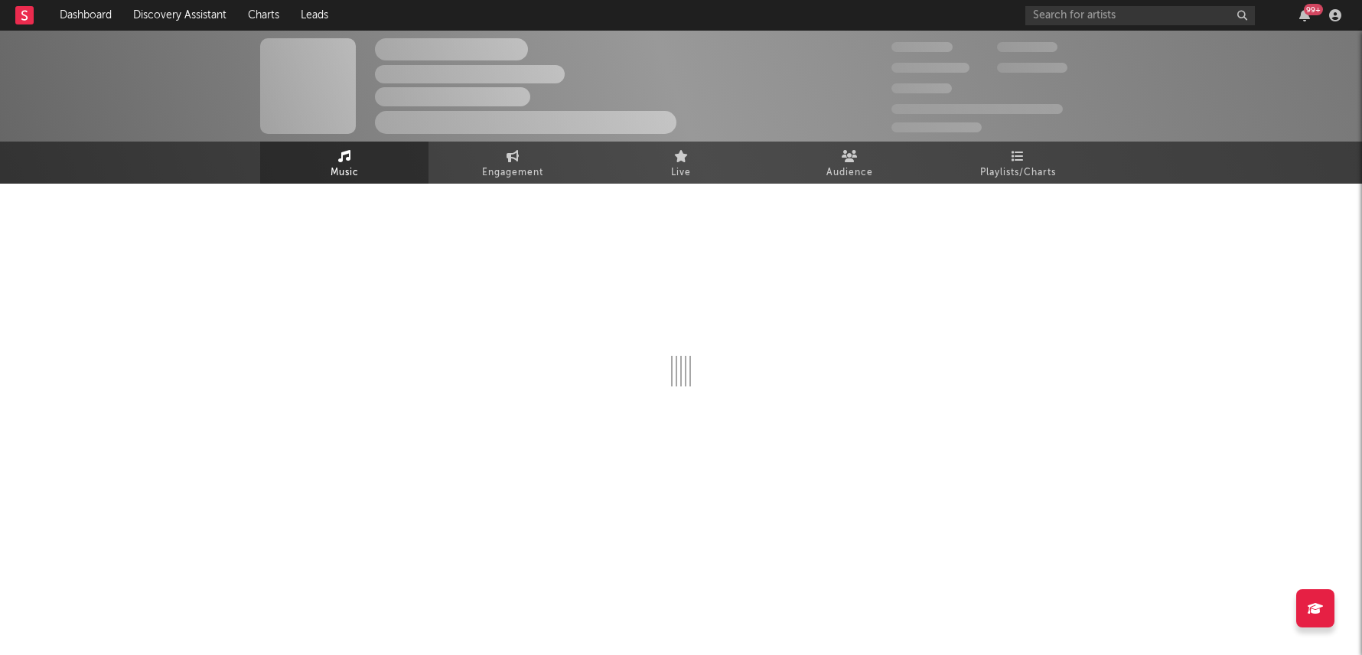
select select "6m"
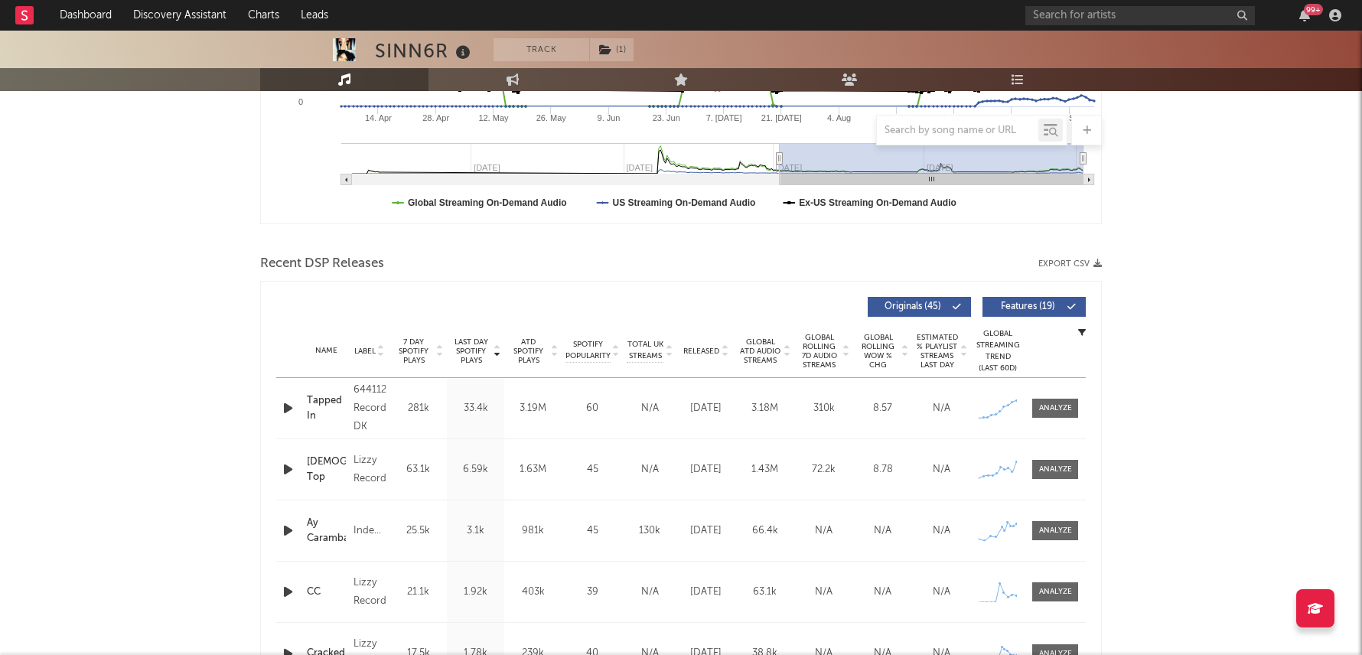
scroll to position [407, 0]
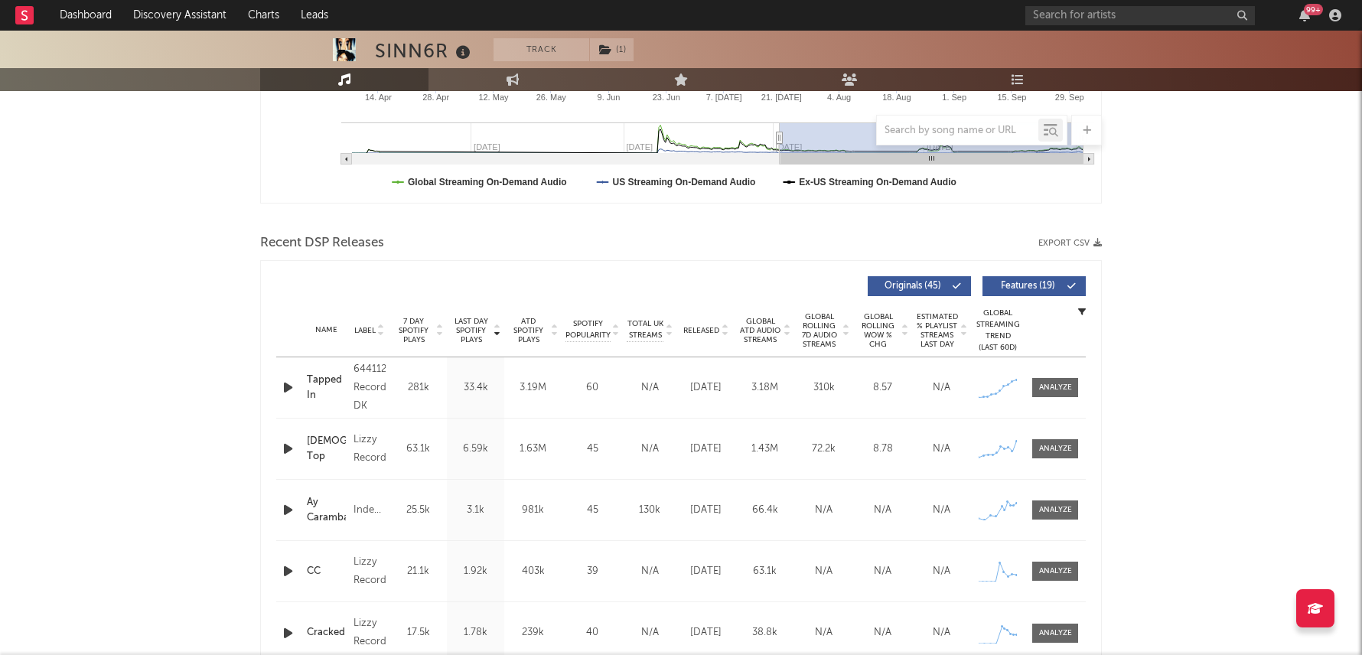
click at [698, 327] on span "Released" at bounding box center [701, 330] width 36 height 9
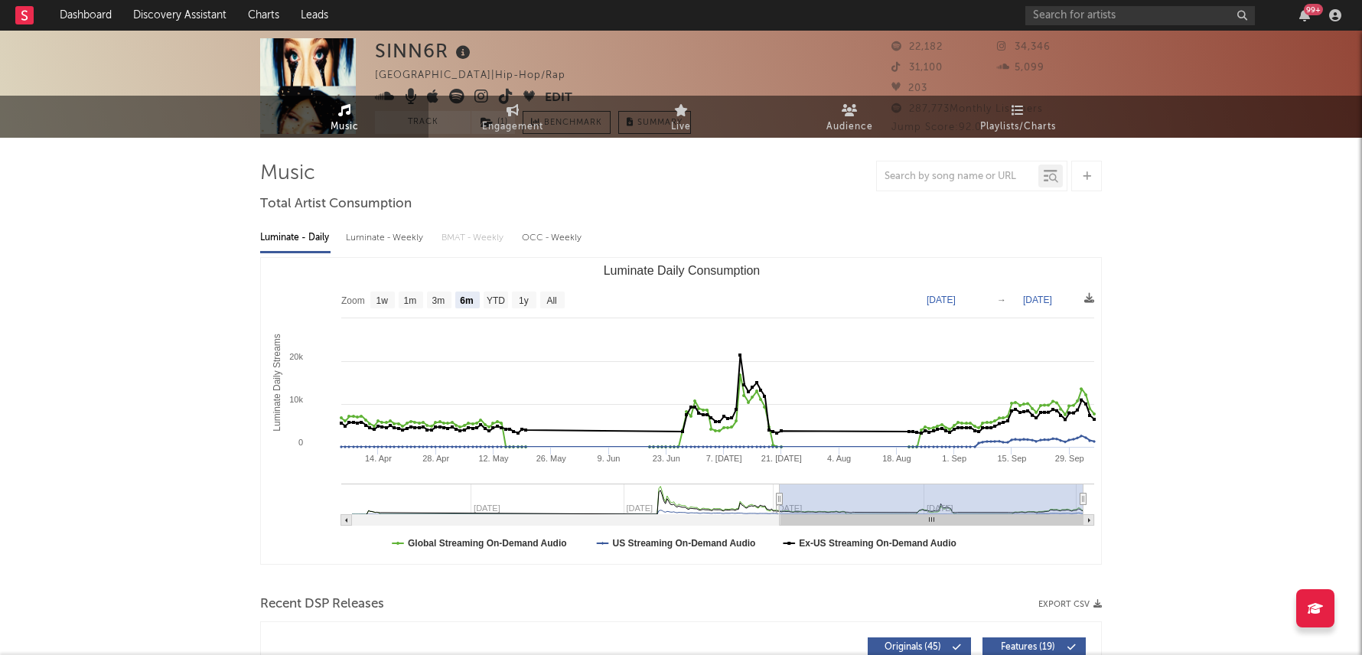
scroll to position [0, 0]
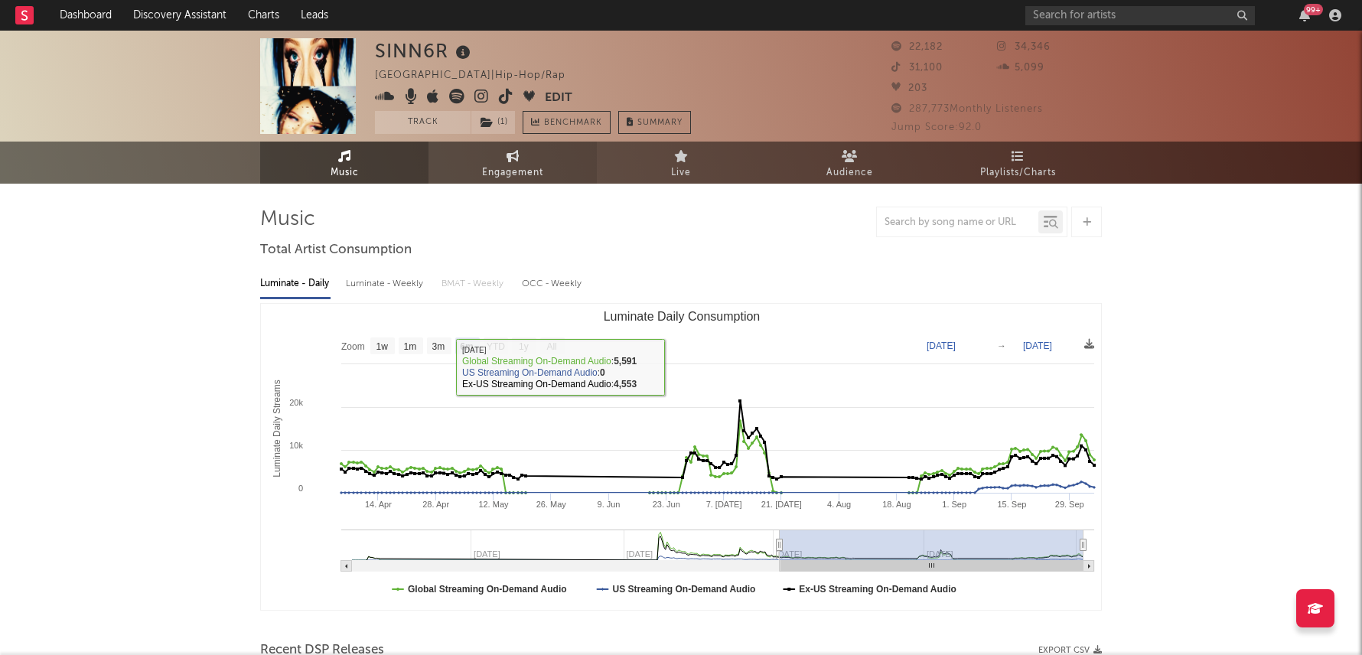
click at [479, 161] on link "Engagement" at bounding box center [512, 163] width 168 height 42
select select "1w"
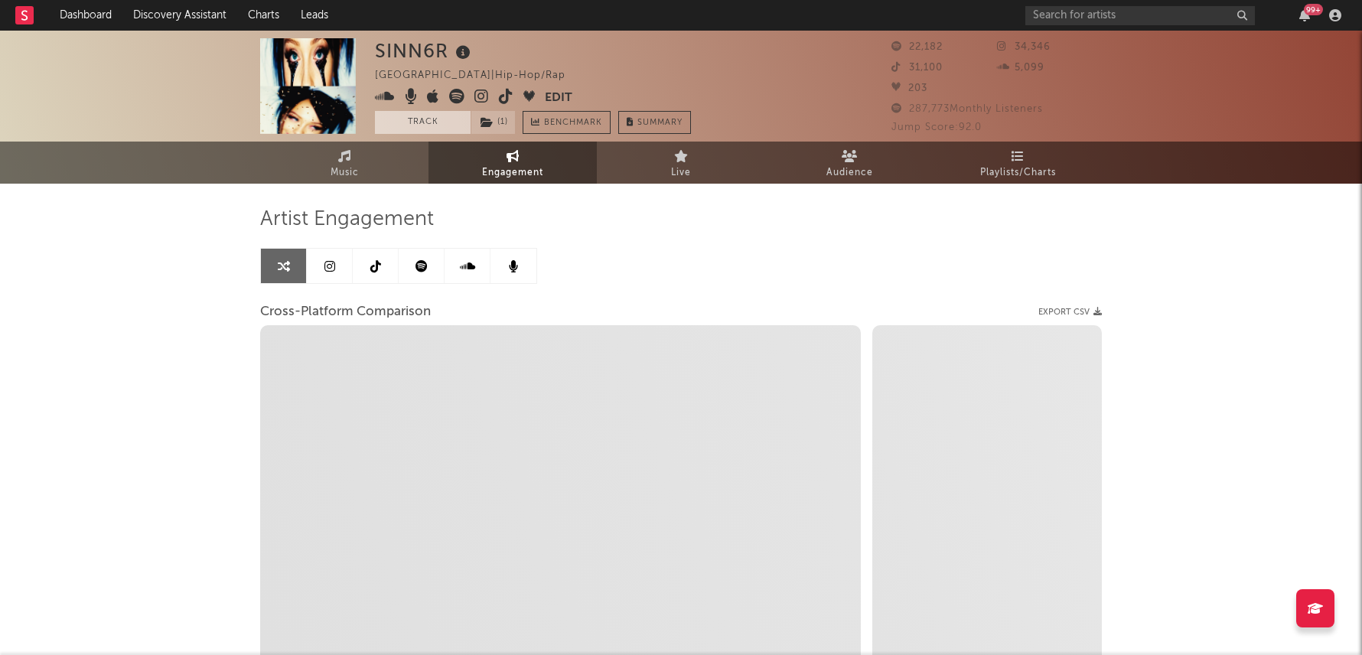
click at [443, 123] on button "Track" at bounding box center [423, 122] width 96 height 23
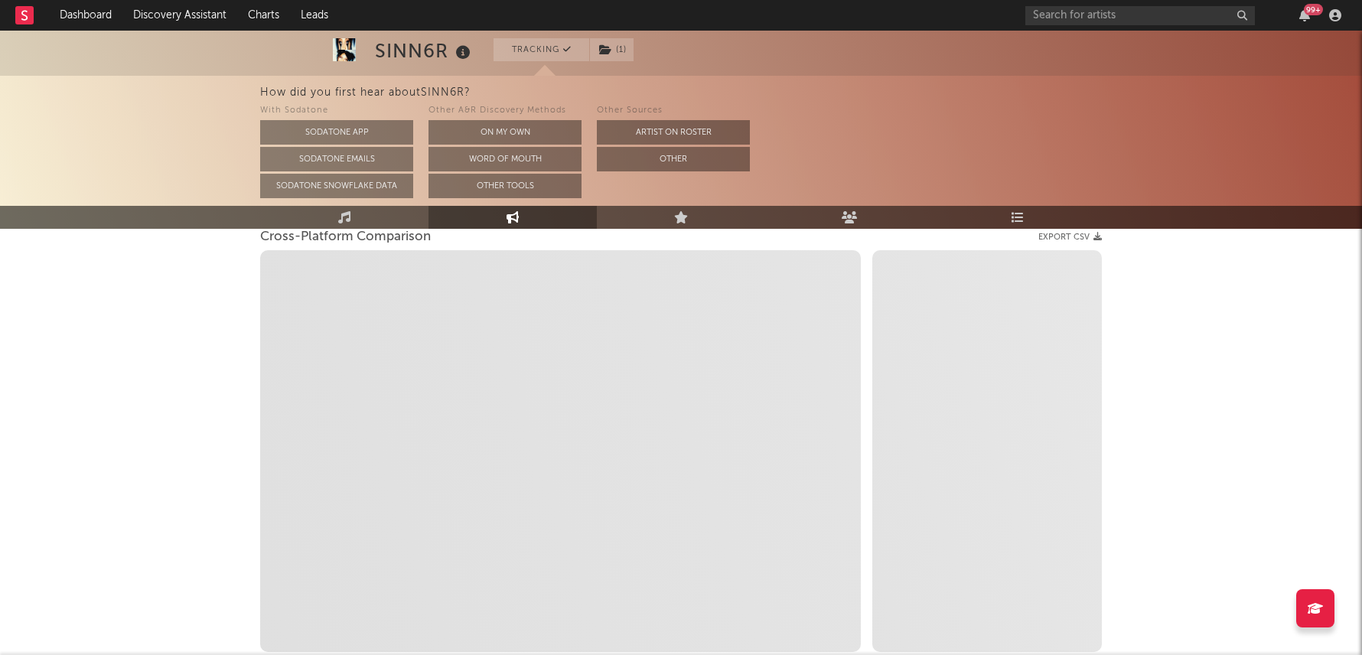
scroll to position [220, 0]
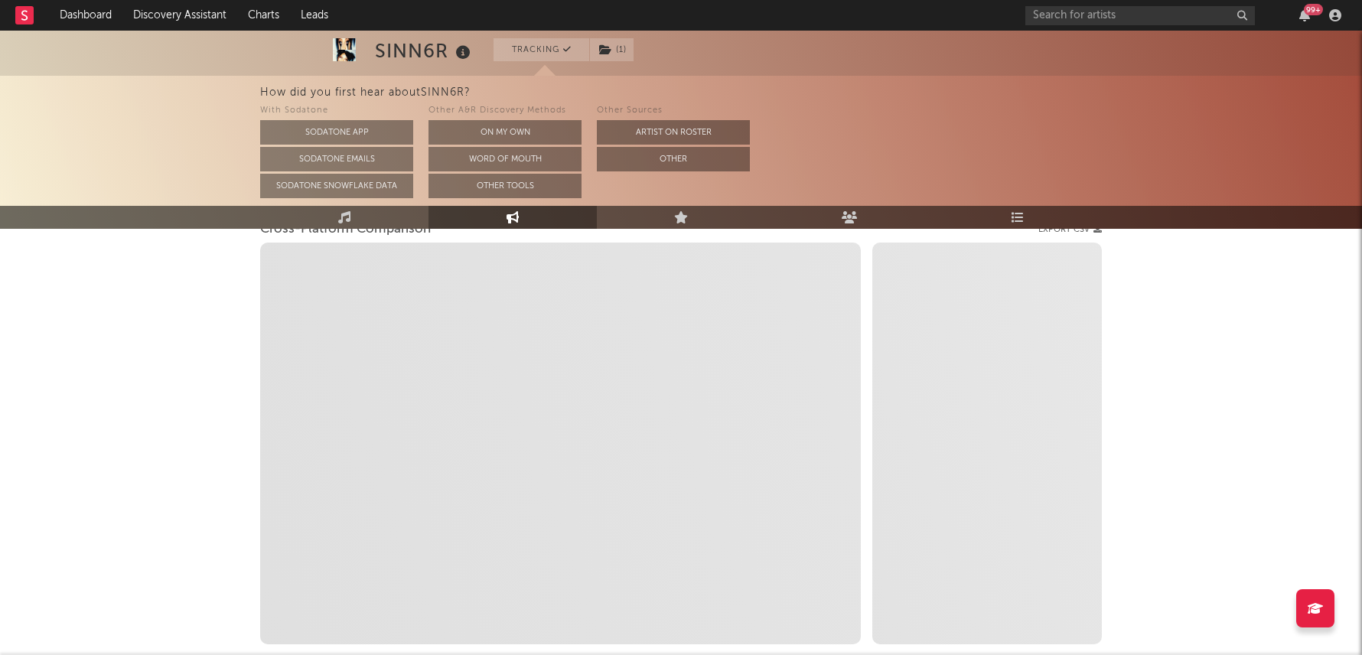
select select "1m"
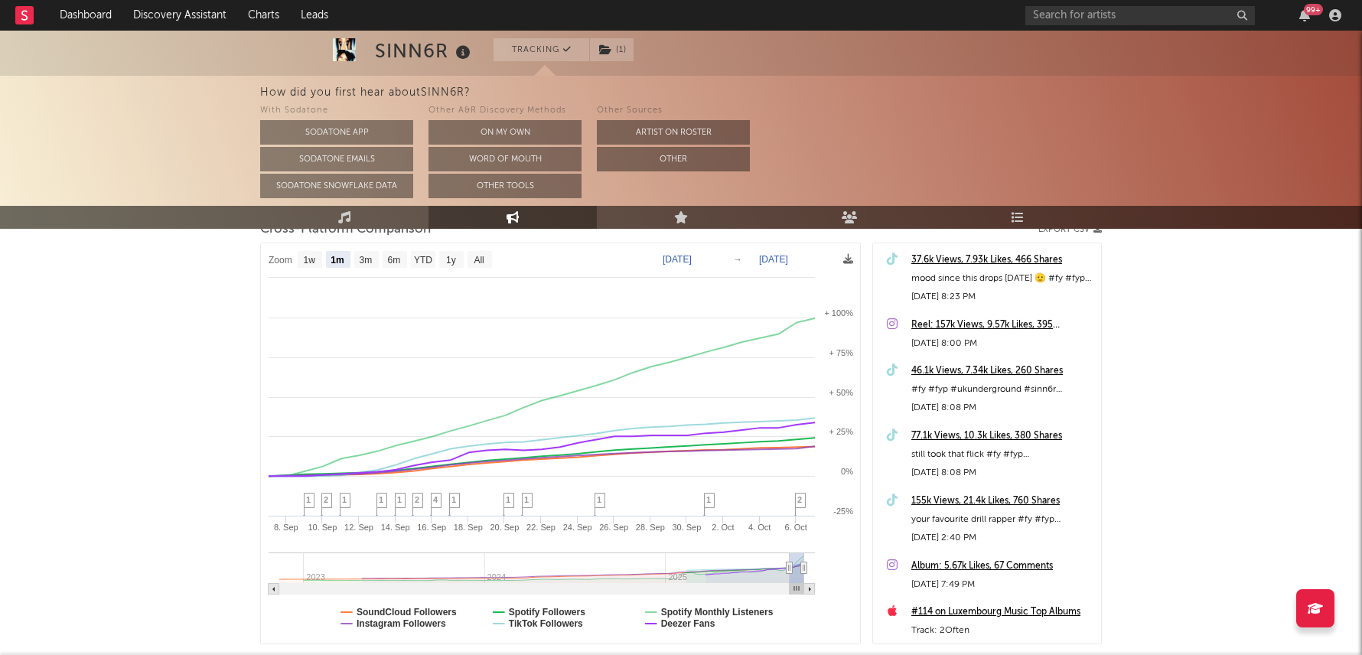
select select "1m"
